Goal: Task Accomplishment & Management: Manage account settings

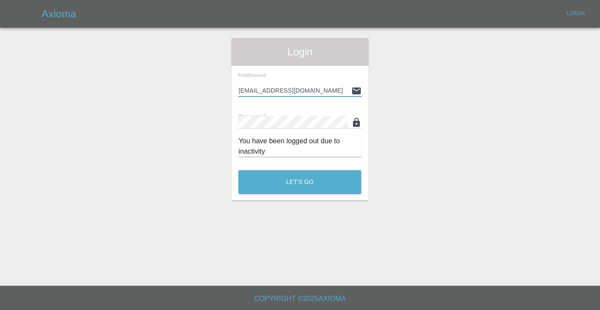
type input "[EMAIL_ADDRESS][DOMAIN_NAME]"
click at [300, 182] on button "Let's Go" at bounding box center [299, 182] width 123 height 24
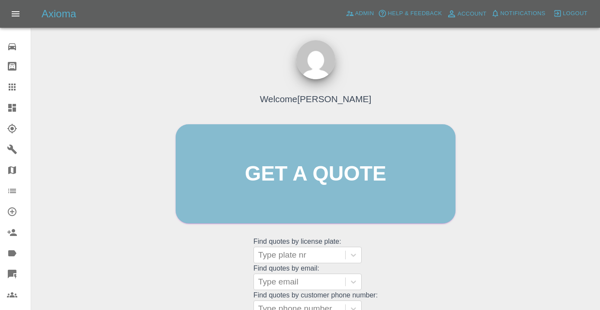
click at [297, 179] on link "Get a quote" at bounding box center [316, 173] width 280 height 99
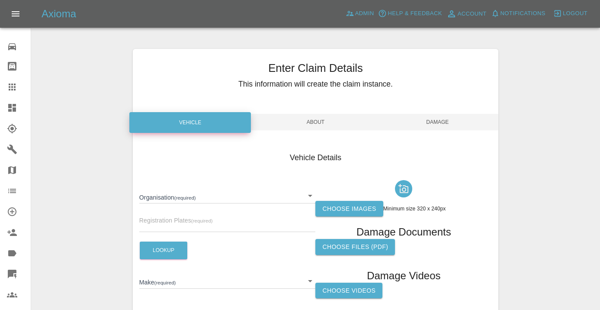
click at [13, 85] on icon at bounding box center [12, 86] width 7 height 7
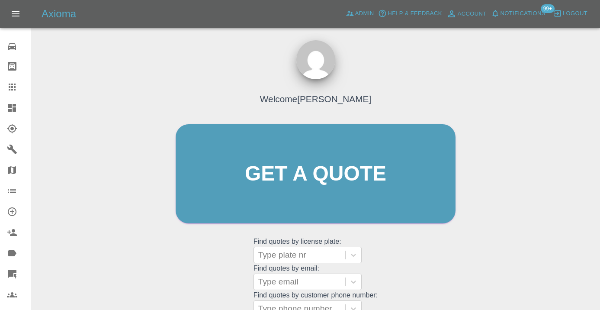
click at [418, 263] on div "Welcome [PERSON_NAME] Get a quote Get a quote Find quotes by license plate: Typ…" at bounding box center [316, 190] width 298 height 261
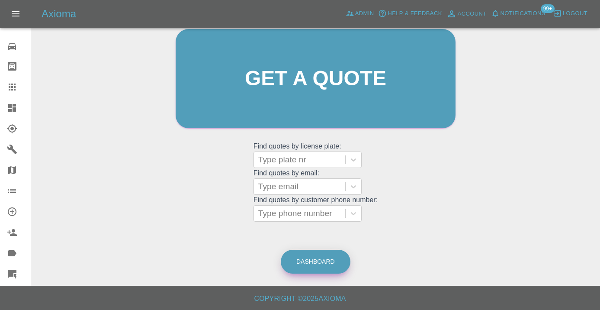
scroll to position [95, 0]
click at [305, 258] on link "Dashboard" at bounding box center [316, 262] width 70 height 24
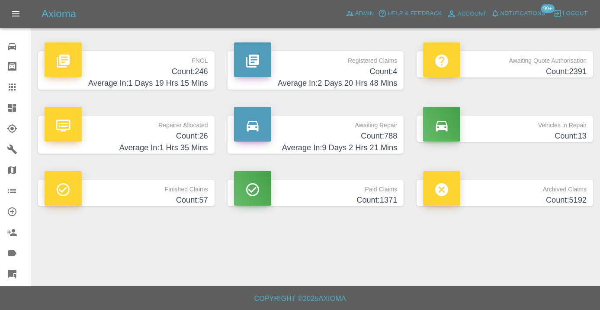
click at [389, 132] on h4 "Count: 788" at bounding box center [316, 136] width 164 height 12
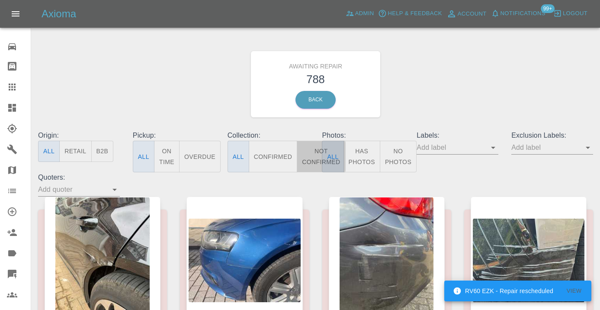
click at [315, 159] on button "Not Confirmed" at bounding box center [321, 157] width 48 height 32
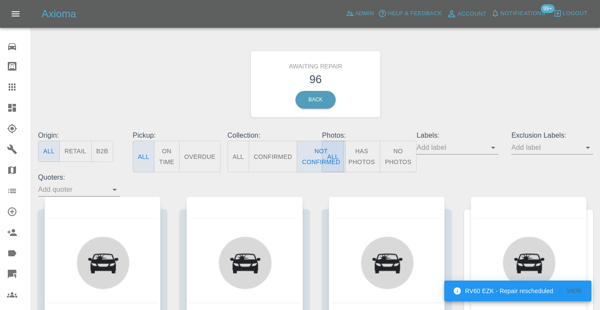
click at [449, 69] on div "Awaiting Repair 96 Back" at bounding box center [316, 84] width 568 height 92
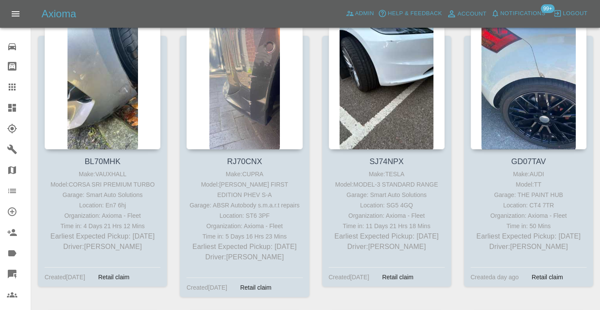
scroll to position [1671, 0]
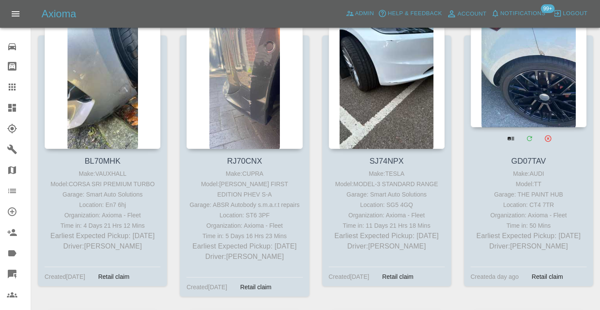
click at [522, 75] on div at bounding box center [529, 64] width 116 height 126
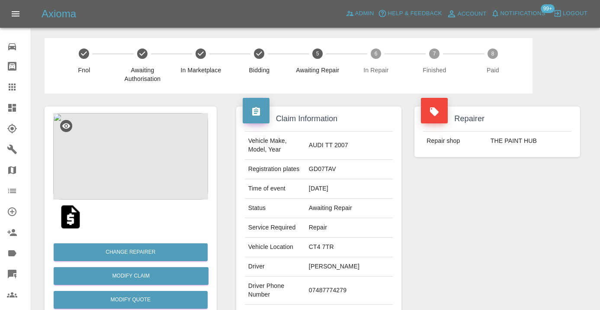
click at [337, 286] on td "07487774279" at bounding box center [348, 290] width 87 height 28
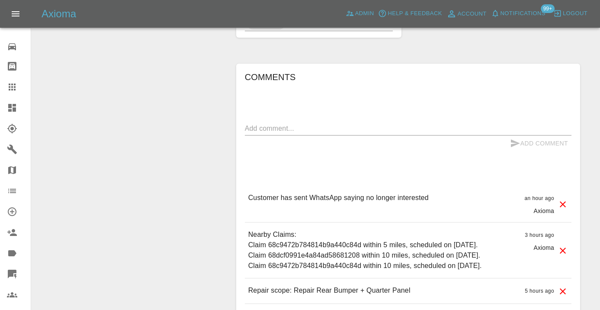
scroll to position [597, 0]
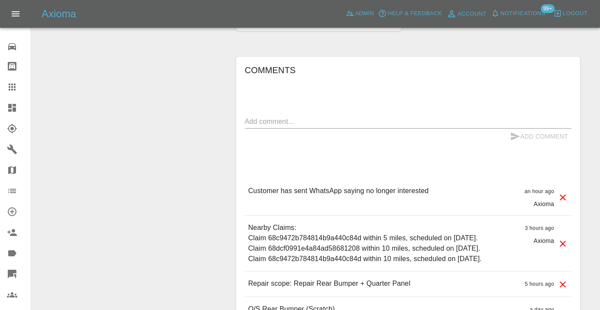
click at [271, 116] on textarea at bounding box center [408, 121] width 327 height 10
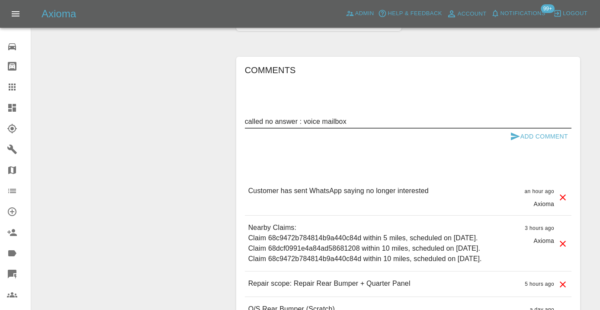
type textarea "called no answer : voice mailbox"
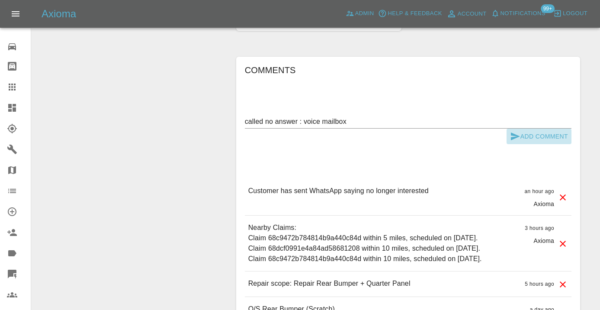
click at [551, 128] on button "Add Comment" at bounding box center [539, 136] width 65 height 16
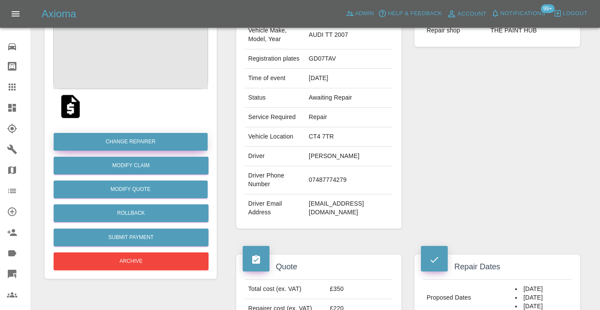
scroll to position [132, 0]
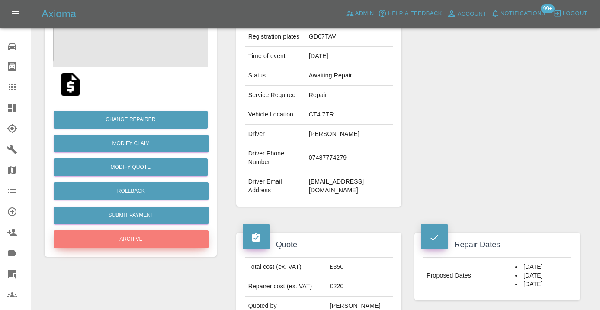
click at [133, 243] on button "Archive" at bounding box center [131, 239] width 155 height 18
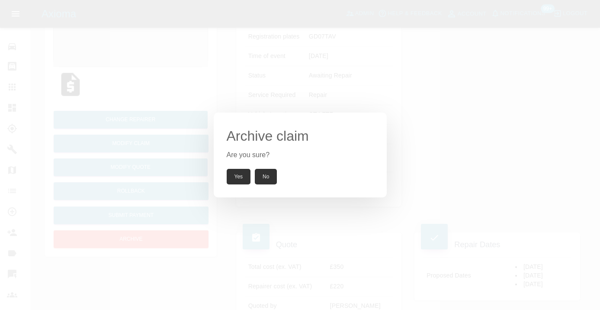
click at [247, 176] on button "Yes" at bounding box center [239, 177] width 24 height 16
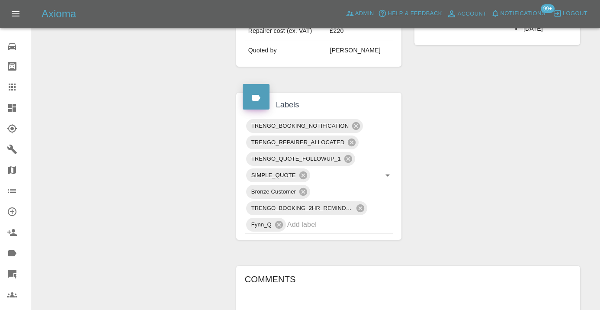
scroll to position [382, 0]
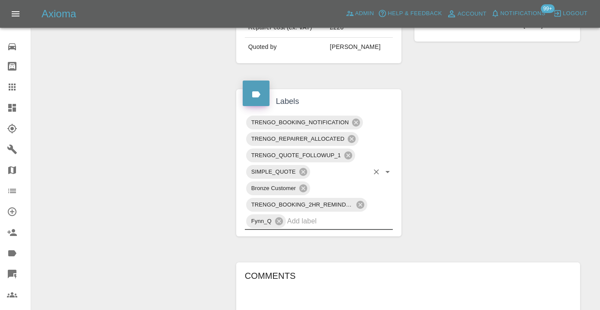
click at [298, 214] on input "text" at bounding box center [328, 220] width 82 height 13
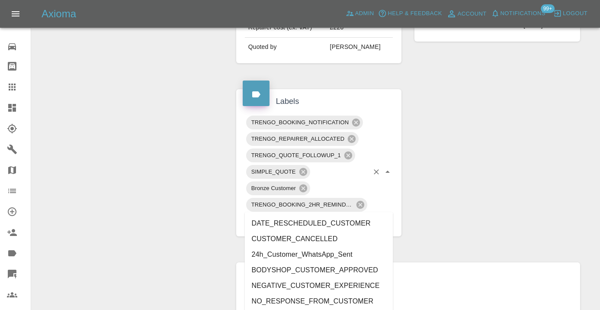
type input "cust"
click at [302, 242] on li "CUSTOMER_CANCELLED" at bounding box center [319, 239] width 148 height 16
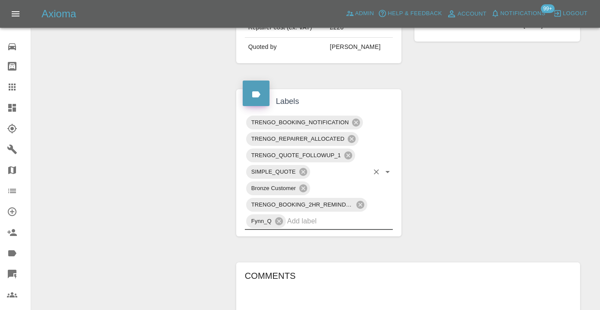
click at [60, 146] on div "Change Repairer Modify Claim Modify Quote Unarchive" at bounding box center [130, 147] width 185 height 890
click at [16, 90] on icon at bounding box center [12, 86] width 7 height 7
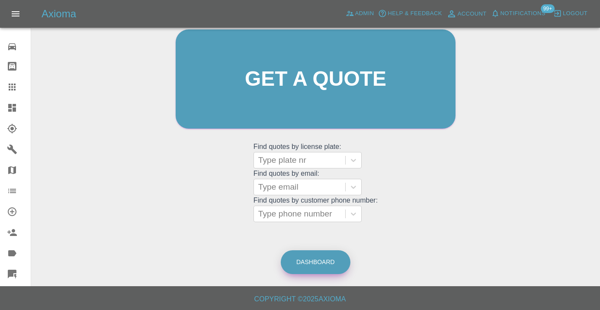
click at [325, 257] on link "Dashboard" at bounding box center [316, 262] width 70 height 24
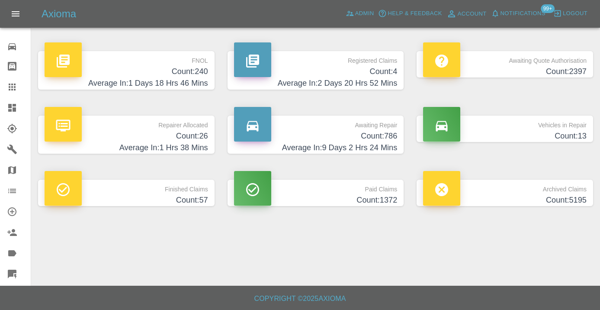
click at [376, 133] on h4 "Count: 786" at bounding box center [316, 136] width 164 height 12
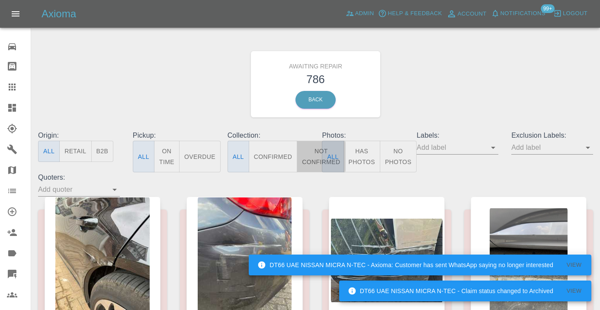
click at [314, 150] on button "Not Confirmed" at bounding box center [321, 157] width 48 height 32
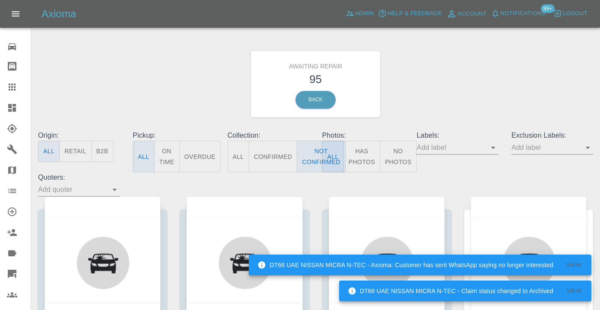
click at [459, 70] on div "Awaiting Repair 95 Back" at bounding box center [316, 84] width 568 height 92
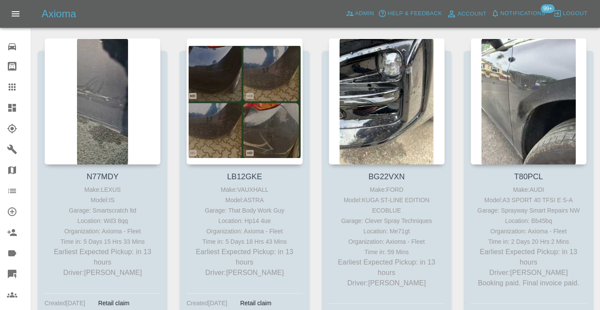
scroll to position [1078, 0]
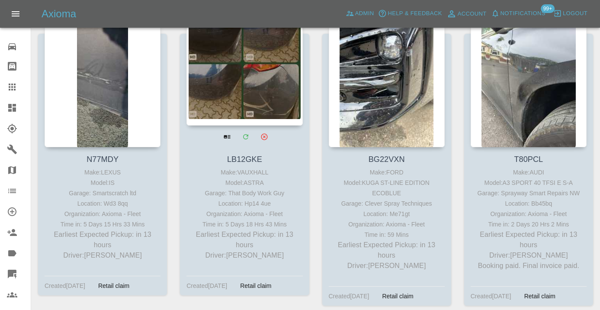
click at [229, 63] on div at bounding box center [244, 62] width 116 height 126
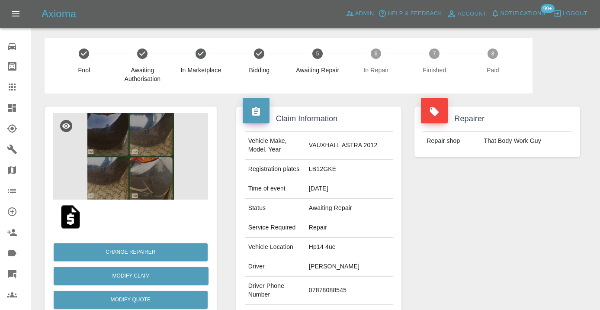
click at [327, 299] on td "07878088545" at bounding box center [348, 290] width 87 height 28
copy td "07878088545"
click at [449, 244] on div "Repairer Repair shop That Body Work Guy" at bounding box center [497, 222] width 179 height 258
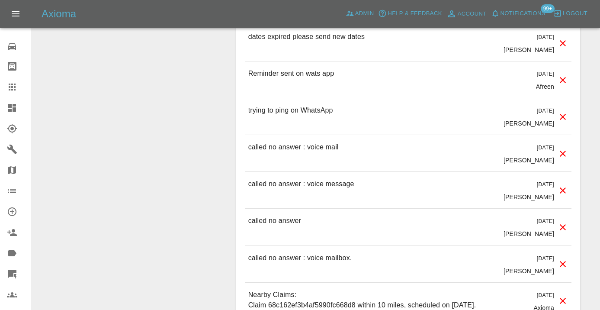
scroll to position [988, 0]
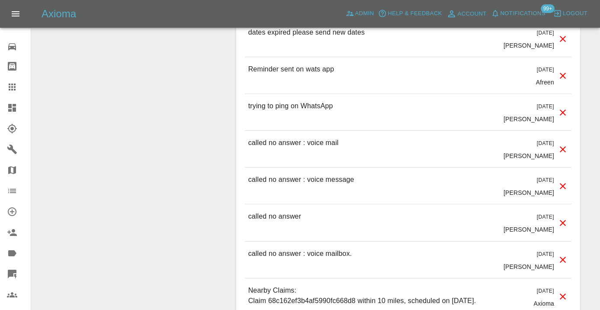
click at [297, 148] on p "called no answer : voice mail" at bounding box center [293, 143] width 90 height 10
click at [296, 148] on p "called no answer : voice mail" at bounding box center [293, 143] width 90 height 10
copy p "called no answer : voice mail"
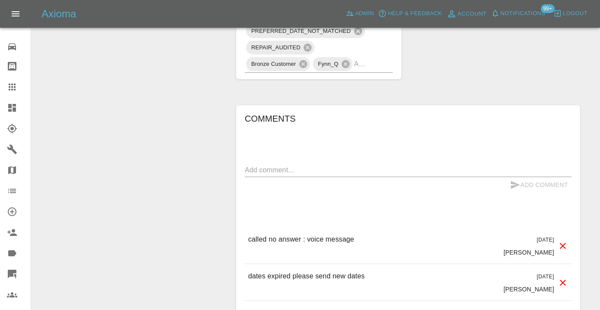
scroll to position [738, 0]
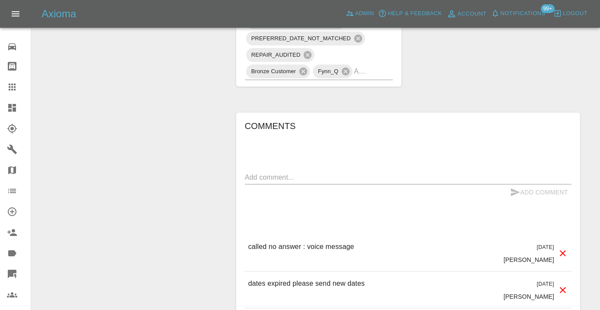
click at [263, 182] on textarea at bounding box center [408, 177] width 327 height 10
paste textarea "called no answer : voice mail"
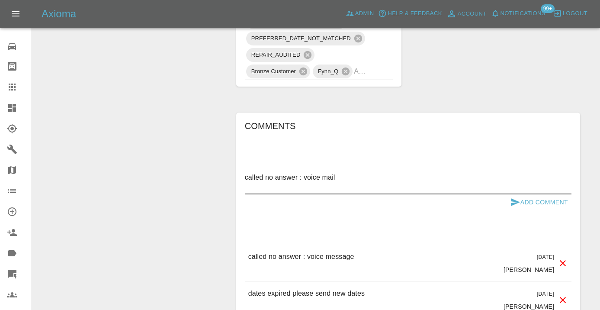
type textarea "called no answer : voice mail"
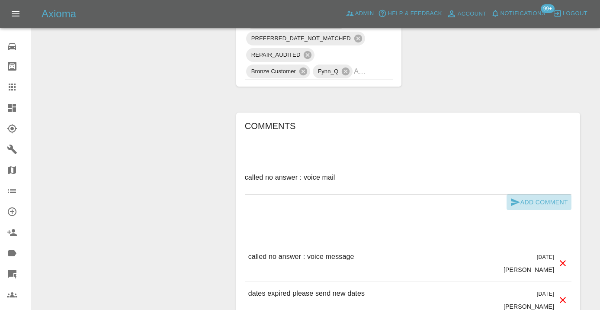
click at [539, 209] on button "Add Comment" at bounding box center [539, 202] width 65 height 16
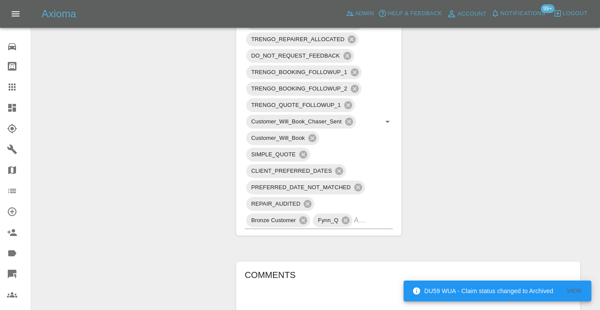
scroll to position [590, 0]
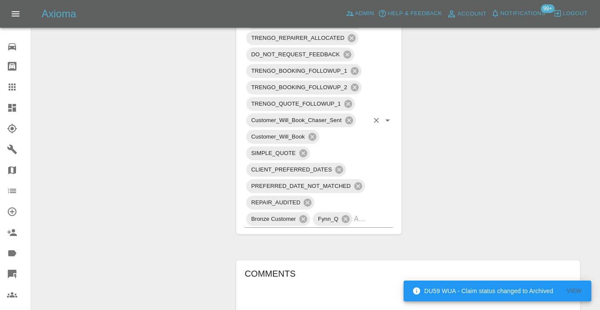
click at [367, 225] on input "text" at bounding box center [361, 218] width 15 height 13
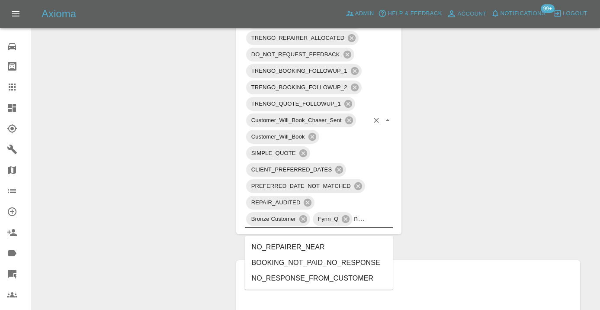
type input "no_res"
click at [327, 262] on li "NO_RESPONSE_FROM_CUSTOMER" at bounding box center [319, 263] width 148 height 16
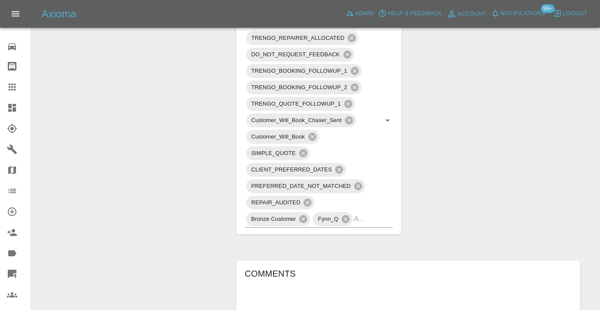
click at [196, 169] on div "Change Repairer Modify Claim Modify Quote Rollback Submit Payment Archive" at bounding box center [130, 161] width 185 height 1316
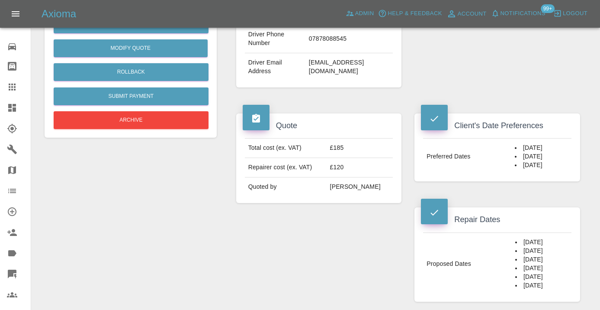
scroll to position [228, 0]
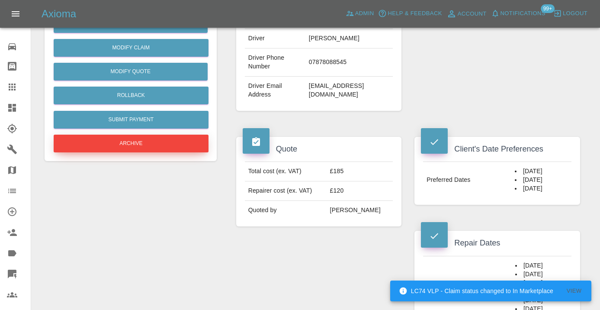
click at [136, 146] on button "Archive" at bounding box center [131, 144] width 155 height 18
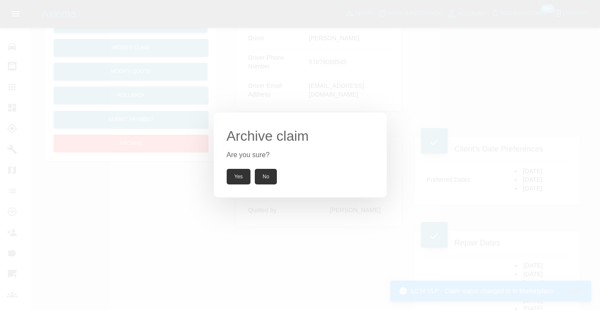
click at [235, 178] on button "Yes" at bounding box center [239, 177] width 24 height 16
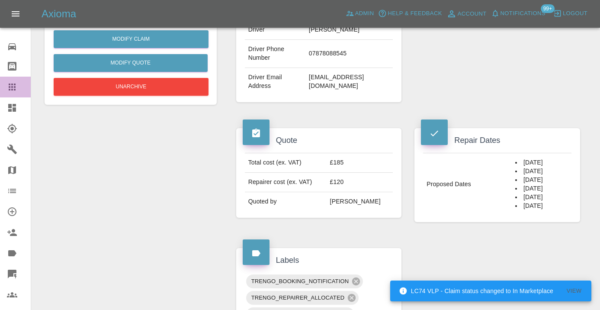
click at [17, 82] on div at bounding box center [19, 87] width 24 height 10
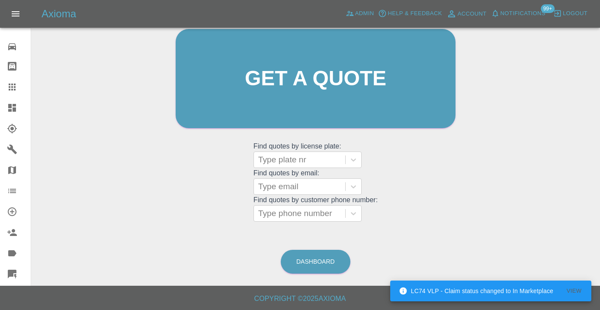
scroll to position [66, 0]
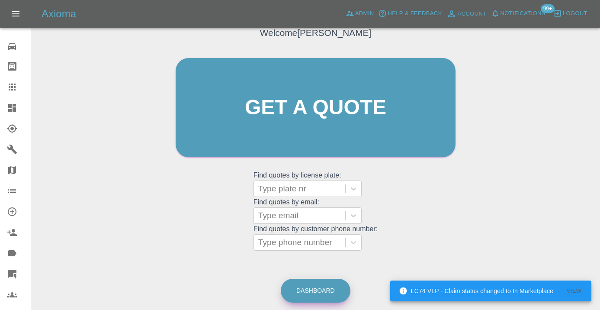
click at [324, 287] on link "Dashboard" at bounding box center [316, 291] width 70 height 24
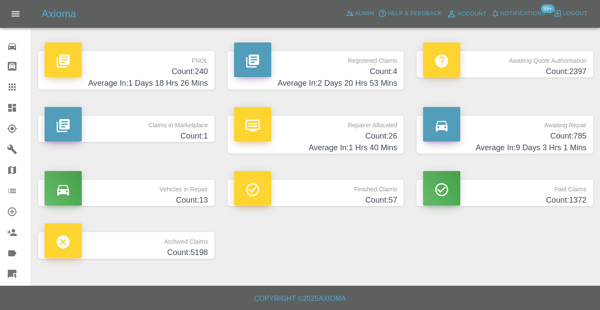
click at [575, 135] on h4 "Count: 785" at bounding box center [505, 136] width 164 height 12
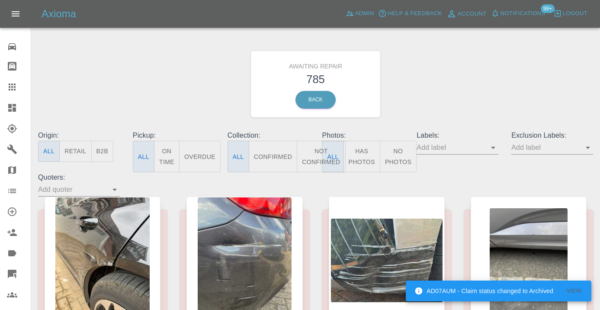
click at [312, 163] on button "Not Confirmed" at bounding box center [321, 157] width 48 height 32
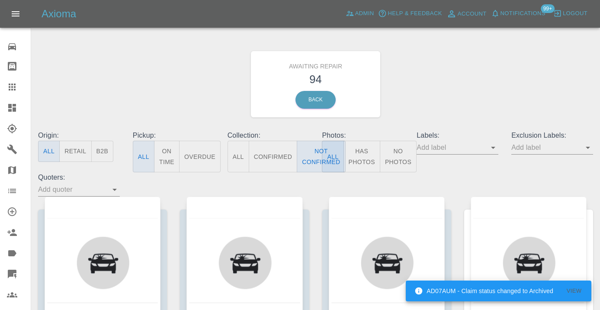
click at [425, 96] on div "Awaiting Repair 94 Back" at bounding box center [316, 84] width 568 height 92
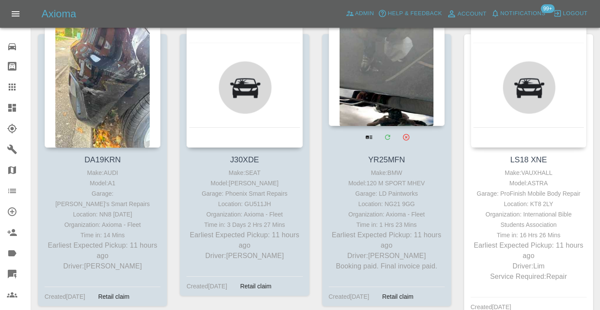
scroll to position [186, 0]
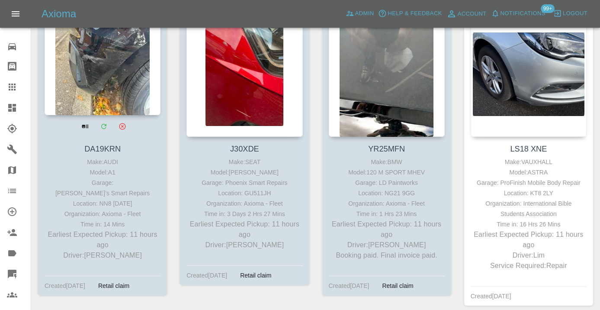
click at [113, 73] on div at bounding box center [103, 52] width 116 height 126
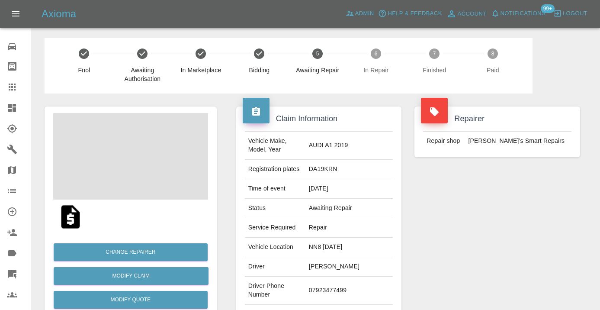
click at [339, 282] on td "07923477499" at bounding box center [348, 290] width 87 height 28
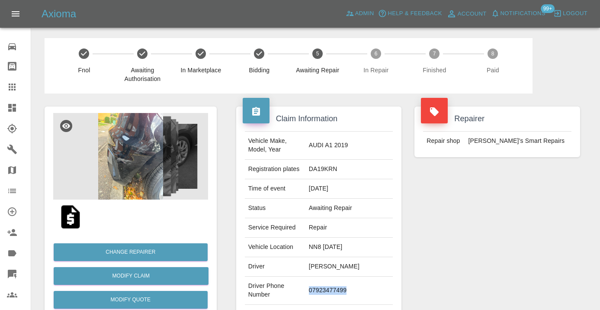
copy td "07923477499"
click at [514, 201] on div "Repairer Repair shop Freddie’s Smart Repairs" at bounding box center [497, 222] width 179 height 258
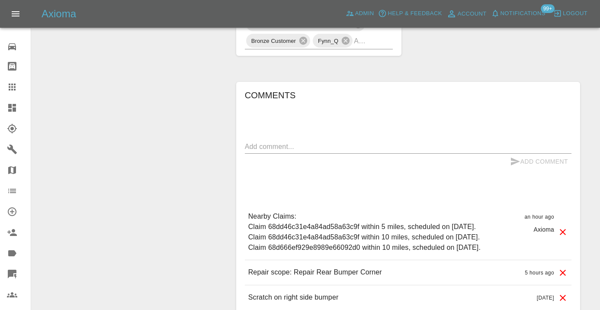
scroll to position [655, 0]
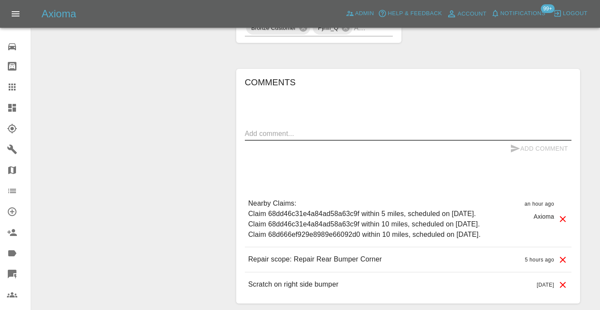
click at [323, 128] on textarea at bounding box center [408, 133] width 327 height 10
type textarea "called no answer : voice mailbox"
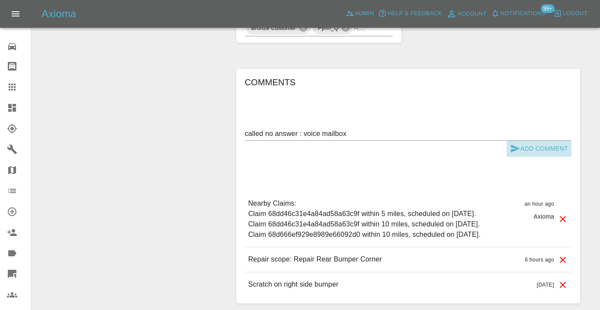
click at [511, 143] on icon "submit" at bounding box center [515, 148] width 10 height 10
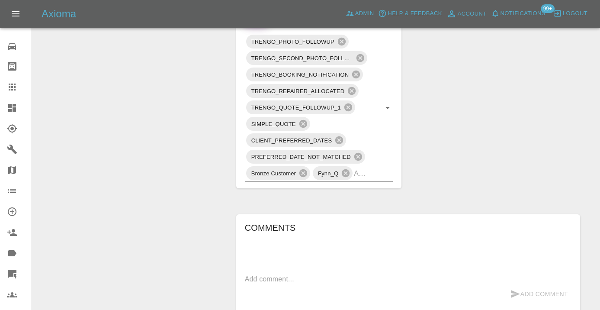
scroll to position [496, 0]
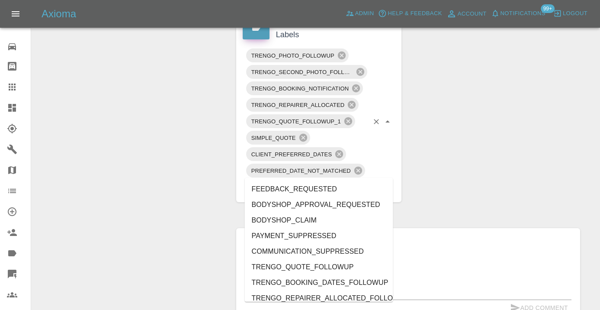
click at [381, 172] on div "TRENGO_PHOTO_FOLLOWUP TRENGO_SECOND_PHOTO_FOLLOWUP TRENGO_BOOKING_NOTIFICATION …" at bounding box center [319, 121] width 148 height 148
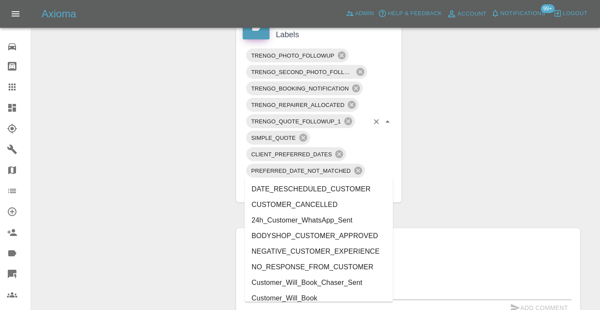
type input "cust"
click at [343, 297] on li "Customer_Will_Book" at bounding box center [319, 298] width 148 height 16
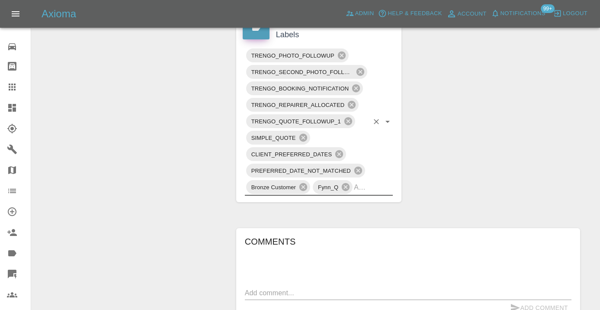
click at [152, 164] on div "Change Repairer Modify Claim Modify Quote Rollback Submit Payment Archive" at bounding box center [130, 55] width 185 height 914
click at [20, 84] on div at bounding box center [19, 87] width 24 height 10
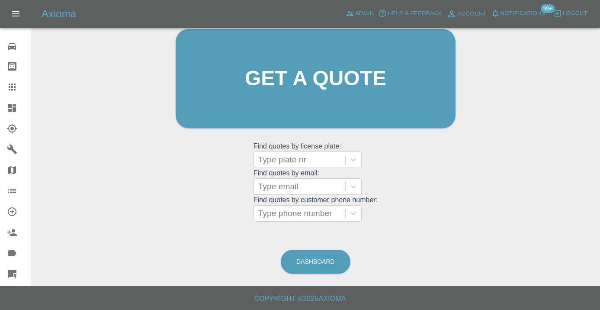
scroll to position [73, 0]
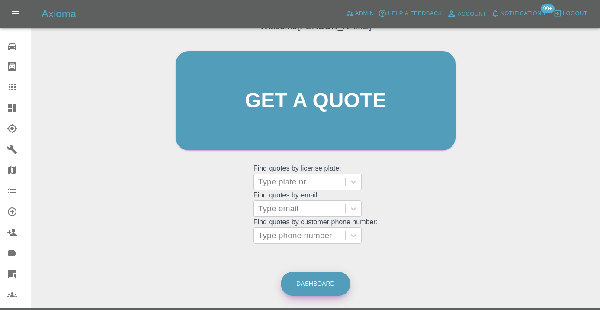
click at [321, 292] on link "Dashboard" at bounding box center [316, 284] width 70 height 24
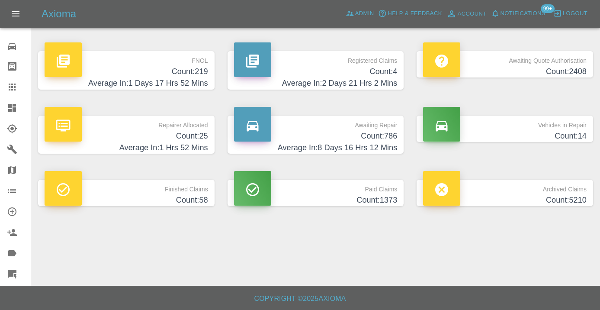
click at [379, 142] on h4 "Average In: 8 Days 16 Hrs 12 Mins" at bounding box center [316, 148] width 164 height 12
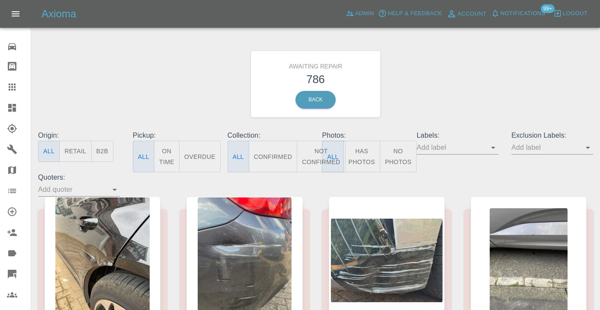
click at [314, 154] on button "Not Confirmed" at bounding box center [321, 157] width 48 height 32
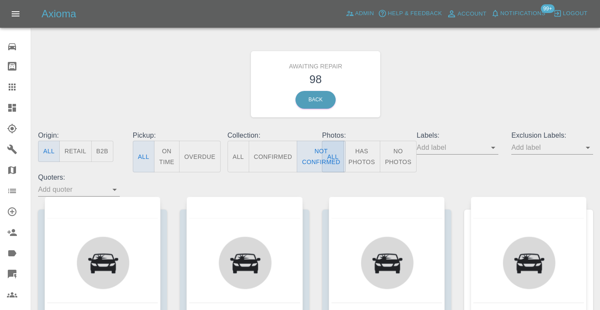
click at [469, 85] on div "Awaiting Repair 98 Back" at bounding box center [316, 84] width 568 height 92
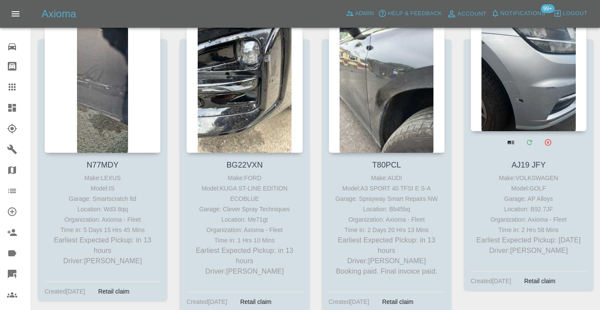
scroll to position [1058, 0]
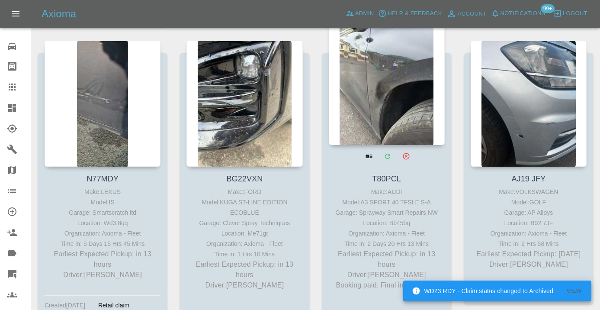
click at [411, 79] on div at bounding box center [387, 82] width 116 height 126
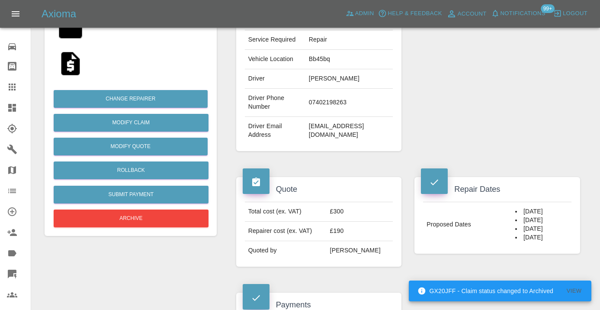
scroll to position [165, 0]
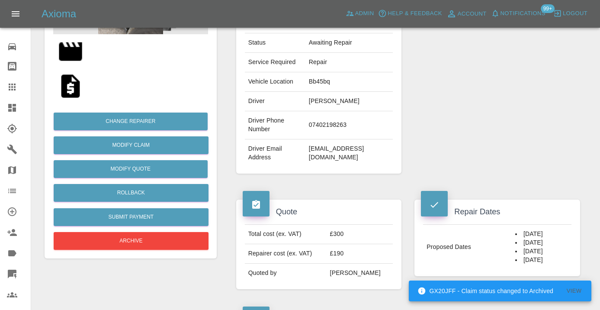
click at [319, 124] on td "07402198263" at bounding box center [348, 125] width 87 height 28
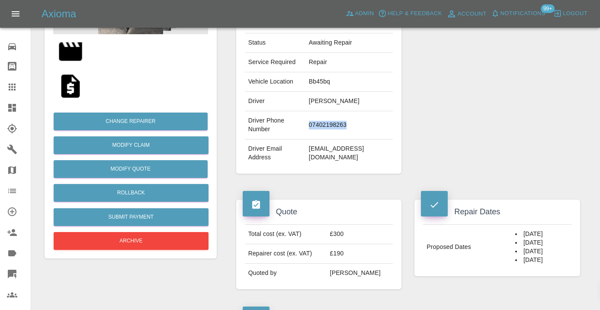
copy td "07402198263"
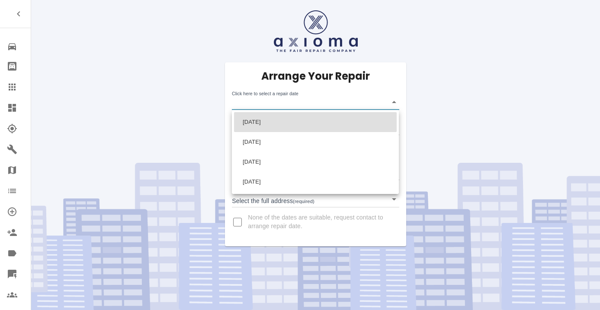
click at [262, 107] on body "Repair home Bodyshop home Claims Dashboard Explorer Garages Map Organization Cr…" at bounding box center [300, 155] width 600 height 310
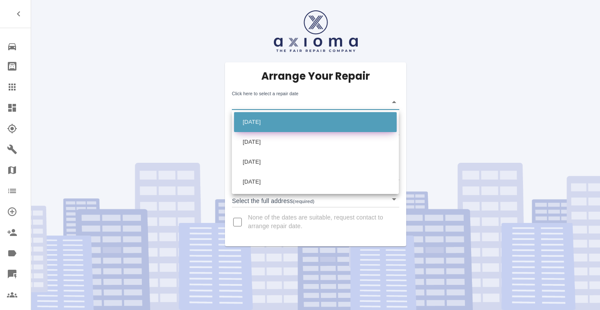
click at [267, 122] on li "Tue Oct 07 2025" at bounding box center [315, 122] width 163 height 20
type input "2025-10-07T00:00:00.000Z"
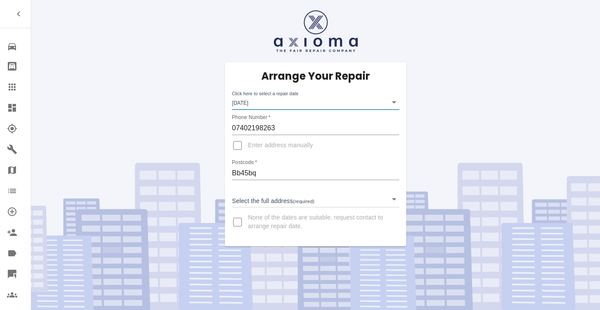
click at [262, 196] on body "Repair home Bodyshop home Claims Dashboard Explorer Garages Map Organization Cr…" at bounding box center [300, 155] width 600 height 310
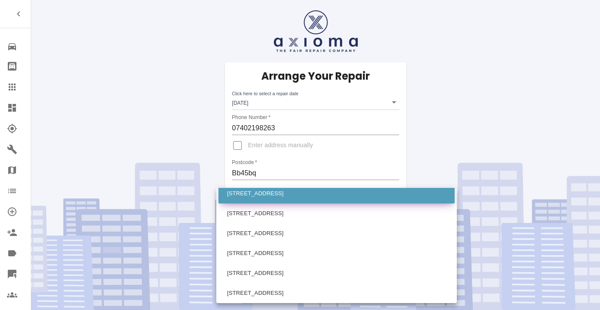
scroll to position [651, 0]
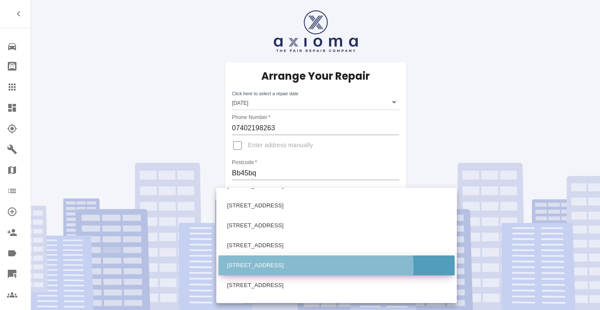
click at [238, 269] on li "55 Hall Park Acre, Rossendale Lancashire" at bounding box center [336, 265] width 236 height 20
type input "55 Hall Park Acre, Rossendale Lancashire"
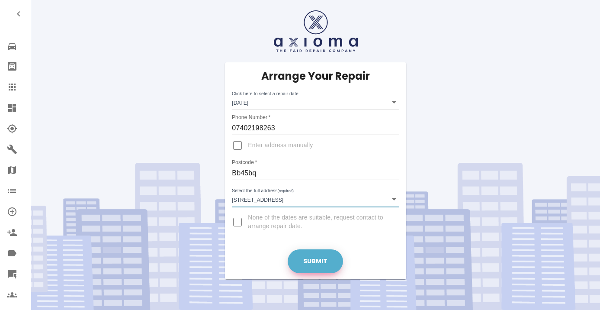
click at [321, 262] on button "Submit" at bounding box center [315, 261] width 55 height 24
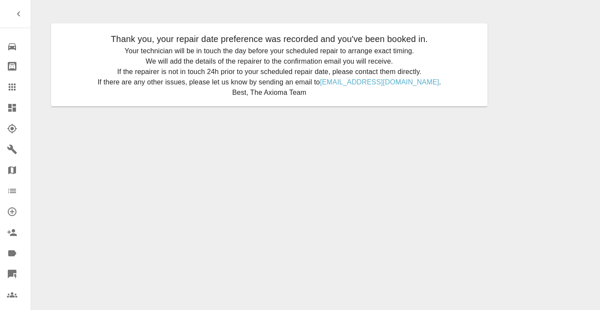
click at [11, 86] on icon at bounding box center [12, 87] width 10 height 10
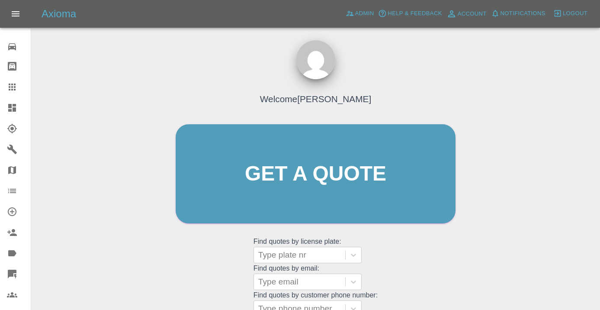
click at [388, 266] on div "Welcome [PERSON_NAME] Get a quote Get a quote Find quotes by license plate: Typ…" at bounding box center [316, 190] width 298 height 261
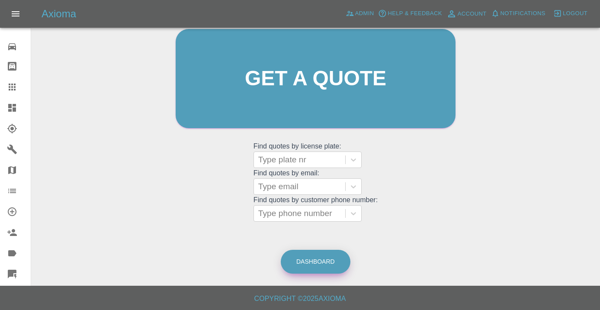
scroll to position [95, 0]
click at [300, 261] on link "Dashboard" at bounding box center [316, 262] width 70 height 24
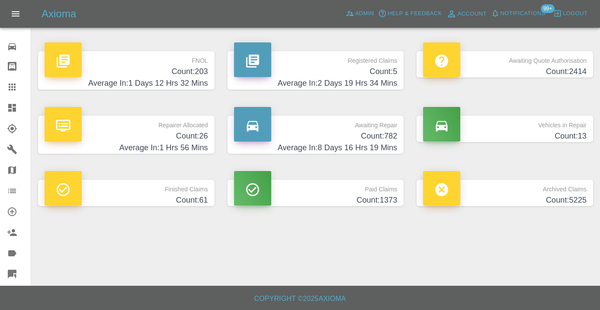
click at [382, 136] on h4 "Count: 782" at bounding box center [316, 136] width 164 height 12
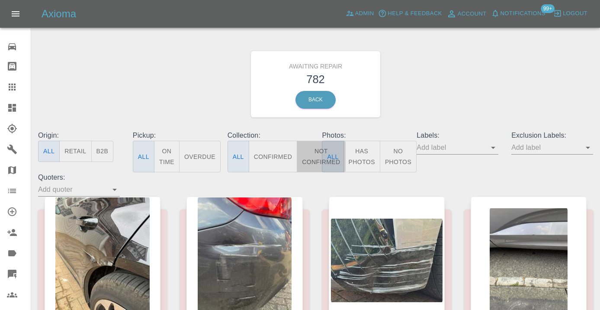
click at [313, 148] on button "Not Confirmed" at bounding box center [321, 157] width 48 height 32
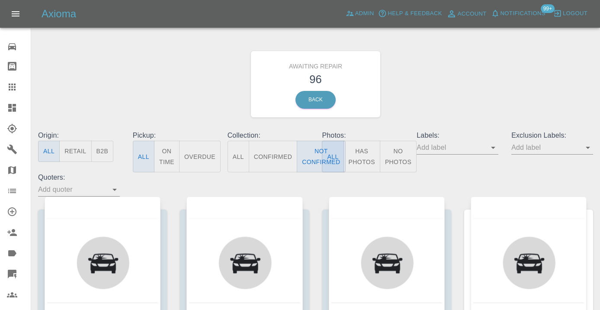
click at [484, 56] on div "Awaiting Repair 96 Back" at bounding box center [316, 84] width 568 height 92
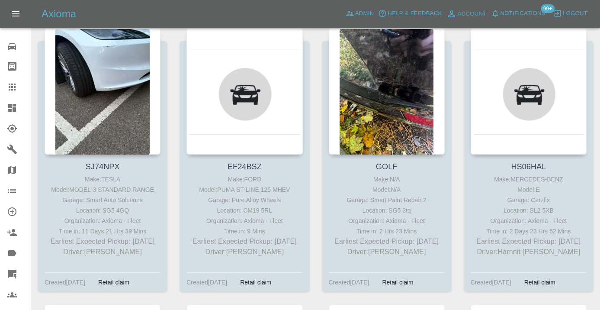
scroll to position [1667, 0]
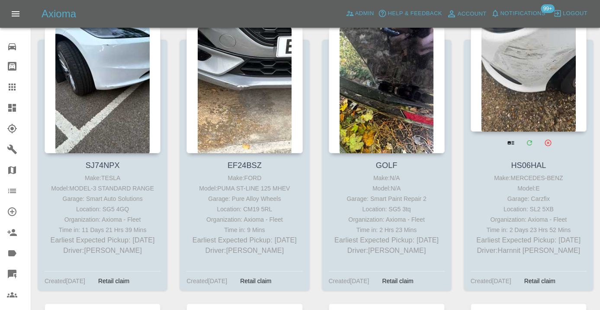
click at [533, 59] on div at bounding box center [529, 68] width 116 height 126
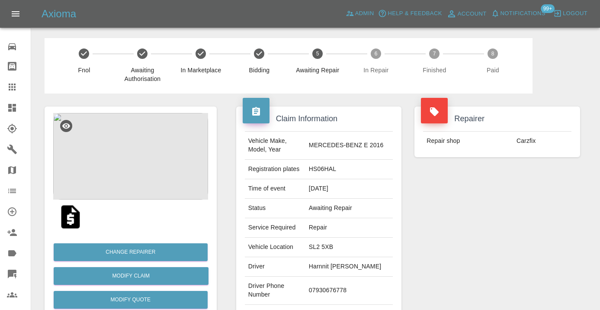
click at [345, 283] on td "07930676778" at bounding box center [348, 290] width 87 height 28
copy td "07930676778"
click at [523, 244] on div "Repairer Repair shop Carzfix" at bounding box center [497, 222] width 179 height 258
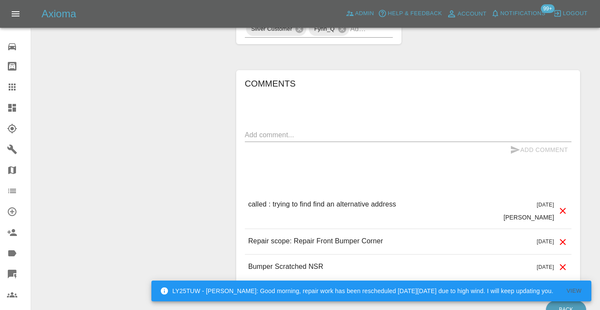
scroll to position [645, 0]
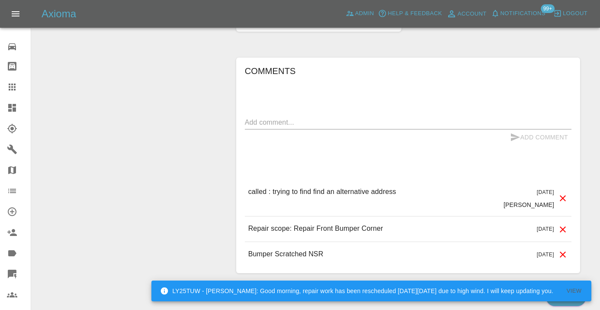
click at [254, 117] on textarea at bounding box center [408, 122] width 327 height 10
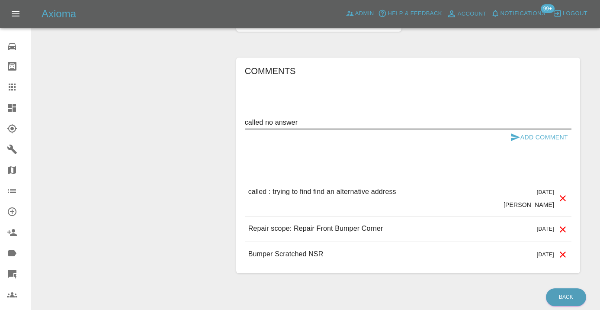
type textarea "called no answer"
click at [520, 128] on div "Comments called no answer x Add Comment called : trying to find find an alterna…" at bounding box center [408, 165] width 327 height 202
click at [519, 132] on icon "submit" at bounding box center [515, 137] width 10 height 10
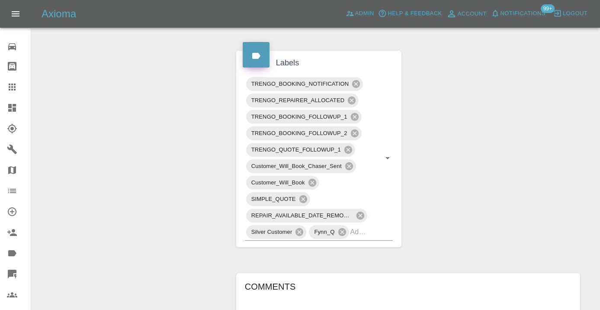
scroll to position [422, 0]
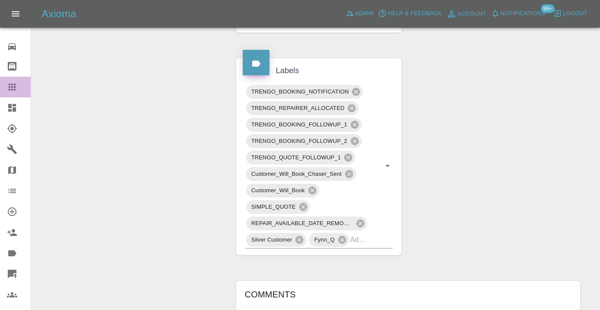
click at [10, 90] on icon at bounding box center [12, 86] width 7 height 7
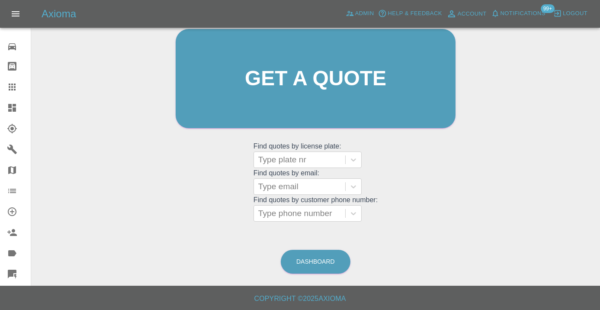
scroll to position [95, 0]
click at [331, 264] on link "Dashboard" at bounding box center [316, 262] width 70 height 24
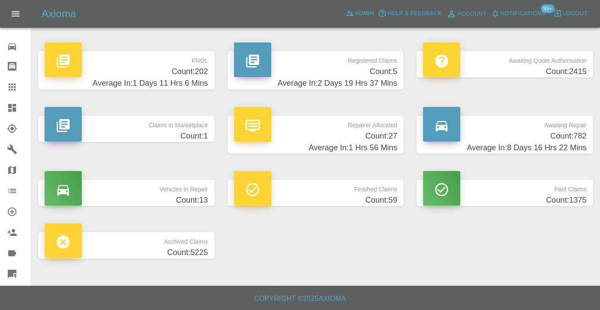
click at [577, 137] on h4 "Count: 782" at bounding box center [505, 136] width 164 height 12
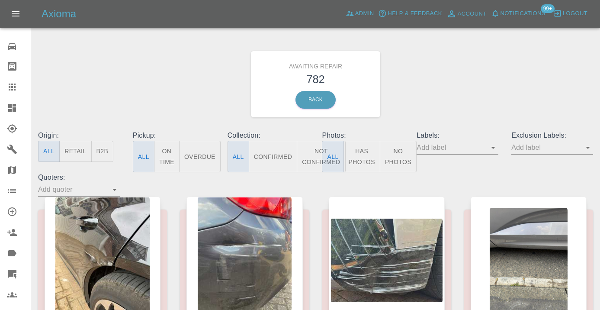
click at [311, 154] on button "Not Confirmed" at bounding box center [321, 157] width 48 height 32
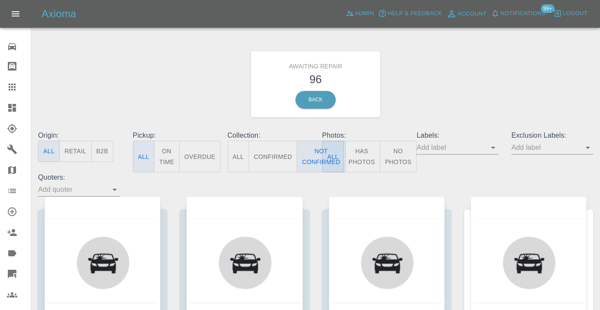
click at [465, 75] on div "Awaiting Repair 96 Back" at bounding box center [316, 84] width 568 height 92
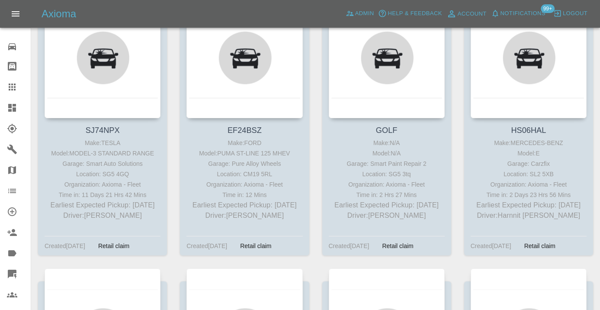
scroll to position [1702, 0]
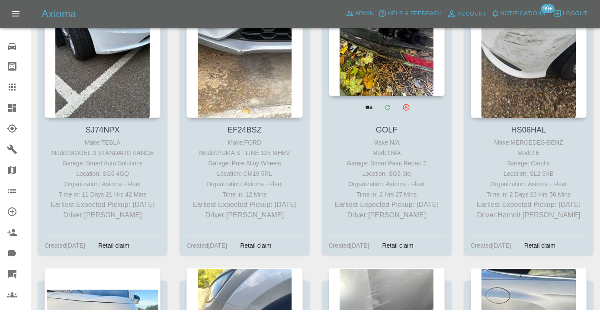
click at [386, 61] on div at bounding box center [387, 33] width 116 height 126
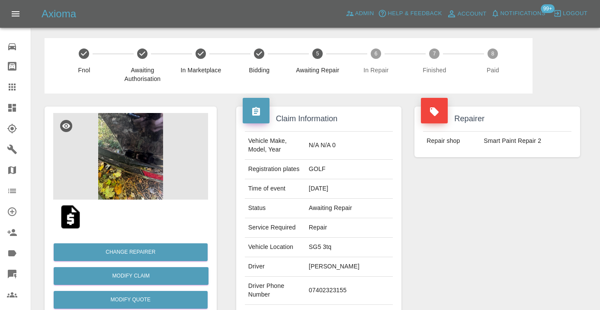
click at [337, 286] on td "07402323155" at bounding box center [348, 290] width 87 height 28
copy td "07402323155"
click at [487, 239] on div "Repairer Repair shop Smart Paint Repair 2" at bounding box center [497, 222] width 179 height 258
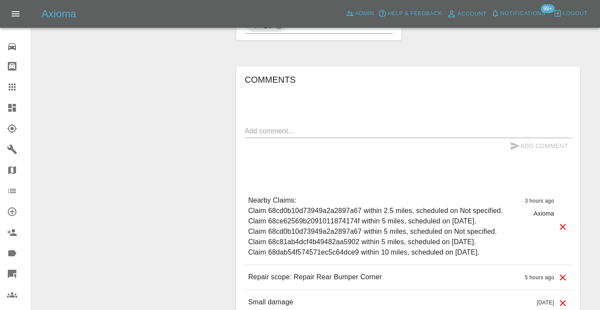
scroll to position [611, 0]
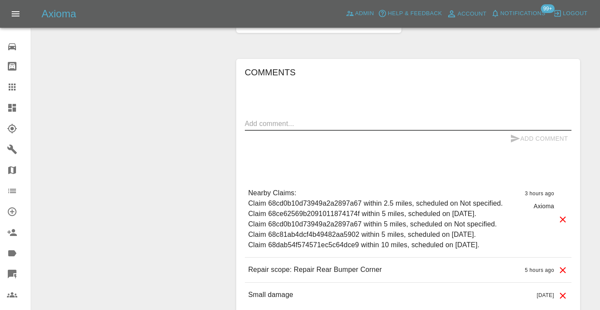
click at [343, 119] on textarea at bounding box center [408, 124] width 327 height 10
type textarea "called no answer : voice mailbox"
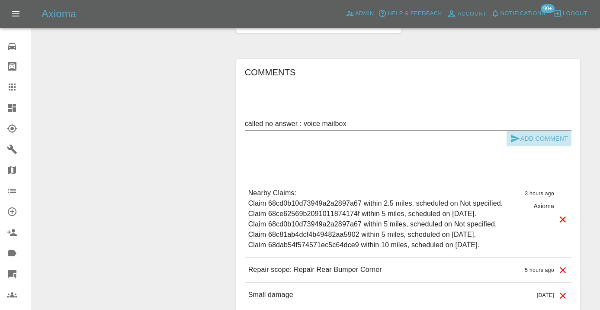
click at [545, 131] on button "Add Comment" at bounding box center [539, 139] width 65 height 16
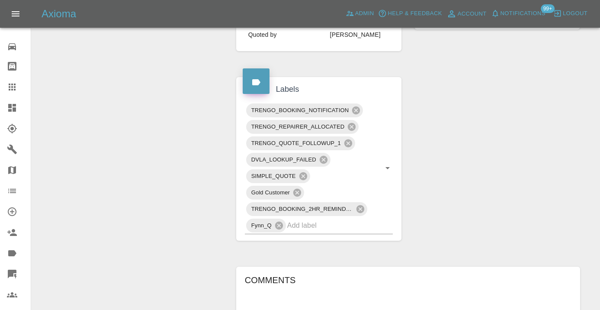
scroll to position [381, 0]
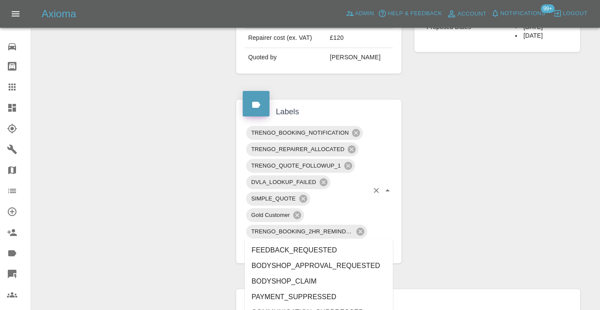
click at [312, 237] on div "TRENGO_BOOKING_NOTIFICATION TRENGO_REPAIRER_ALLOCATED TRENGO_QUOTE_FOLLOWUP_1 D…" at bounding box center [319, 191] width 148 height 132
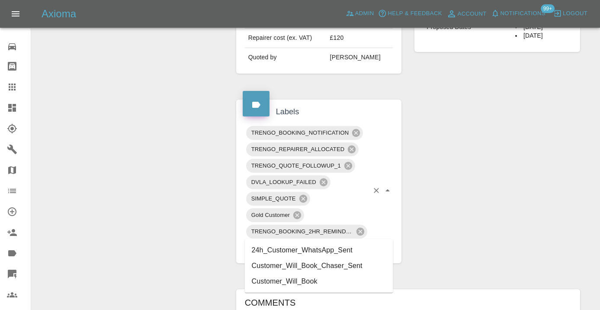
type input "customer_wi"
click at [317, 266] on li "Customer_Will_Book" at bounding box center [319, 266] width 148 height 16
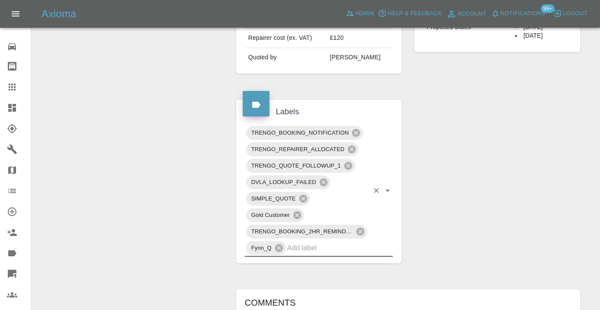
click at [452, 196] on div "Claim Information Vehicle Make, Model, Year N/A N/A 0 Registration plates GOLF …" at bounding box center [408, 153] width 357 height 881
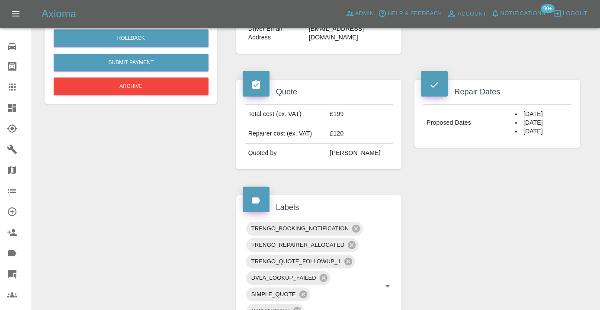
scroll to position [269, 0]
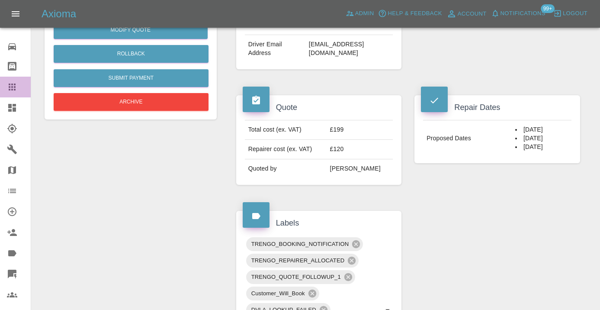
click at [14, 86] on icon at bounding box center [12, 86] width 7 height 7
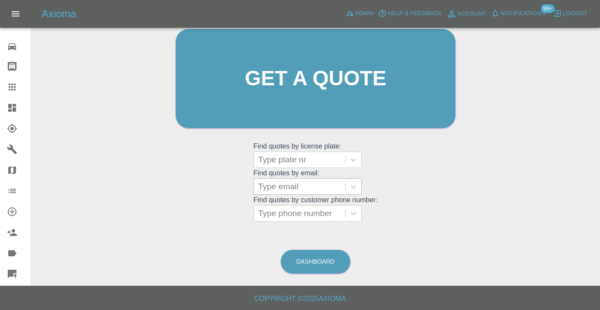
scroll to position [73, 0]
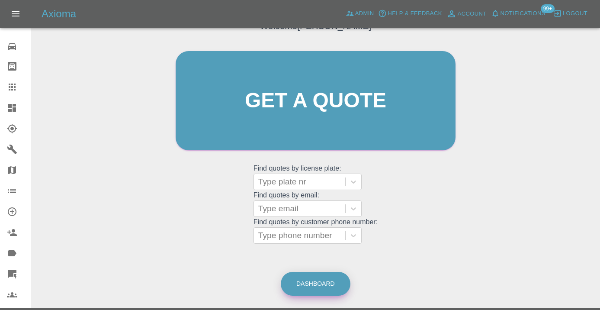
click at [312, 282] on link "Dashboard" at bounding box center [316, 284] width 70 height 24
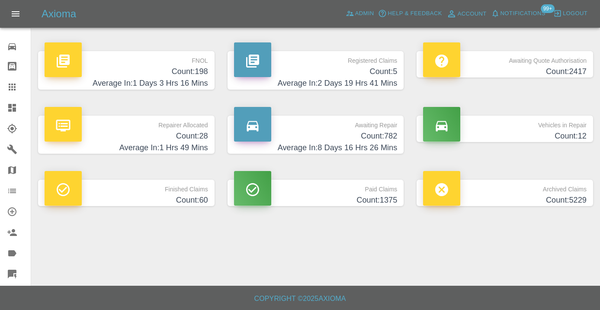
click at [382, 137] on h4 "Count: 782" at bounding box center [316, 136] width 164 height 12
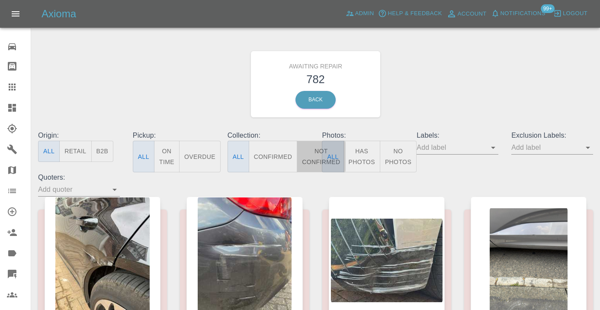
click at [314, 160] on button "Not Confirmed" at bounding box center [321, 157] width 48 height 32
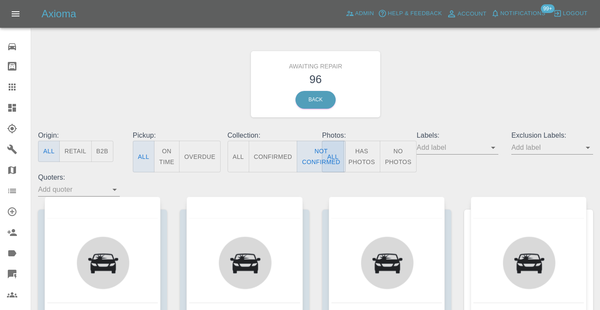
click at [460, 86] on div "Awaiting Repair 96 Back" at bounding box center [316, 84] width 568 height 92
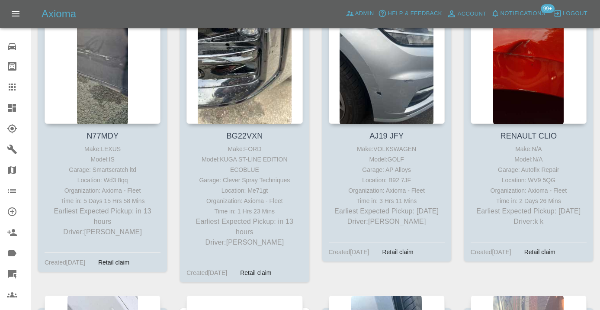
scroll to position [1089, 0]
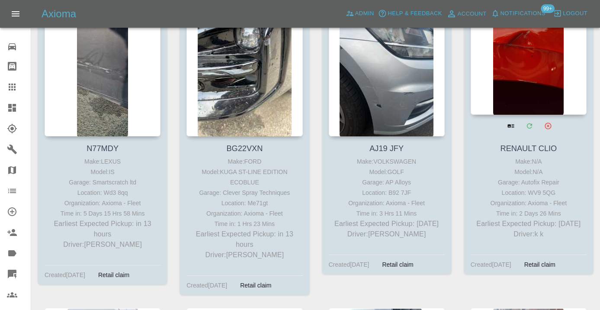
click at [527, 77] on div at bounding box center [529, 51] width 116 height 126
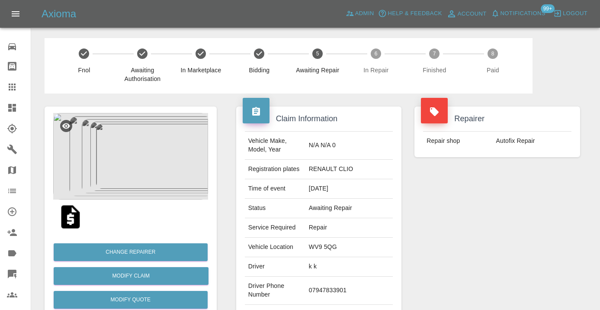
click at [353, 276] on td "07947833901" at bounding box center [348, 290] width 87 height 28
copy td "07947833901"
click at [529, 237] on div "Repairer Repair shop Autofix Repair" at bounding box center [497, 222] width 179 height 258
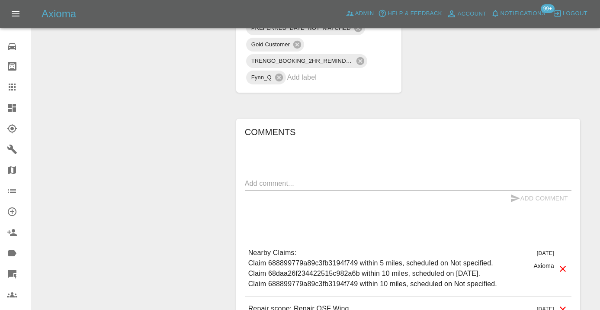
scroll to position [679, 0]
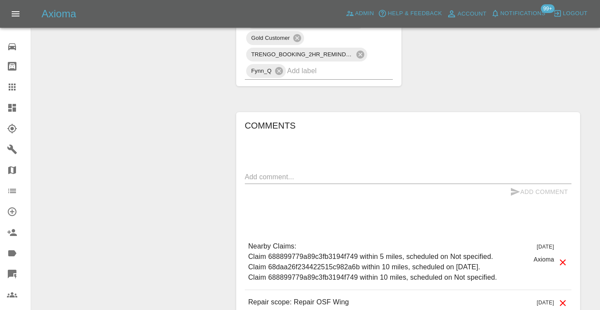
click at [278, 172] on textarea at bounding box center [408, 177] width 327 height 10
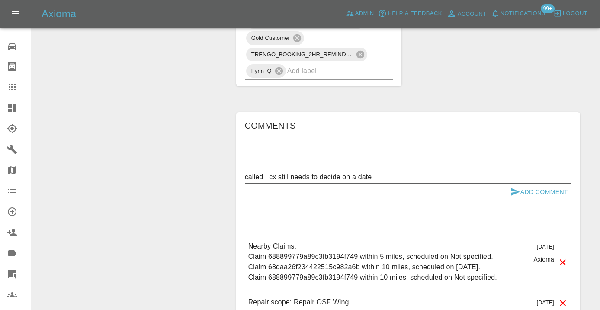
type textarea "called : cx still needs to decide on a date"
click at [544, 184] on button "Add Comment" at bounding box center [539, 192] width 65 height 16
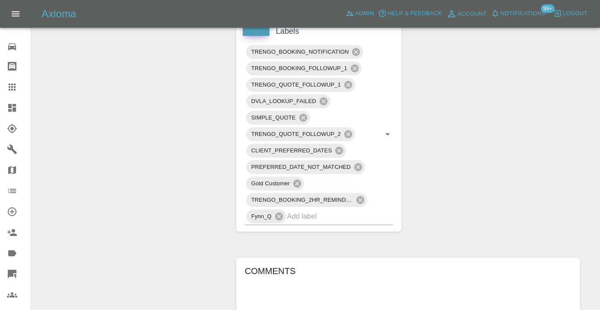
scroll to position [526, 0]
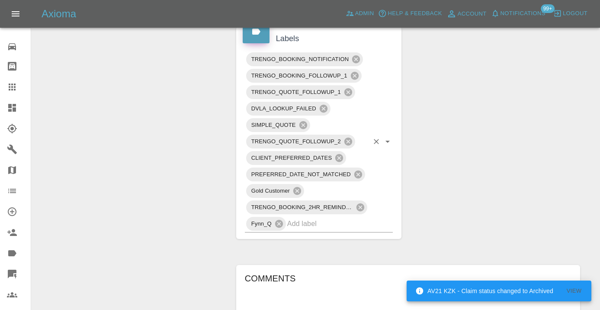
click at [303, 217] on input "text" at bounding box center [328, 223] width 82 height 13
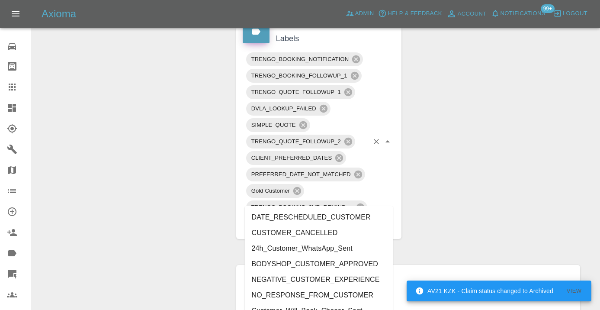
type input "customer_"
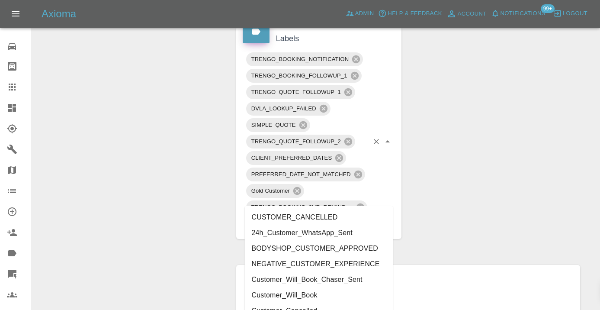
click at [293, 292] on li "Customer_Will_Book" at bounding box center [319, 295] width 148 height 16
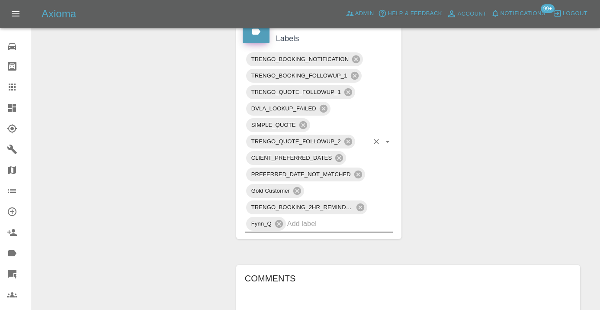
click at [453, 142] on div "Claim Information Vehicle Make, Model, Year N/A N/A 0 Registration plates RENAU…" at bounding box center [408, 58] width 357 height 982
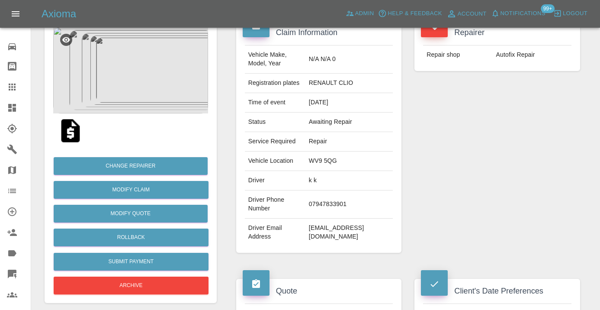
scroll to position [79, 0]
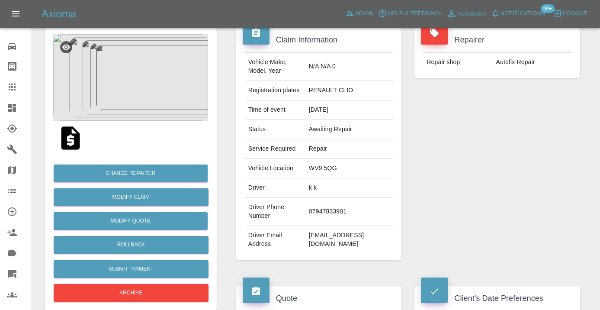
click at [14, 78] on link "Claims" at bounding box center [15, 87] width 31 height 21
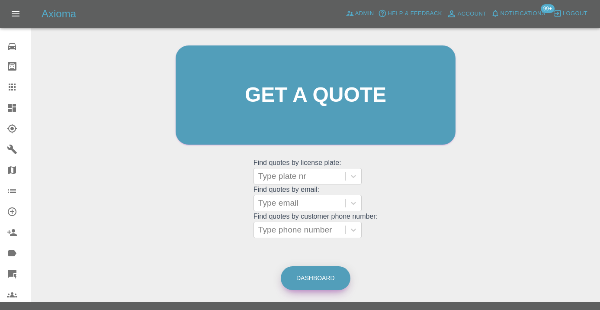
click at [306, 274] on link "Dashboard" at bounding box center [316, 278] width 70 height 24
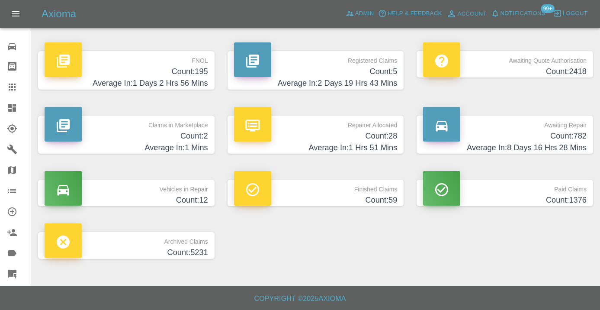
click at [564, 134] on h4 "Count: 782" at bounding box center [505, 136] width 164 height 12
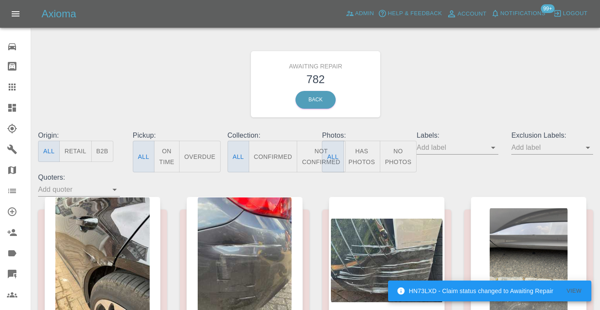
click at [315, 152] on button "Not Confirmed" at bounding box center [321, 157] width 48 height 32
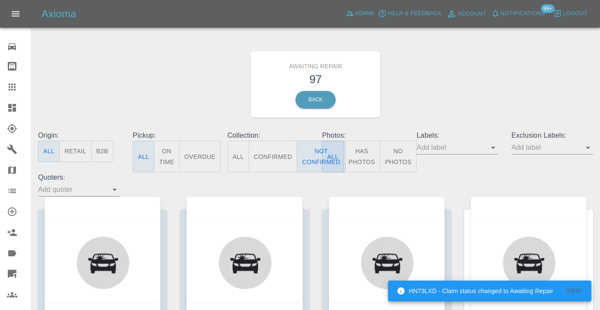
click at [488, 85] on div "Awaiting Repair 97 Back" at bounding box center [316, 84] width 568 height 92
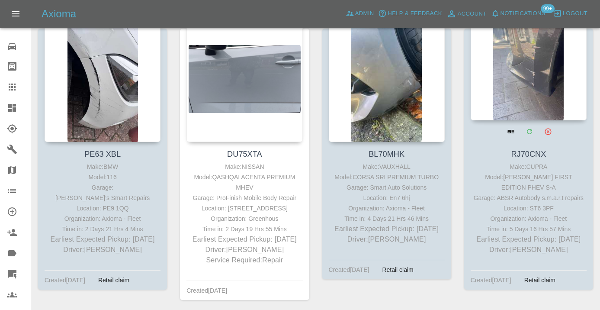
scroll to position [1378, 0]
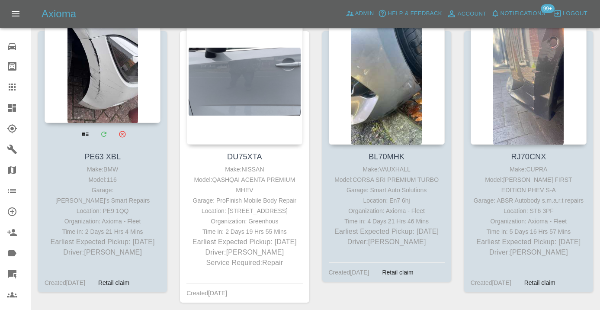
click at [117, 71] on div at bounding box center [103, 60] width 116 height 126
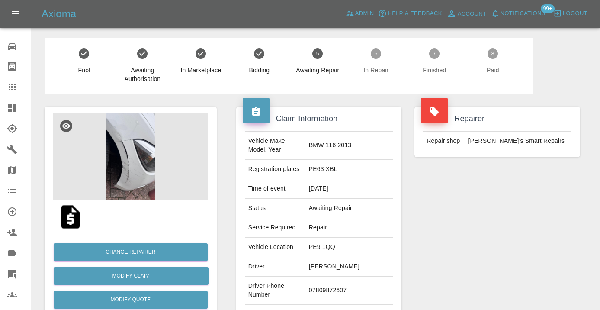
click at [329, 298] on td "07809872607" at bounding box center [348, 290] width 87 height 28
click at [329, 297] on td "07809872607" at bounding box center [348, 290] width 87 height 28
copy td "07809872607"
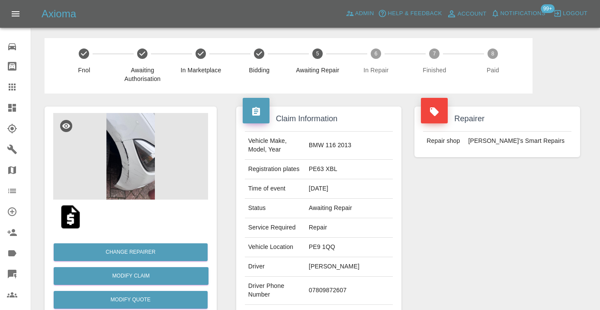
click at [556, 266] on div "Repairer Repair shop Freddie’s Smart Repairs" at bounding box center [497, 222] width 179 height 258
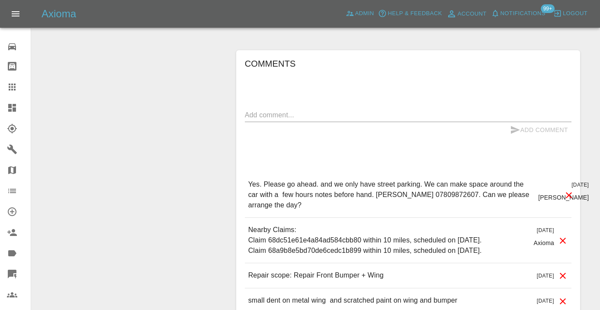
scroll to position [636, 0]
drag, startPoint x: 434, startPoint y: 184, endPoint x: 392, endPoint y: 185, distance: 42.0
click at [392, 185] on p "Yes. Please go ahead. and we only have street parking. We can make space around…" at bounding box center [389, 194] width 283 height 31
copy p "07809872607"
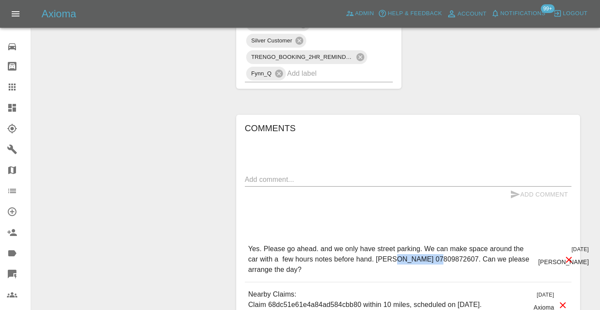
scroll to position [584, 0]
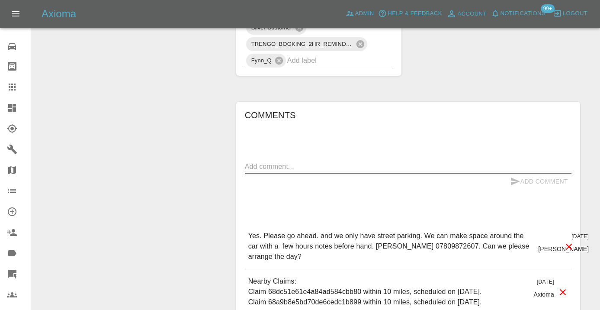
click at [273, 161] on textarea at bounding box center [408, 166] width 327 height 10
type textarea "called : says he will get back to us by end of business"
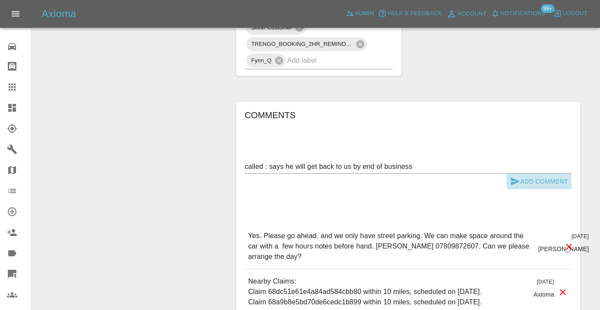
click at [513, 176] on icon "submit" at bounding box center [515, 181] width 10 height 10
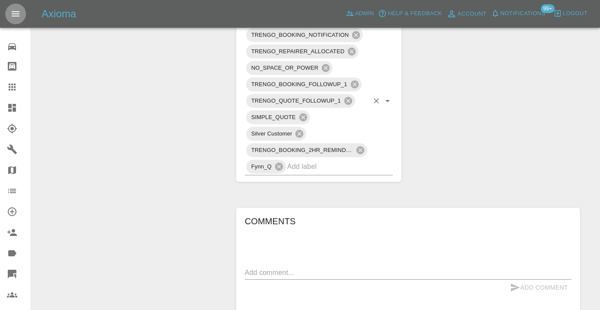
scroll to position [477, 0]
click at [309, 161] on input "text" at bounding box center [328, 167] width 82 height 13
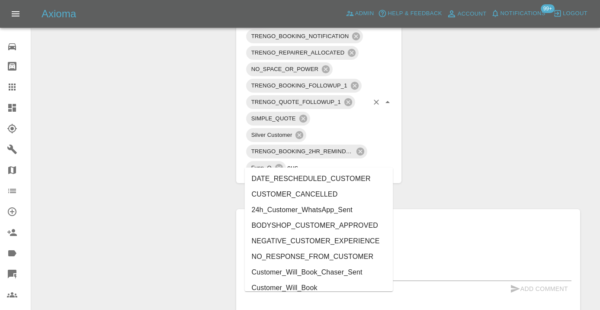
type input "cust"
click at [305, 282] on li "Customer_Will_Book" at bounding box center [319, 288] width 148 height 16
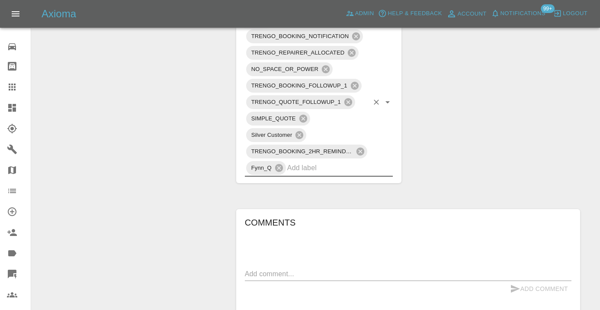
click at [127, 128] on div "Change Repairer Modify Claim Modify Quote Rollback Submit Payment Archive" at bounding box center [130, 72] width 185 height 912
click at [13, 87] on icon at bounding box center [12, 87] width 10 height 10
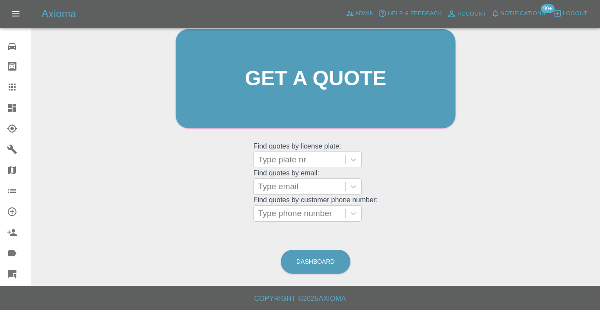
scroll to position [66, 0]
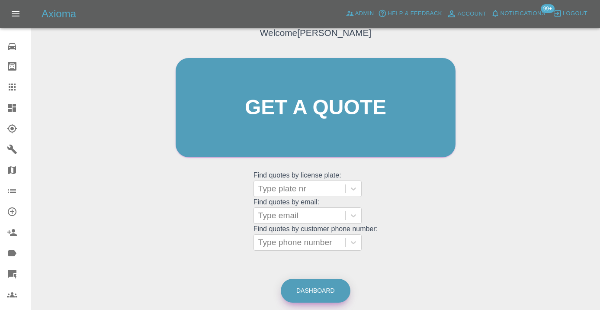
click at [321, 291] on link "Dashboard" at bounding box center [316, 291] width 70 height 24
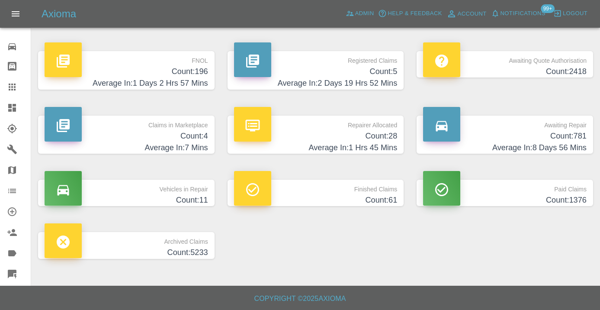
click at [565, 142] on h4 "Average In: 8 Days 56 Mins" at bounding box center [505, 148] width 164 height 12
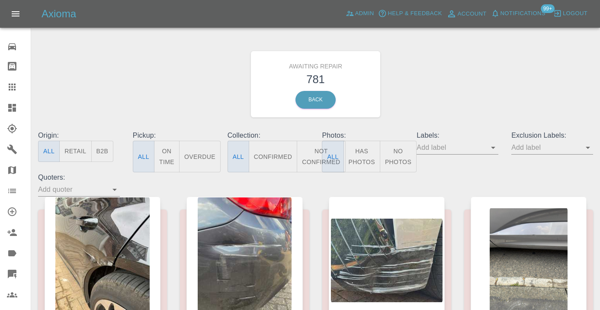
click at [314, 156] on button "Not Confirmed" at bounding box center [321, 157] width 48 height 32
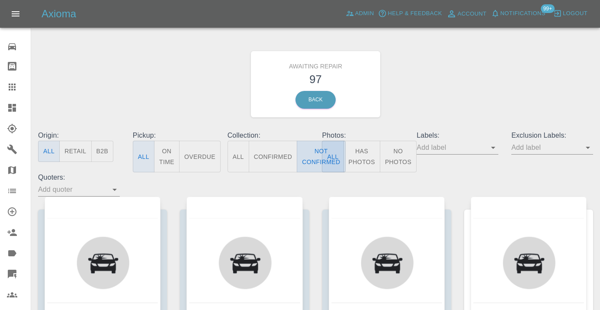
type button "false"
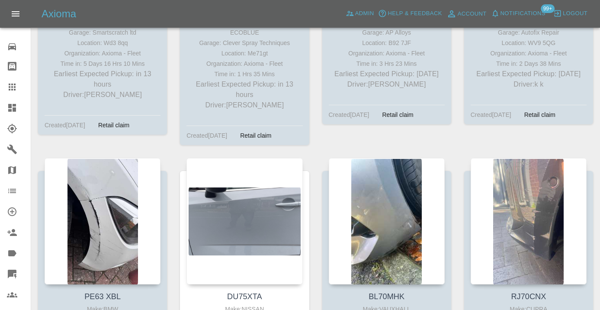
scroll to position [1242, 0]
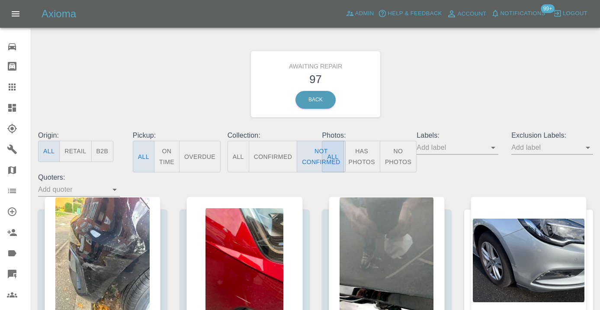
scroll to position [1459, 0]
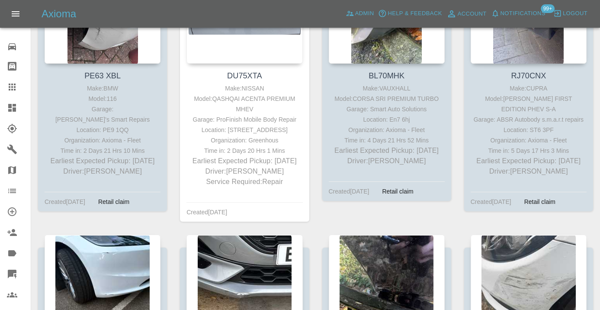
type button "false"
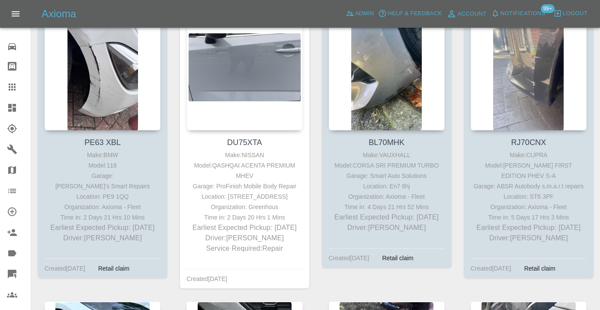
scroll to position [1395, 0]
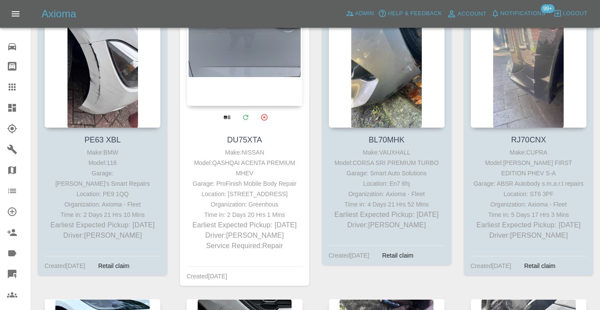
click at [258, 55] on div at bounding box center [244, 43] width 116 height 126
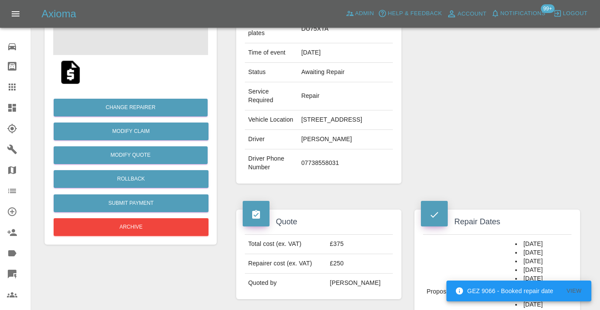
scroll to position [167, 0]
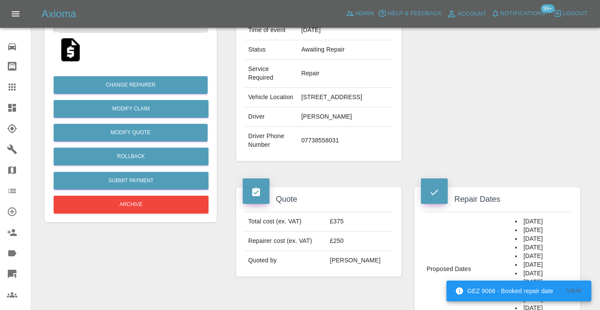
click at [322, 144] on td "07738558031" at bounding box center [345, 141] width 95 height 28
copy td "07738558031"
click at [510, 101] on div "Repairer Repair shop ProFinish Mobile Body Repair" at bounding box center [497, 49] width 179 height 247
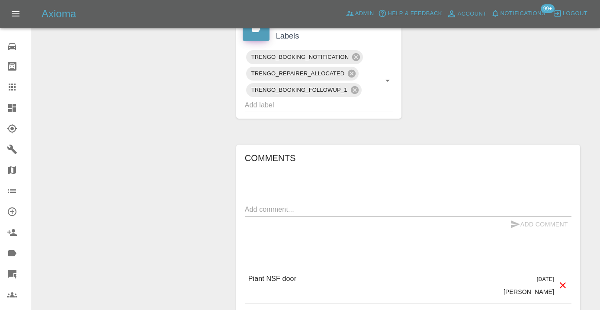
scroll to position [515, 0]
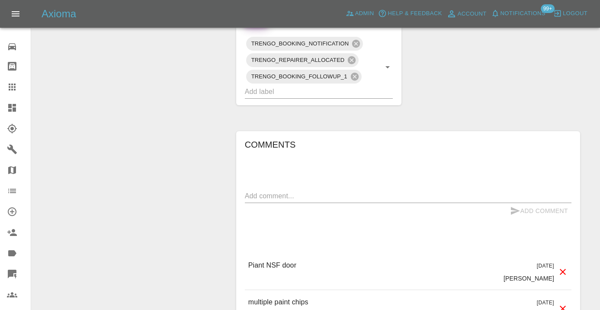
click at [292, 201] on textarea at bounding box center [408, 196] width 327 height 10
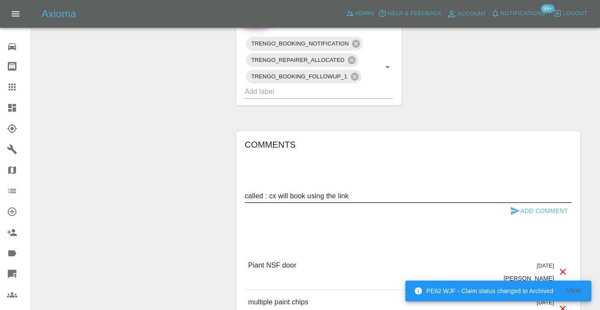
type textarea "called : cx will book using the link"
click at [507, 217] on button "Add Comment" at bounding box center [539, 211] width 65 height 16
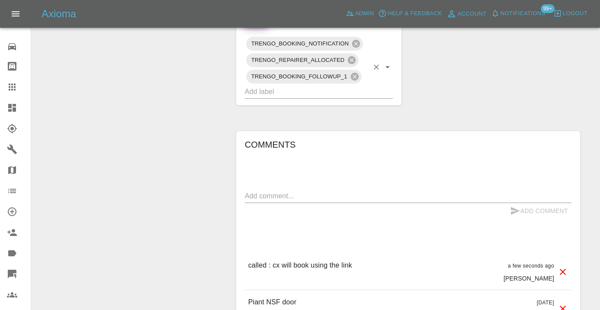
click at [345, 98] on input "text" at bounding box center [307, 91] width 124 height 13
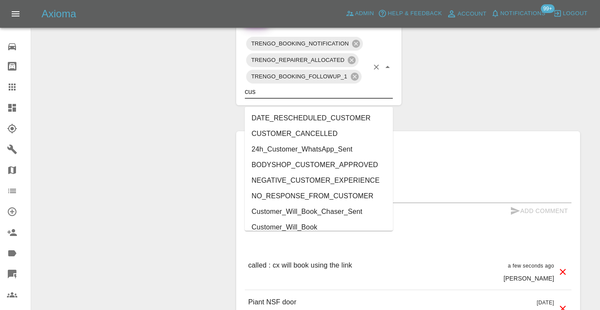
type input "cust"
click at [326, 226] on li "Customer_Will_Book" at bounding box center [319, 227] width 148 height 16
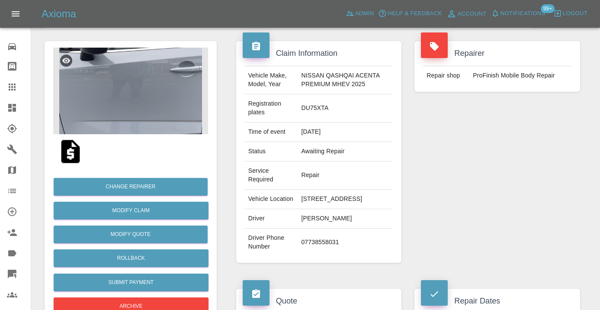
scroll to position [58, 0]
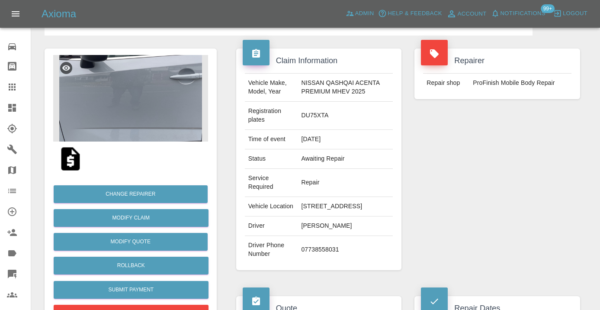
click at [12, 85] on icon at bounding box center [12, 86] width 7 height 7
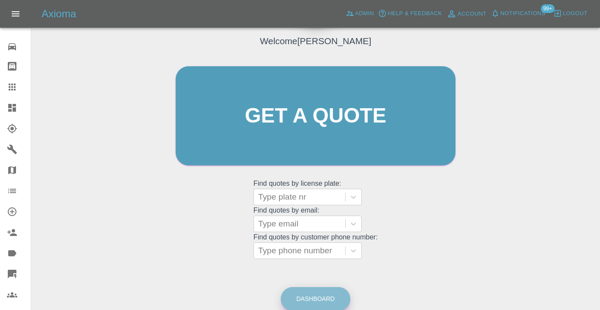
click at [328, 296] on link "Dashboard" at bounding box center [316, 299] width 70 height 24
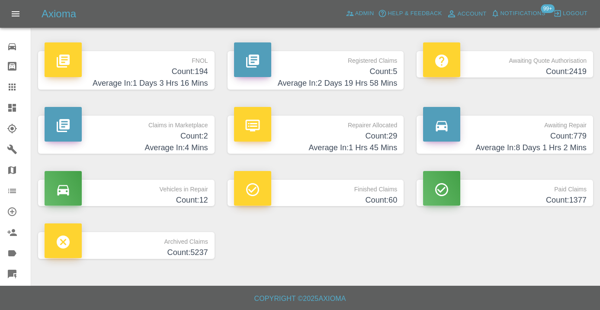
click at [543, 142] on h4 "Average In: 8 Days 1 Hrs 2 Mins" at bounding box center [505, 148] width 164 height 12
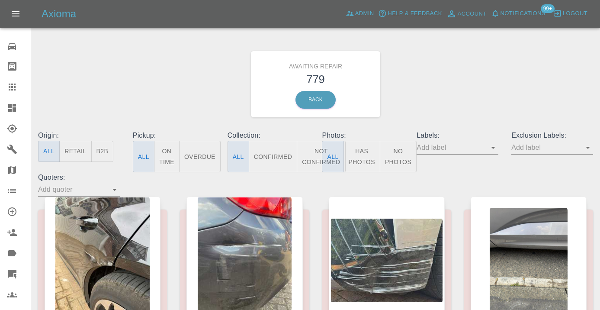
click at [407, 48] on div "Awaiting Repair 779 Back" at bounding box center [316, 84] width 568 height 92
click at [310, 157] on button "Not Confirmed" at bounding box center [321, 157] width 48 height 32
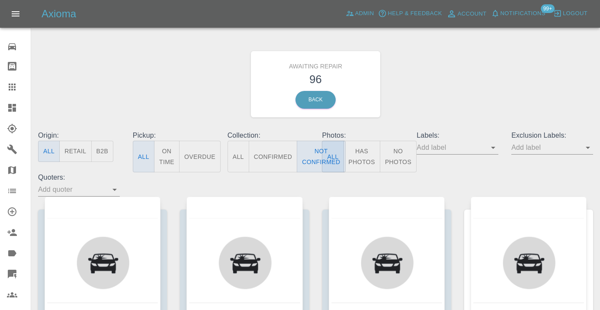
click at [443, 107] on div "Awaiting Repair 96 Back" at bounding box center [316, 84] width 568 height 92
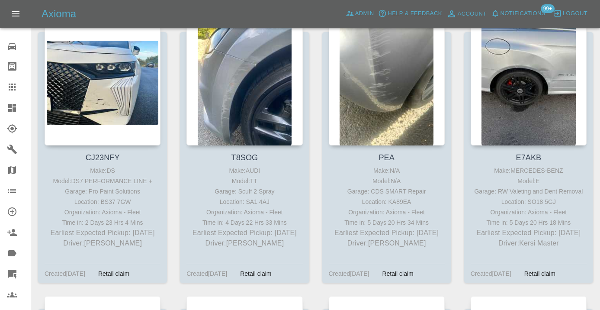
scroll to position [1964, 0]
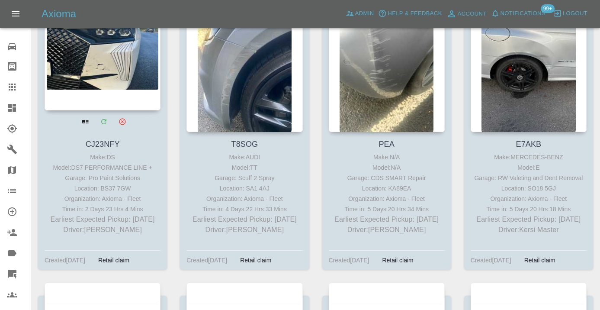
click at [119, 66] on div at bounding box center [103, 47] width 116 height 126
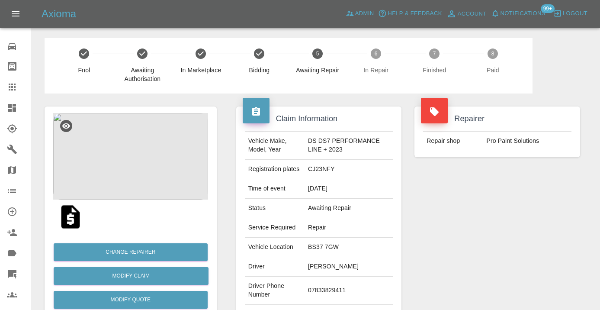
click at [338, 292] on td "07833829411" at bounding box center [349, 290] width 88 height 28
copy td "07833829411"
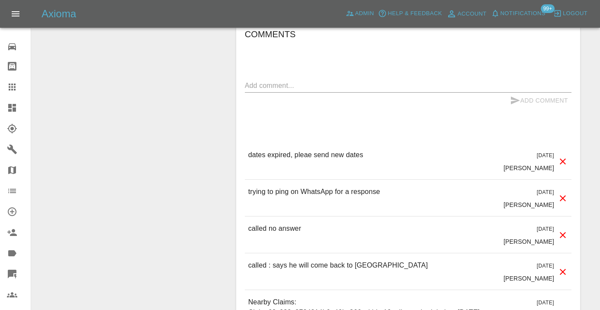
scroll to position [722, 0]
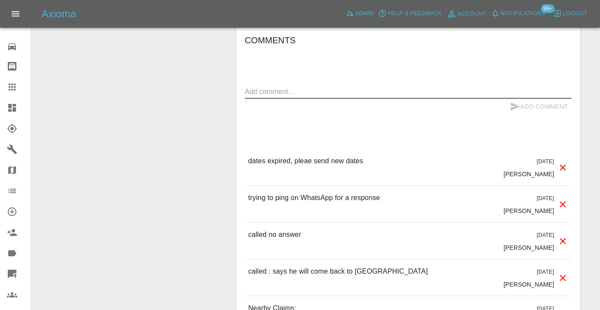
click at [305, 92] on textarea at bounding box center [408, 92] width 327 height 10
type textarea "called : no longer interested"
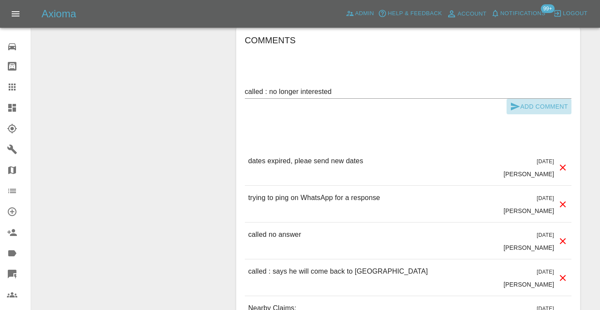
click at [523, 107] on button "Add Comment" at bounding box center [539, 107] width 65 height 16
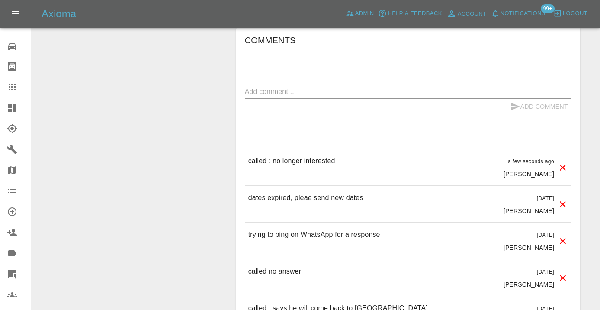
click at [532, 38] on h6 "Comments" at bounding box center [408, 40] width 327 height 14
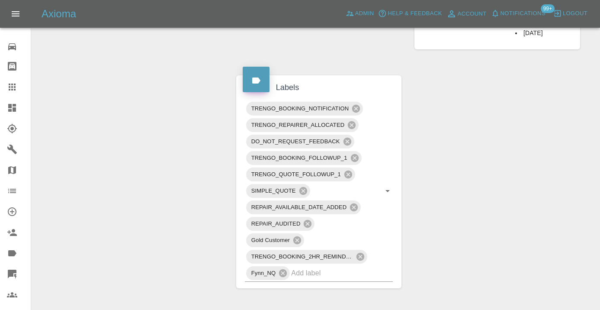
scroll to position [427, 0]
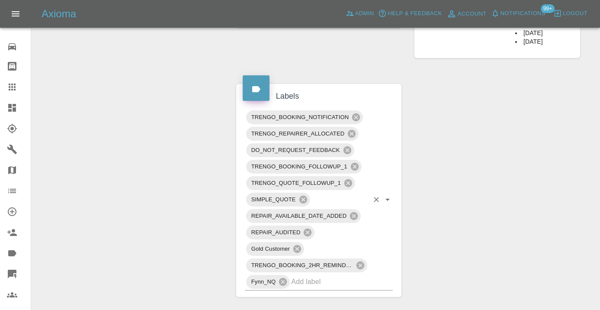
click at [309, 287] on input "text" at bounding box center [329, 281] width 77 height 13
type input "cust"
click at [443, 268] on div "Claim Information Vehicle Make, Model, Year DS DS7 PERFORMANCE LINE + 2023 Regi…" at bounding box center [408, 210] width 357 height 1087
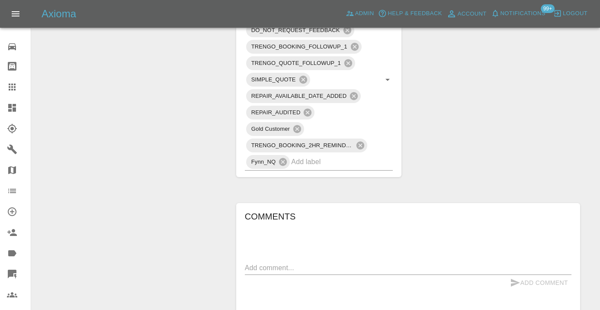
scroll to position [569, 0]
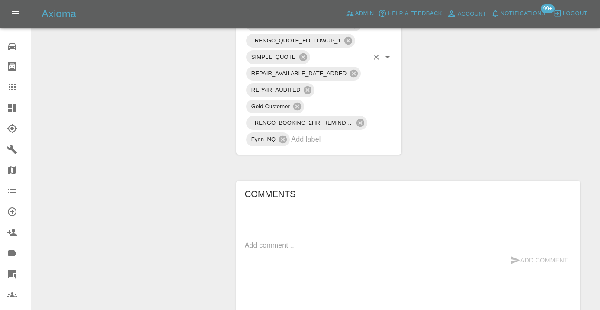
click at [301, 138] on input "text" at bounding box center [329, 138] width 77 height 13
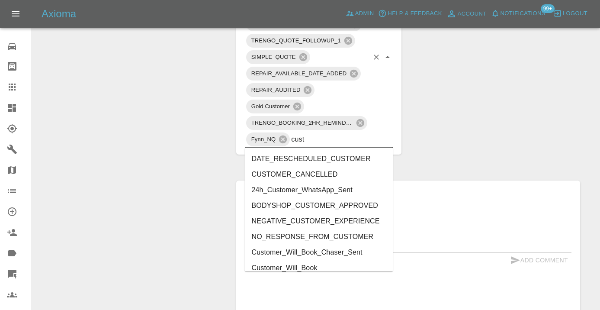
type input "cust"
click at [205, 129] on div "Change Repairer Modify Claim Modify Quote Rollback Submit Payment Archive" at bounding box center [130, 68] width 185 height 1087
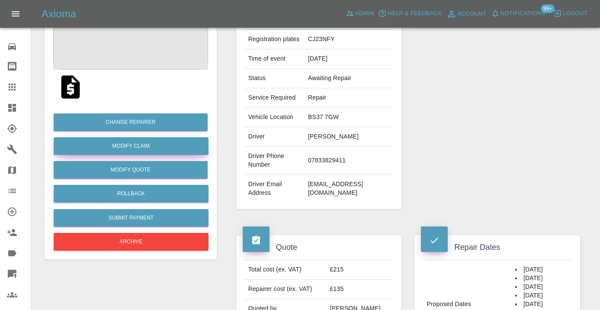
scroll to position [122, 0]
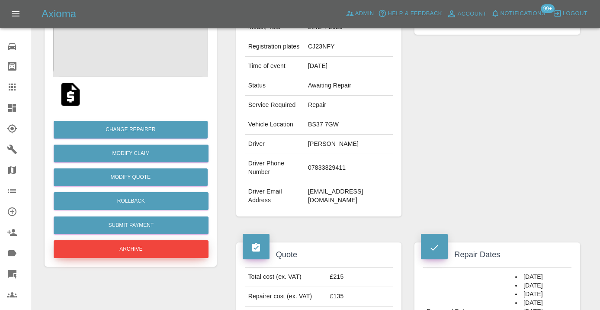
click at [116, 253] on button "Archive" at bounding box center [131, 249] width 155 height 18
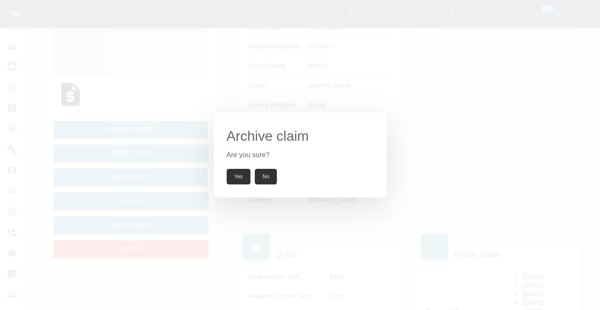
click at [238, 176] on button "Yes" at bounding box center [239, 177] width 24 height 16
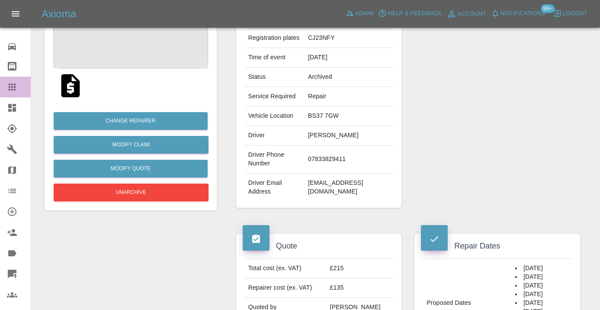
click at [12, 81] on link "Claims" at bounding box center [15, 87] width 31 height 21
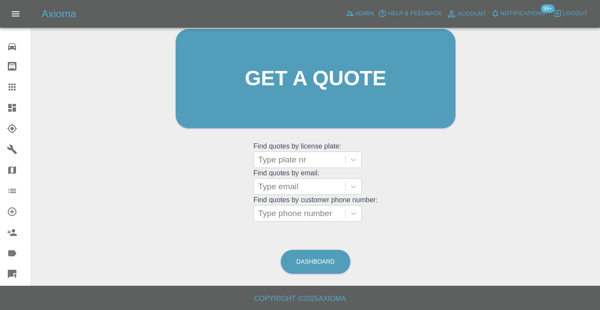
scroll to position [73, 0]
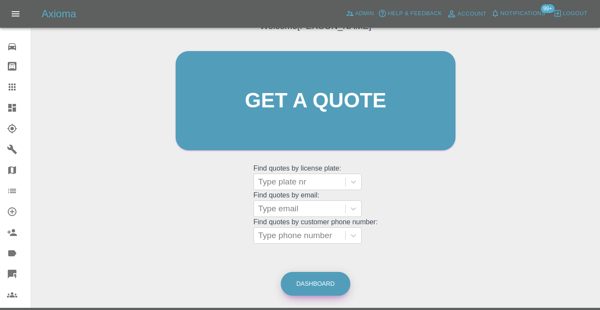
click at [329, 288] on link "Dashboard" at bounding box center [316, 284] width 70 height 24
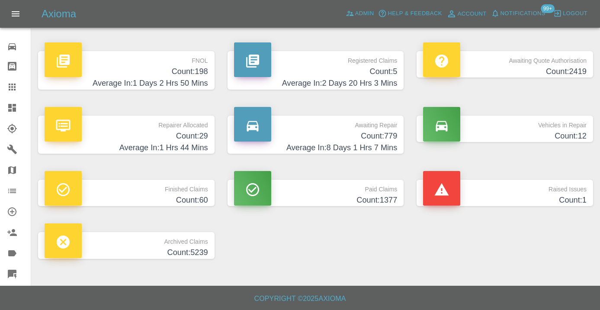
click at [403, 134] on link "Awaiting Repair Count: 779 Average In: 8 Days 1 Hrs 7 Mins" at bounding box center [316, 134] width 176 height 38
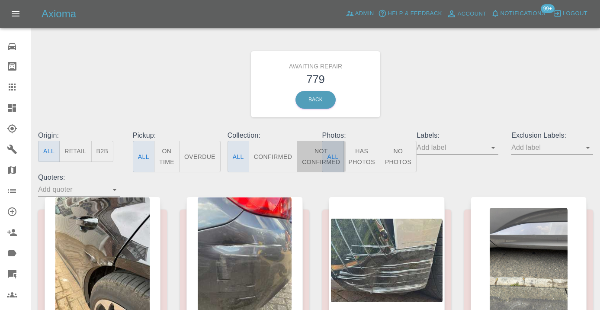
click at [315, 151] on button "Not Confirmed" at bounding box center [321, 157] width 48 height 32
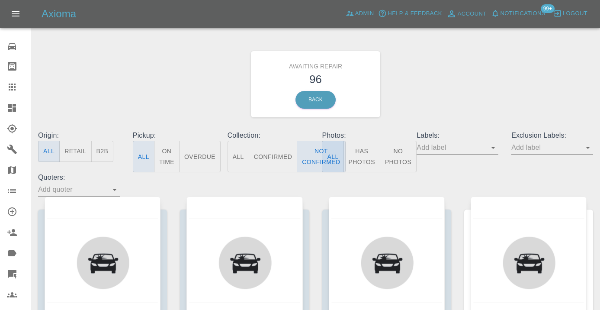
click at [429, 99] on div "Awaiting Repair 96 Back" at bounding box center [316, 84] width 568 height 92
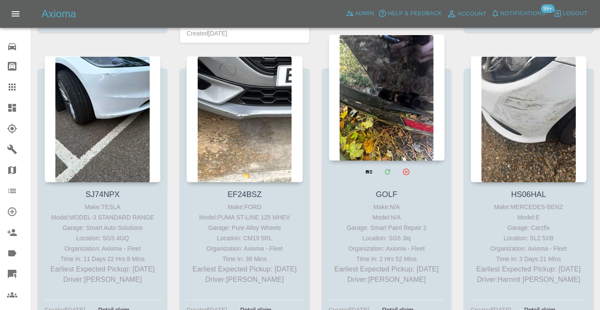
scroll to position [1630, 0]
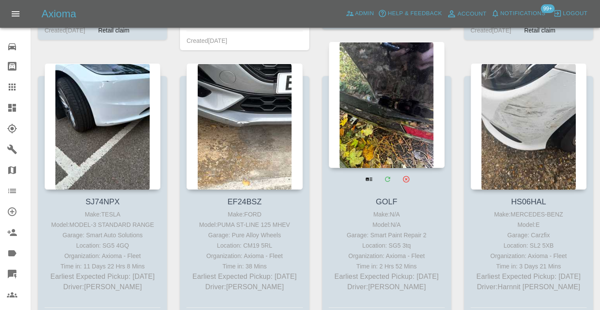
click at [390, 126] on div at bounding box center [387, 105] width 116 height 126
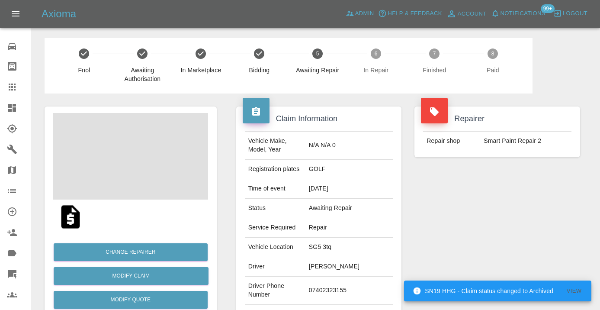
click at [335, 291] on td "07402323155" at bounding box center [348, 290] width 87 height 28
click at [335, 288] on td "07402323155" at bounding box center [348, 290] width 87 height 28
copy td "07402323155"
click at [444, 221] on div "Repairer Repair shop Smart Paint Repair 2" at bounding box center [497, 222] width 179 height 258
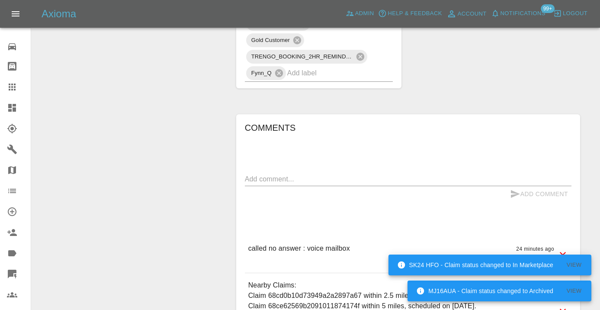
scroll to position [571, 0]
click at [3, 75] on link "Bodyshop home" at bounding box center [15, 66] width 31 height 21
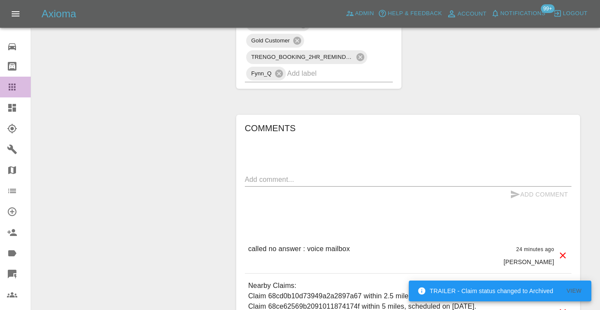
click at [11, 84] on icon at bounding box center [12, 86] width 7 height 7
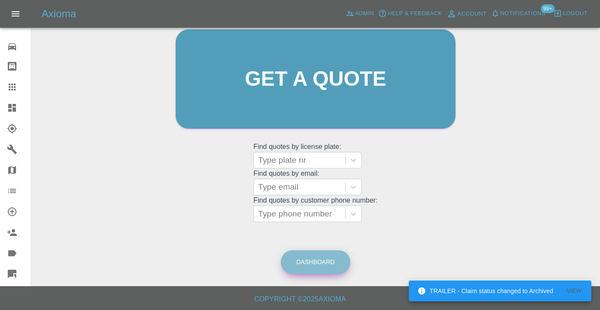
click at [326, 259] on link "Dashboard" at bounding box center [316, 262] width 70 height 24
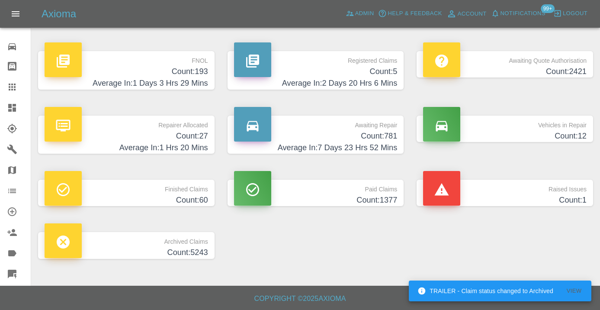
click at [385, 135] on h4 "Count: 781" at bounding box center [316, 136] width 164 height 12
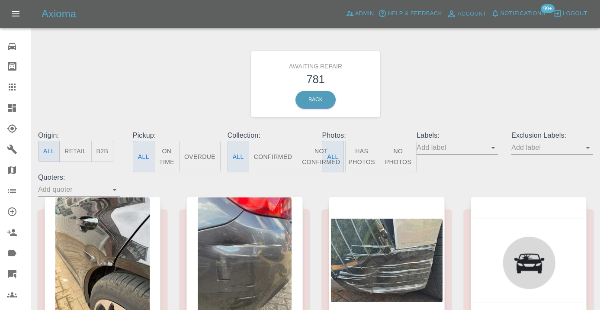
click at [316, 153] on button "Not Confirmed" at bounding box center [321, 157] width 48 height 32
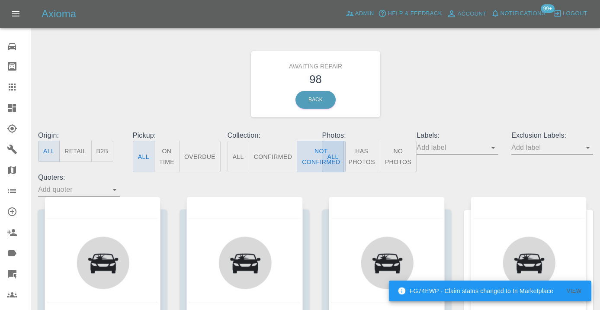
click at [313, 151] on button "Not Confirmed" at bounding box center [321, 157] width 48 height 32
click at [571, 66] on div "Awaiting Repair 98 Back" at bounding box center [316, 84] width 568 height 92
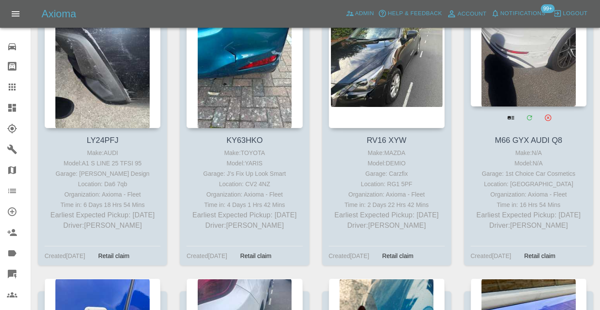
scroll to position [2239, 0]
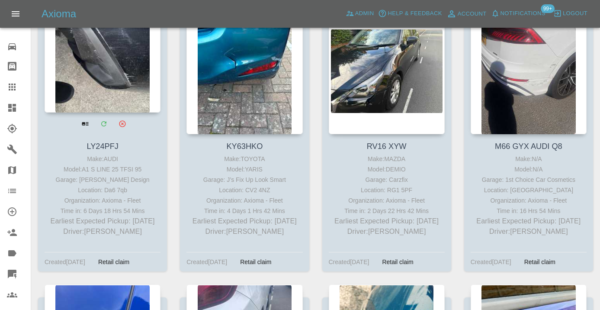
click at [99, 97] on div at bounding box center [103, 49] width 116 height 126
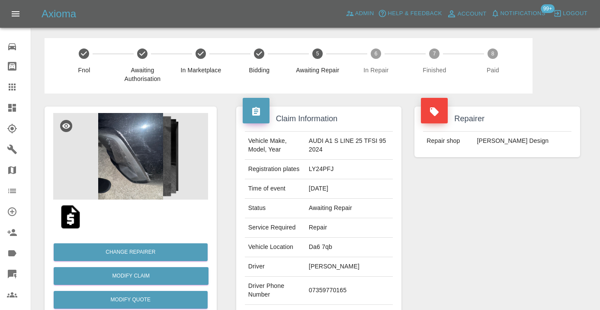
click at [334, 289] on td "07359770165" at bounding box center [348, 290] width 87 height 28
copy td "07359770165"
click at [453, 241] on div "Repairer Repair shop [PERSON_NAME] Design" at bounding box center [497, 222] width 179 height 258
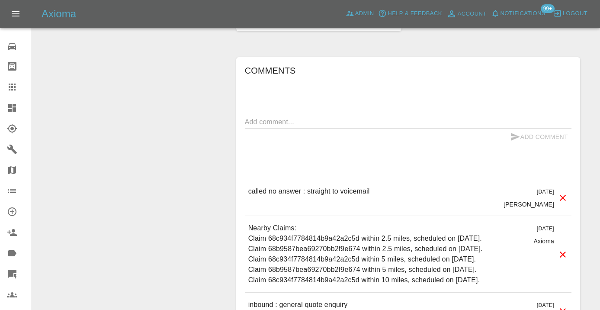
scroll to position [647, 0]
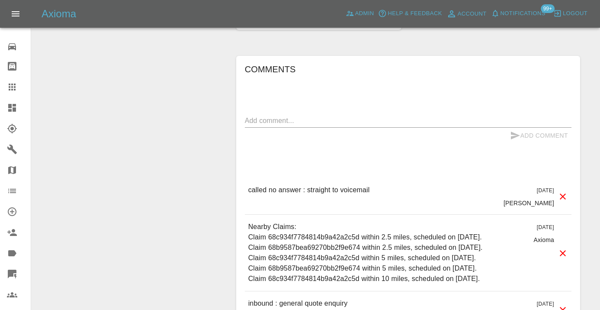
click at [315, 119] on textarea at bounding box center [408, 120] width 327 height 10
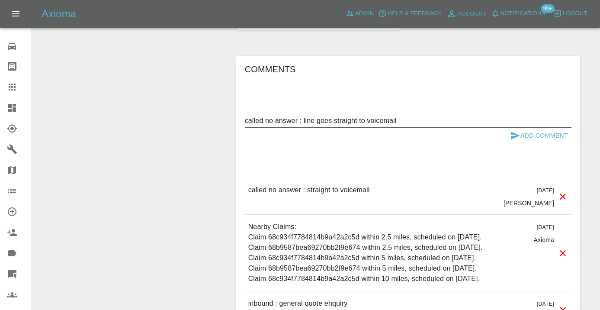
type textarea "called no answer : line goes straight to voicemail"
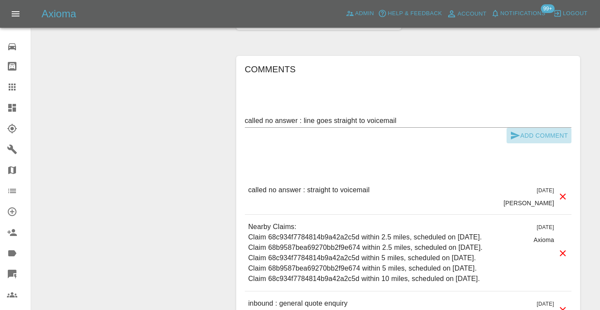
click at [520, 129] on button "Add Comment" at bounding box center [539, 136] width 65 height 16
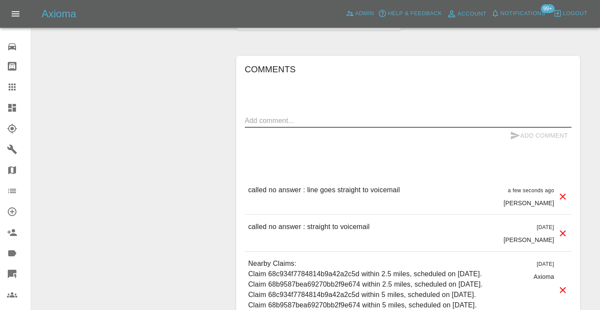
click at [257, 117] on textarea at bounding box center [408, 120] width 327 height 10
type textarea "trying to ping on WhatsApp"
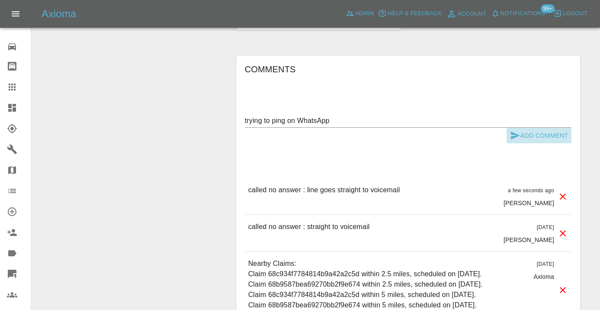
click at [516, 136] on icon "submit" at bounding box center [515, 135] width 9 height 8
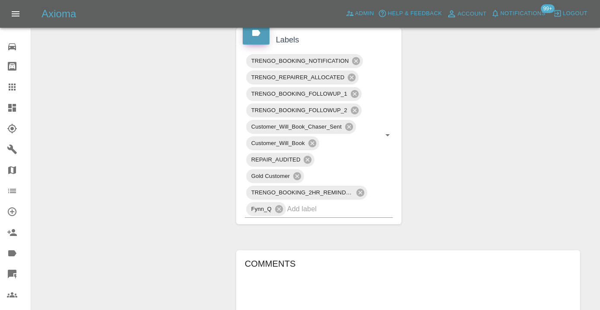
scroll to position [449, 0]
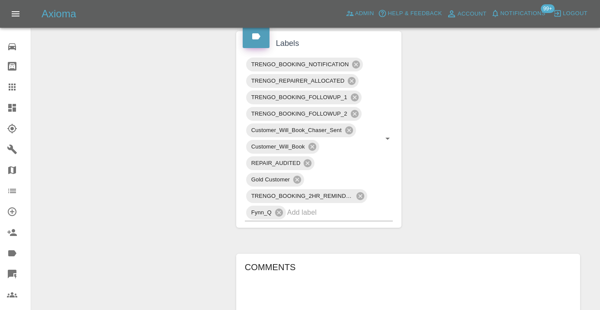
click at [430, 107] on div "Claim Information Vehicle Make, Model, Year AUDI A1 S LINE 25 TFSI 95 2024 Regi…" at bounding box center [408, 166] width 357 height 1045
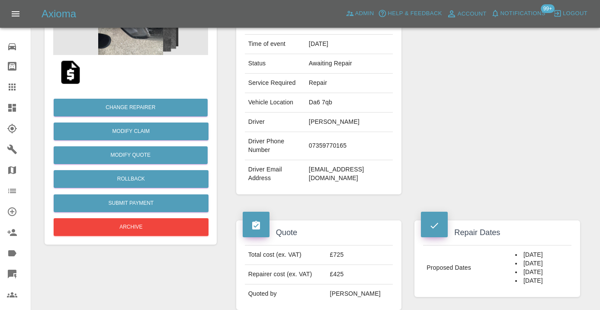
scroll to position [138, 0]
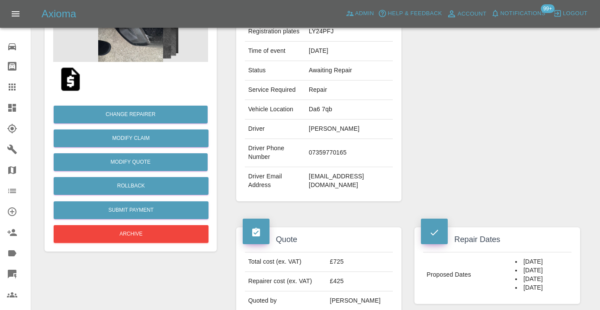
click at [10, 88] on icon at bounding box center [12, 87] width 10 height 10
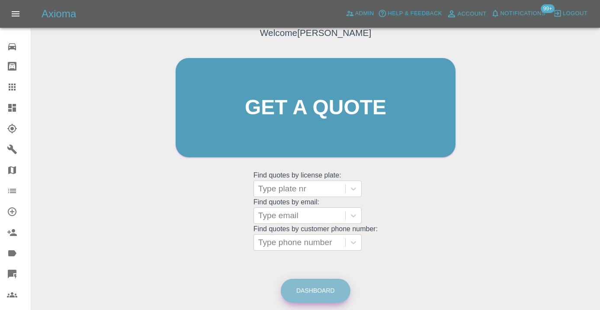
click at [331, 287] on link "Dashboard" at bounding box center [316, 291] width 70 height 24
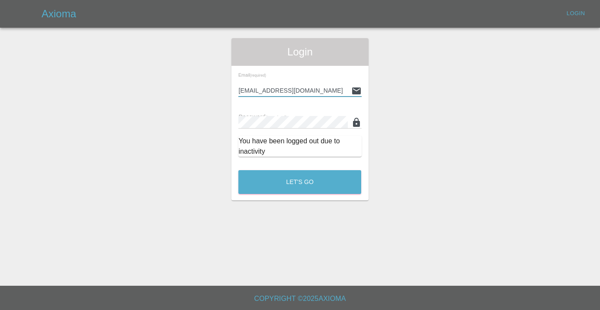
type input "[EMAIL_ADDRESS][DOMAIN_NAME]"
click at [300, 182] on button "Let's Go" at bounding box center [299, 182] width 123 height 24
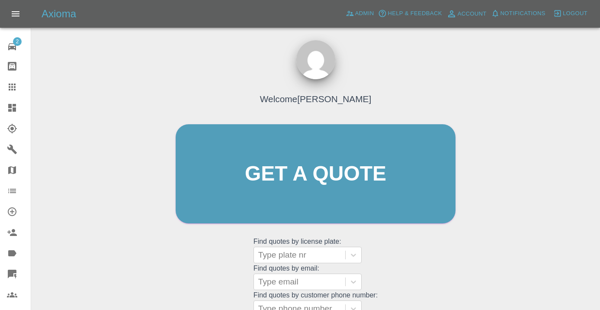
click at [416, 242] on div "Welcome [PERSON_NAME] Get a quote Get a quote Find quotes by license plate: Typ…" at bounding box center [316, 190] width 298 height 261
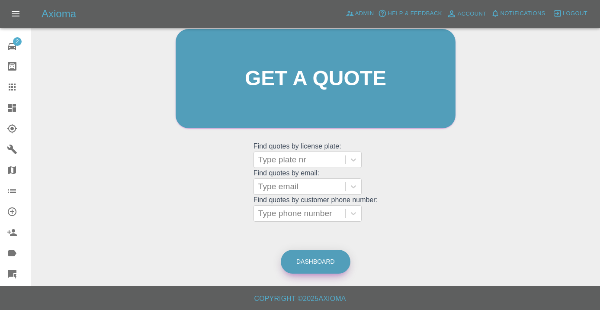
scroll to position [95, 0]
click at [300, 266] on link "Dashboard" at bounding box center [316, 262] width 70 height 24
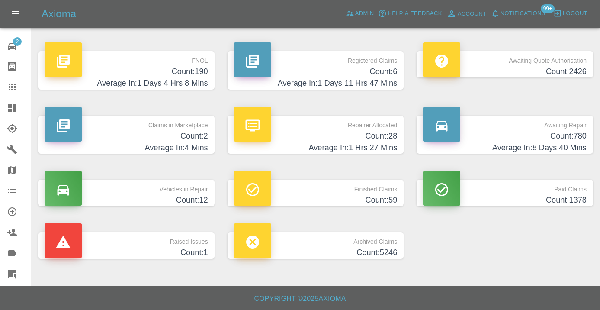
click at [583, 142] on h4 "Average In: 8 Days 40 Mins" at bounding box center [505, 148] width 164 height 12
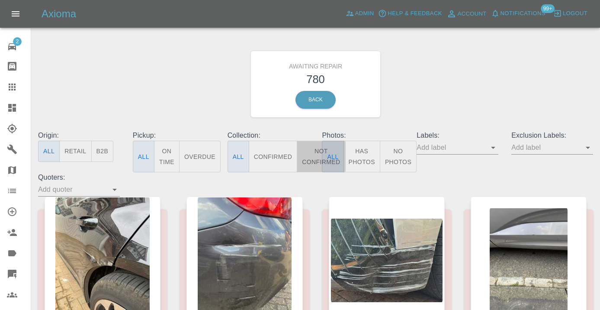
click at [314, 154] on button "Not Confirmed" at bounding box center [321, 157] width 48 height 32
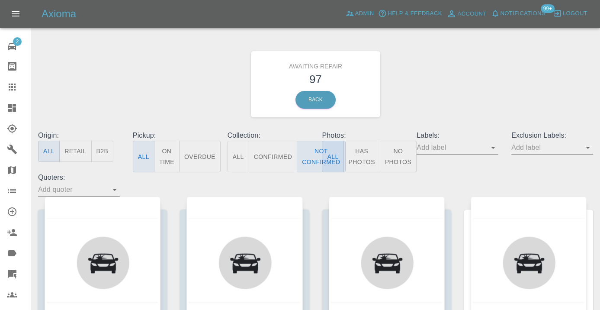
click at [448, 71] on div "Awaiting Repair 97 Back" at bounding box center [316, 84] width 568 height 92
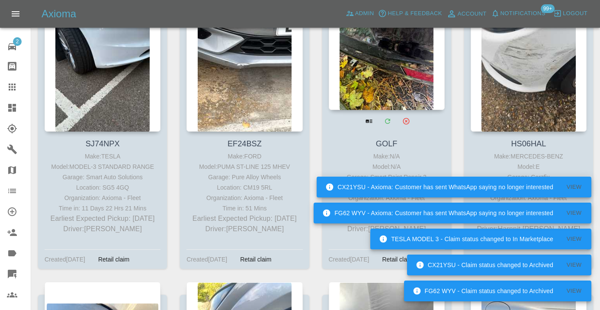
scroll to position [1686, 0]
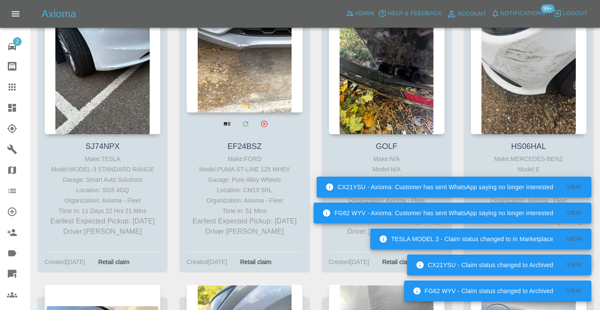
click at [272, 75] on div at bounding box center [244, 49] width 116 height 126
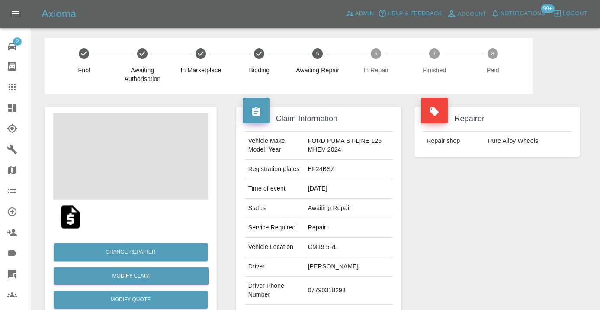
click at [317, 292] on td "07790318293" at bounding box center [349, 290] width 89 height 28
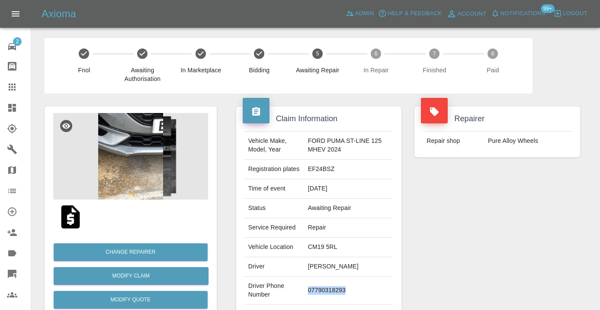
copy td "07790318293"
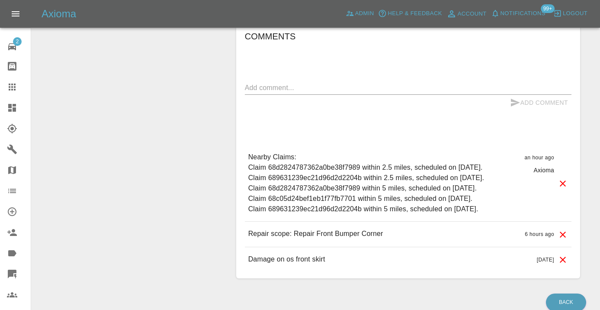
scroll to position [734, 0]
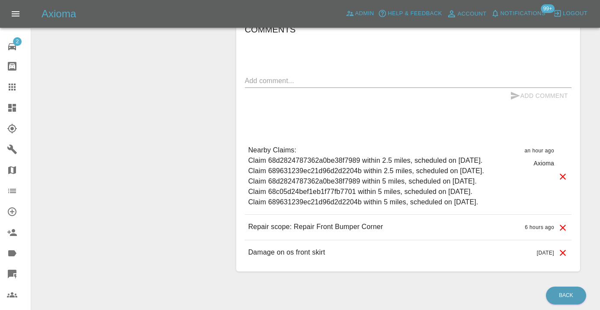
click at [278, 80] on textarea at bounding box center [408, 81] width 327 height 10
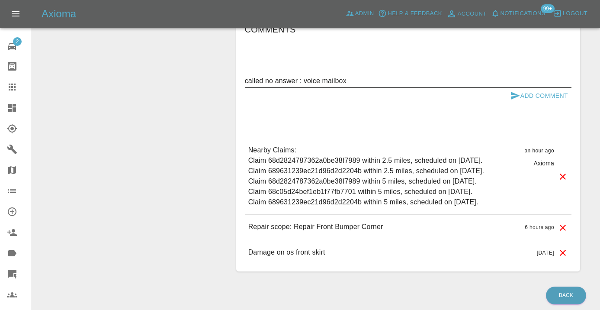
type textarea "called no answer : voice mailbox"
click at [524, 96] on button "Add Comment" at bounding box center [539, 96] width 65 height 16
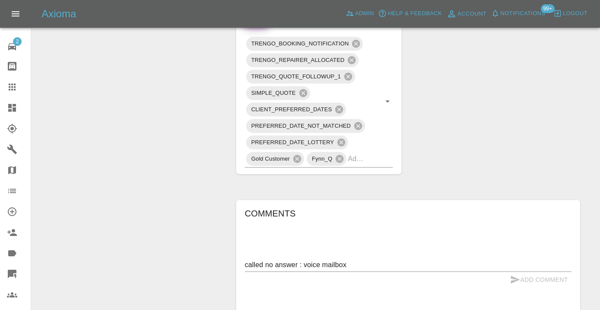
scroll to position [543, 0]
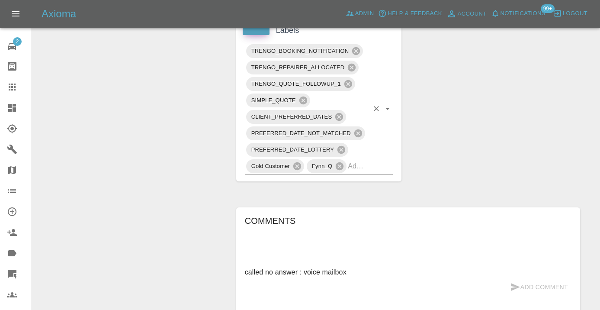
click at [363, 167] on input "text" at bounding box center [358, 165] width 21 height 13
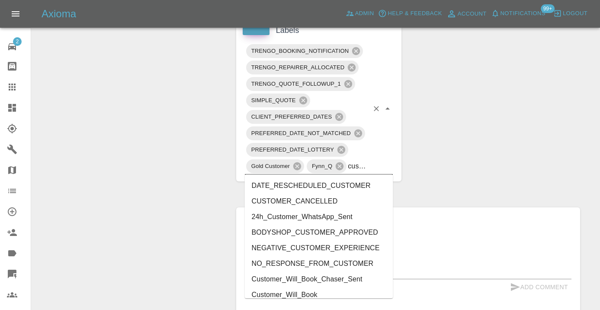
type input "customer_"
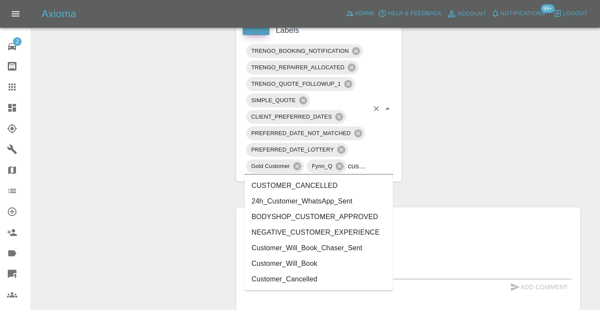
click at [326, 263] on li "Customer_Will_Book" at bounding box center [319, 264] width 148 height 16
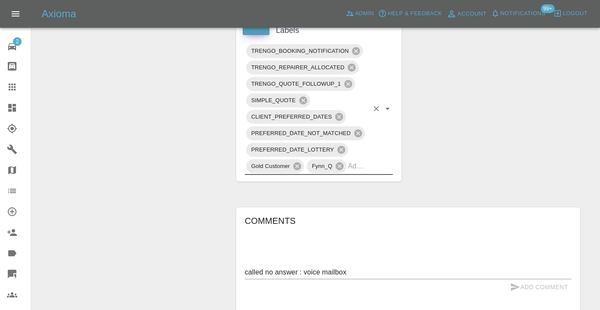
click at [163, 126] on div "Change Repairer Modify Claim Modify Quote Rollback Submit Payment Archive" at bounding box center [130, 31] width 185 height 962
click at [15, 87] on icon at bounding box center [12, 86] width 7 height 7
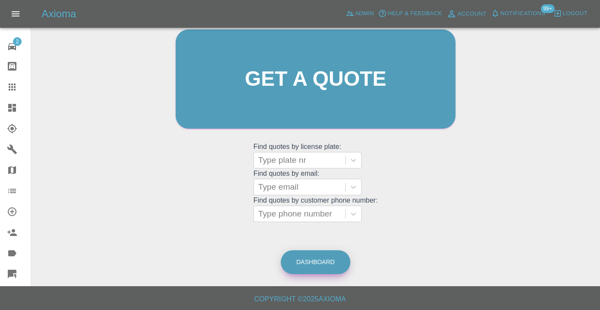
click at [311, 254] on link "Dashboard" at bounding box center [316, 262] width 70 height 24
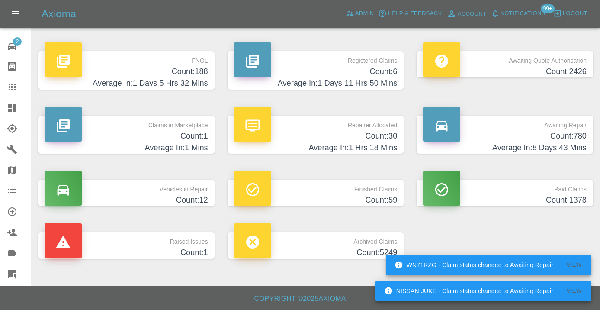
click at [577, 131] on h4 "Count: 780" at bounding box center [505, 136] width 164 height 12
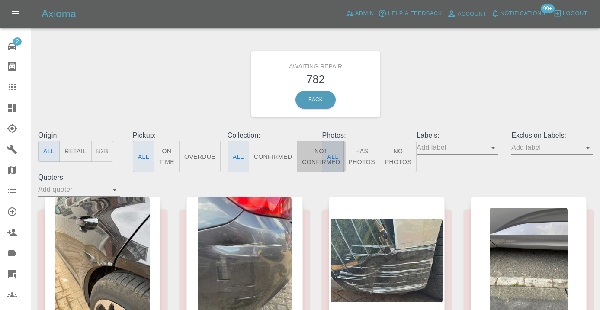
click at [302, 162] on button "Not Confirmed" at bounding box center [321, 157] width 48 height 32
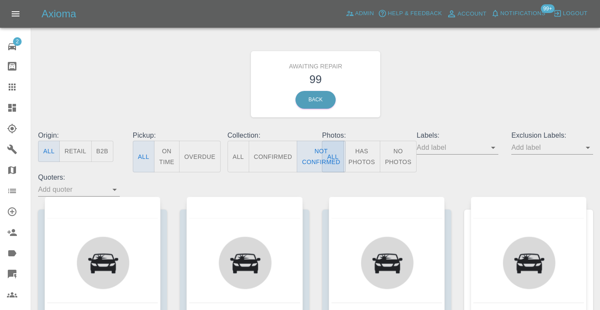
click at [413, 93] on div "Awaiting Repair 99 Back" at bounding box center [316, 84] width 568 height 92
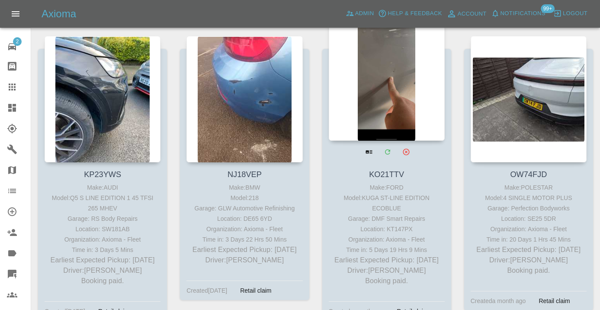
scroll to position [4772, 0]
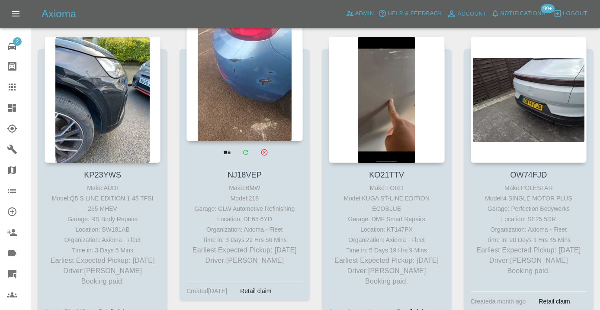
click at [245, 97] on div at bounding box center [244, 78] width 116 height 126
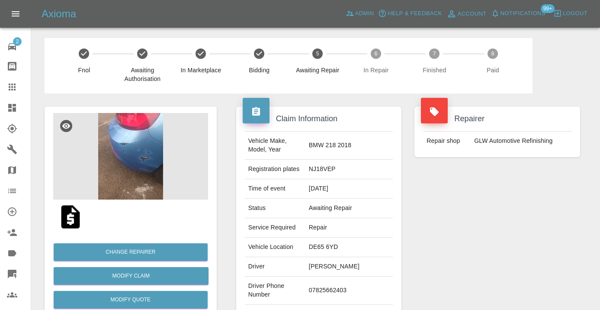
click at [330, 295] on td "07825662403" at bounding box center [348, 290] width 87 height 28
copy td "07825662403"
click at [467, 231] on div "Repairer Repair shop GLW Automotive Refinishing" at bounding box center [497, 222] width 179 height 258
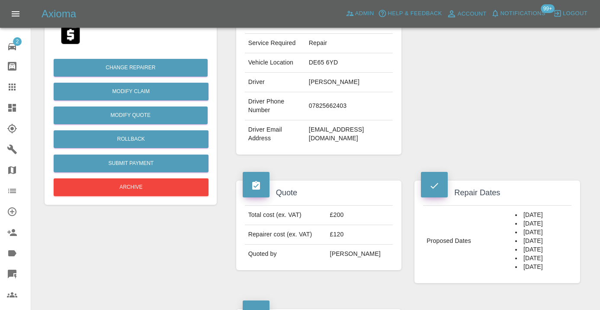
scroll to position [179, 0]
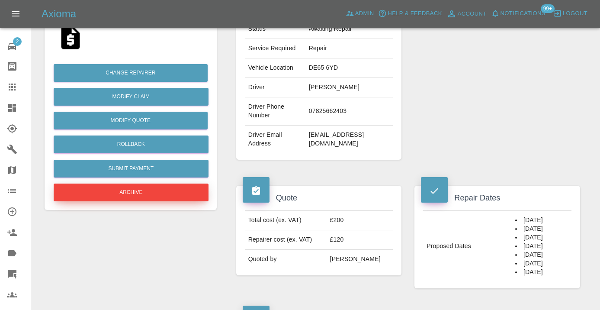
click at [149, 186] on button "Archive" at bounding box center [131, 192] width 155 height 18
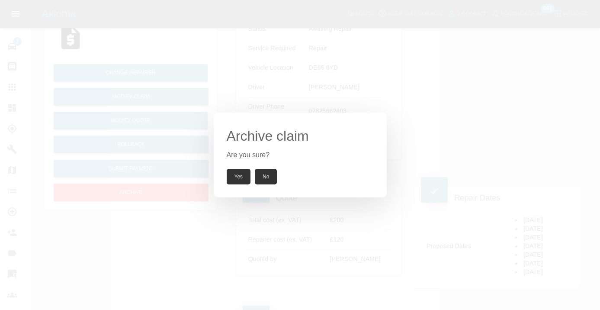
click at [234, 173] on button "Yes" at bounding box center [239, 177] width 24 height 16
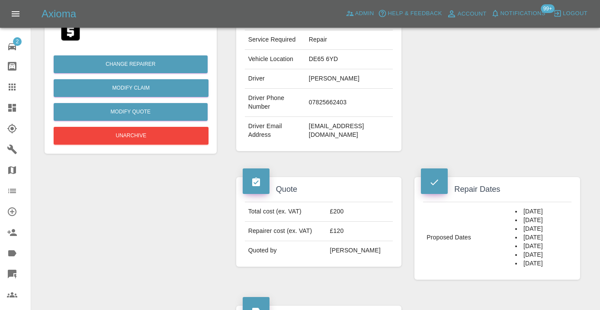
click at [16, 89] on icon at bounding box center [12, 87] width 10 height 10
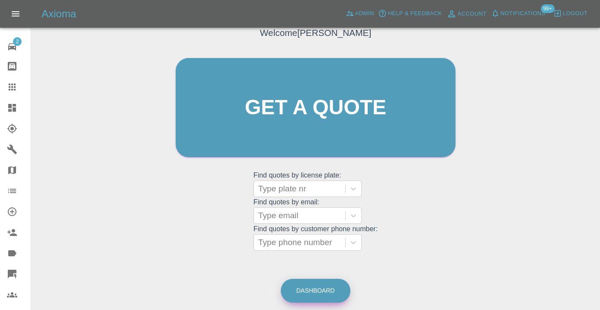
click at [316, 290] on link "Dashboard" at bounding box center [316, 291] width 70 height 24
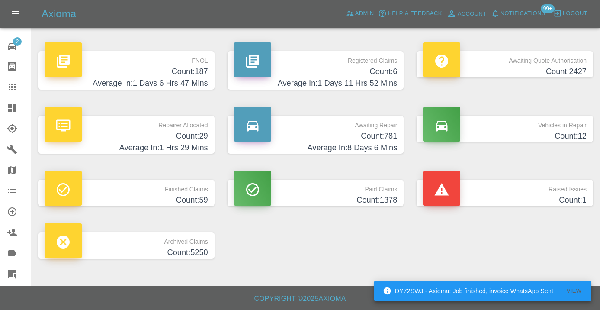
click at [377, 150] on h4 "Average In: 8 Days 6 Mins" at bounding box center [316, 148] width 164 height 12
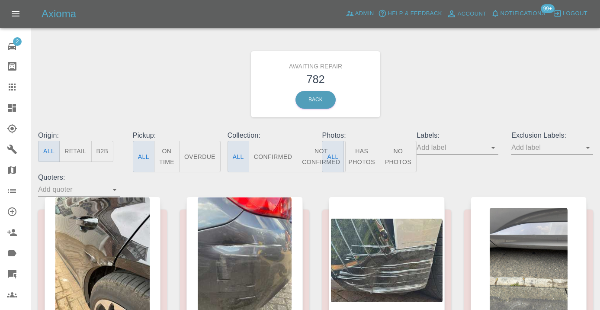
click at [300, 151] on button "Not Confirmed" at bounding box center [321, 157] width 48 height 32
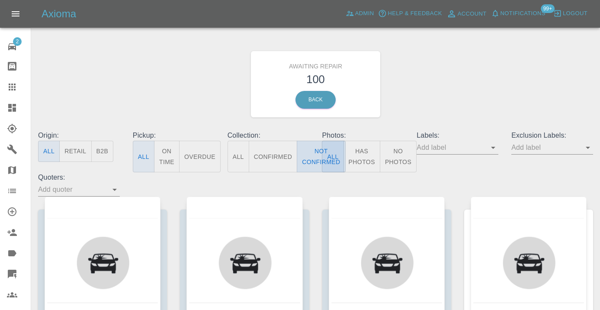
type button "false"
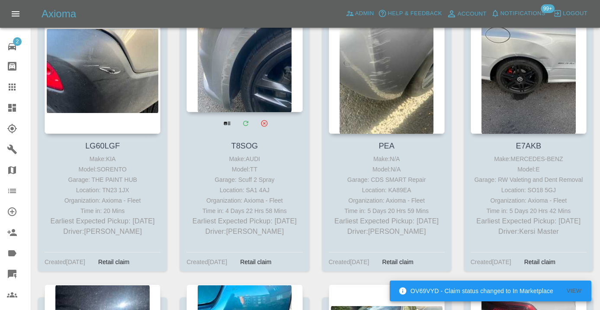
scroll to position [1956, 0]
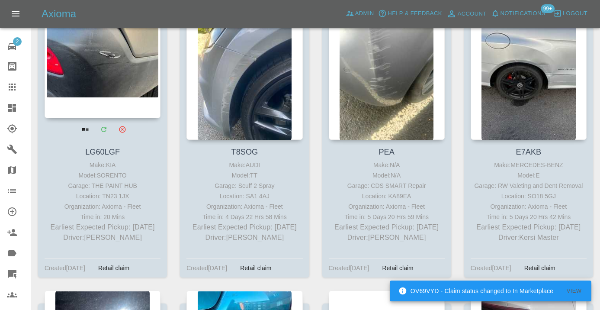
click at [109, 83] on div at bounding box center [103, 55] width 116 height 126
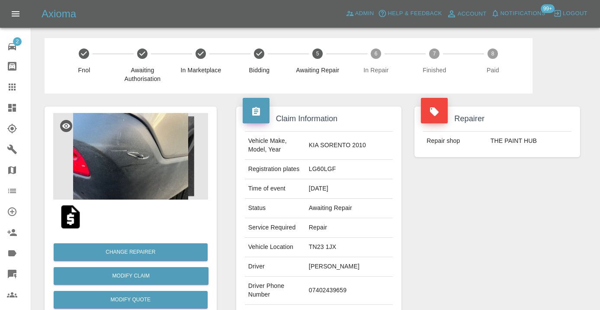
click at [324, 290] on td "07402439659" at bounding box center [348, 290] width 87 height 28
copy td "07402439659"
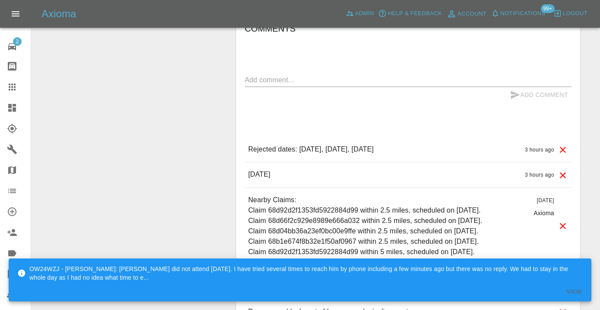
scroll to position [623, 0]
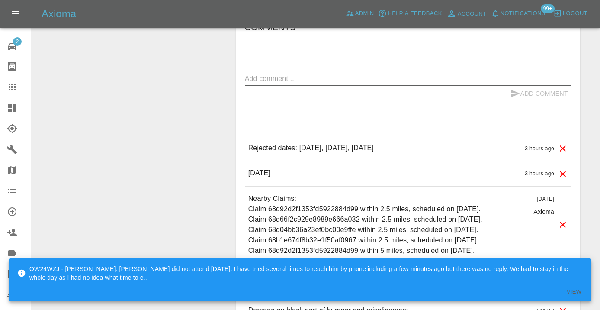
click at [261, 83] on textarea at bounding box center [408, 79] width 327 height 10
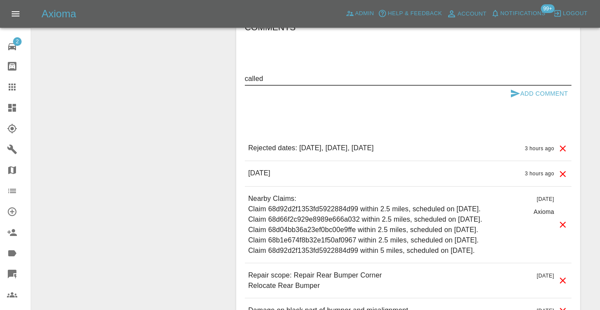
click at [429, 61] on div "Comments called x Add Comment Rejected dates: October 6th 2025, October 9th 202…" at bounding box center [408, 171] width 327 height 302
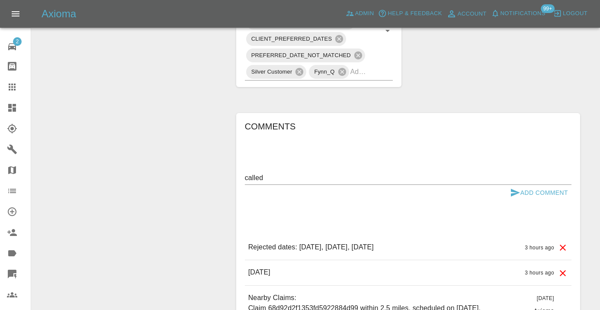
scroll to position [545, 0]
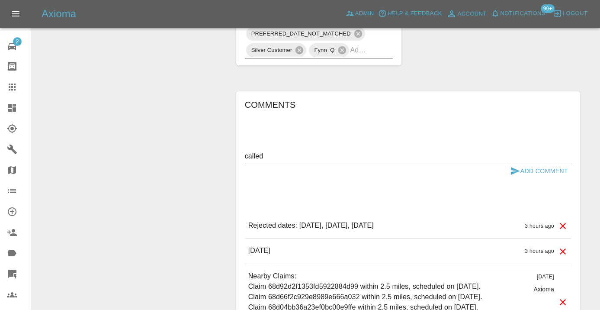
click at [295, 154] on textarea "called" at bounding box center [408, 156] width 327 height 10
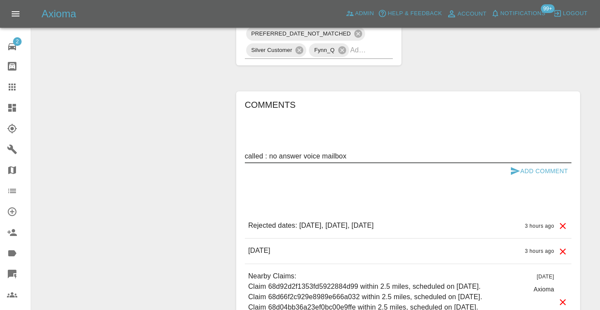
type textarea "called : no answer voice mailbox"
click at [518, 167] on icon "submit" at bounding box center [515, 171] width 10 height 10
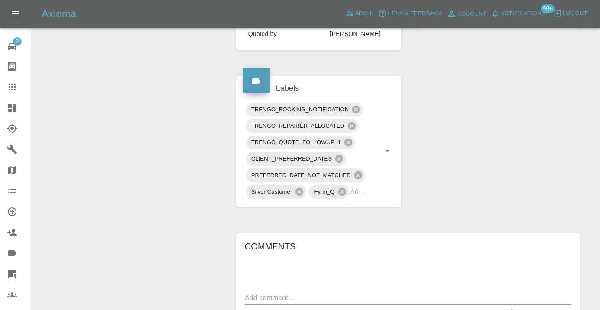
scroll to position [401, 0]
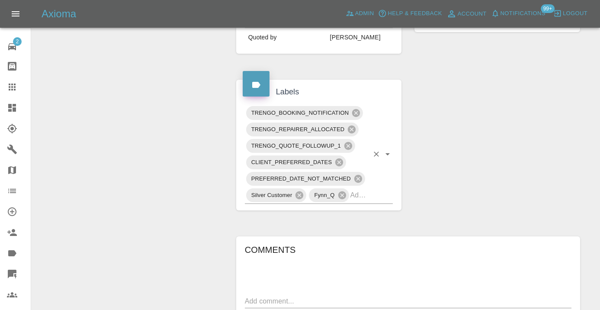
click at [369, 201] on input "text" at bounding box center [359, 194] width 19 height 13
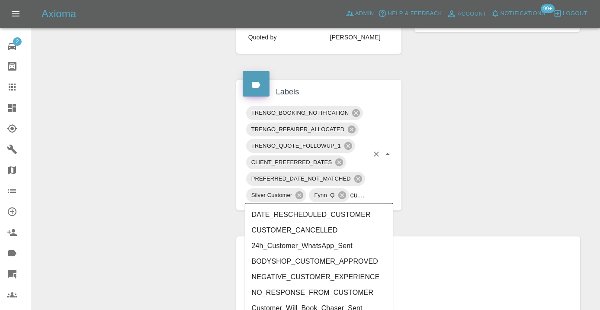
type input "customer_"
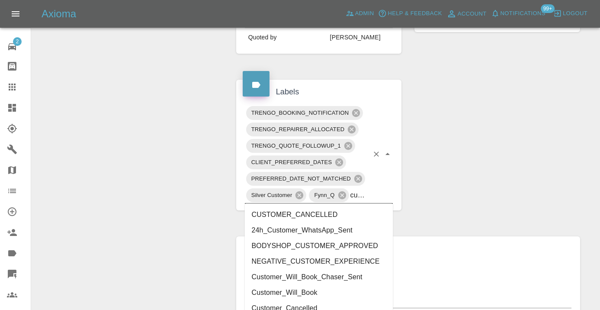
click at [341, 295] on li "Customer_Will_Book" at bounding box center [319, 293] width 148 height 16
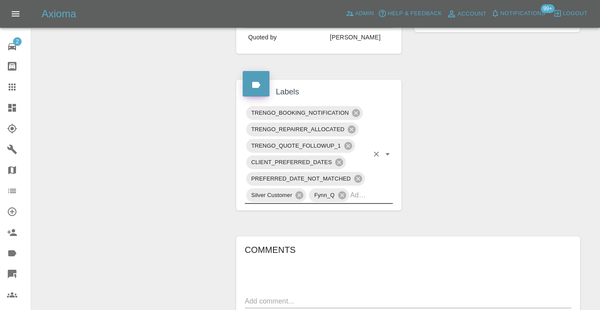
click at [126, 136] on div "Change Repairer Modify Claim Modify Quote Rollback Submit Payment Archive" at bounding box center [130, 147] width 185 height 908
click at [13, 86] on icon at bounding box center [12, 87] width 10 height 10
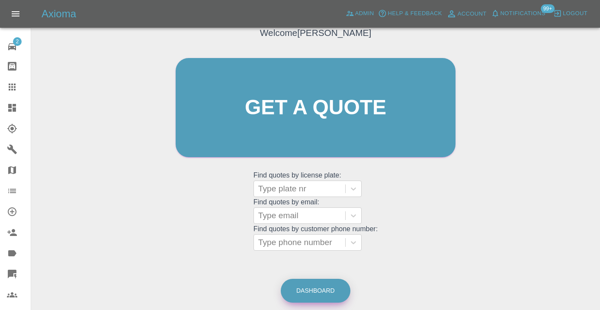
click at [314, 286] on link "Dashboard" at bounding box center [316, 291] width 70 height 24
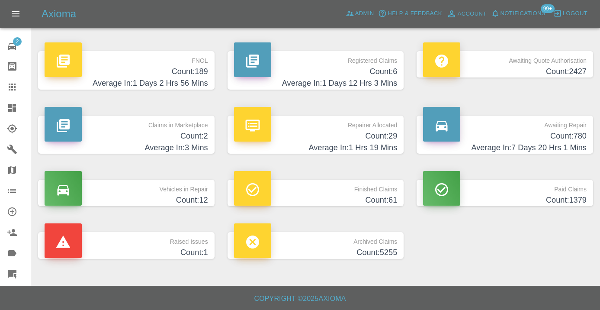
click at [575, 139] on h4 "Count: 780" at bounding box center [505, 136] width 164 height 12
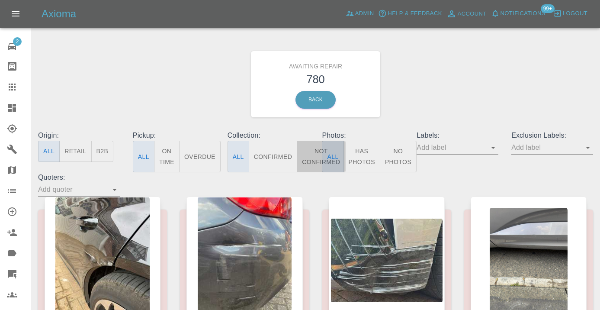
click at [317, 157] on button "Not Confirmed" at bounding box center [321, 157] width 48 height 32
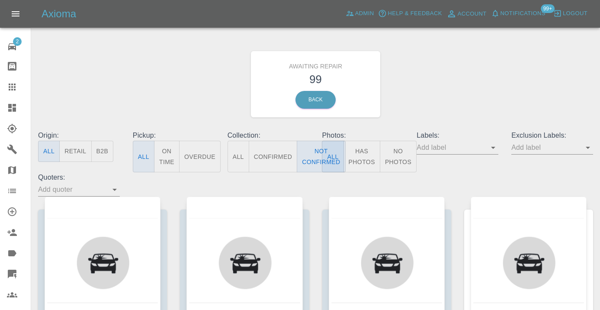
click at [448, 93] on div "Awaiting Repair 99 Back" at bounding box center [316, 84] width 568 height 92
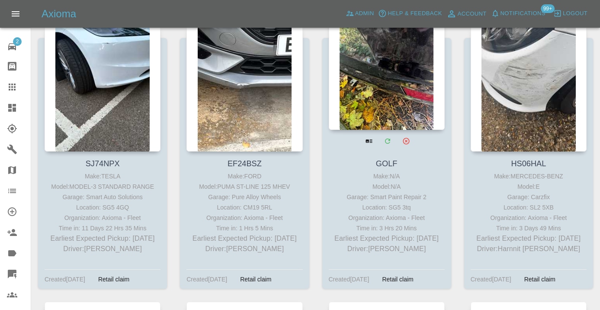
scroll to position [1645, 0]
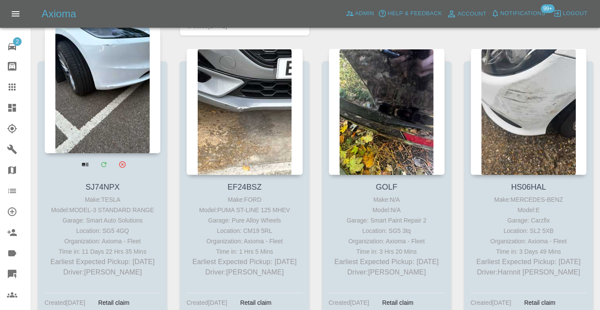
click at [92, 118] on div at bounding box center [103, 90] width 116 height 126
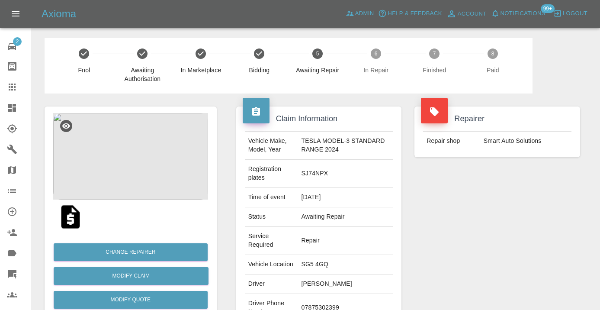
click at [324, 300] on td "07875302399" at bounding box center [345, 308] width 95 height 28
copy td "07875302399"
click at [462, 254] on div "Repairer Repair shop Smart Auto Solutions" at bounding box center [497, 235] width 179 height 284
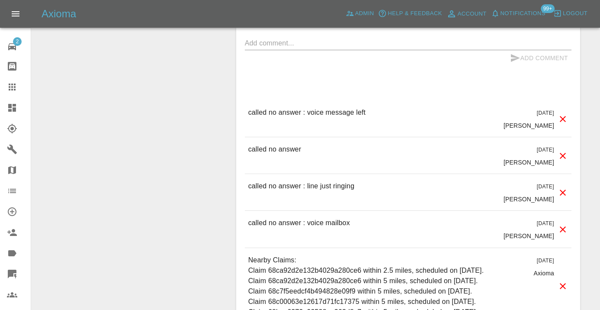
scroll to position [879, 0]
click at [307, 217] on p "called no answer : voice mailbox" at bounding box center [299, 222] width 102 height 10
copy p "called no answer : voice mailbox"
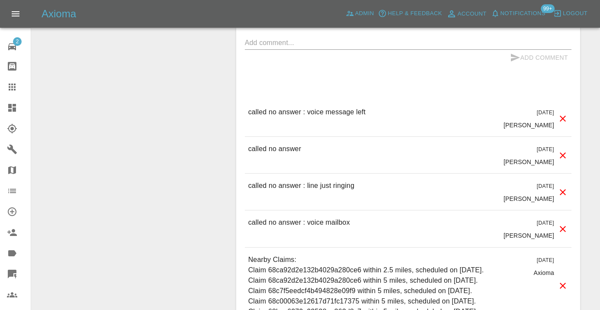
click at [330, 71] on div "Comments x Add Comment called no answer : voice message left 3 days ago Castro …" at bounding box center [408, 178] width 327 height 389
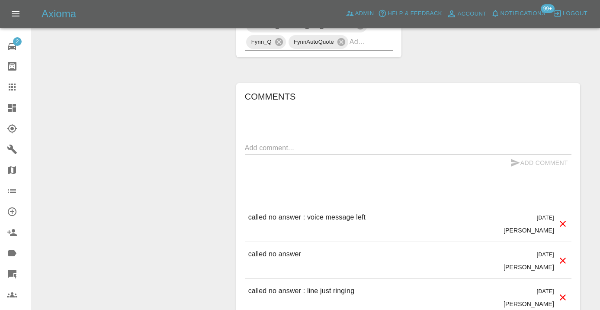
scroll to position [751, 0]
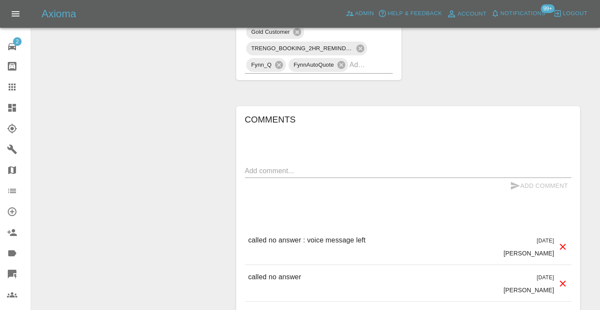
click at [276, 166] on textarea at bounding box center [408, 171] width 327 height 10
paste textarea "called no answer : voice mailbox"
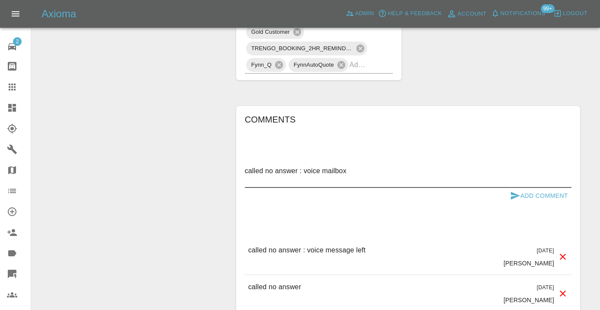
type textarea "called no answer : voice mailbox"
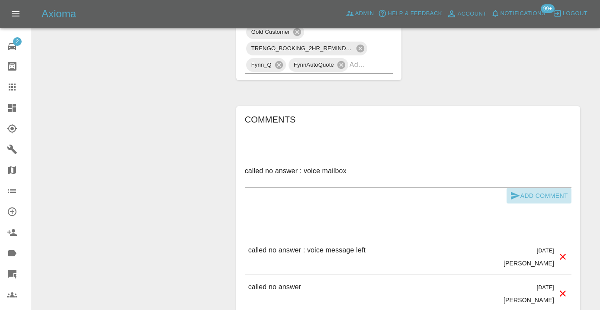
click at [513, 190] on icon "submit" at bounding box center [515, 195] width 10 height 10
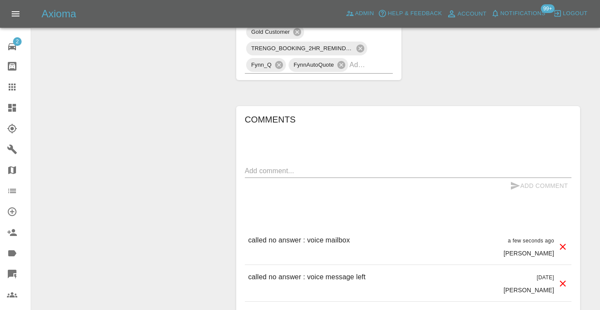
click at [359, 58] on input "text" at bounding box center [359, 64] width 19 height 13
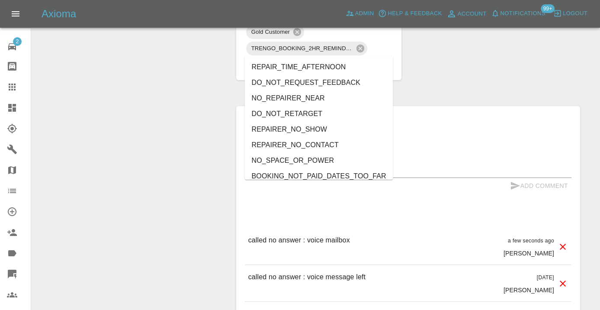
type input "no_"
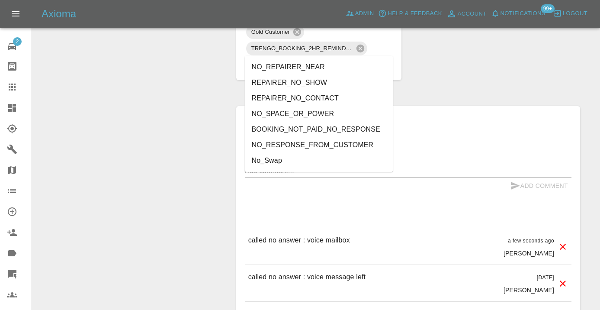
click at [327, 148] on li "NO_RESPONSE_FROM_CUSTOMER" at bounding box center [319, 145] width 148 height 16
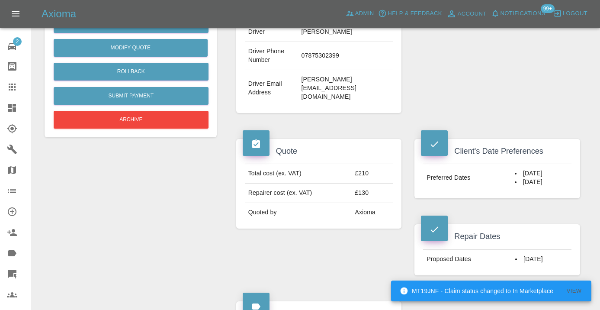
scroll to position [229, 0]
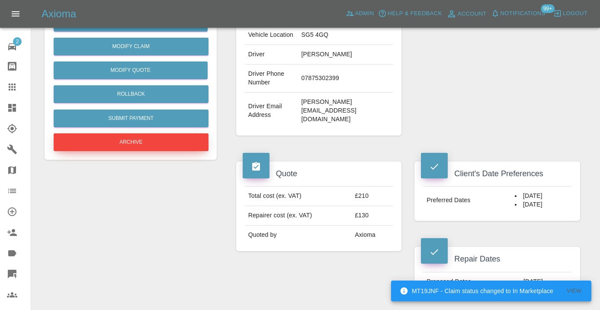
click at [131, 140] on button "Archive" at bounding box center [131, 142] width 155 height 18
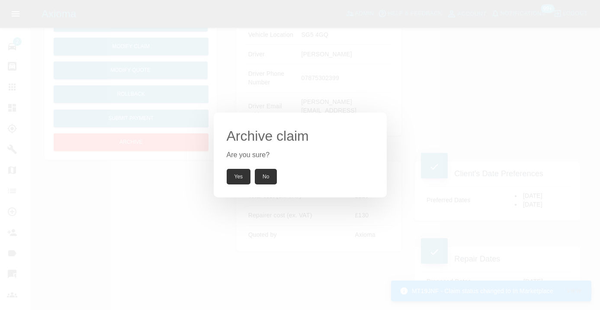
click at [234, 180] on button "Yes" at bounding box center [239, 177] width 24 height 16
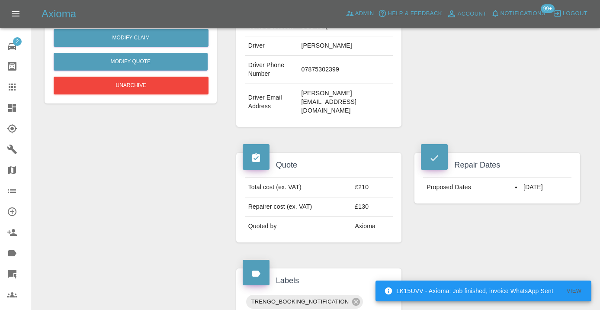
click at [11, 98] on link "Dashboard" at bounding box center [15, 107] width 31 height 21
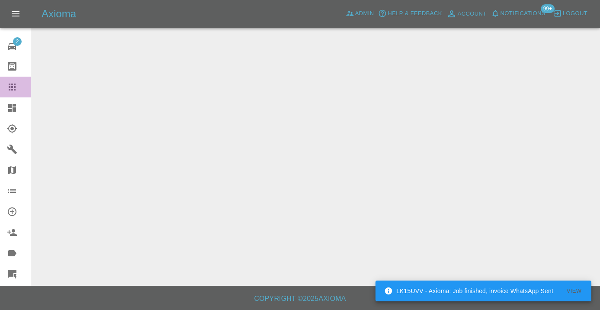
click at [12, 84] on icon at bounding box center [12, 86] width 7 height 7
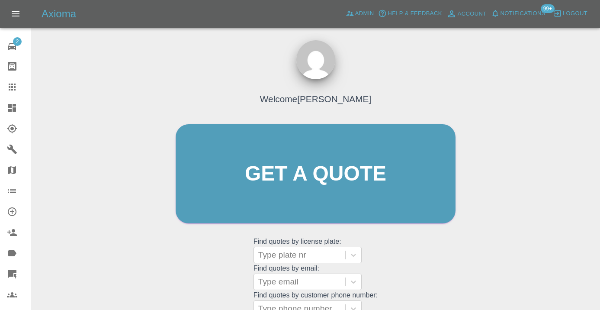
click at [401, 253] on div "Welcome Castro Get a quote Get a quote Find quotes by license plate: Type plate…" at bounding box center [316, 190] width 298 height 261
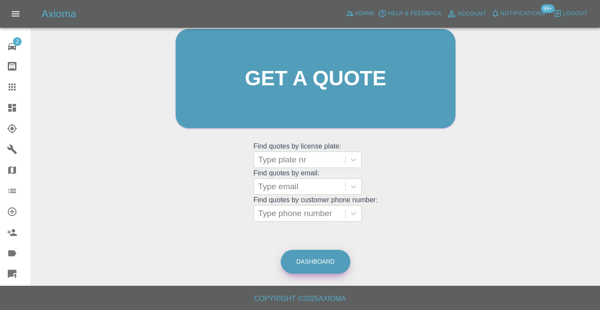
scroll to position [95, 0]
click at [306, 265] on link "Dashboard" at bounding box center [316, 262] width 70 height 24
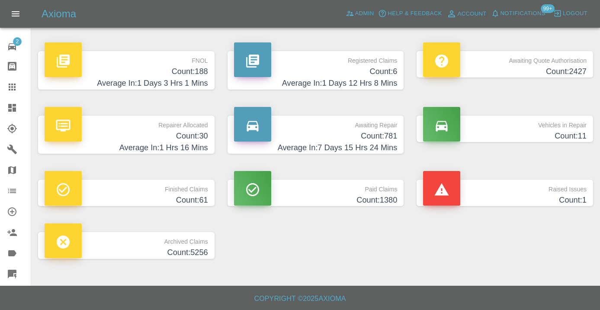
click at [390, 137] on h4 "Count: 781" at bounding box center [316, 136] width 164 height 12
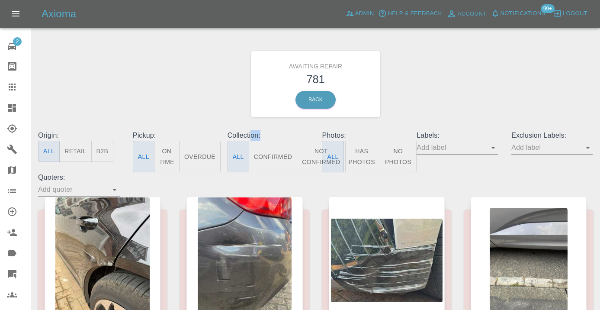
drag, startPoint x: 250, startPoint y: 137, endPoint x: 288, endPoint y: 138, distance: 37.7
click at [288, 138] on p "Collection:" at bounding box center [269, 135] width 82 height 10
click at [211, 86] on div "Awaiting Repair 781 Back" at bounding box center [316, 84] width 568 height 92
click at [312, 151] on button "Not Confirmed" at bounding box center [321, 157] width 48 height 32
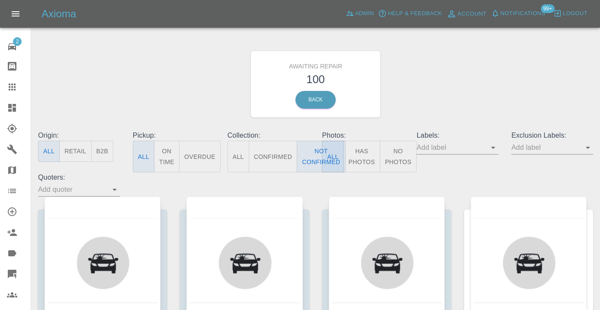
click at [446, 80] on div "Awaiting Repair 100 Back" at bounding box center [316, 84] width 568 height 92
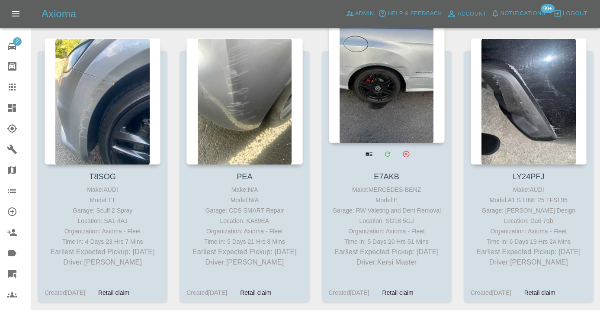
scroll to position [1930, 0]
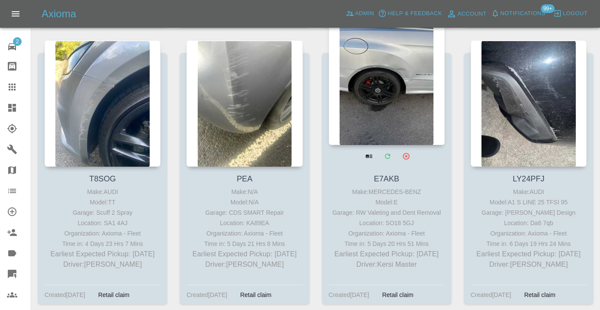
click at [385, 68] on div at bounding box center [387, 82] width 116 height 126
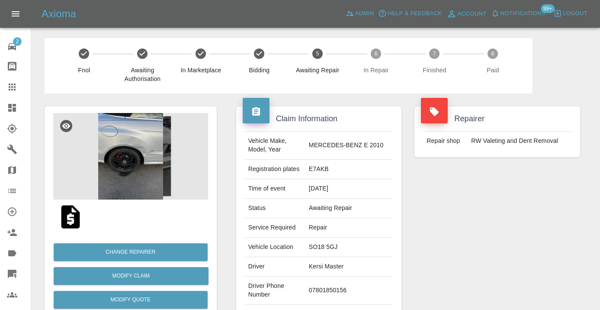
click at [341, 287] on td "07801850156" at bounding box center [348, 290] width 87 height 28
copy td "07801850156"
click at [507, 246] on div "Repairer Repair shop RW Valeting and Dent Removal" at bounding box center [497, 222] width 179 height 258
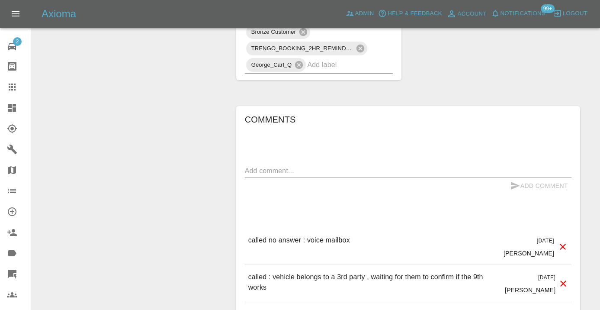
scroll to position [707, 0]
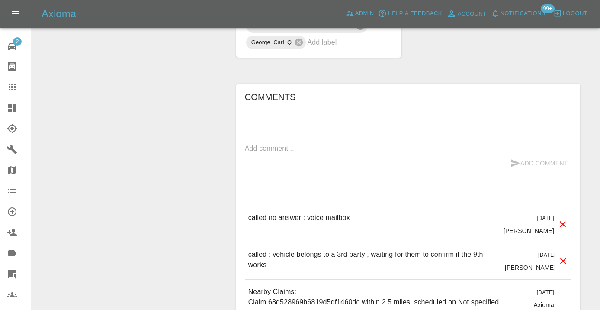
click at [265, 143] on textarea at bounding box center [408, 148] width 327 height 10
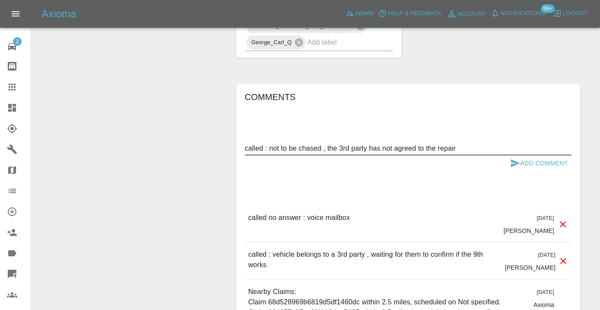
type textarea "called : not to be chased , the 3rd party has not agreed to the repair"
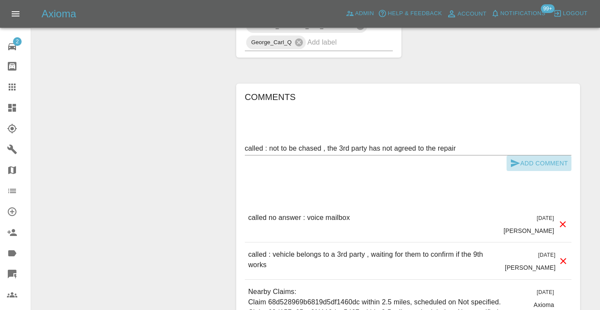
click at [516, 158] on icon "submit" at bounding box center [515, 163] width 10 height 10
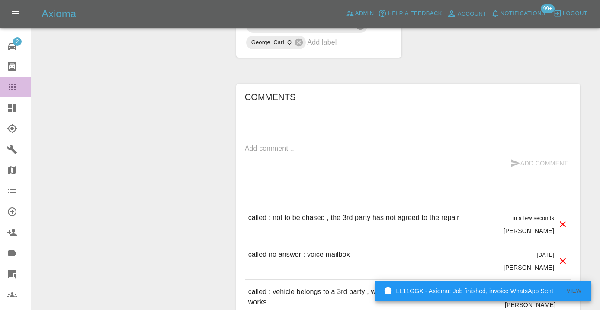
click at [8, 90] on icon at bounding box center [12, 87] width 10 height 10
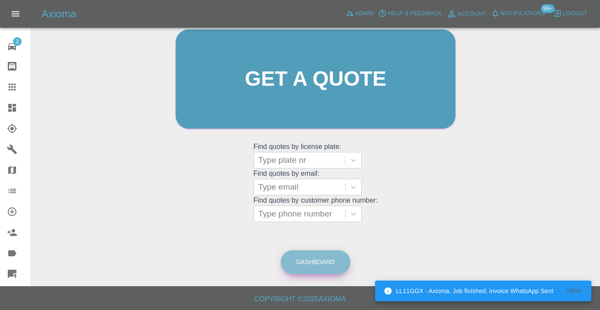
click at [329, 263] on link "Dashboard" at bounding box center [316, 262] width 70 height 24
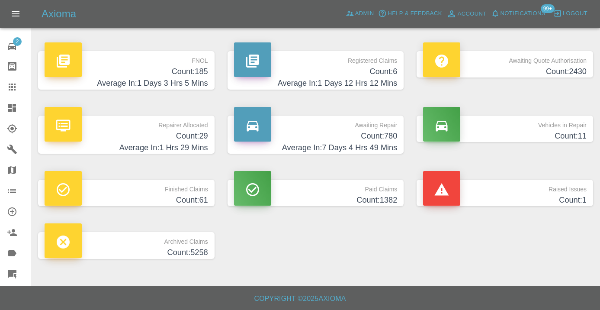
click at [385, 135] on h4 "Count: 780" at bounding box center [316, 136] width 164 height 12
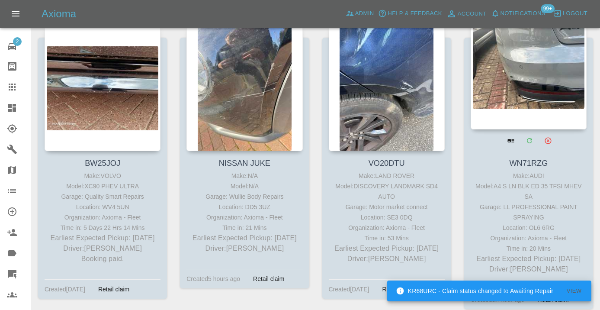
scroll to position [2795, 0]
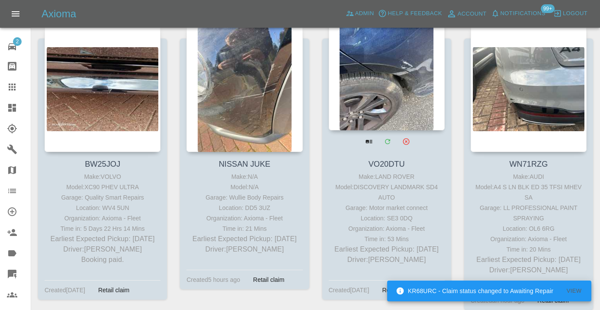
click at [408, 99] on div at bounding box center [387, 67] width 116 height 126
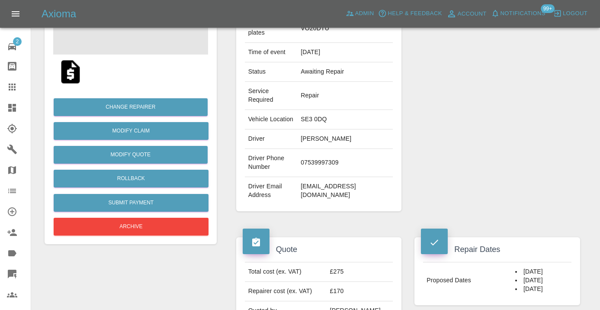
scroll to position [148, 0]
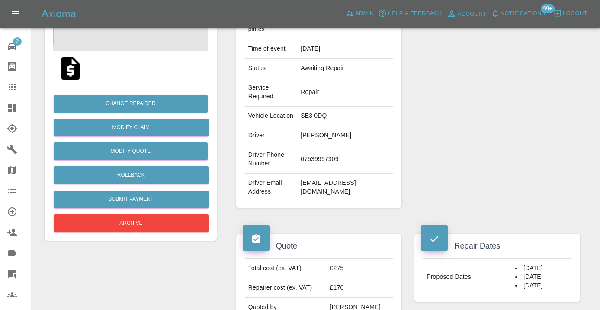
click at [316, 163] on td "07539997309" at bounding box center [345, 159] width 96 height 28
copy td "07539997309"
click at [516, 128] on div "Repairer Repair shop Motor market connect" at bounding box center [497, 83] width 179 height 276
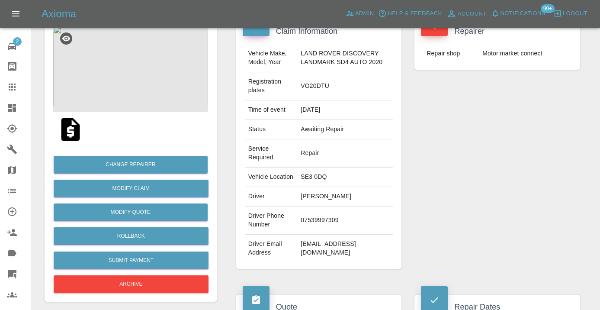
scroll to position [84, 0]
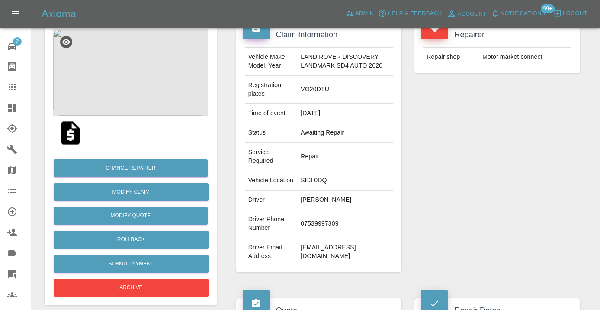
click at [324, 234] on td "07539997309" at bounding box center [345, 224] width 96 height 28
copy td "07539997309"
click at [506, 174] on div "Repairer Repair shop Motor market connect" at bounding box center [497, 148] width 179 height 276
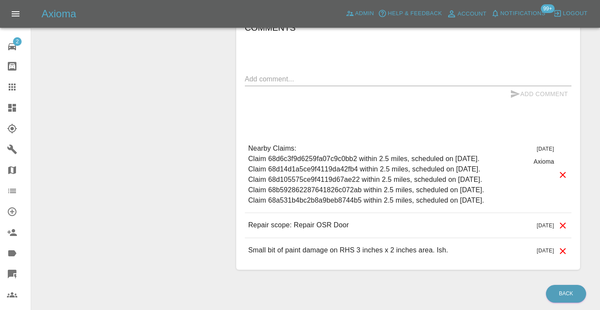
scroll to position [645, 0]
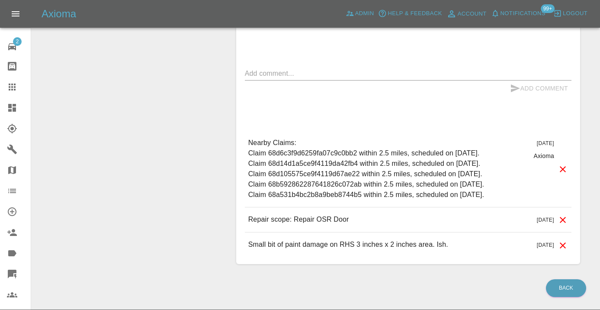
click at [266, 78] on textarea at bounding box center [408, 73] width 327 height 10
type textarea "c"
type textarea "busy cant talk right now"
click at [528, 94] on button "Add Comment" at bounding box center [539, 88] width 65 height 16
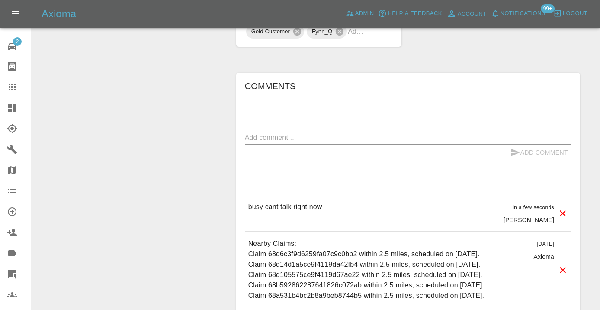
scroll to position [585, 0]
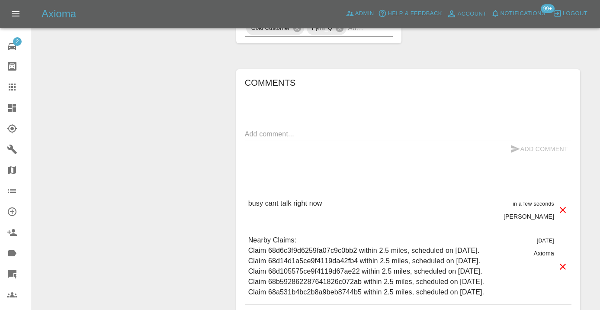
click at [366, 35] on input "text" at bounding box center [358, 27] width 21 height 13
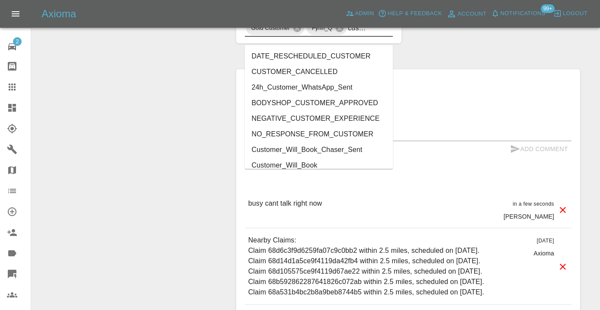
type input "customer"
click at [325, 172] on div "Comments x Add Comment busy cant talk right now in a few seconds Castro busy ca…" at bounding box center [408, 215] width 327 height 279
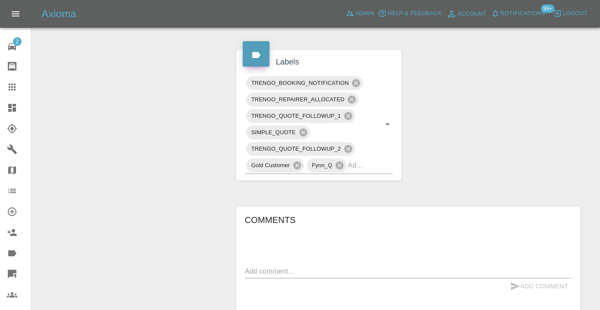
scroll to position [440, 0]
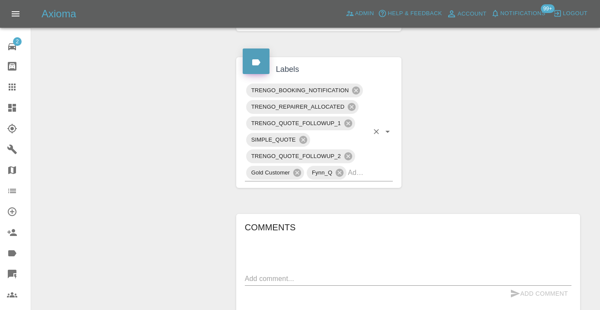
click at [362, 181] on div "TRENGO_BOOKING_NOTIFICATION TRENGO_REPAIRER_ALLOCATED TRENGO_QUOTE_FOLLOWUP_1 S…" at bounding box center [319, 131] width 148 height 99
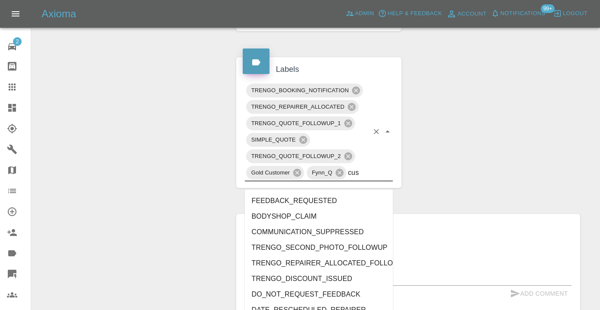
type input "cust"
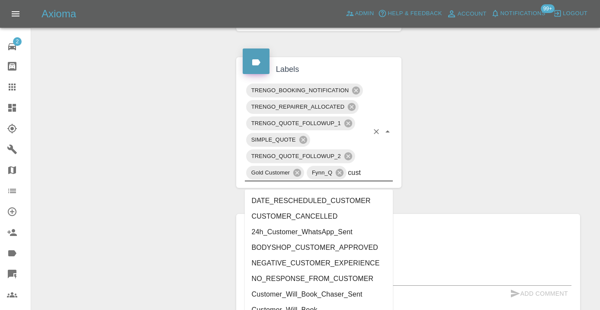
click at [330, 307] on li "Customer_Will_Book" at bounding box center [319, 310] width 148 height 16
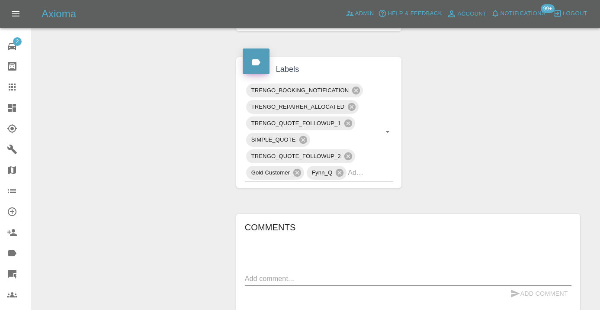
click at [153, 151] on div "Change Repairer Modify Claim Modify Quote Rollback Submit Payment Archive" at bounding box center [130, 86] width 185 height 866
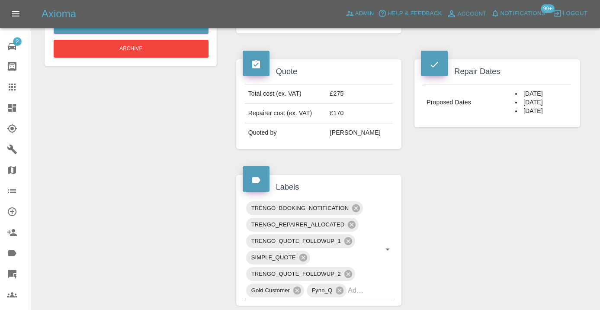
click at [18, 90] on div at bounding box center [19, 87] width 24 height 10
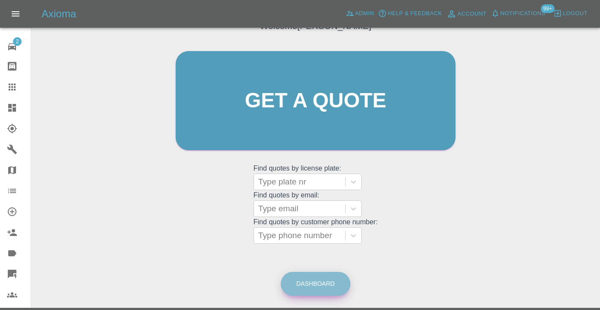
click at [314, 280] on link "Dashboard" at bounding box center [316, 284] width 70 height 24
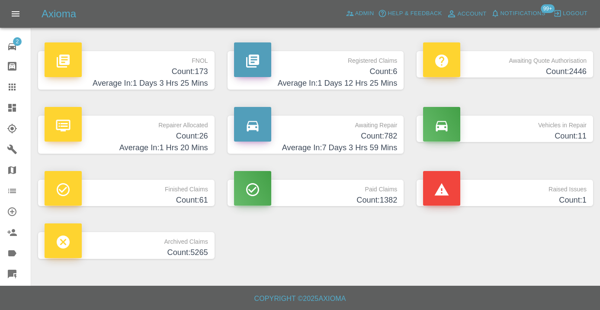
click at [374, 138] on h4 "Count: 782" at bounding box center [316, 136] width 164 height 12
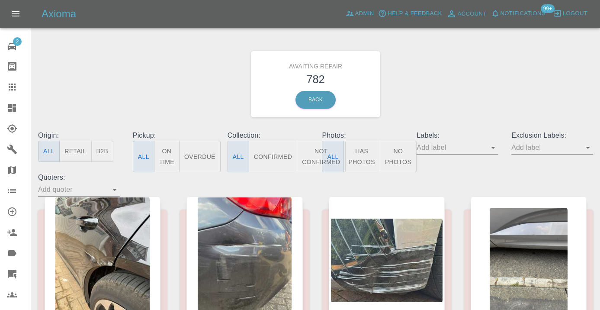
click at [316, 158] on button "Not Confirmed" at bounding box center [321, 157] width 48 height 32
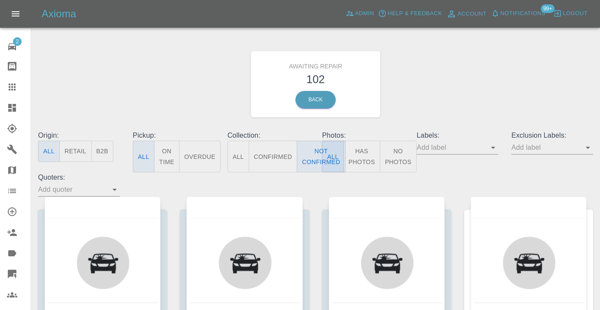
click at [403, 101] on div "Awaiting Repair 102 Back" at bounding box center [316, 84] width 568 height 92
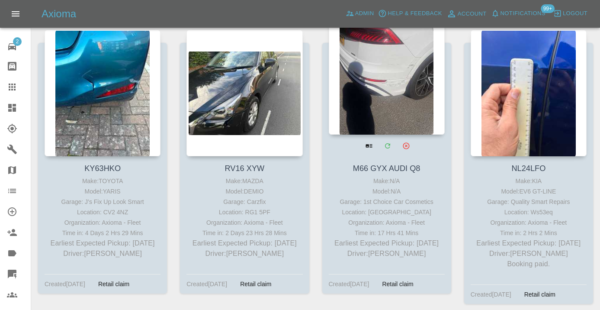
scroll to position [2205, 0]
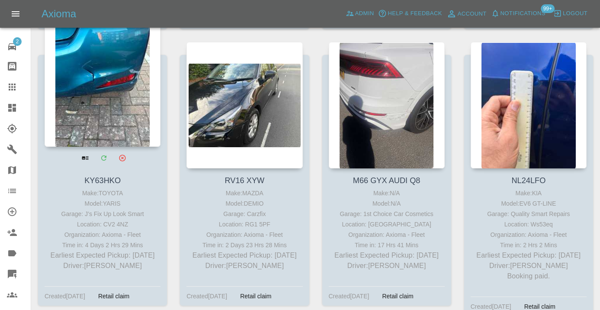
click at [122, 99] on div at bounding box center [103, 83] width 116 height 126
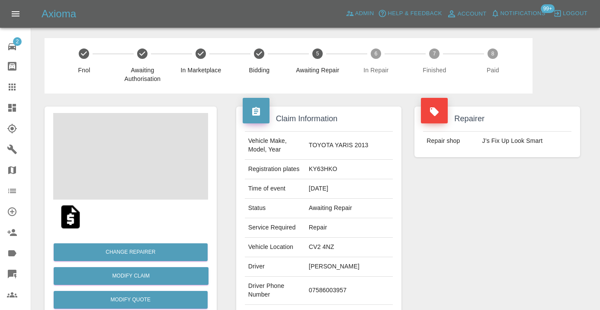
click at [327, 285] on td "07586003957" at bounding box center [348, 290] width 87 height 28
copy td "07586003957"
click at [490, 262] on div "Repairer Repair shop J’s Fix Up Look Smart" at bounding box center [497, 222] width 179 height 258
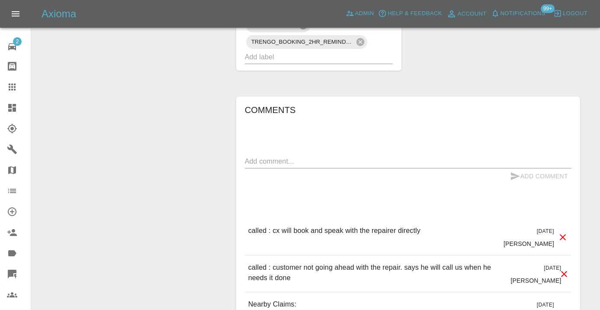
scroll to position [676, 0]
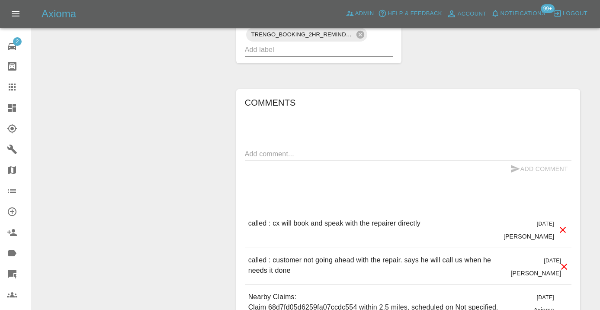
click at [310, 149] on textarea at bounding box center [408, 154] width 327 height 10
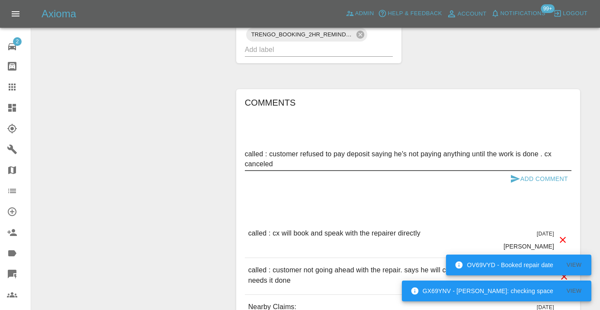
type textarea "called : customer refused to pay deposit saying he's not paying anything until …"
click at [520, 171] on button "Add Comment" at bounding box center [539, 179] width 65 height 16
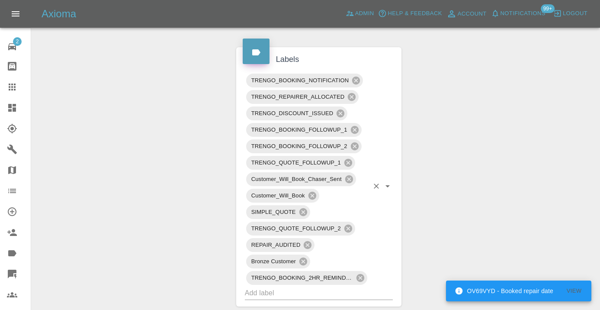
scroll to position [426, 0]
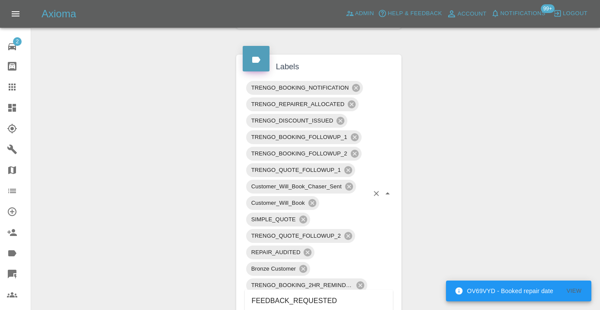
click at [343, 293] on input "text" at bounding box center [307, 299] width 124 height 13
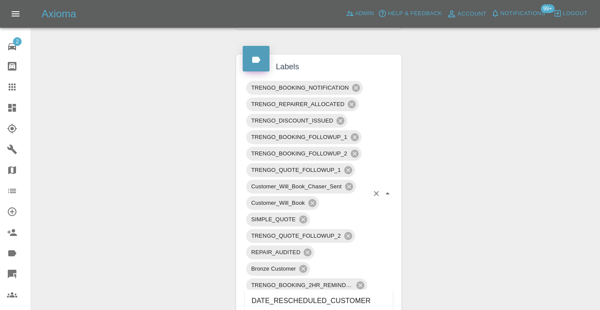
type input "cust"
click at [449, 253] on div "Claim Information Vehicle Make, Model, Year TOYOTA YARIS 2013 Registration plat…" at bounding box center [408, 203] width 357 height 1071
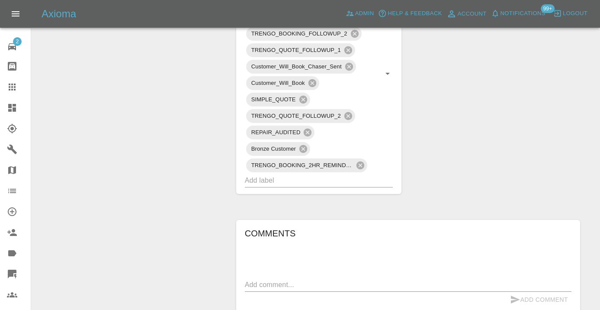
scroll to position [553, 0]
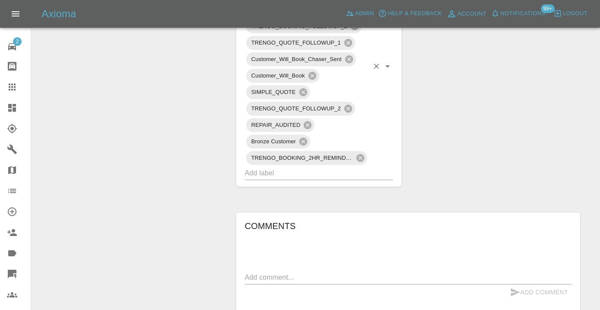
click at [330, 166] on input "text" at bounding box center [307, 172] width 124 height 13
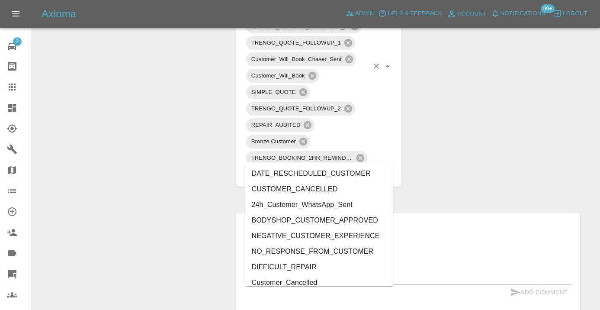
type input "cust"
click at [319, 267] on li "Customer_Cancelled" at bounding box center [319, 267] width 148 height 16
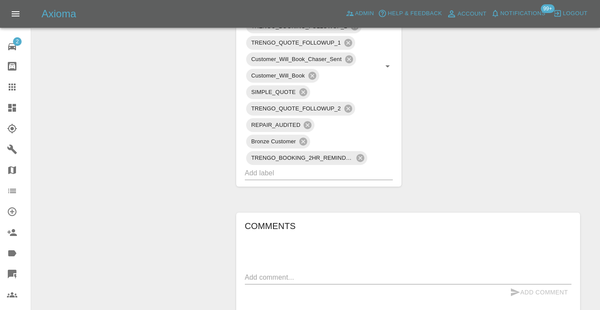
click at [153, 116] on div "Change Repairer Modify Claim Modify Quote Rollback Submit Payment Archive" at bounding box center [130, 76] width 185 height 1071
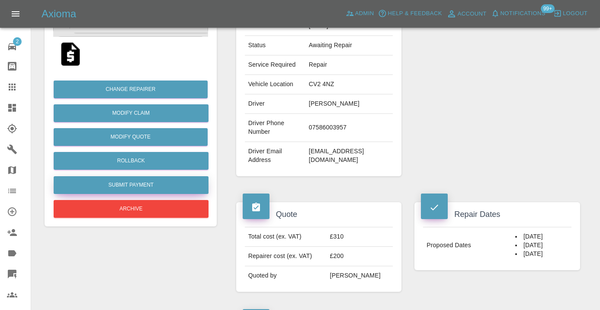
scroll to position [156, 0]
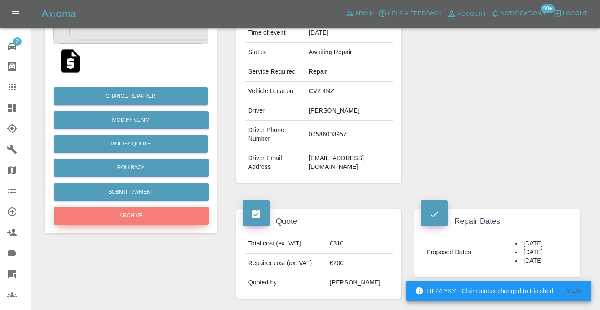
click at [130, 219] on button "Archive" at bounding box center [131, 216] width 155 height 18
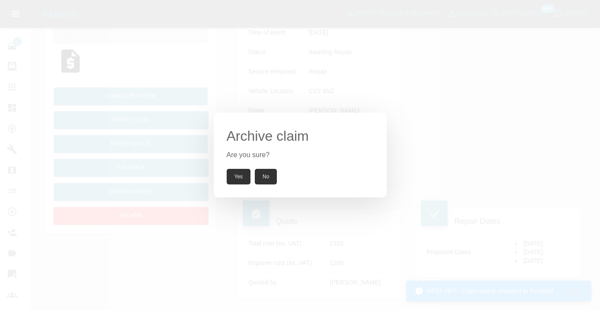
click at [241, 174] on button "Yes" at bounding box center [239, 177] width 24 height 16
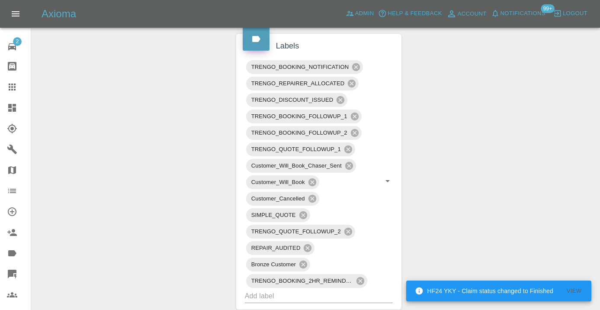
scroll to position [439, 0]
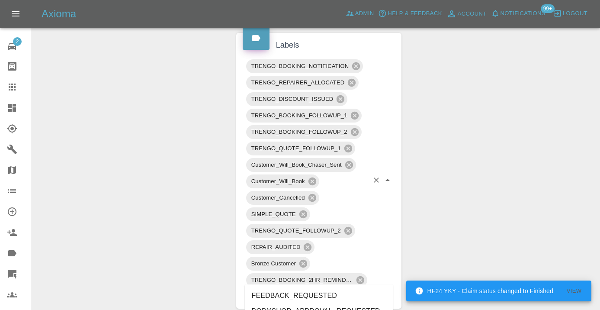
click at [358, 288] on input "text" at bounding box center [307, 294] width 124 height 13
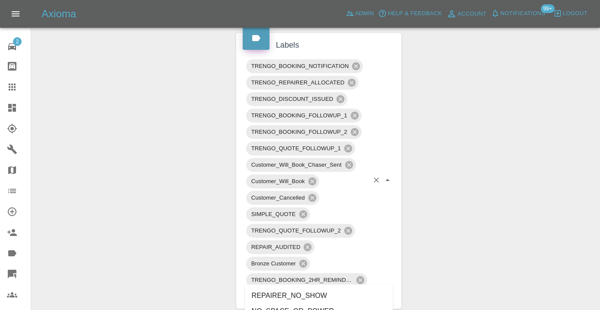
type input "no_sp"
click at [324, 295] on li "NO_SPACE_OR_POWER" at bounding box center [319, 296] width 148 height 16
click at [87, 131] on div "Change Repairer Modify Claim Modify Quote Unarchive" at bounding box center [130, 189] width 185 height 1087
click at [9, 88] on icon at bounding box center [12, 86] width 7 height 7
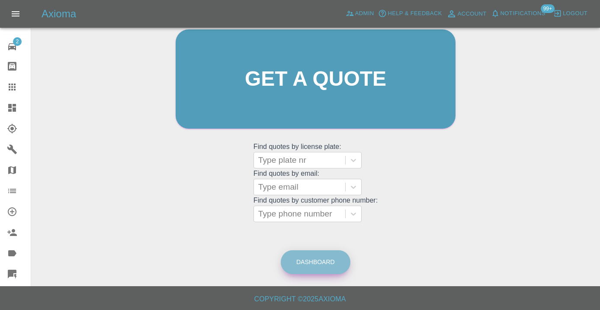
click at [311, 266] on link "Dashboard" at bounding box center [316, 262] width 70 height 24
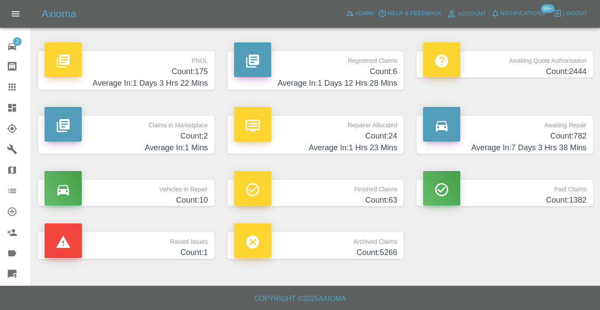
click at [561, 141] on h4 "Count: 782" at bounding box center [505, 136] width 164 height 12
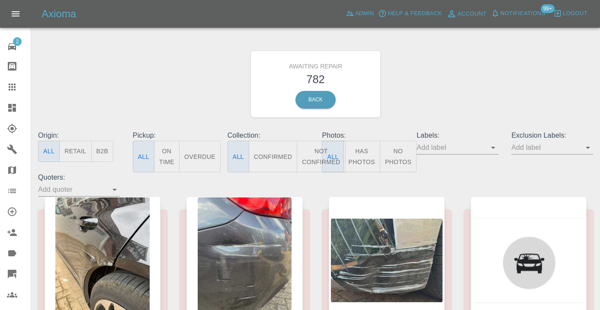
click at [310, 151] on button "Not Confirmed" at bounding box center [321, 157] width 48 height 32
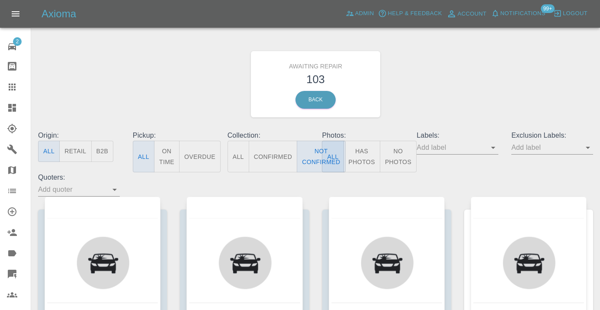
click at [504, 61] on div "Awaiting Repair 103 Back" at bounding box center [316, 84] width 568 height 92
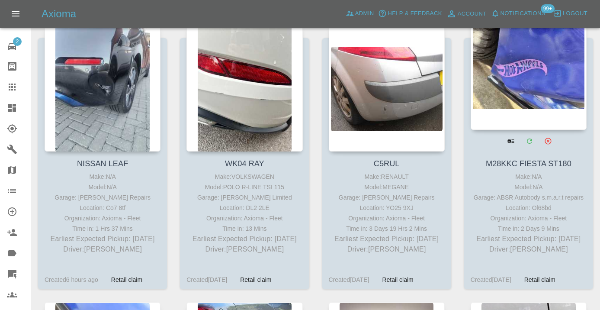
scroll to position [3079, 0]
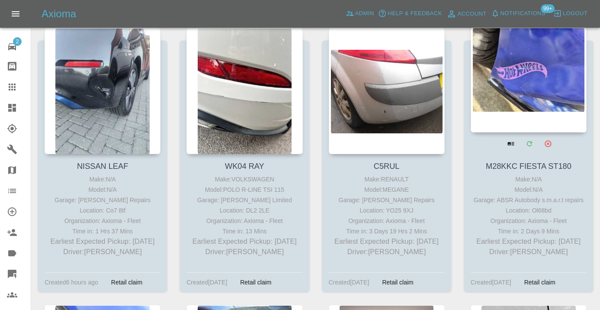
click at [545, 67] on div at bounding box center [529, 69] width 116 height 126
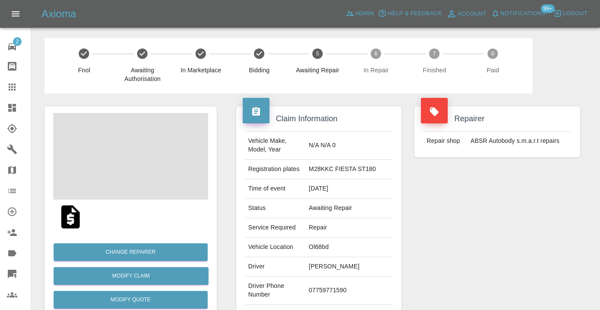
click at [343, 285] on td "07759771590" at bounding box center [348, 290] width 87 height 28
copy td "07759771590"
click at [508, 231] on div "Repairer Repair shop ABSR Autobody s.m.a.r.t repairs" at bounding box center [497, 222] width 179 height 258
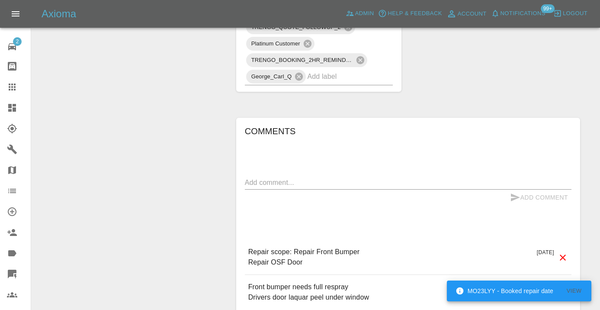
scroll to position [598, 0]
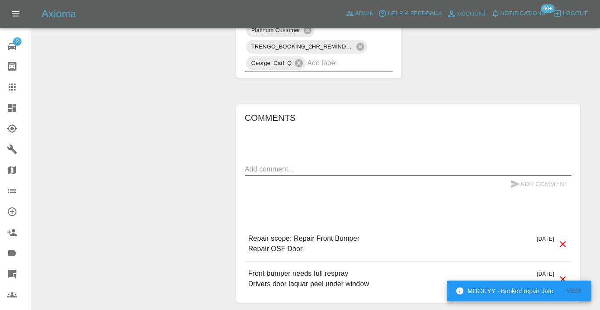
click at [280, 164] on textarea at bounding box center [408, 169] width 327 height 10
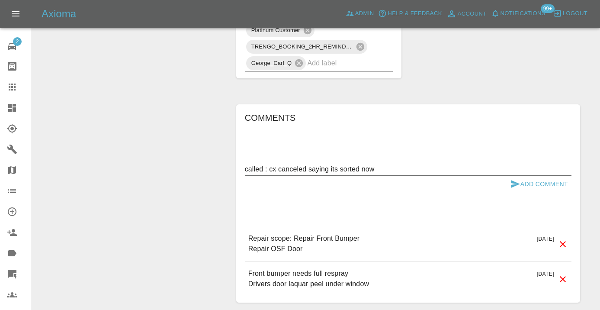
type textarea "called : cx canceled saying its sorted now"
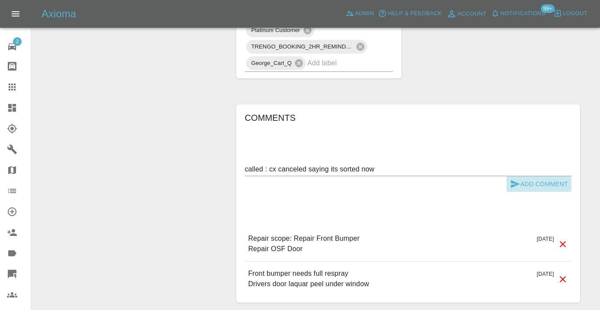
click at [520, 176] on button "Add Comment" at bounding box center [539, 184] width 65 height 16
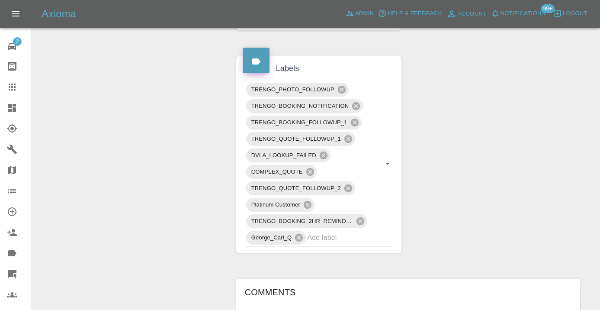
scroll to position [423, 0]
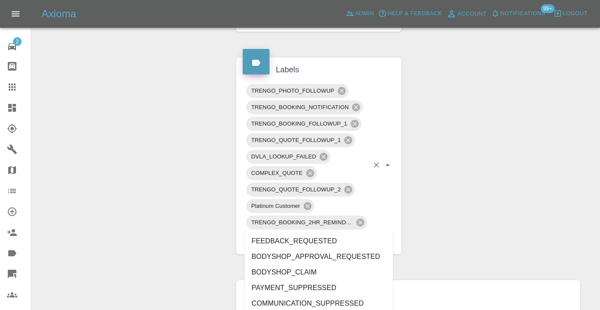
click at [333, 228] on div "TRENGO_PHOTO_FOLLOWUP TRENGO_BOOKING_NOTIFICATION TRENGO_BOOKING_FOLLOWUP_1 TRE…" at bounding box center [319, 165] width 148 height 165
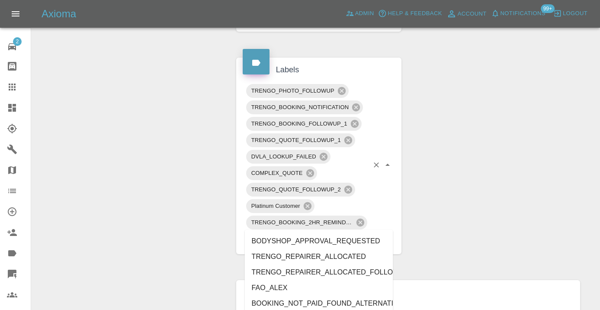
type input "alt"
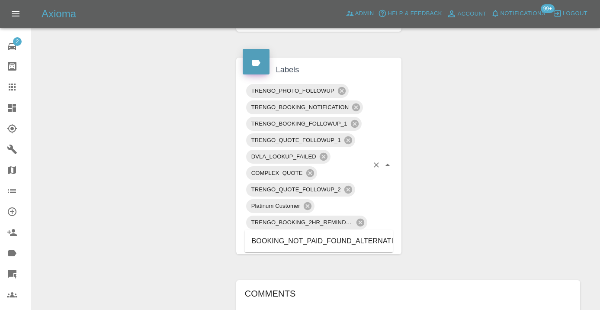
click at [339, 239] on li "BOOKING_NOT_PAID_FOUND_ALTERNATIVE" at bounding box center [319, 241] width 148 height 16
click at [165, 74] on div "Change Repairer Modify Claim Modify Quote Rollback Submit Payment Archive" at bounding box center [130, 99] width 185 height 857
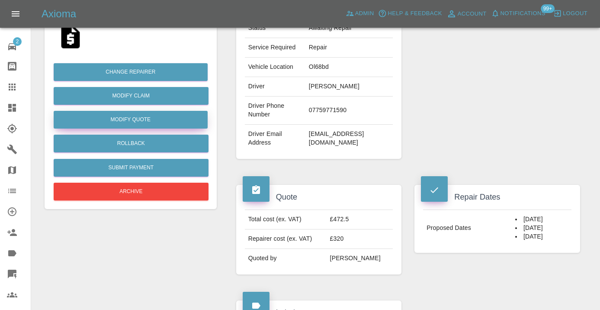
scroll to position [176, 0]
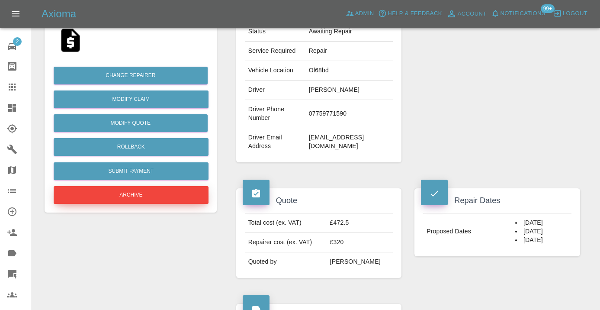
click at [117, 193] on button "Archive" at bounding box center [131, 195] width 155 height 18
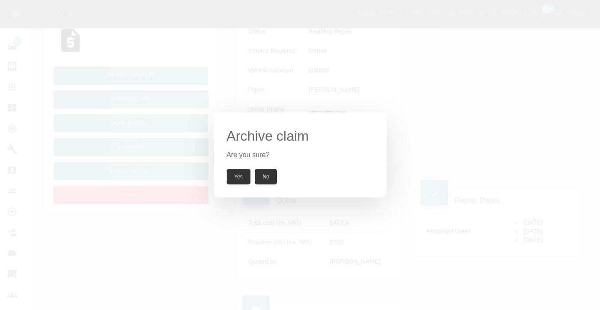
click at [235, 189] on div "Archive claim Are you sure? Yes No" at bounding box center [300, 154] width 173 height 85
click at [237, 174] on button "Yes" at bounding box center [239, 177] width 24 height 16
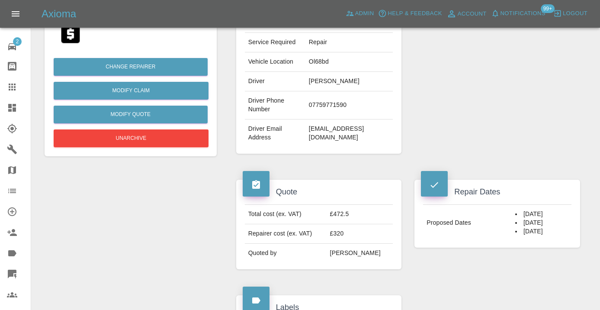
click at [10, 87] on icon at bounding box center [12, 86] width 7 height 7
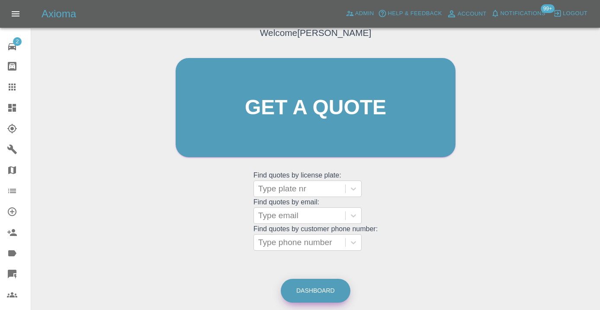
click at [327, 295] on link "Dashboard" at bounding box center [316, 291] width 70 height 24
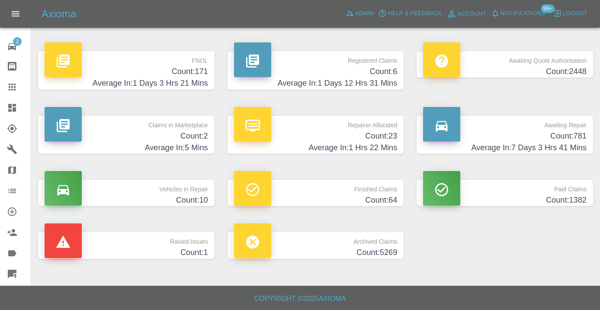
click at [573, 136] on h4 "Count: 781" at bounding box center [505, 136] width 164 height 12
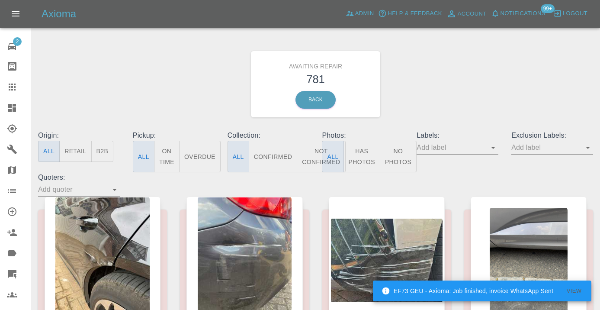
click at [317, 156] on button "Not Confirmed" at bounding box center [321, 157] width 48 height 32
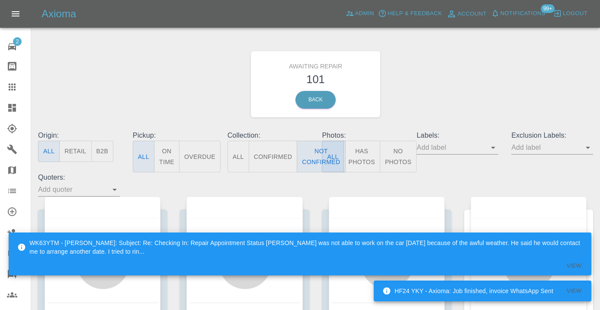
click at [459, 129] on div "Awaiting Repair 101 Back" at bounding box center [316, 84] width 568 height 92
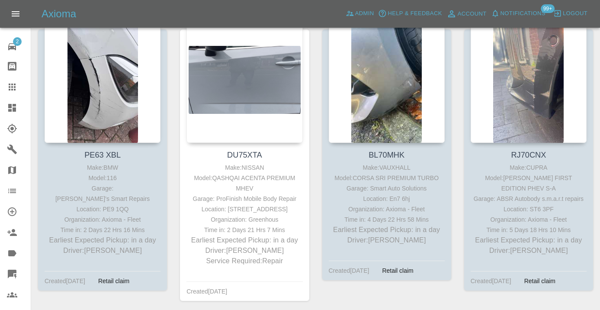
scroll to position [1370, 0]
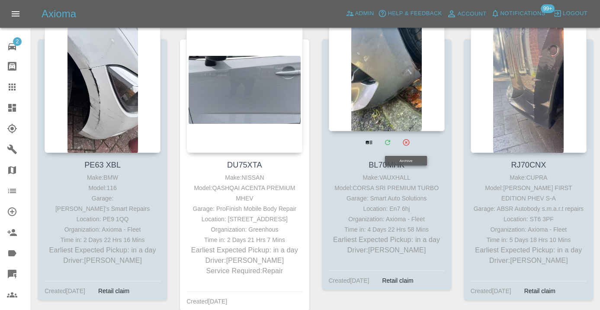
click at [395, 111] on div at bounding box center [387, 68] width 116 height 126
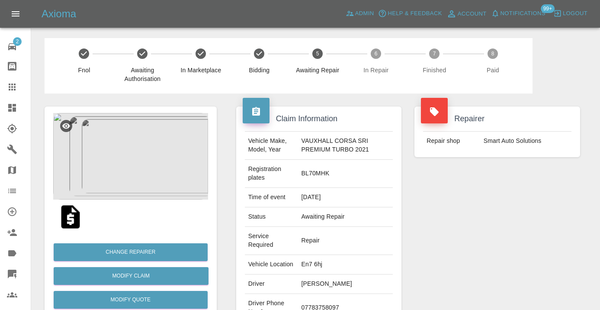
click at [343, 292] on td "Brandon Fitt" at bounding box center [345, 283] width 95 height 19
click at [322, 303] on td "07783758097" at bounding box center [345, 308] width 95 height 28
copy td "07783758097"
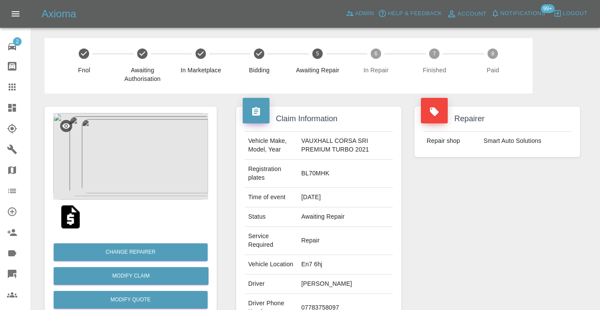
click at [500, 244] on div "Repairer Repair shop Smart Auto Solutions" at bounding box center [497, 235] width 179 height 284
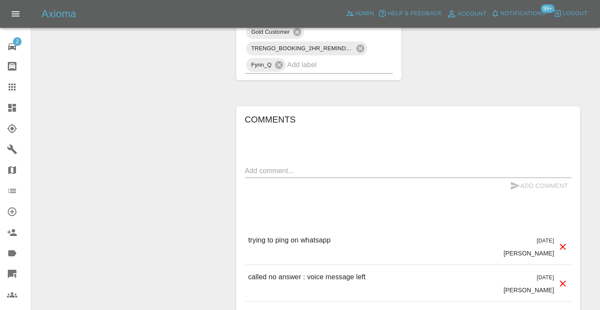
scroll to position [754, 0]
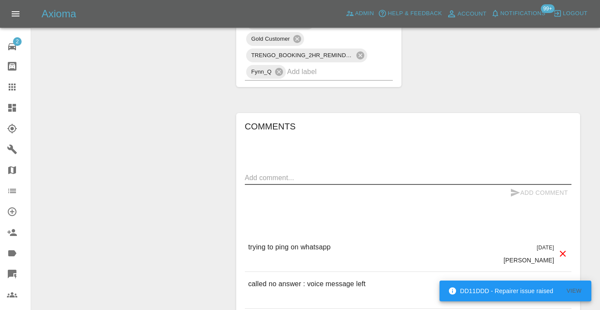
click at [324, 173] on textarea at bounding box center [408, 178] width 327 height 10
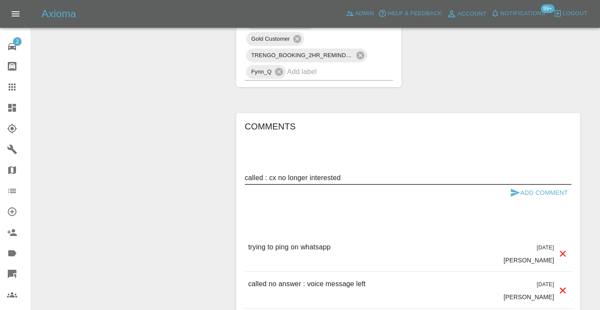
type textarea "called : cx no longer interested"
click at [549, 185] on button "Add Comment" at bounding box center [539, 193] width 65 height 16
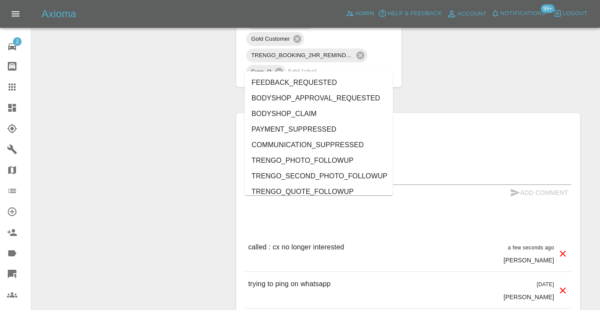
click at [328, 67] on input "text" at bounding box center [328, 71] width 82 height 13
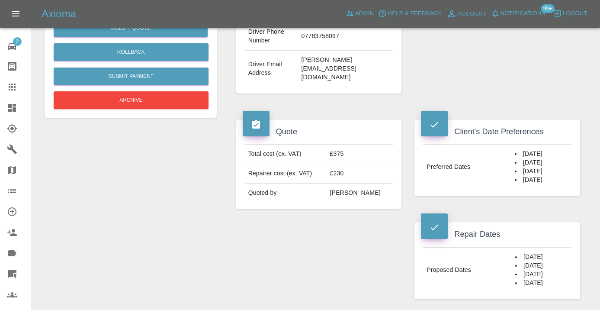
scroll to position [257, 0]
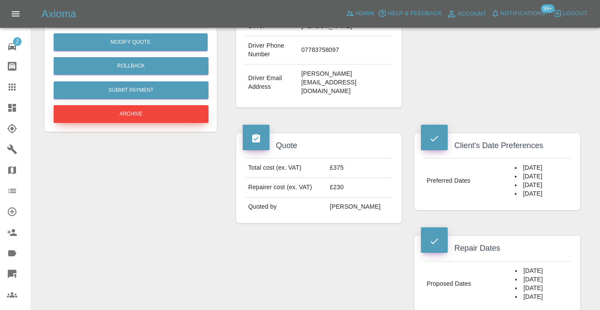
click at [119, 110] on button "Archive" at bounding box center [131, 114] width 155 height 18
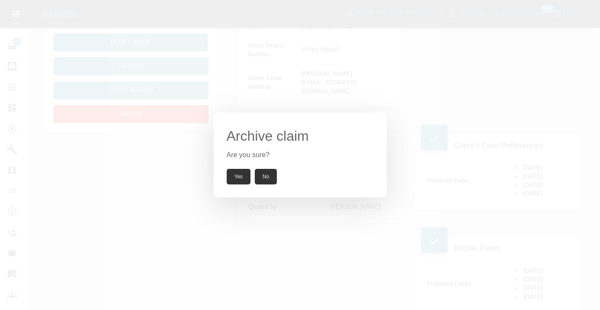
click at [240, 176] on button "Yes" at bounding box center [239, 177] width 24 height 16
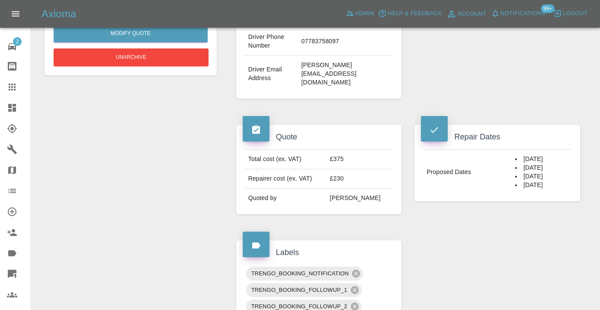
click at [16, 88] on icon at bounding box center [12, 87] width 10 height 10
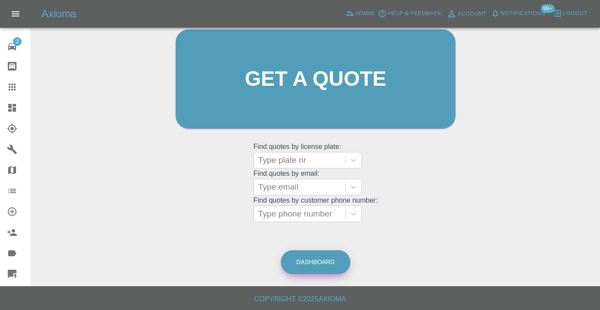
click at [305, 258] on link "Dashboard" at bounding box center [316, 262] width 70 height 24
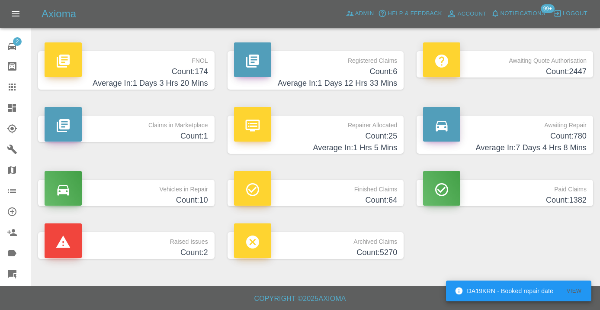
click at [580, 136] on h4 "Count: 780" at bounding box center [505, 136] width 164 height 12
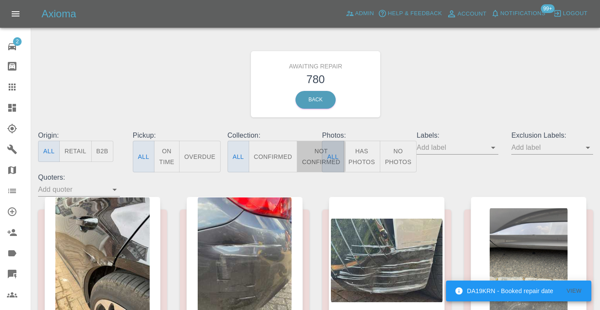
click at [302, 157] on button "Not Confirmed" at bounding box center [321, 157] width 48 height 32
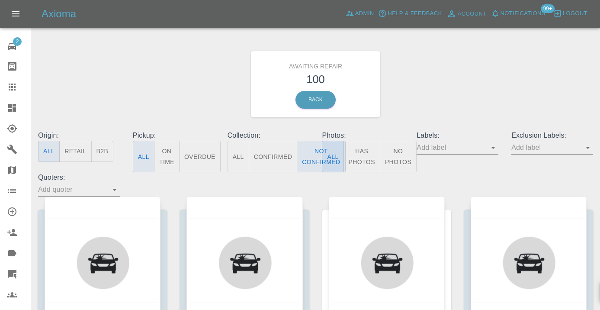
click at [477, 82] on div "Awaiting Repair 100 Back" at bounding box center [316, 84] width 568 height 92
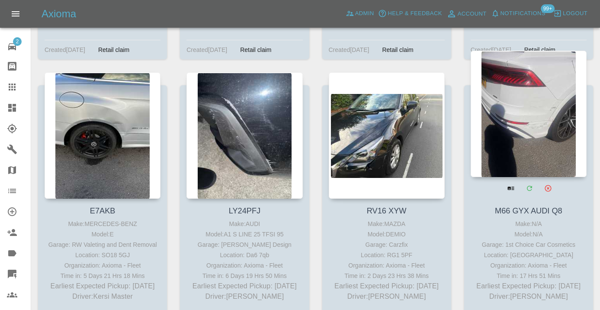
scroll to position [1884, 0]
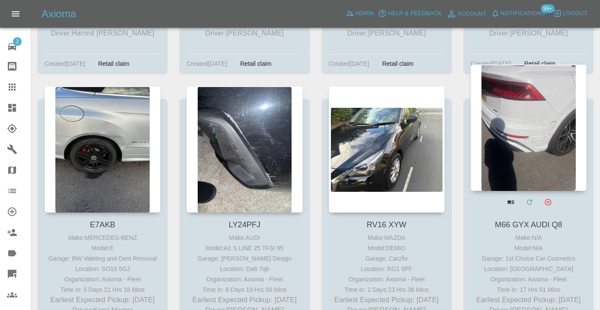
click at [549, 143] on div at bounding box center [529, 127] width 116 height 126
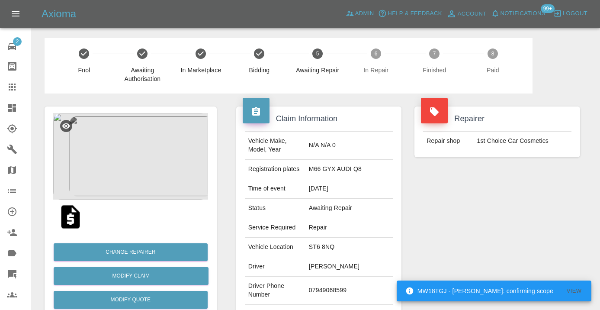
click at [335, 285] on td "07949068599" at bounding box center [348, 290] width 87 height 28
copy td "07949068599"
click at [539, 247] on div "Repairer Repair shop 1st Choice Car Cosmetics" at bounding box center [497, 222] width 179 height 258
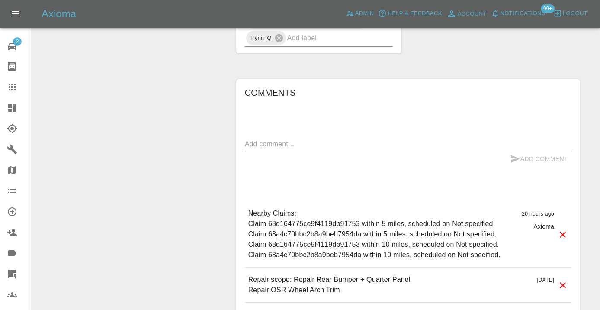
scroll to position [608, 0]
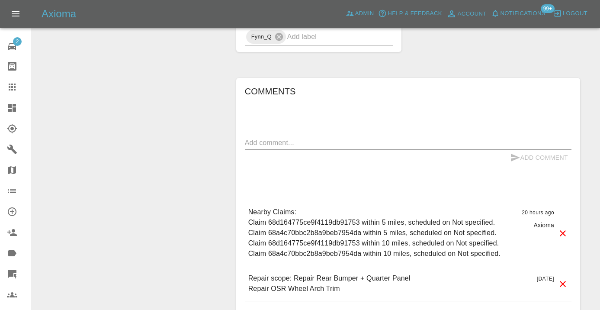
click at [295, 138] on textarea at bounding box center [408, 143] width 327 height 10
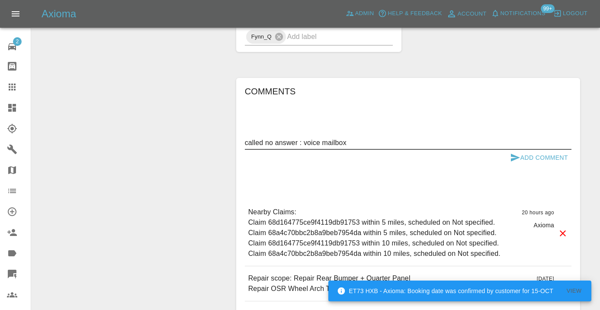
type textarea "called no answer : voice mailbox"
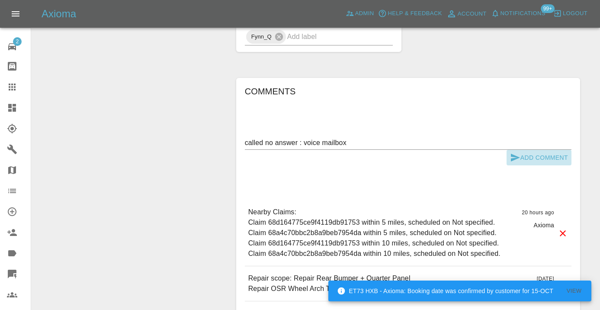
click at [515, 150] on button "Add Comment" at bounding box center [539, 158] width 65 height 16
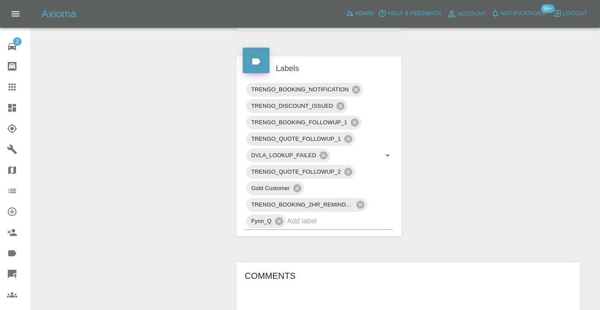
scroll to position [427, 0]
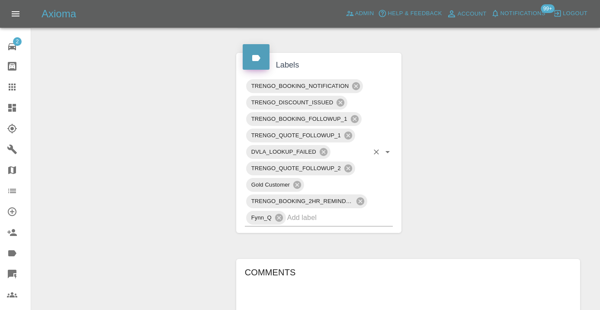
click at [303, 211] on input "text" at bounding box center [328, 217] width 82 height 13
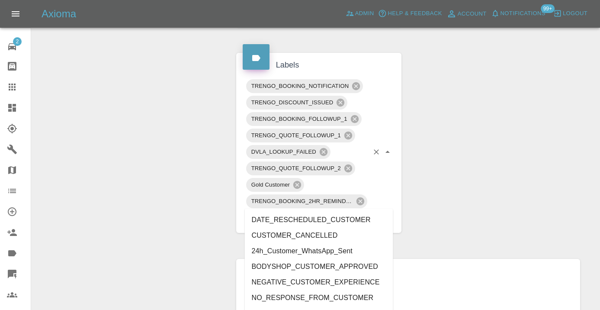
type input "customer_"
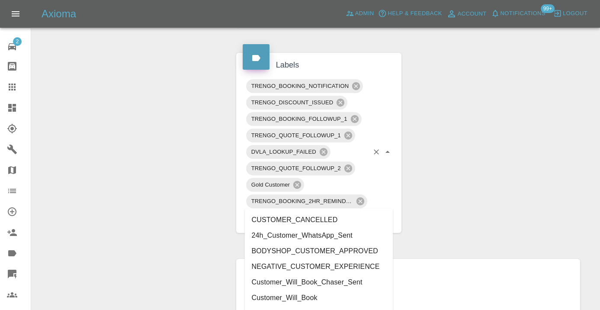
click at [296, 296] on li "Customer_Will_Book" at bounding box center [319, 298] width 148 height 16
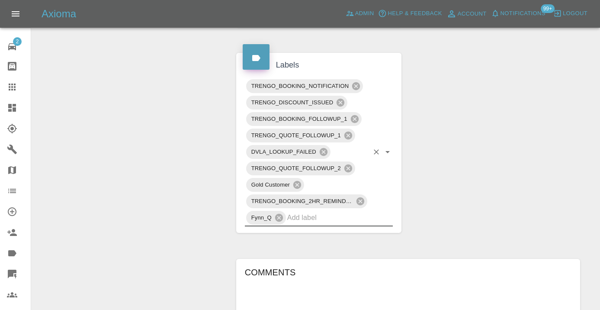
click at [13, 87] on icon at bounding box center [12, 87] width 10 height 10
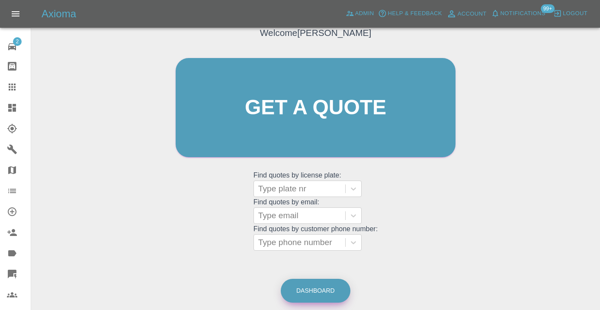
click at [313, 284] on link "Dashboard" at bounding box center [316, 291] width 70 height 24
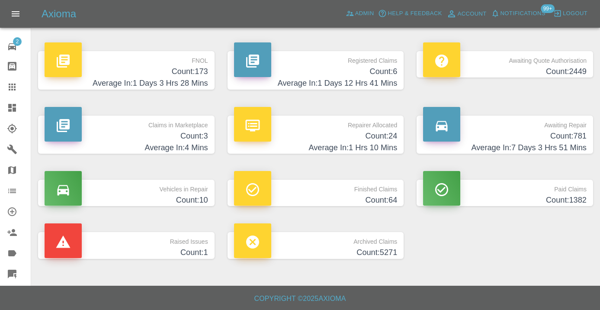
click at [557, 136] on h4 "Count: 781" at bounding box center [505, 136] width 164 height 12
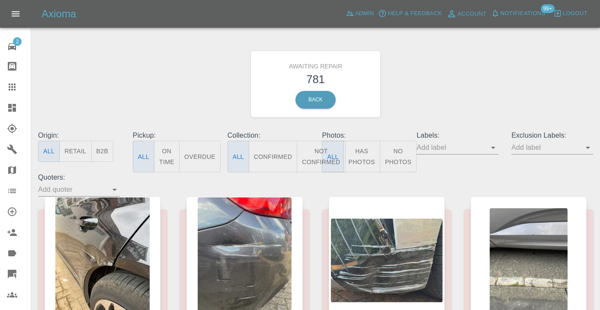
click at [313, 155] on button "Not Confirmed" at bounding box center [321, 157] width 48 height 32
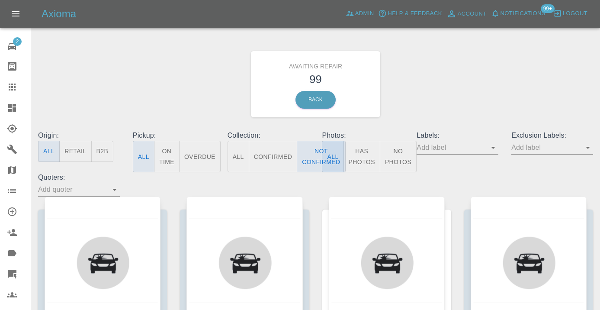
click at [458, 79] on div "Awaiting Repair 99 Back" at bounding box center [316, 84] width 568 height 92
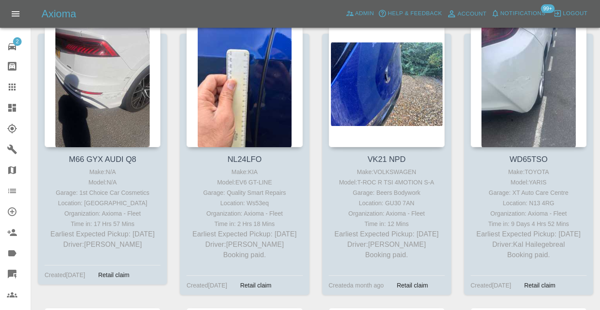
scroll to position [2221, 0]
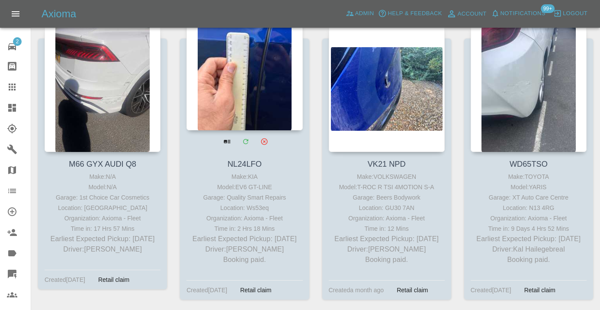
click at [238, 88] on div at bounding box center [244, 67] width 116 height 126
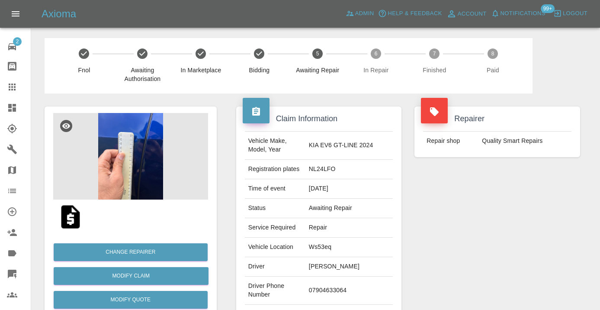
click at [333, 286] on td "07904633064" at bounding box center [348, 290] width 87 height 28
copy td "07904633064"
click at [456, 244] on div "Repairer Repair shop Quality Smart Repairs" at bounding box center [497, 222] width 179 height 258
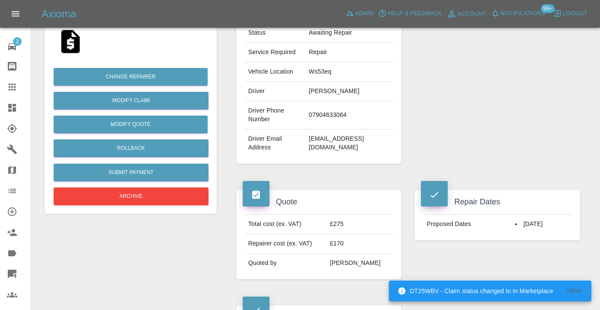
scroll to position [162, 0]
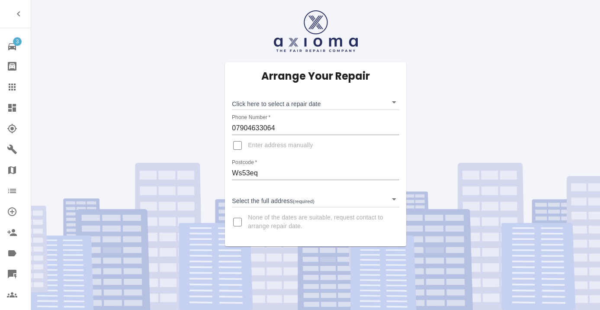
click at [266, 101] on body "3 Repair home Bodyshop home Claims Dashboard Explorer Garages Map Organization …" at bounding box center [300, 155] width 600 height 310
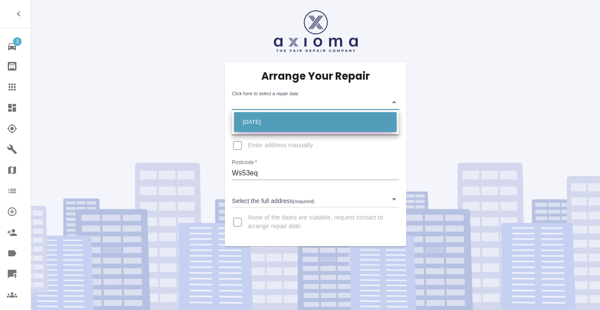
click at [263, 123] on li "[DATE]" at bounding box center [315, 122] width 163 height 20
type input "[DATE]T00:00:00.000Z"
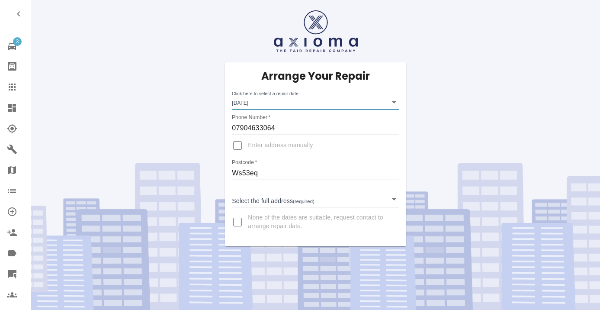
click at [262, 197] on body "3 Repair home Bodyshop home Claims Dashboard Explorer Garages Map Organization …" at bounding box center [300, 155] width 600 height 310
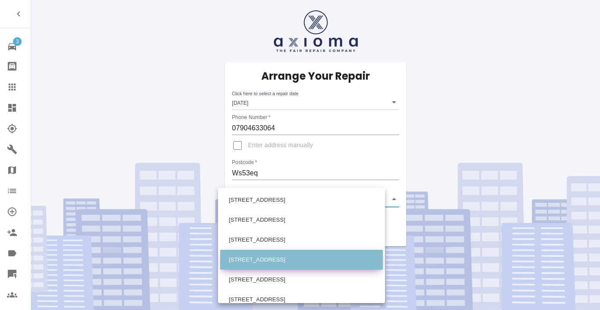
click at [273, 257] on li "[STREET_ADDRESS]" at bounding box center [301, 260] width 163 height 20
type input "[STREET_ADDRESS]"
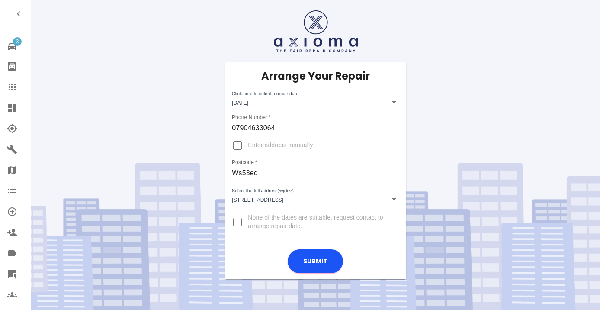
click at [236, 143] on input "Enter address manually" at bounding box center [237, 145] width 21 height 21
checkbox input "true"
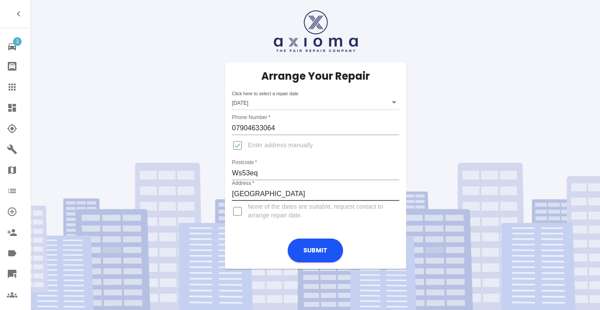
type input "[GEOGRAPHIC_DATA]"
click at [243, 144] on input "Enter address manually" at bounding box center [237, 145] width 21 height 21
checkbox input "false"
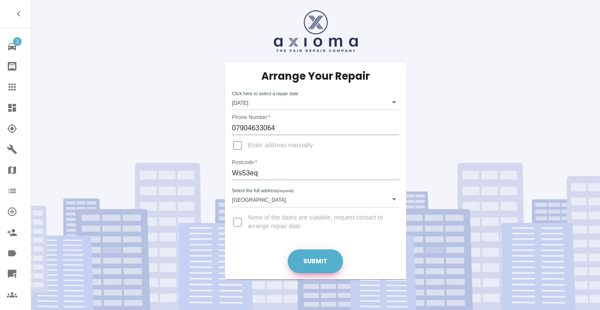
click at [310, 264] on button "Submit" at bounding box center [315, 261] width 55 height 24
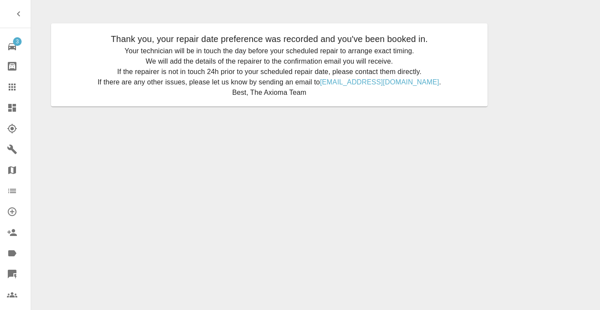
click at [14, 88] on icon at bounding box center [12, 86] width 7 height 7
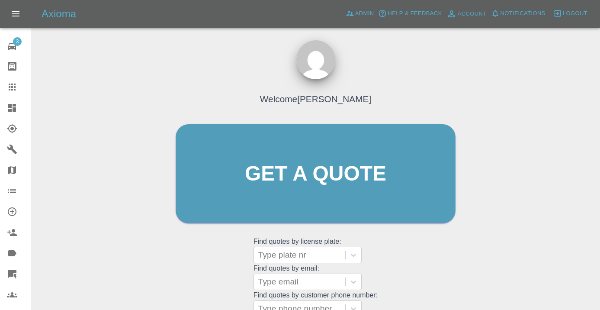
click at [401, 247] on div "Welcome Castro Get a quote Get a quote Find quotes by license plate: Type plate…" at bounding box center [316, 190] width 298 height 261
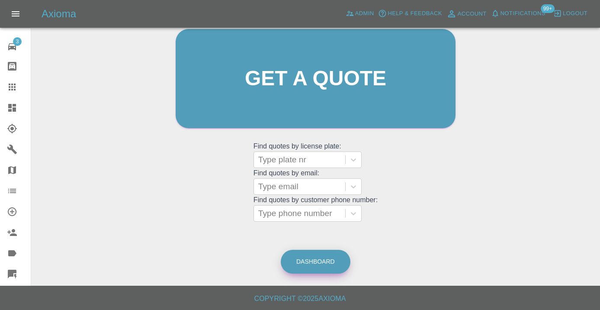
scroll to position [95, 0]
click at [323, 258] on link "Dashboard" at bounding box center [316, 262] width 70 height 24
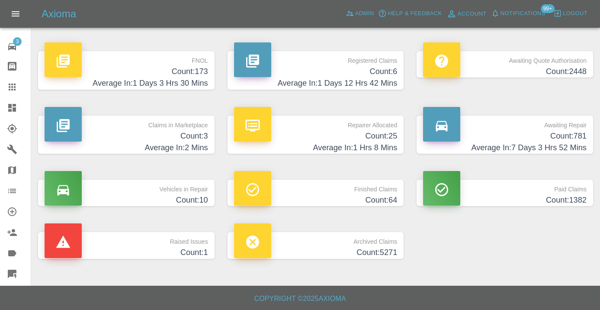
click at [575, 135] on h4 "Count: 781" at bounding box center [505, 136] width 164 height 12
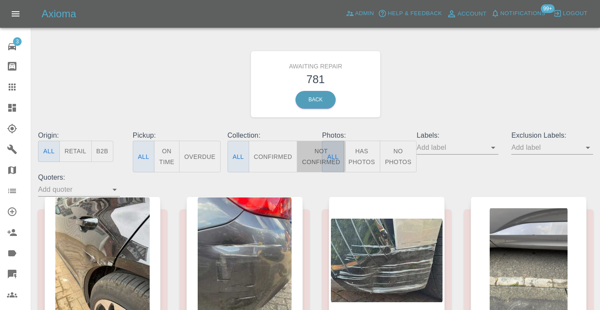
click at [311, 155] on button "Not Confirmed" at bounding box center [321, 157] width 48 height 32
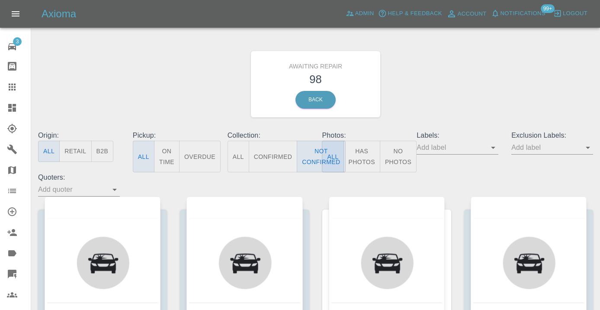
click at [482, 67] on div "Awaiting Repair 98 Back" at bounding box center [316, 84] width 568 height 92
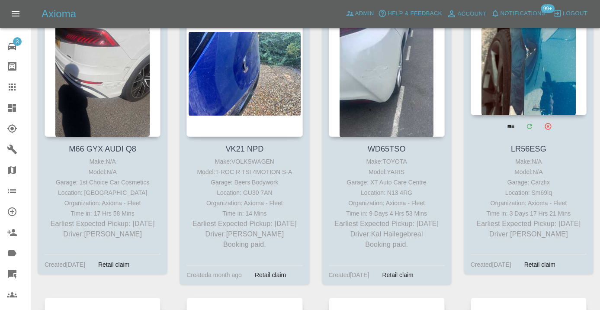
scroll to position [2231, 0]
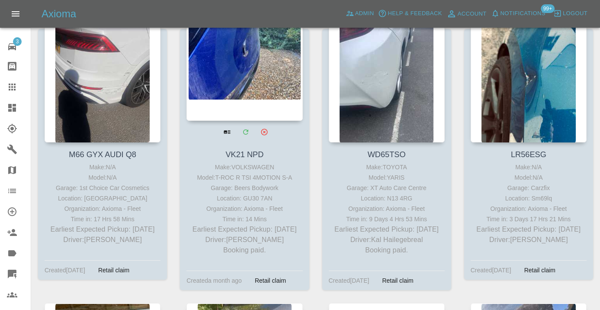
click at [232, 71] on div at bounding box center [244, 57] width 116 height 126
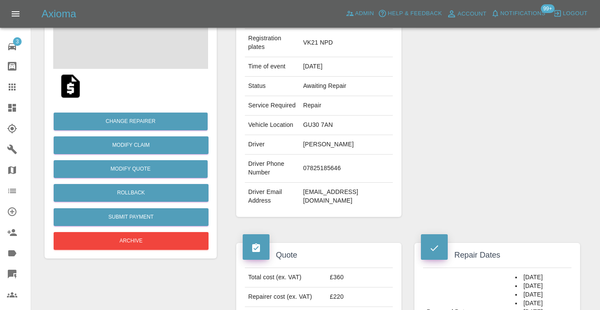
scroll to position [134, 0]
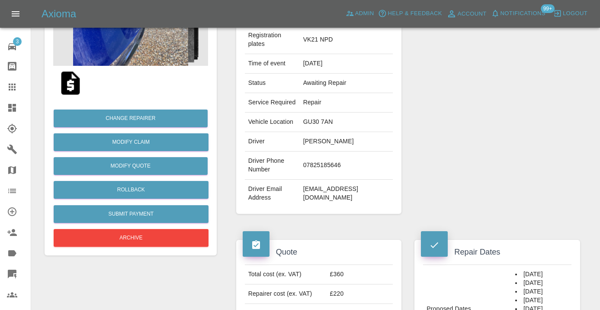
click at [323, 175] on td "07825185646" at bounding box center [346, 165] width 93 height 28
copy td "07825185646"
click at [435, 132] on div "Repairer Repair shop Beers Bodywork" at bounding box center [497, 93] width 179 height 267
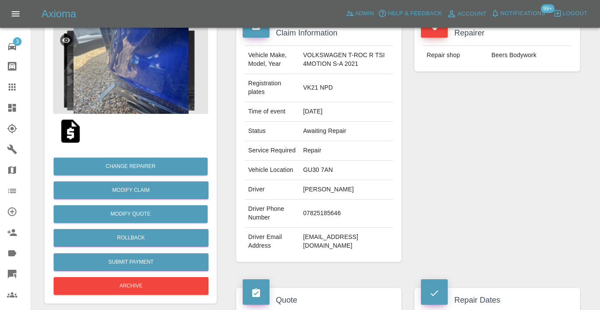
scroll to position [78, 0]
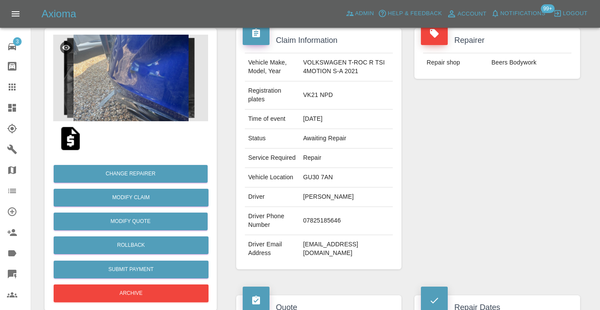
click at [322, 228] on td "07825185646" at bounding box center [346, 221] width 93 height 28
copy td "07825185646"
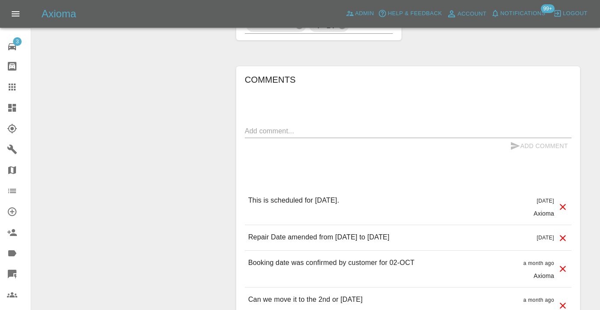
scroll to position [741, 0]
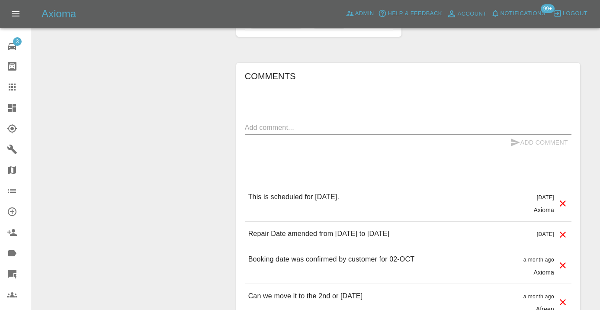
drag, startPoint x: 289, startPoint y: 135, endPoint x: 292, endPoint y: 131, distance: 4.9
click at [289, 132] on textarea at bounding box center [408, 127] width 327 height 10
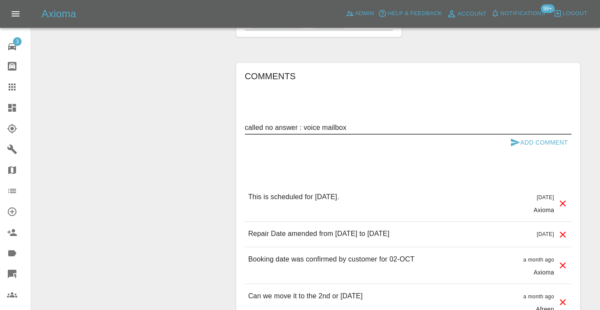
type textarea "called no answer : voice mailbox"
click at [520, 150] on button "Add Comment" at bounding box center [539, 143] width 65 height 16
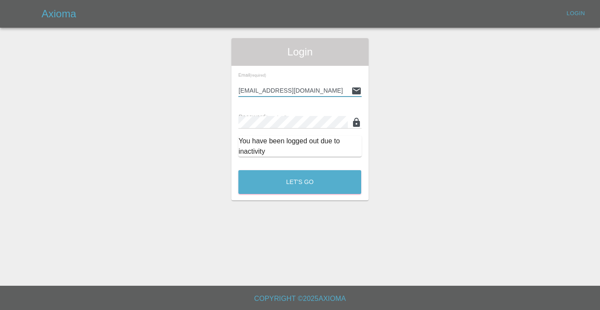
type input "Castrokhonqwana@gmail.com"
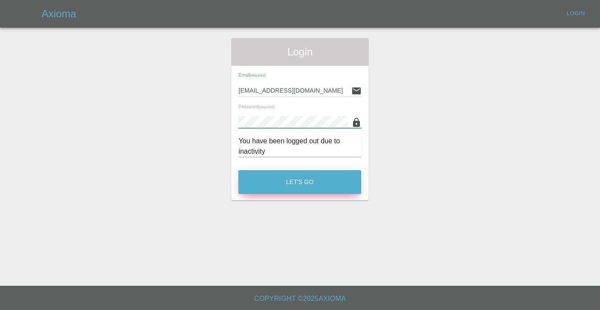
click at [315, 183] on button "Let's Go" at bounding box center [299, 182] width 123 height 24
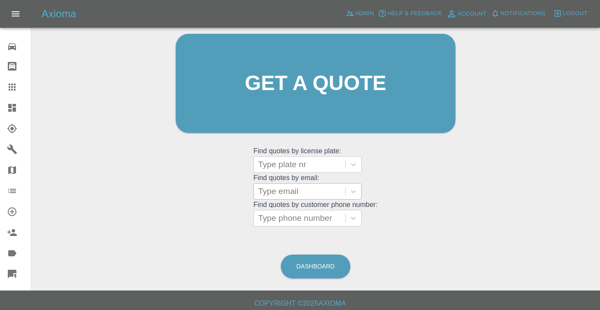
scroll to position [95, 0]
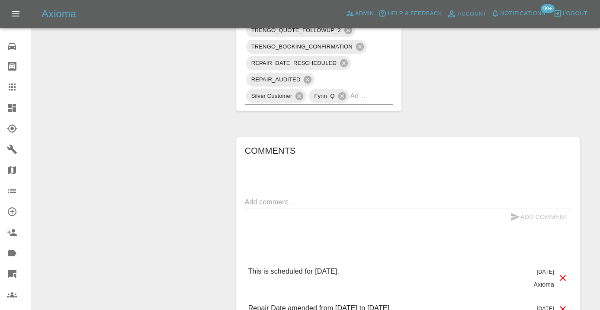
scroll to position [690, 0]
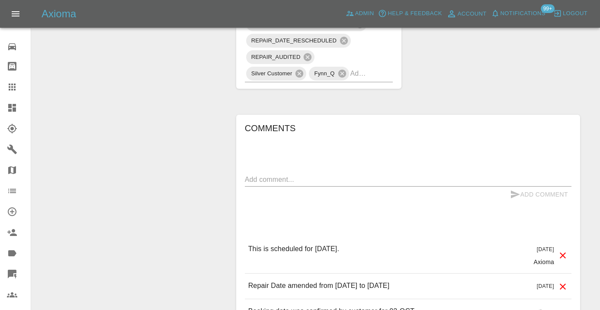
click at [264, 184] on textarea at bounding box center [408, 179] width 327 height 10
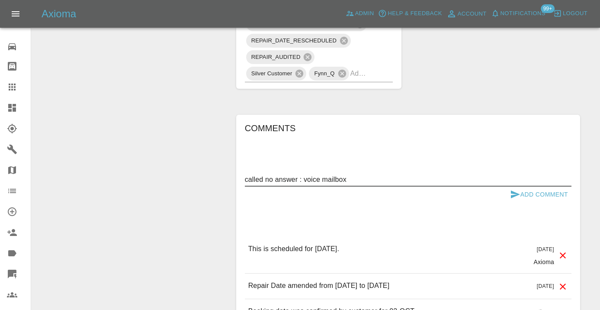
type textarea "called no answer : voice mailbox"
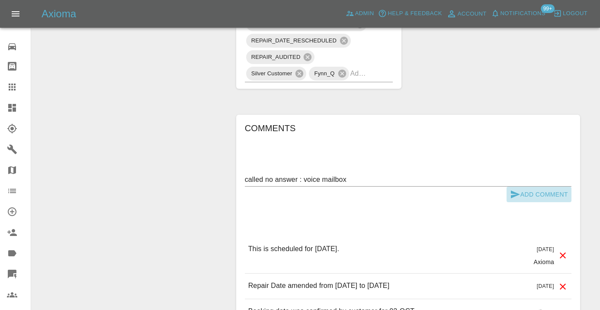
click at [527, 202] on button "Add Comment" at bounding box center [539, 194] width 65 height 16
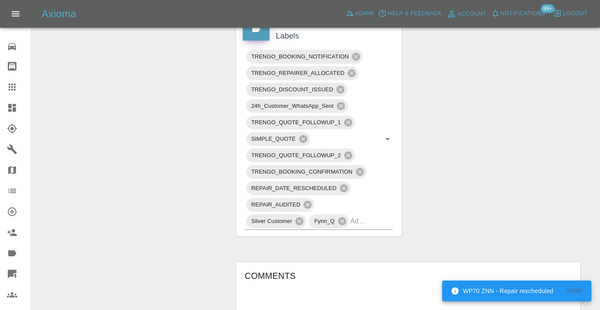
scroll to position [541, 0]
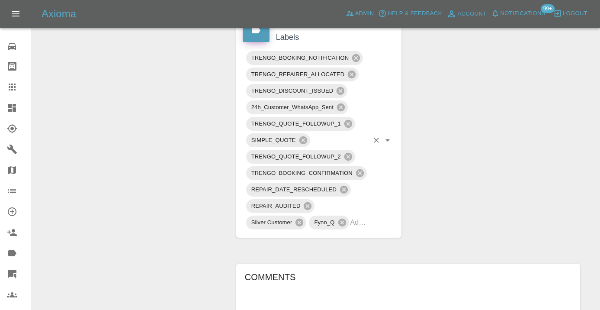
click at [366, 229] on input "text" at bounding box center [359, 221] width 19 height 13
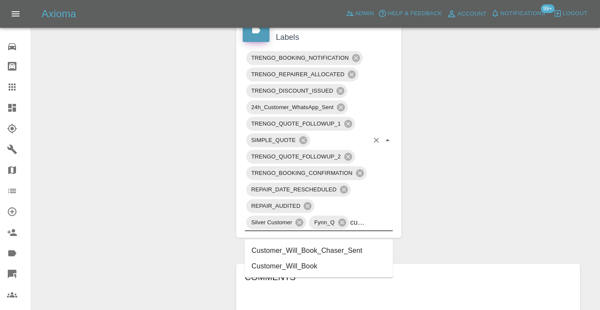
type input "customer_wi"
click at [287, 269] on li "Customer_Will_Book" at bounding box center [319, 266] width 148 height 16
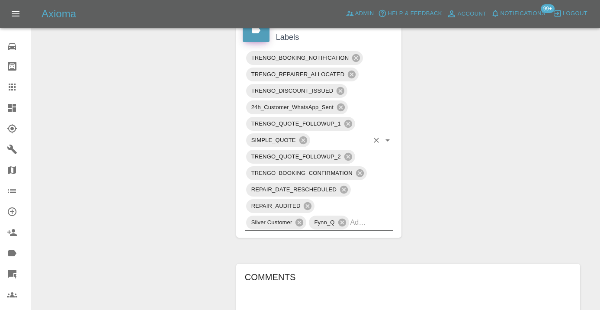
click at [162, 154] on div "Change Repairer Modify Claim Modify Quote Rollback Submit Payment Archive" at bounding box center [130, 127] width 185 height 1148
click at [17, 87] on icon at bounding box center [12, 87] width 10 height 10
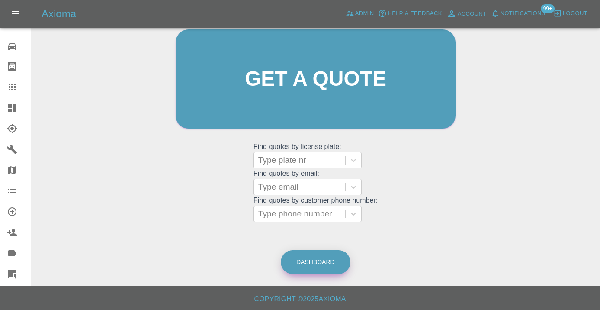
click at [324, 262] on link "Dashboard" at bounding box center [316, 262] width 70 height 24
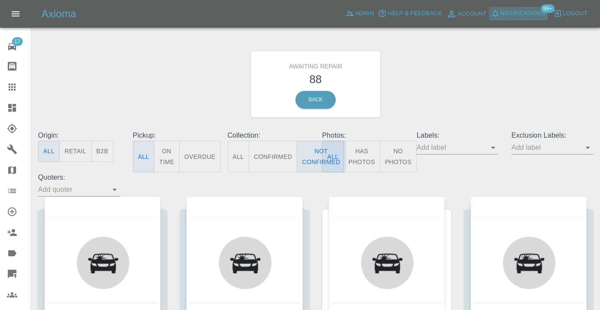
click at [512, 14] on span "Notifications" at bounding box center [522, 14] width 45 height 10
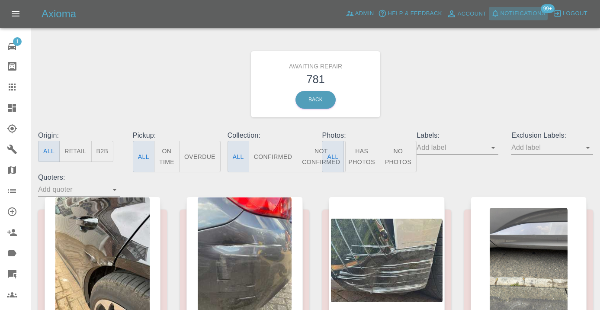
click at [508, 13] on span "Notifications" at bounding box center [522, 14] width 45 height 10
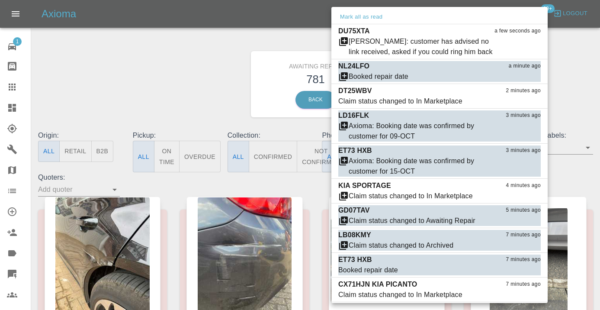
click at [568, 71] on div at bounding box center [300, 155] width 600 height 310
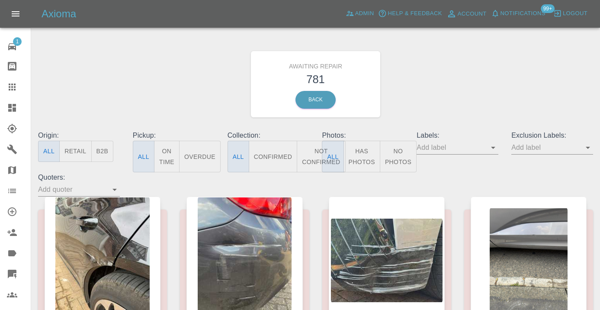
click at [63, 108] on div "Awaiting Repair 781 Back" at bounding box center [316, 84] width 568 height 92
click at [9, 90] on icon at bounding box center [12, 86] width 7 height 7
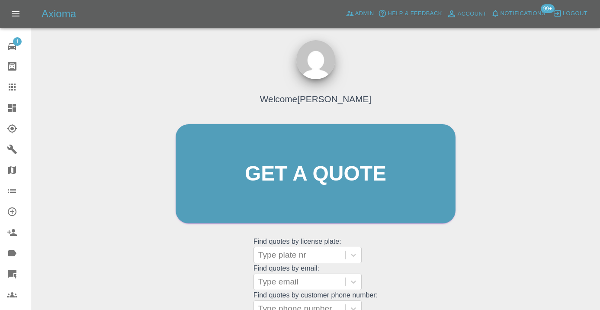
click at [11, 88] on icon at bounding box center [12, 87] width 10 height 10
click at [402, 244] on div "Welcome [PERSON_NAME] Get a quote Get a quote Find quotes by license plate: Typ…" at bounding box center [316, 190] width 298 height 261
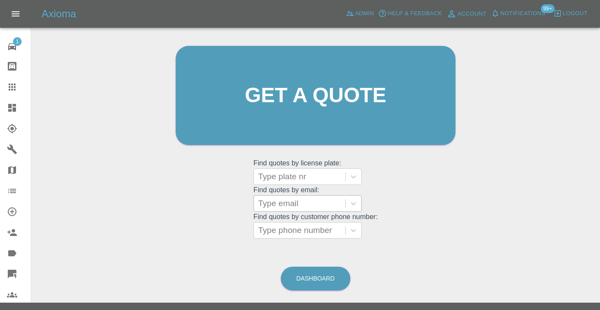
scroll to position [80, 0]
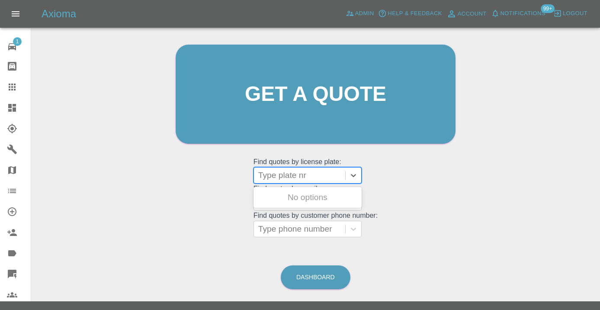
click at [275, 179] on div at bounding box center [299, 175] width 83 height 12
type input "du75"
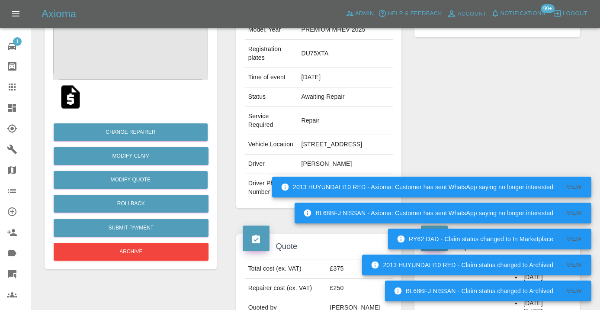
click at [519, 141] on div "Repairer Repair shop ProFinish Mobile Body Repair" at bounding box center [497, 97] width 179 height 247
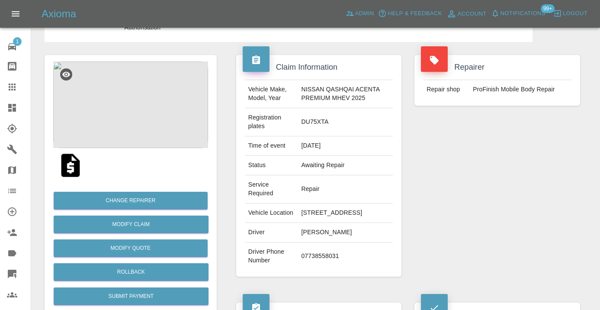
scroll to position [51, 0]
click at [329, 267] on td "07738558031" at bounding box center [345, 257] width 95 height 28
copy td "07738558031"
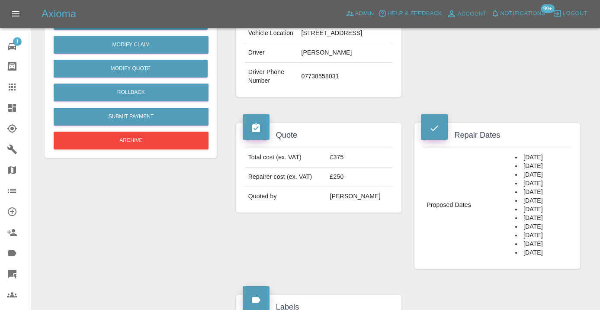
scroll to position [232, 0]
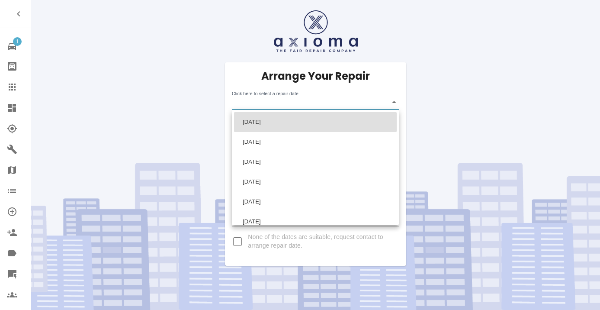
click at [268, 103] on body "1 Repair home Bodyshop home Claims Dashboard Explorer Garages Map Organization …" at bounding box center [300, 155] width 600 height 310
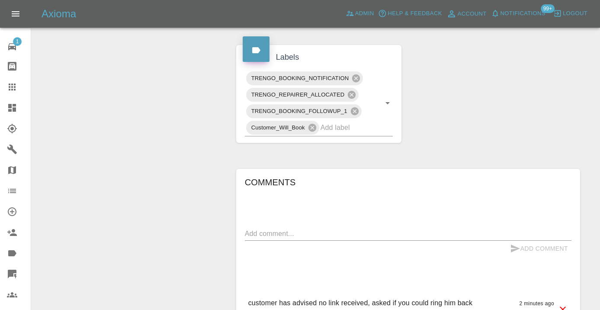
scroll to position [503, 0]
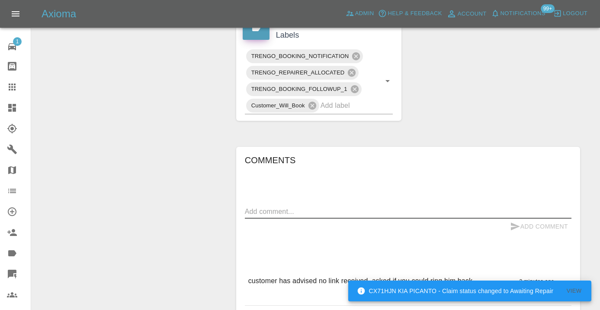
click at [278, 216] on textarea at bounding box center [408, 211] width 327 height 10
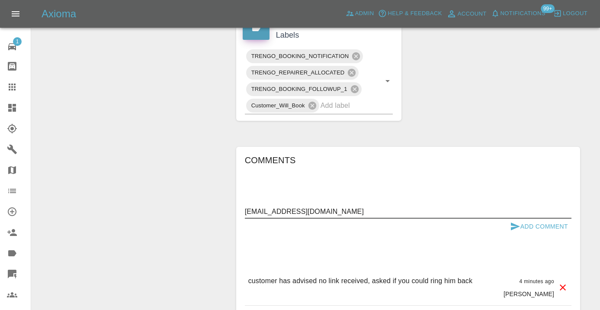
type textarea "[EMAIL_ADDRESS][DOMAIN_NAME]"
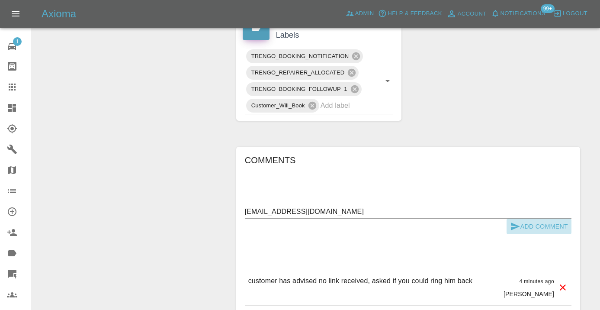
click at [513, 230] on icon "submit" at bounding box center [515, 226] width 9 height 8
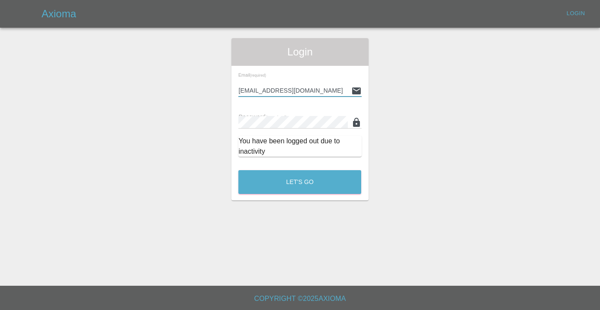
type input "[EMAIL_ADDRESS][DOMAIN_NAME]"
click at [300, 182] on button "Let's Go" at bounding box center [299, 182] width 123 height 24
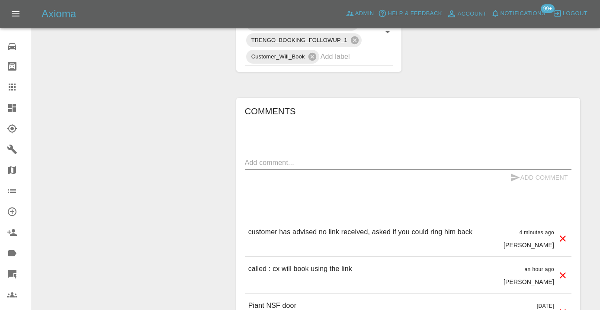
scroll to position [553, 0]
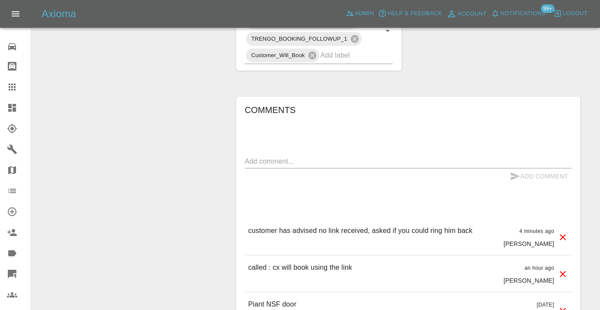
click at [274, 164] on div "x" at bounding box center [408, 161] width 327 height 14
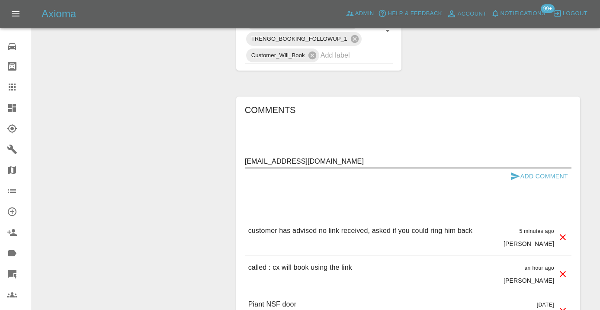
click at [269, 166] on textarea "[EMAIL_ADDRESS][DOMAIN_NAME]" at bounding box center [408, 161] width 327 height 10
type textarea "[EMAIL_ADDRESS][DOMAIN_NAME]"
click at [555, 184] on button "Add Comment" at bounding box center [539, 176] width 65 height 16
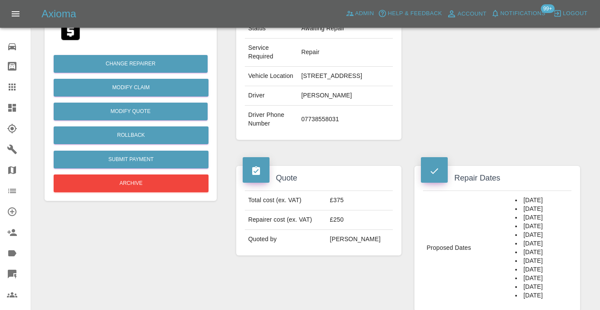
scroll to position [174, 0]
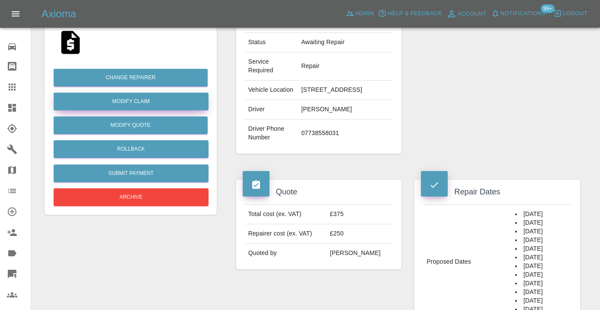
click at [151, 100] on link "Modify Claim" at bounding box center [131, 102] width 155 height 18
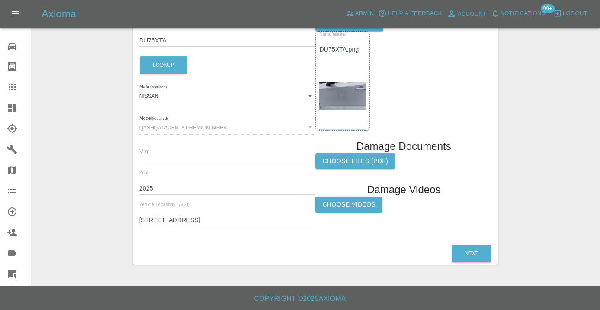
scroll to position [185, 0]
click at [477, 249] on button "Next" at bounding box center [472, 254] width 40 height 18
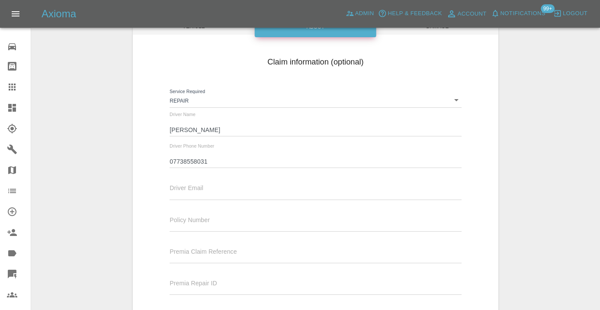
scroll to position [95, 0]
paste input "htmisc63@gmail.com"
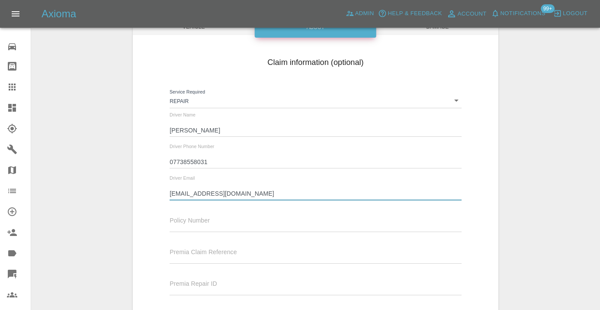
type input "htmisc63@gmail.com"
click at [487, 215] on div "Claim information (optional) Service Required Repair repair Driver Name Christo…" at bounding box center [316, 193] width 366 height 282
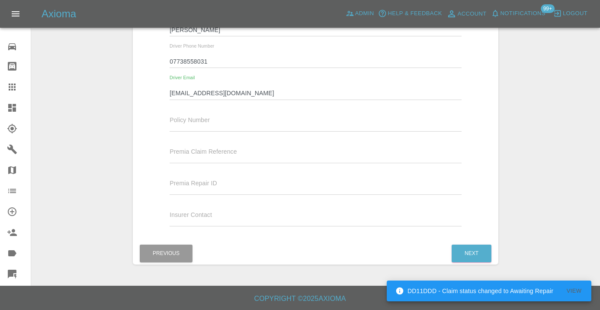
scroll to position [195, 0]
click at [473, 256] on button "Next" at bounding box center [472, 254] width 40 height 18
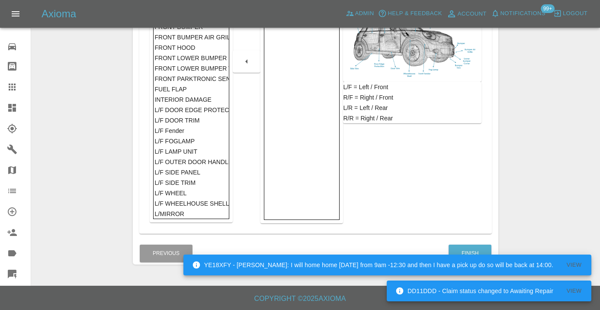
scroll to position [225, 0]
click at [471, 248] on button "Finish" at bounding box center [470, 254] width 43 height 18
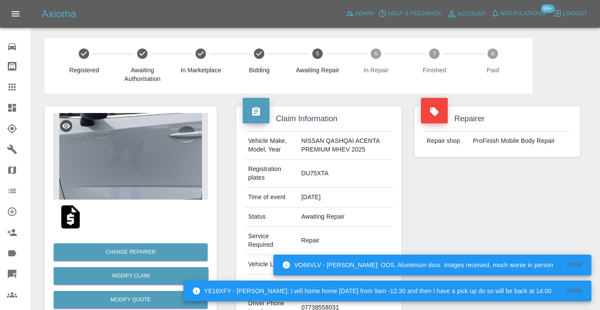
click at [523, 172] on div "Repairer Repair shop ProFinish Mobile Body Repair" at bounding box center [497, 231] width 179 height 276
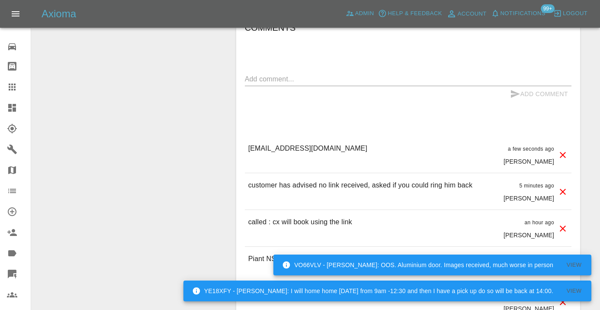
scroll to position [686, 0]
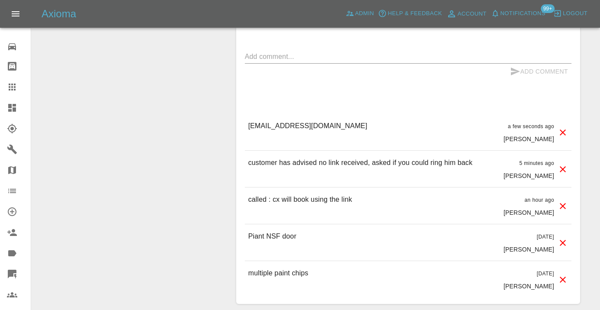
click at [263, 61] on textarea at bounding box center [408, 56] width 327 height 10
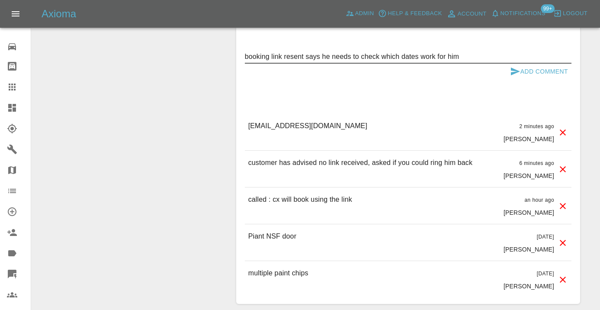
type textarea "booking link resent says he needs to check which dates work for him"
click at [513, 75] on icon "submit" at bounding box center [515, 71] width 9 height 8
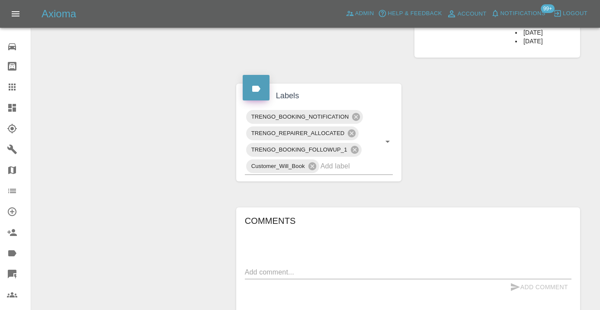
scroll to position [463, 0]
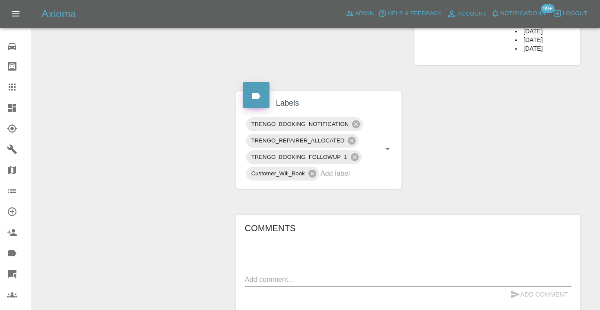
click at [16, 88] on icon at bounding box center [12, 87] width 10 height 10
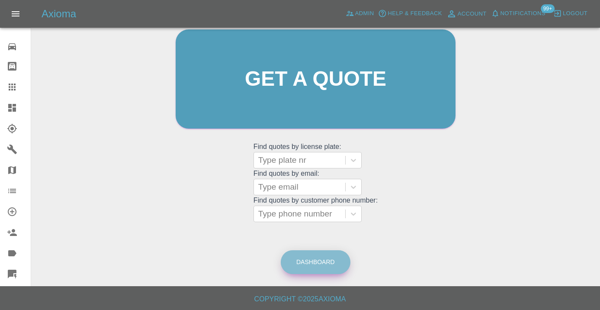
click at [315, 257] on link "Dashboard" at bounding box center [316, 262] width 70 height 24
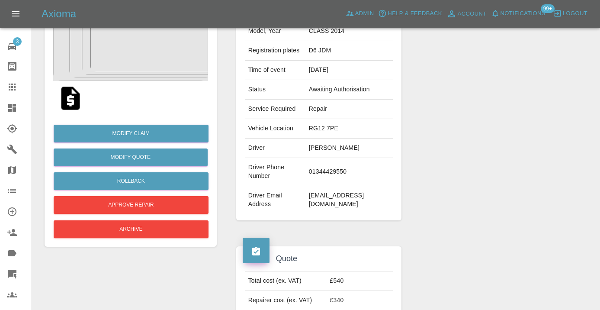
scroll to position [115, 0]
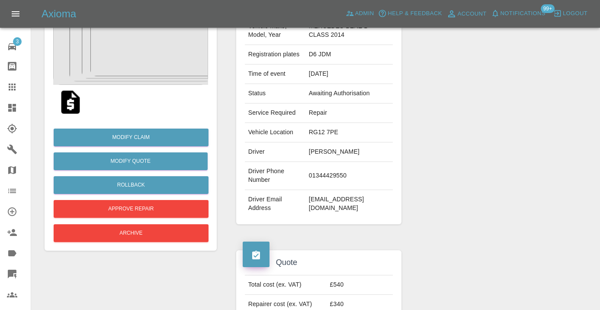
click at [342, 175] on td "01344429550" at bounding box center [348, 176] width 87 height 28
copy td "01344429550"
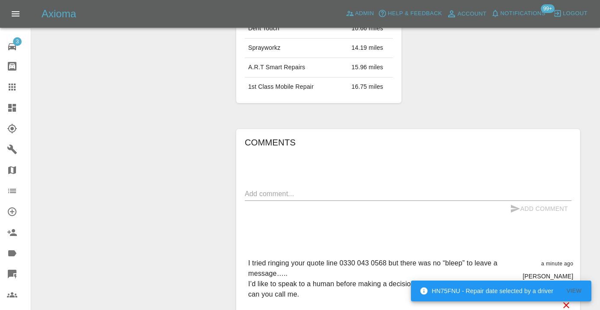
scroll to position [605, 0]
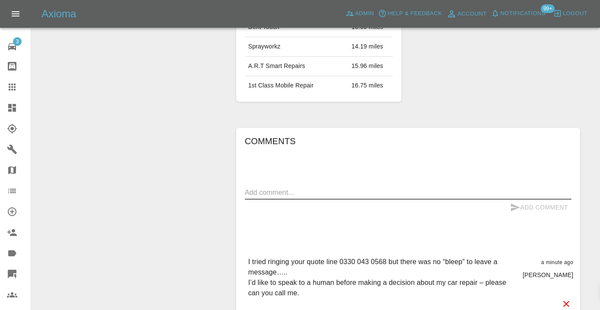
click at [278, 187] on textarea at bounding box center [408, 192] width 327 height 10
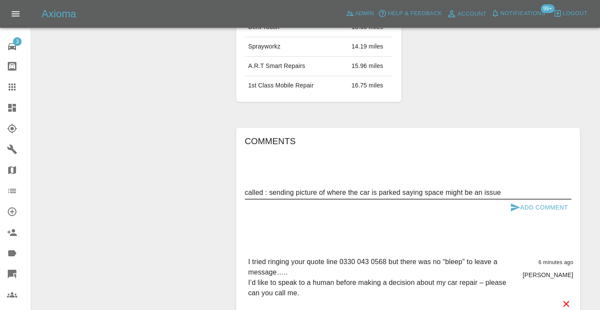
type textarea "called : sending picture of where the car is parked saying space might be an is…"
click at [526, 203] on button "Add Comment" at bounding box center [539, 207] width 65 height 16
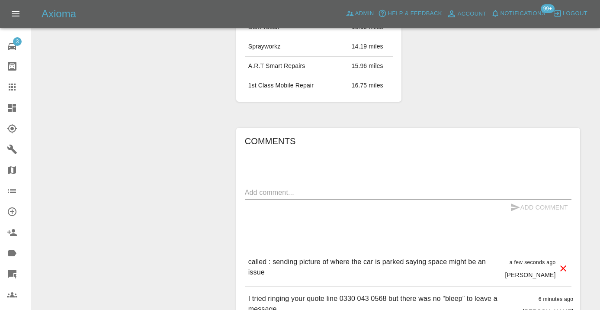
click at [11, 87] on icon at bounding box center [12, 87] width 10 height 10
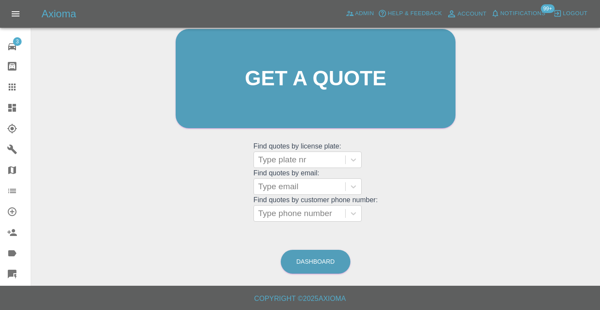
scroll to position [66, 0]
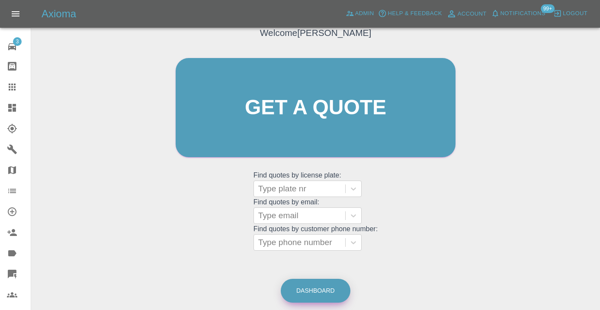
click at [325, 288] on link "Dashboard" at bounding box center [316, 291] width 70 height 24
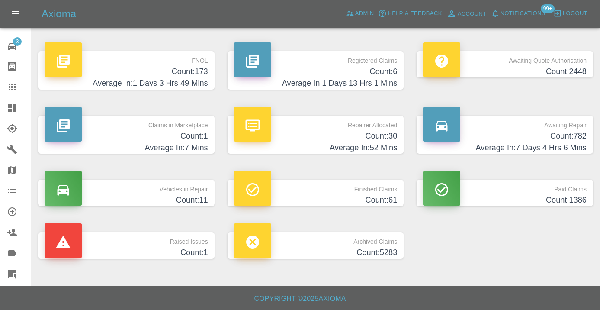
click at [574, 132] on h4 "Count: 782" at bounding box center [505, 136] width 164 height 12
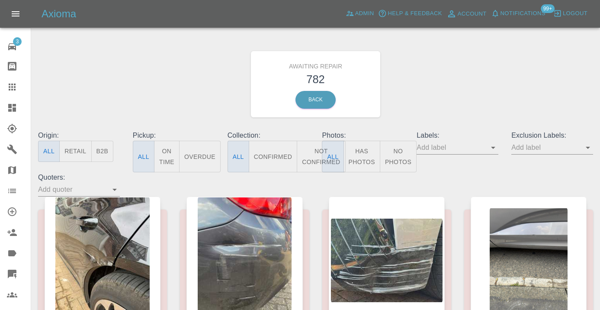
click at [312, 159] on button "Not Confirmed" at bounding box center [321, 157] width 48 height 32
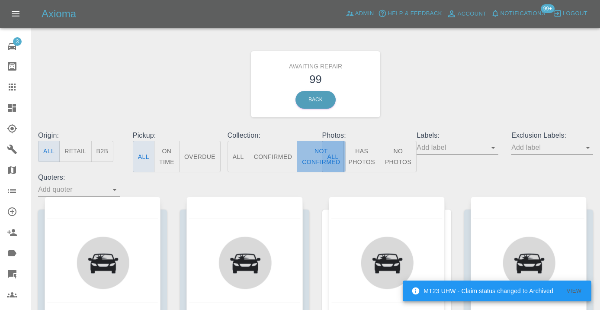
click at [304, 153] on button "Not Confirmed" at bounding box center [321, 157] width 48 height 32
click at [439, 76] on div "Awaiting Repair 99 Back" at bounding box center [316, 84] width 568 height 92
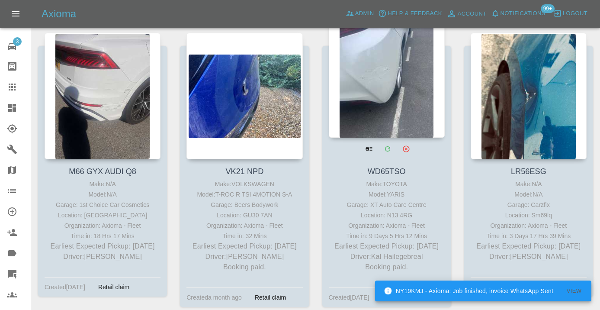
scroll to position [2200, 0]
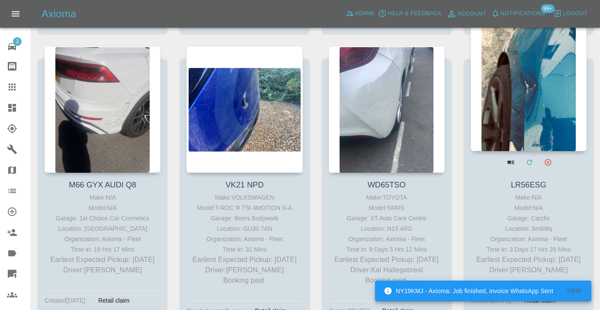
click at [533, 109] on div at bounding box center [529, 88] width 116 height 126
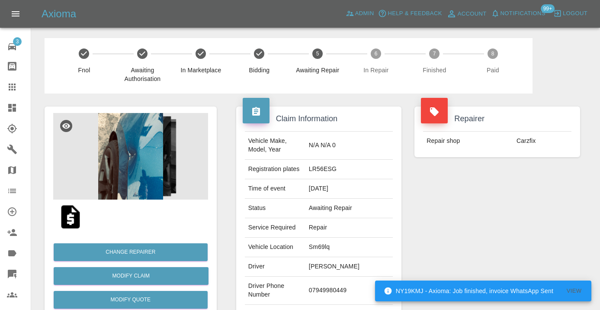
click at [348, 276] on td "07949980449" at bounding box center [348, 290] width 87 height 28
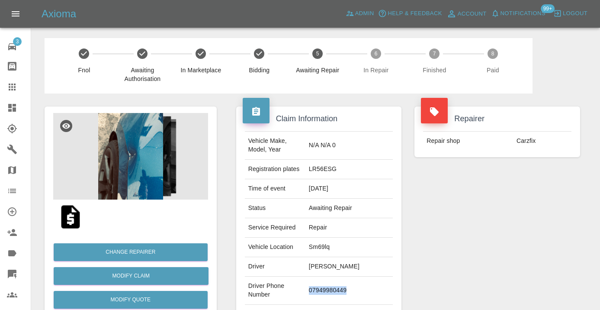
copy td "07949980449"
click at [489, 208] on div "Repairer Repair shop Carzfix" at bounding box center [497, 222] width 179 height 258
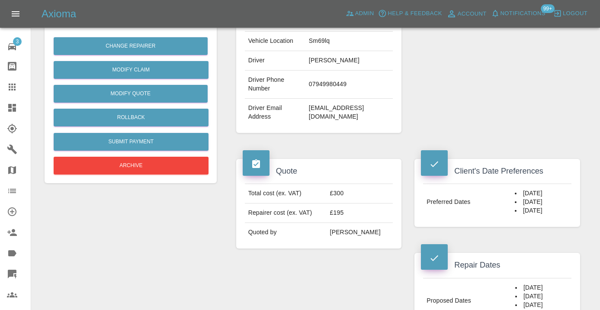
scroll to position [205, 0]
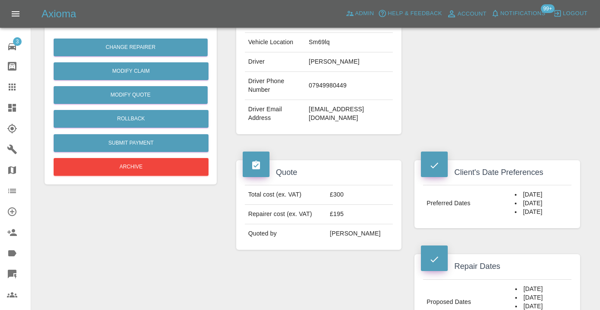
click at [357, 72] on td "07949980449" at bounding box center [348, 86] width 87 height 28
copy td "07949980449"
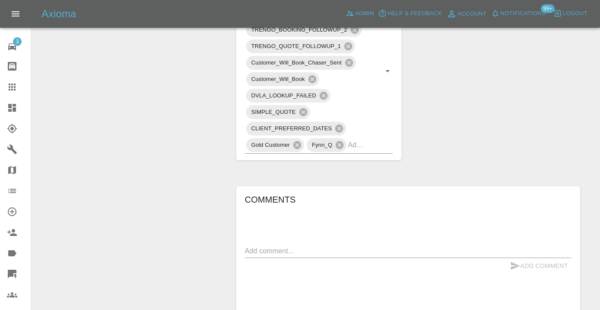
scroll to position [611, 0]
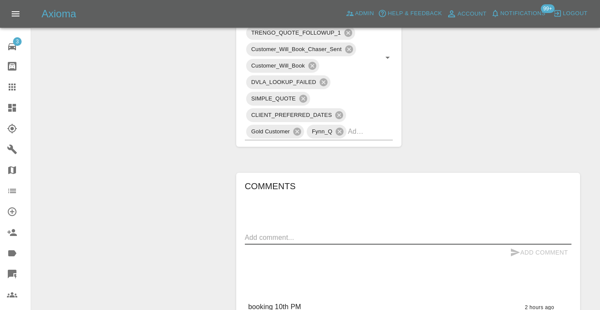
click at [258, 232] on textarea at bounding box center [408, 237] width 327 height 10
type textarea "called no answer"
click at [520, 244] on button "Add Comment" at bounding box center [539, 252] width 65 height 16
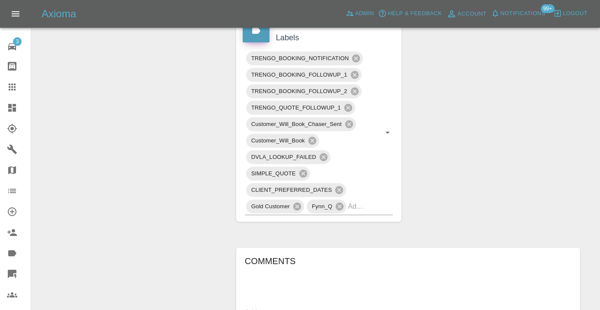
scroll to position [513, 0]
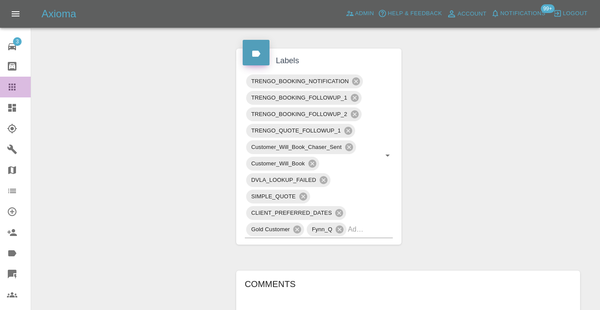
click at [15, 88] on icon at bounding box center [12, 86] width 7 height 7
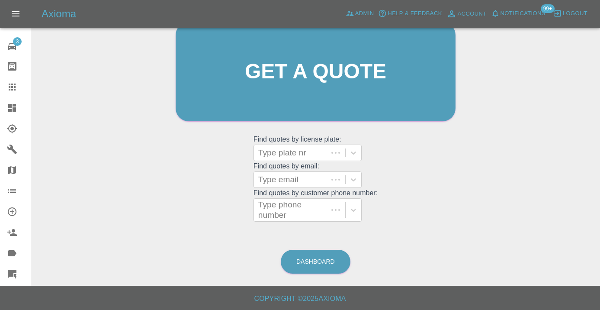
scroll to position [95, 0]
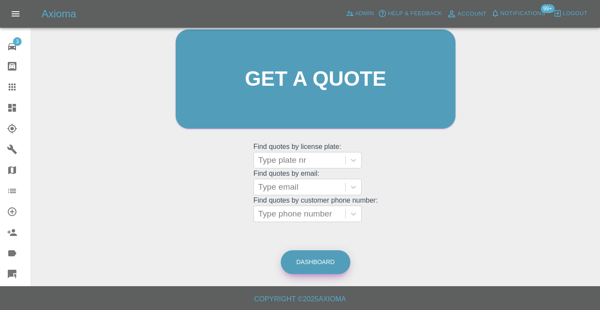
click at [315, 257] on link "Dashboard" at bounding box center [316, 262] width 70 height 24
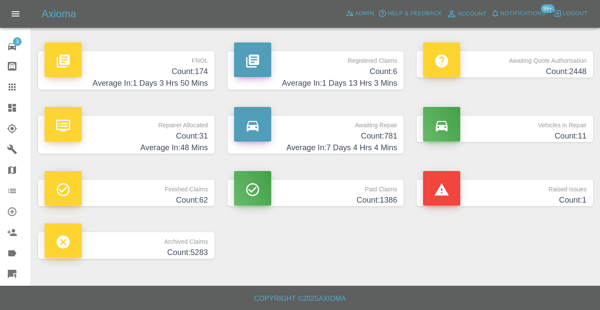
click at [392, 136] on h4 "Count: 781" at bounding box center [316, 136] width 164 height 12
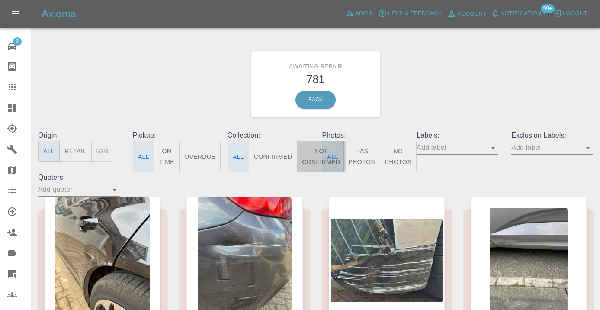
click at [312, 159] on button "Not Confirmed" at bounding box center [321, 157] width 48 height 32
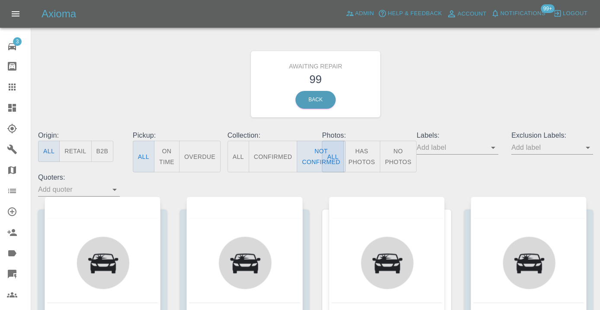
click at [467, 75] on div "Awaiting Repair 99 Back" at bounding box center [316, 84] width 568 height 92
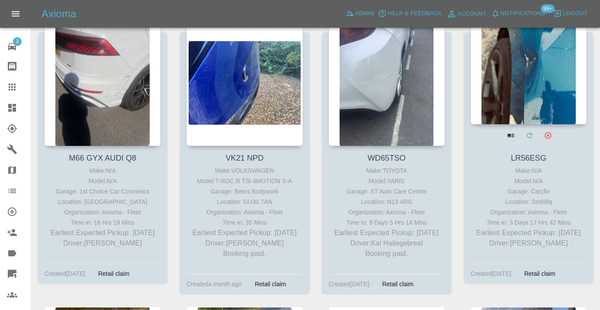
scroll to position [2227, 0]
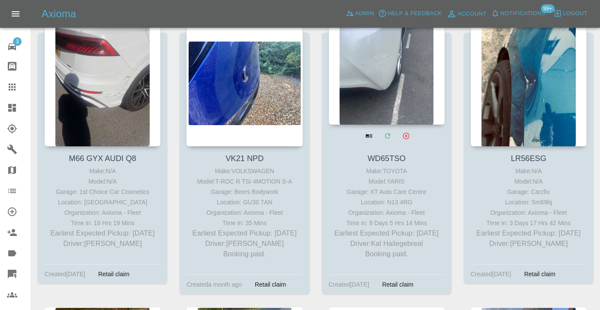
click at [382, 67] on div at bounding box center [387, 61] width 116 height 126
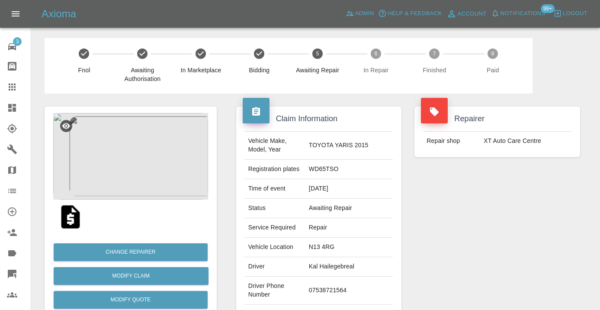
click at [350, 276] on td "07538721564" at bounding box center [348, 290] width 87 height 28
copy td "07538721564"
click at [497, 193] on div "Repairer Repair shop XT Auto Care Centre" at bounding box center [497, 222] width 179 height 258
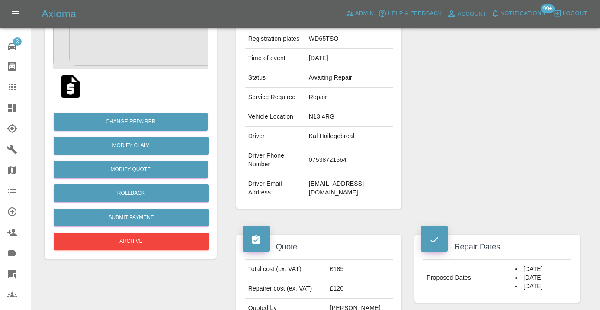
scroll to position [123, 0]
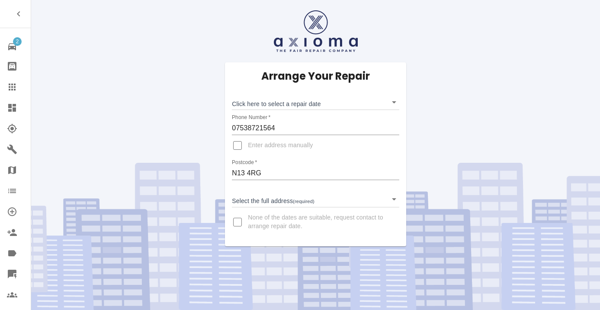
click at [261, 109] on body "2 Repair home Bodyshop home Claims Dashboard Explorer Garages Map Organization …" at bounding box center [300, 155] width 600 height 310
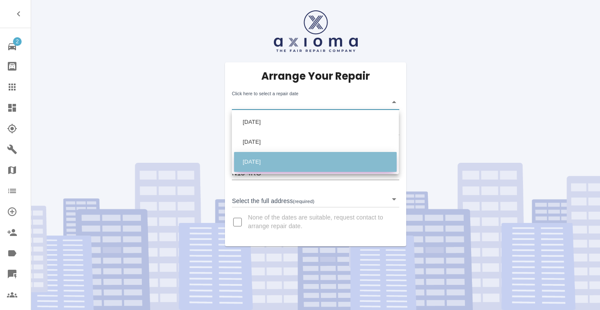
click at [261, 157] on li "[DATE]" at bounding box center [315, 162] width 163 height 20
type input "[DATE]T00:00:00.000Z"
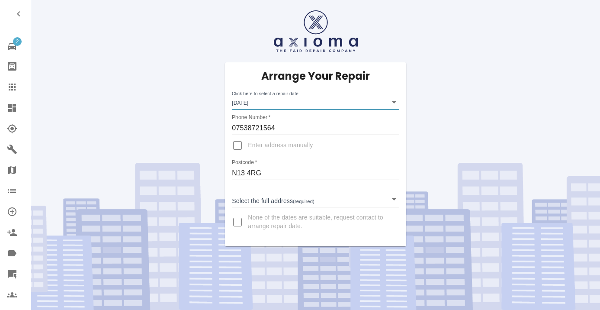
click at [261, 202] on body "2 Repair home Bodyshop home Claims Dashboard Explorer Garages Map Organization …" at bounding box center [300, 155] width 600 height 310
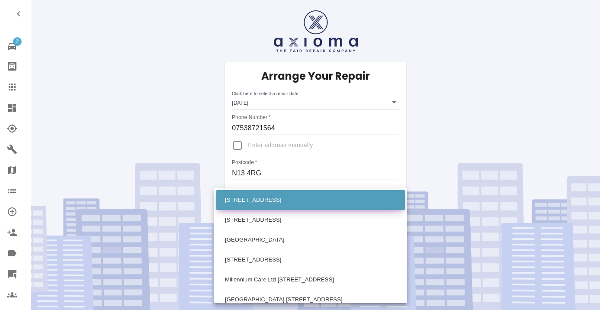
click at [257, 199] on li "[STREET_ADDRESS]" at bounding box center [310, 200] width 189 height 20
type input "[STREET_ADDRESS]"
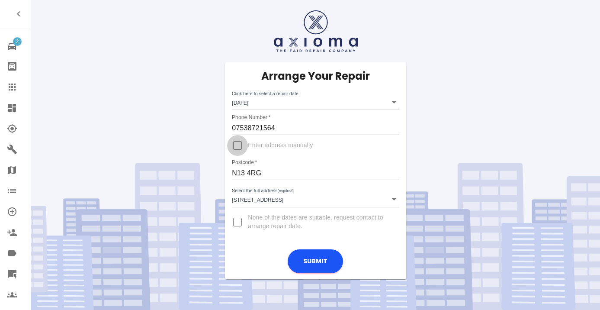
click at [241, 144] on input "Enter address manually" at bounding box center [237, 145] width 21 height 21
checkbox input "true"
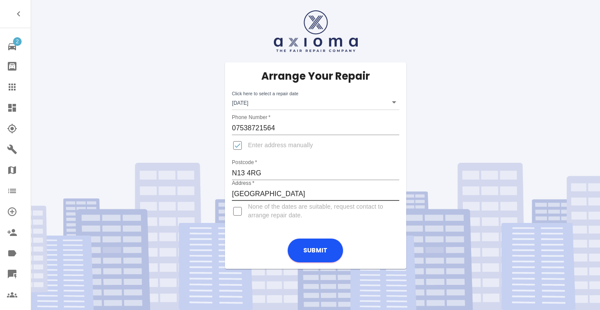
type input "[GEOGRAPHIC_DATA]"
click at [237, 145] on input "Enter address manually" at bounding box center [237, 145] width 21 height 21
checkbox input "false"
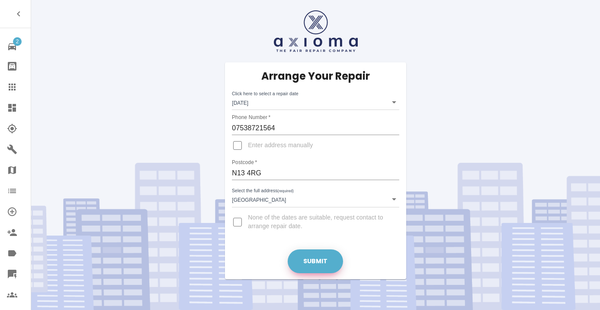
click at [310, 257] on button "Submit" at bounding box center [315, 261] width 55 height 24
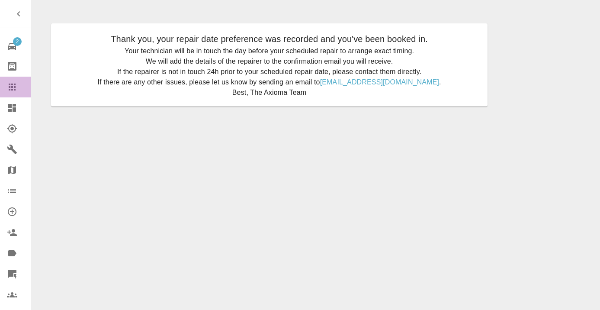
click at [7, 89] on icon at bounding box center [12, 87] width 10 height 10
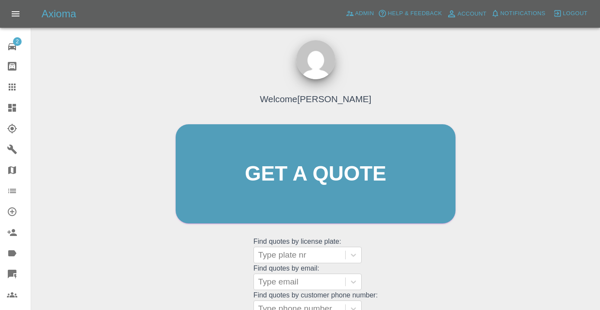
click at [402, 242] on div "Welcome [PERSON_NAME] Get a quote Get a quote Find quotes by license plate: Typ…" at bounding box center [316, 190] width 298 height 261
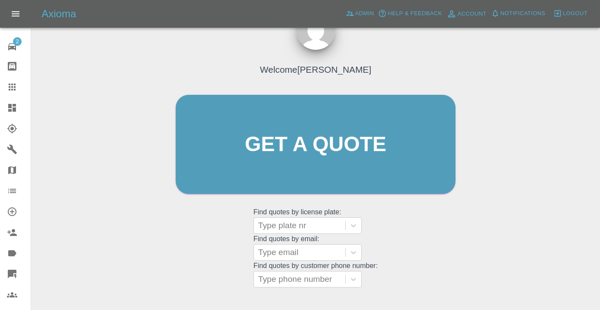
scroll to position [96, 0]
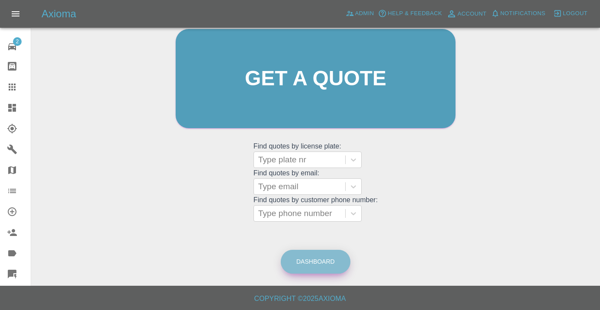
click at [314, 250] on link "Dashboard" at bounding box center [316, 262] width 70 height 24
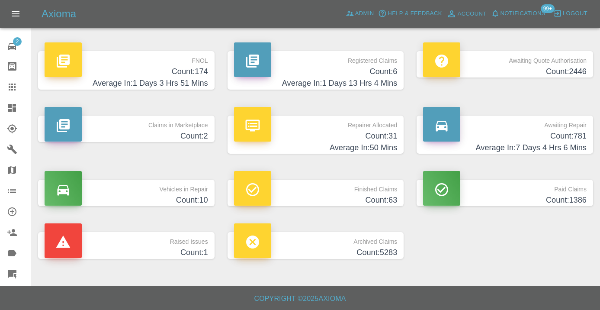
click at [571, 142] on h4 "Average In: 7 Days 4 Hrs 6 Mins" at bounding box center [505, 148] width 164 height 12
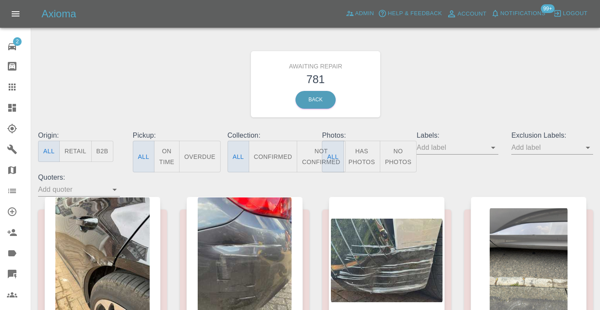
click at [316, 153] on button "Not Confirmed" at bounding box center [321, 157] width 48 height 32
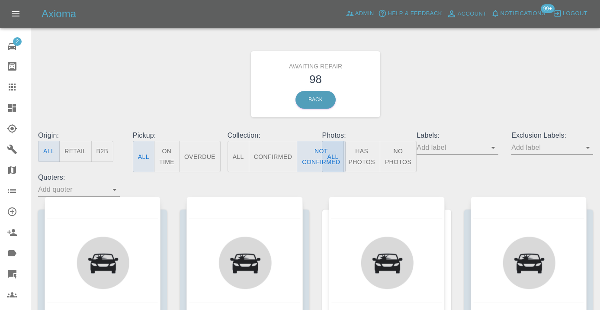
click at [459, 80] on div "Awaiting Repair 98 Back" at bounding box center [316, 84] width 568 height 92
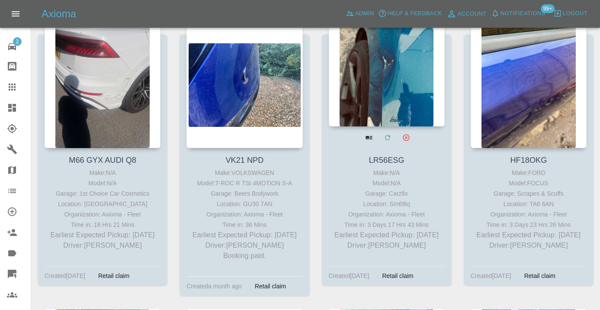
scroll to position [2211, 0]
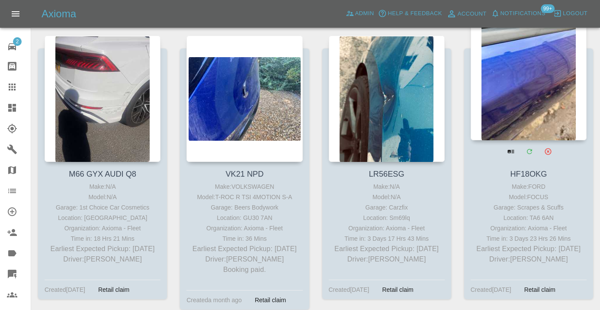
click at [526, 110] on div at bounding box center [529, 77] width 116 height 126
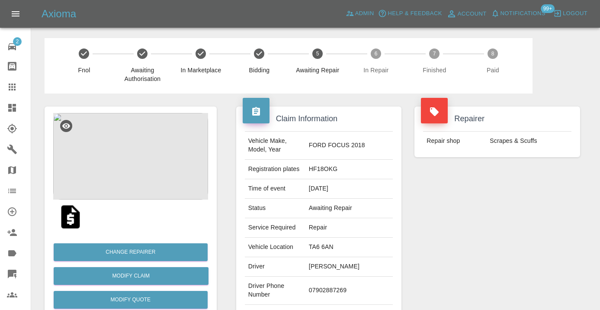
click at [346, 283] on td "07902887269" at bounding box center [348, 290] width 87 height 28
copy td "07902887269"
click at [487, 223] on div "Repairer Repair shop Scrapes & Scuffs" at bounding box center [497, 222] width 179 height 258
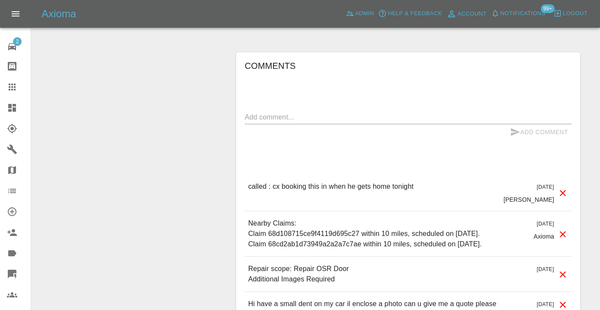
scroll to position [619, 0]
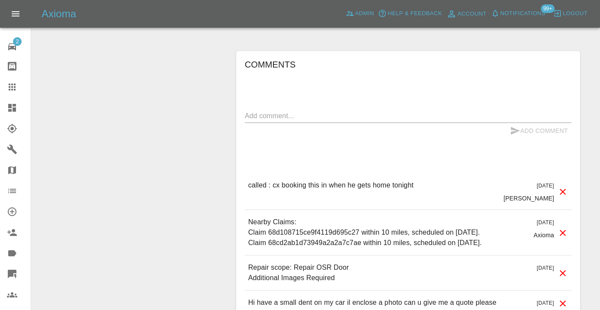
click at [251, 111] on textarea at bounding box center [408, 116] width 327 height 10
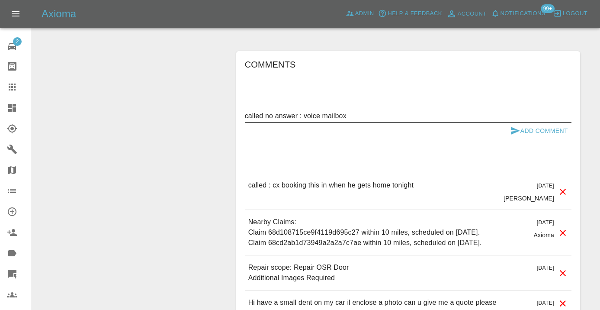
type textarea "called no answer : voice mailbox"
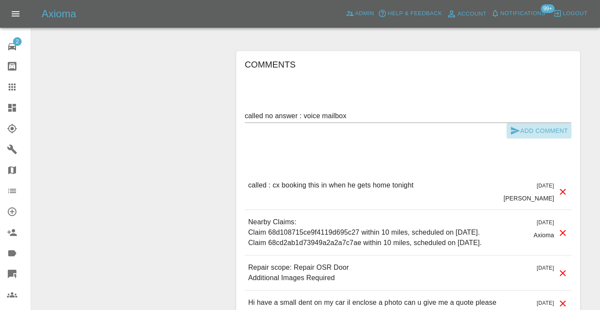
click at [525, 123] on button "Add Comment" at bounding box center [539, 131] width 65 height 16
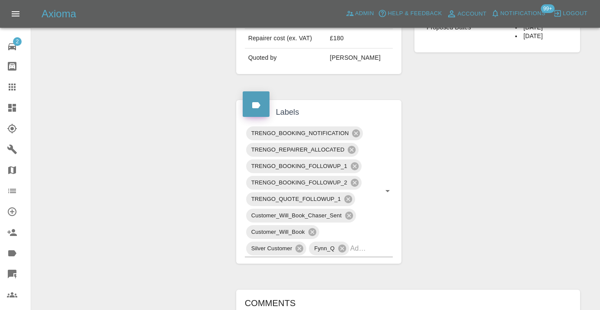
scroll to position [367, 0]
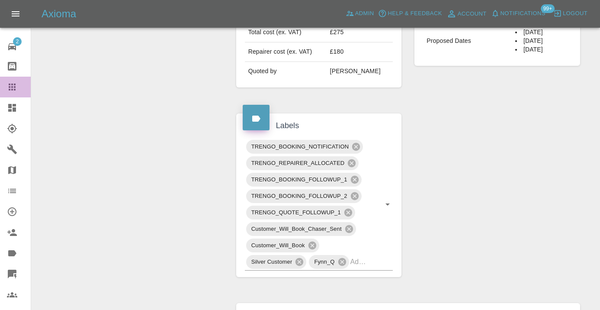
click at [17, 90] on icon at bounding box center [12, 87] width 10 height 10
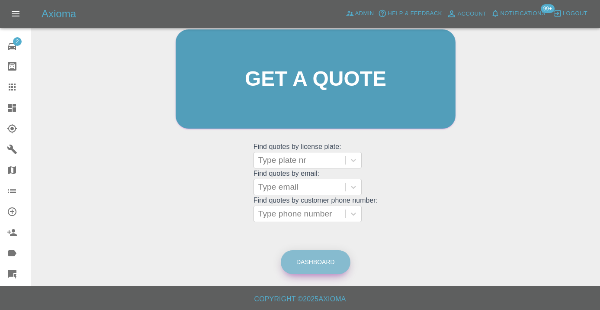
click at [295, 266] on link "Dashboard" at bounding box center [316, 262] width 70 height 24
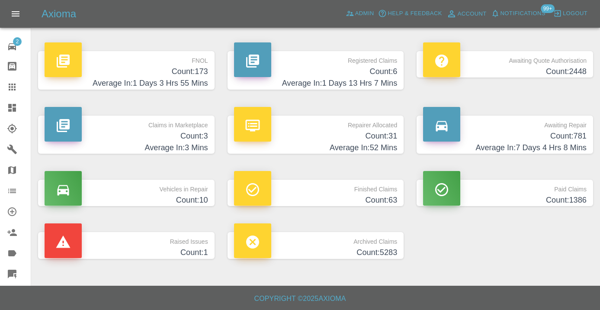
click at [562, 136] on h4 "Count: 781" at bounding box center [505, 136] width 164 height 12
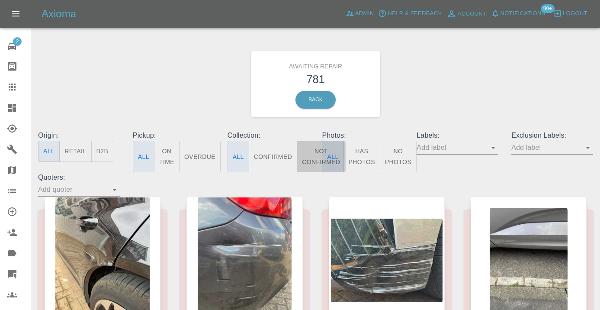
click at [305, 155] on button "Not Confirmed" at bounding box center [321, 157] width 48 height 32
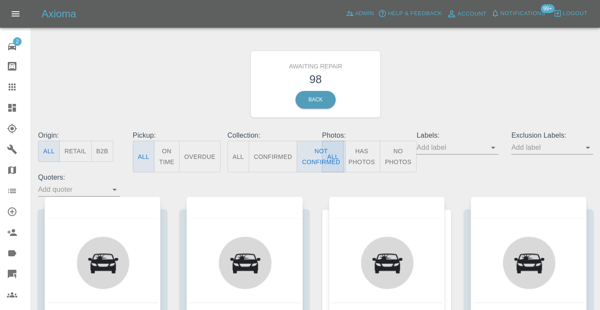
click at [483, 101] on div "Awaiting Repair 98 Back" at bounding box center [316, 84] width 568 height 92
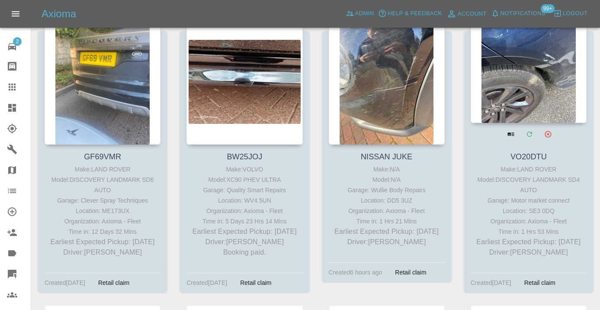
scroll to position [2510, 0]
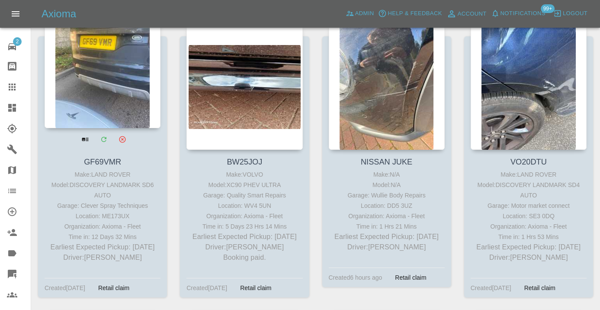
click at [129, 61] on div at bounding box center [103, 65] width 116 height 126
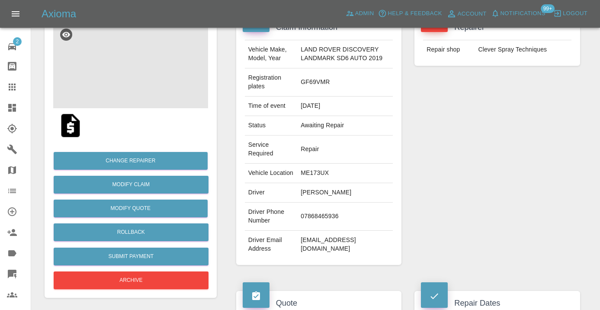
scroll to position [105, 0]
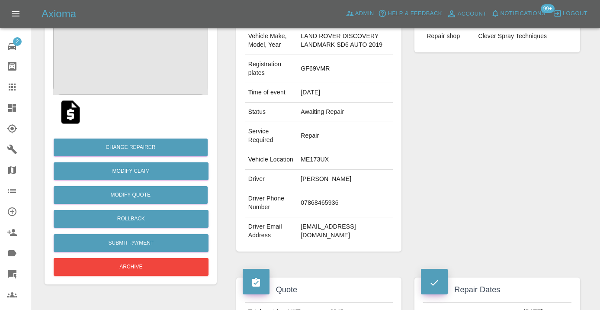
click at [314, 212] on td "07868465936" at bounding box center [345, 203] width 96 height 28
copy td "07868465936"
click at [467, 168] on div "Repairer Repair shop Clever Spray Techniques" at bounding box center [497, 127] width 179 height 276
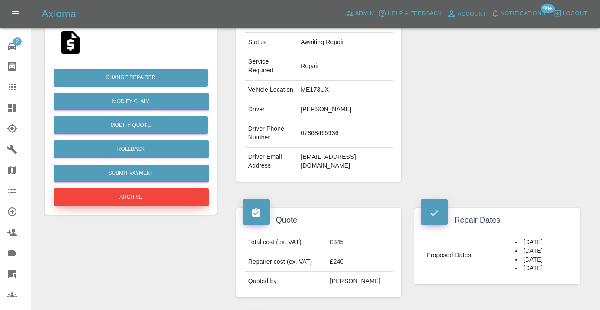
scroll to position [171, 0]
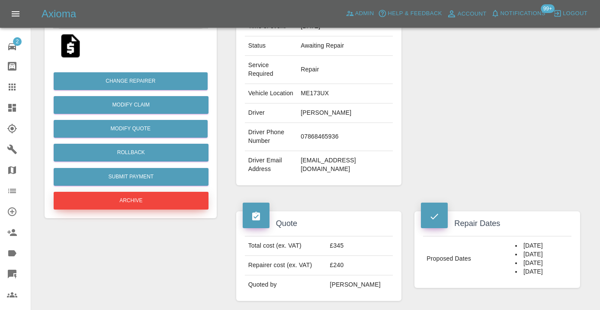
click at [120, 203] on button "Archive" at bounding box center [131, 201] width 155 height 18
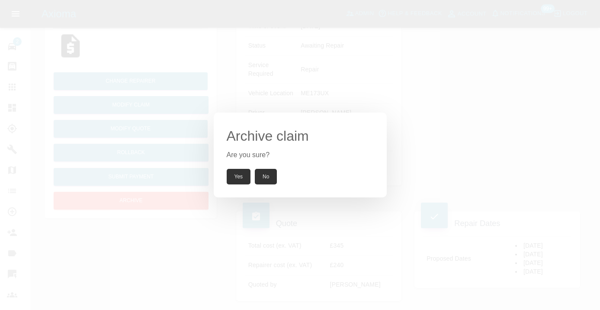
click at [238, 169] on button "Yes" at bounding box center [239, 177] width 24 height 16
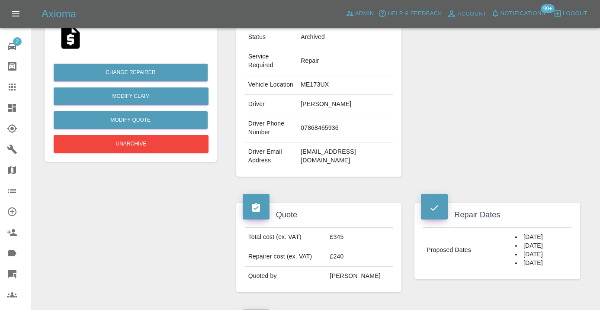
click at [15, 92] on icon at bounding box center [12, 87] width 10 height 10
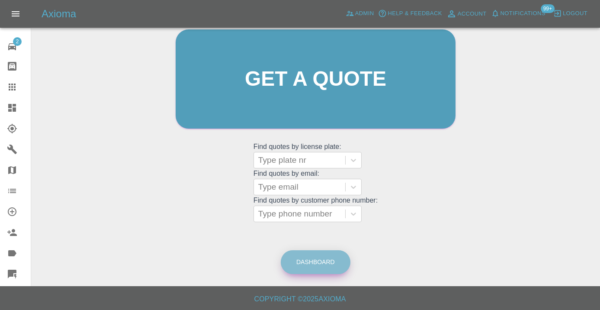
click at [322, 262] on link "Dashboard" at bounding box center [316, 262] width 70 height 24
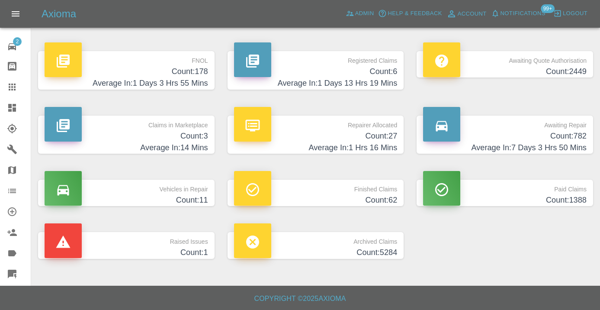
click at [563, 128] on p "Awaiting Repair" at bounding box center [505, 122] width 164 height 15
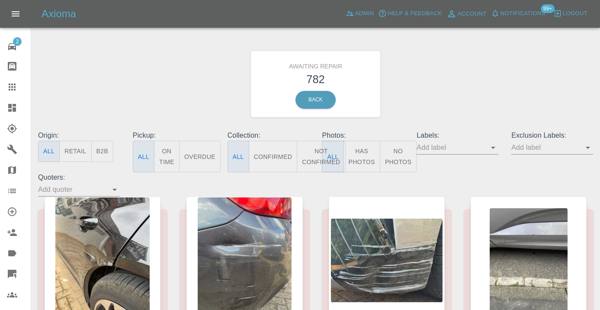
click at [319, 154] on button "Not Confirmed" at bounding box center [321, 157] width 48 height 32
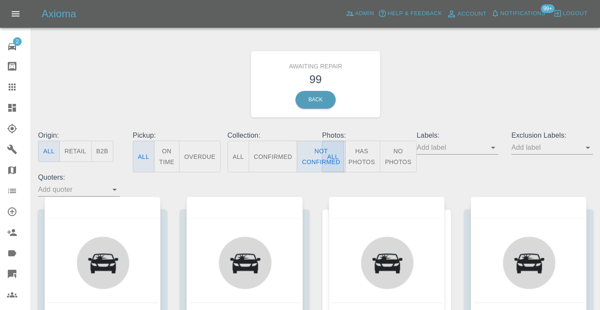
click at [458, 71] on div "Awaiting Repair 99 Back" at bounding box center [316, 84] width 568 height 92
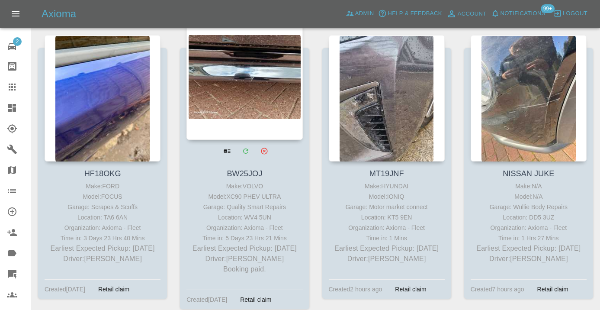
scroll to position [2501, 0]
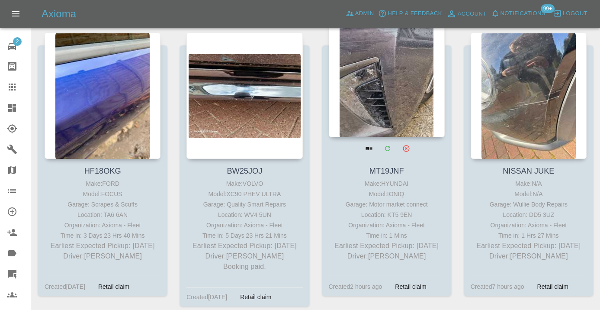
click at [396, 103] on div at bounding box center [387, 74] width 116 height 126
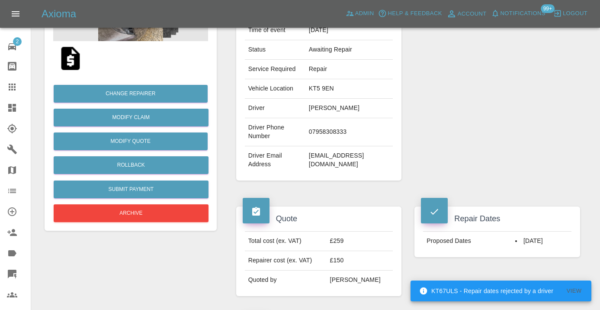
scroll to position [164, 0]
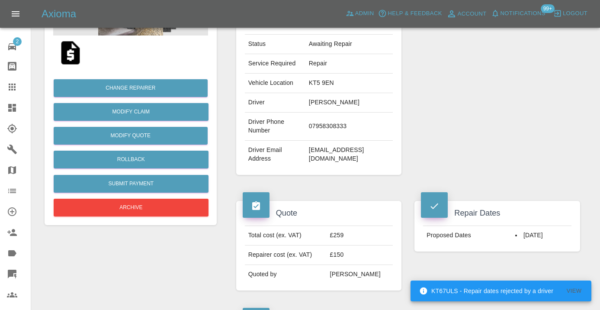
click at [344, 124] on td "07958308333" at bounding box center [348, 126] width 87 height 28
copy td "07958308333"
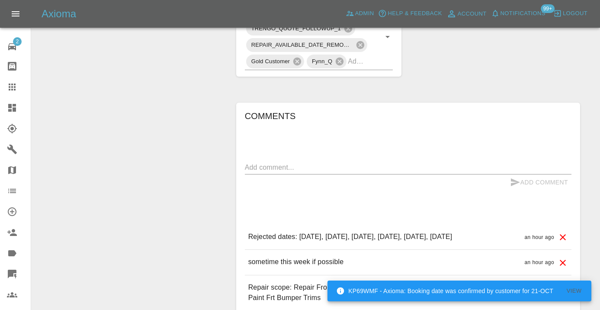
scroll to position [514, 0]
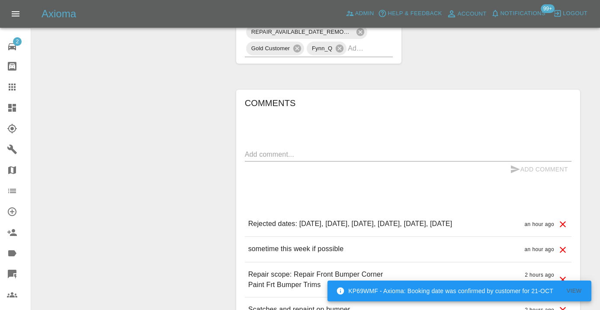
click at [290, 149] on textarea at bounding box center [408, 154] width 327 height 10
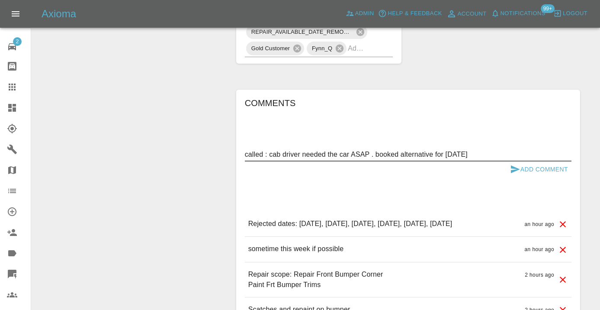
type textarea "called : cab driver needed the car ASAP . booked alternative for tomorrow"
click at [525, 161] on button "Add Comment" at bounding box center [539, 169] width 65 height 16
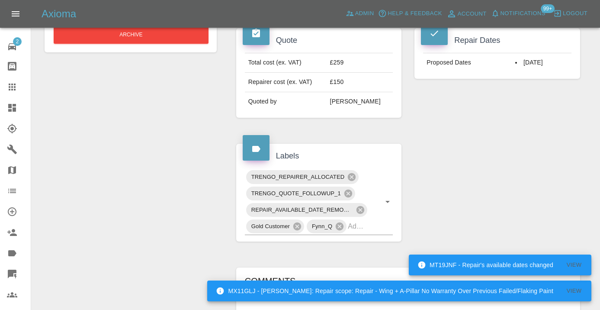
scroll to position [323, 0]
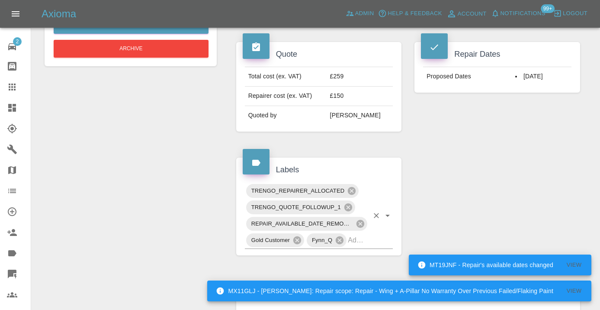
click at [376, 223] on div "TRENGO_REPAIRER_ALLOCATED TRENGO_QUOTE_FOLLOWUP_1 REPAIR_AVAILABLE_DATE_REMOVED…" at bounding box center [319, 216] width 148 height 66
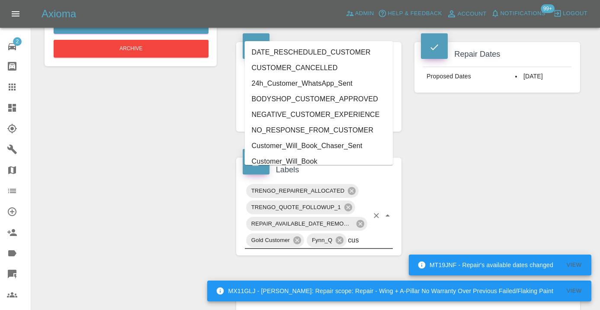
type input "cust"
click at [278, 69] on li "CUSTOMER_CANCELLED" at bounding box center [319, 68] width 148 height 16
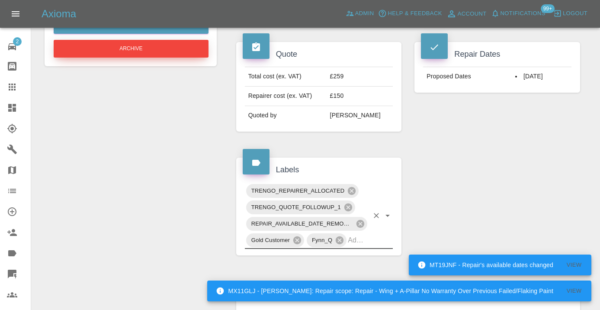
click at [170, 51] on button "Archive" at bounding box center [131, 49] width 155 height 18
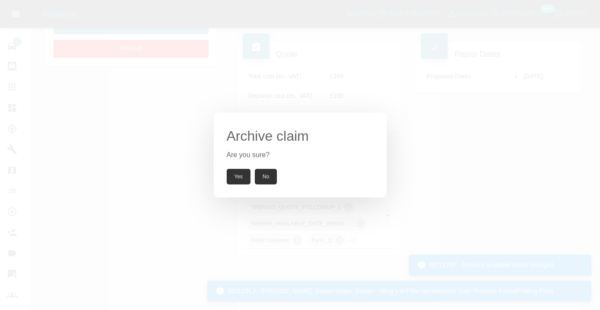
click at [240, 183] on button "Yes" at bounding box center [239, 177] width 24 height 16
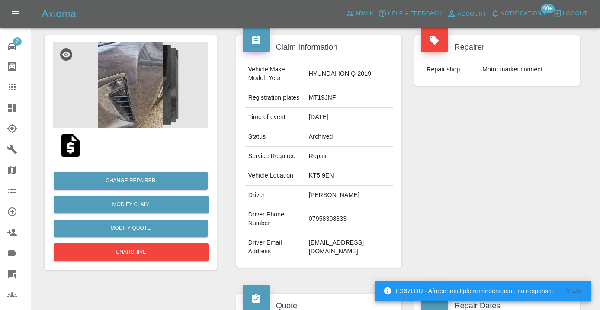
scroll to position [56, 0]
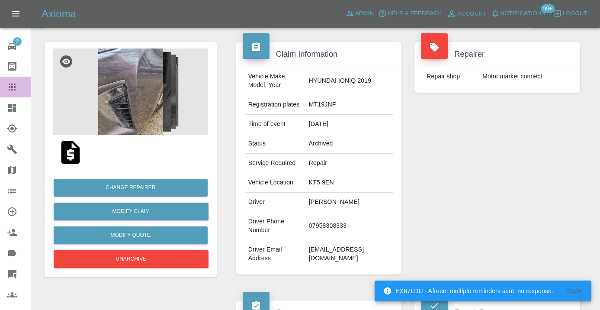
click at [12, 91] on icon at bounding box center [12, 87] width 10 height 10
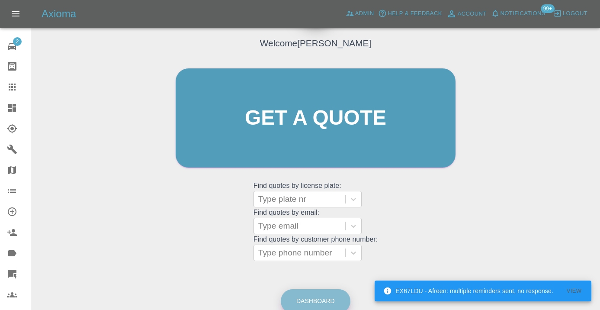
click at [327, 296] on link "Dashboard" at bounding box center [316, 301] width 70 height 24
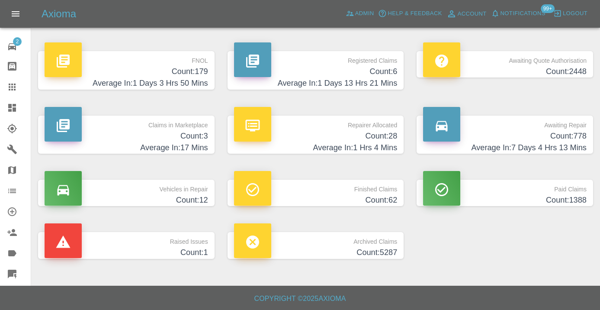
click at [570, 137] on h4 "Count: 778" at bounding box center [505, 136] width 164 height 12
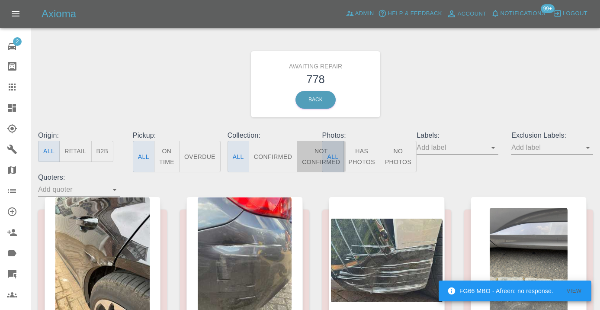
click at [308, 163] on button "Not Confirmed" at bounding box center [321, 157] width 48 height 32
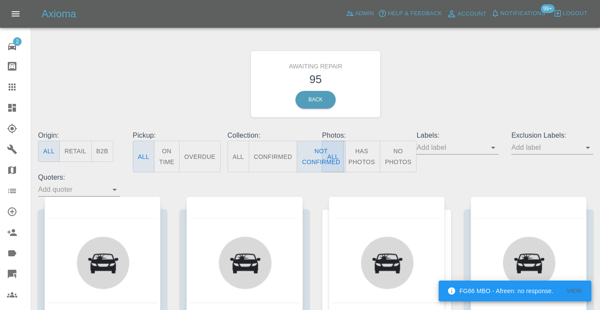
click at [454, 103] on div "Awaiting Repair 95 Back" at bounding box center [316, 84] width 568 height 92
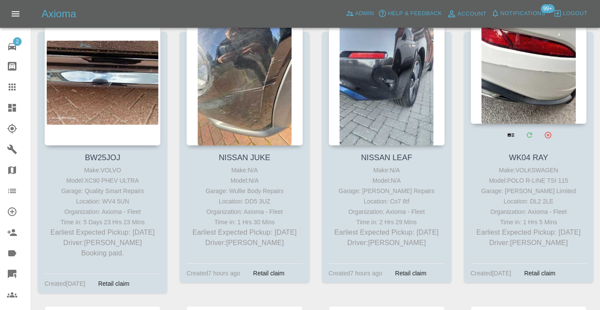
scroll to position [2508, 0]
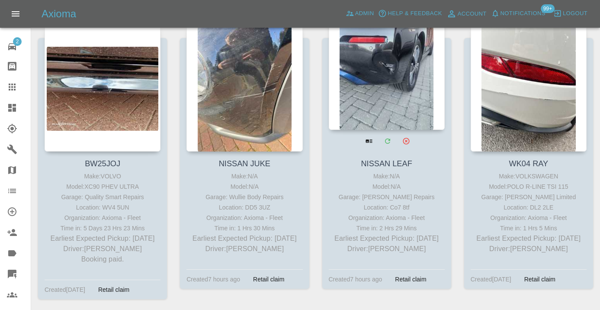
click at [388, 93] on div at bounding box center [387, 66] width 116 height 126
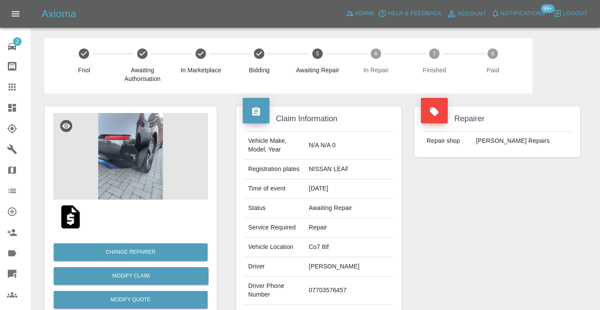
click at [330, 282] on td "07703576457" at bounding box center [348, 290] width 87 height 28
copy td "07703576457"
click at [516, 235] on div "Repairer Repair shop Jays Smart Repairs" at bounding box center [497, 222] width 179 height 258
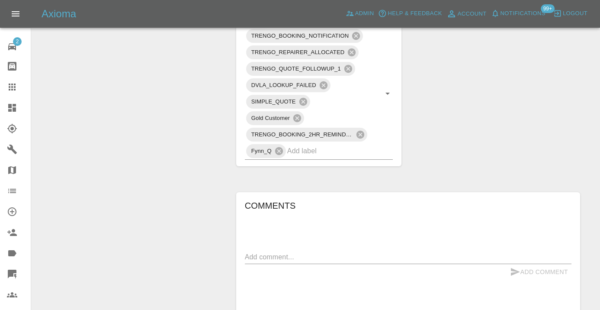
scroll to position [510, 0]
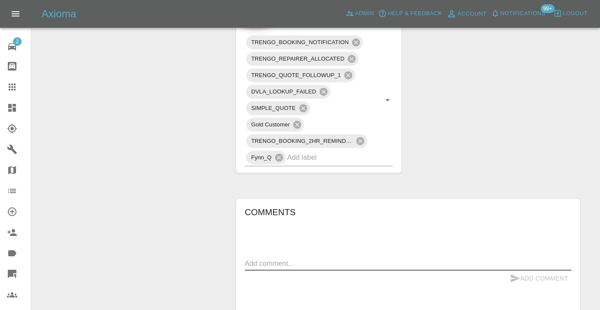
click at [278, 258] on textarea at bounding box center [408, 263] width 327 height 10
click at [359, 258] on textarea "called : booking the 13th as soon as he gets home" at bounding box center [408, 263] width 327 height 10
type textarea "called : booking the 13th as soon as she gets home"
click at [516, 274] on icon "submit" at bounding box center [515, 278] width 9 height 8
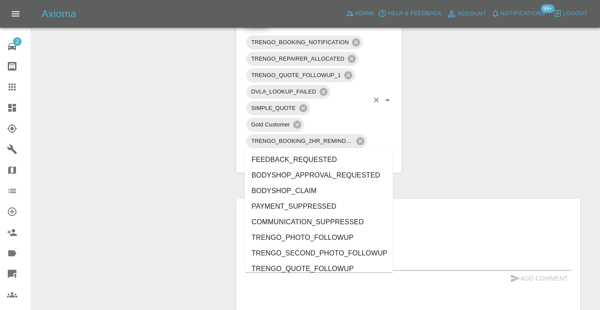
click at [304, 151] on input "text" at bounding box center [328, 157] width 82 height 13
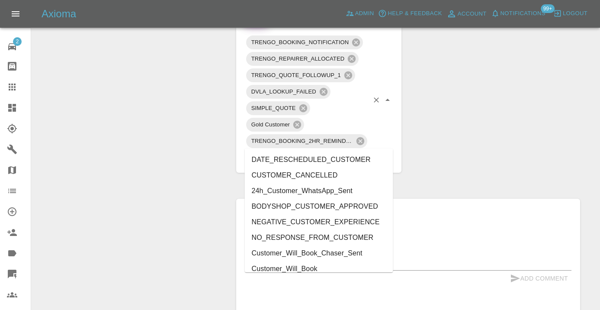
type input "cust"
click at [295, 265] on li "Customer_Will_Book" at bounding box center [319, 269] width 148 height 16
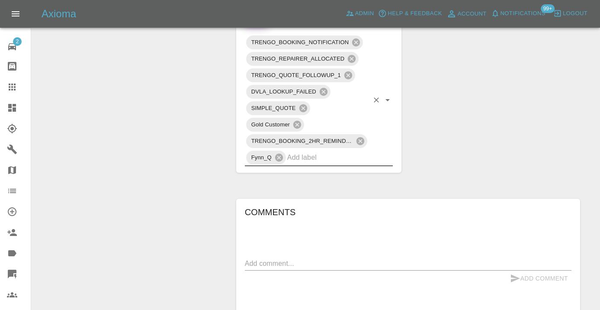
click at [147, 144] on div "Change Repairer Modify Claim Modify Quote Rollback Submit Payment Archive" at bounding box center [130, 4] width 185 height 843
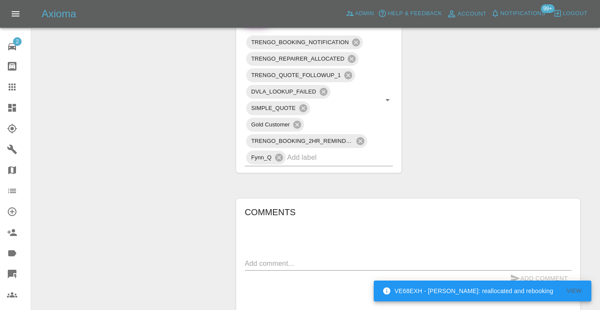
click at [14, 88] on icon at bounding box center [12, 87] width 10 height 10
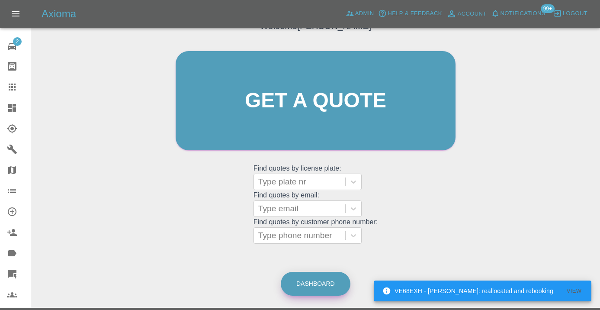
click at [318, 282] on link "Dashboard" at bounding box center [316, 284] width 70 height 24
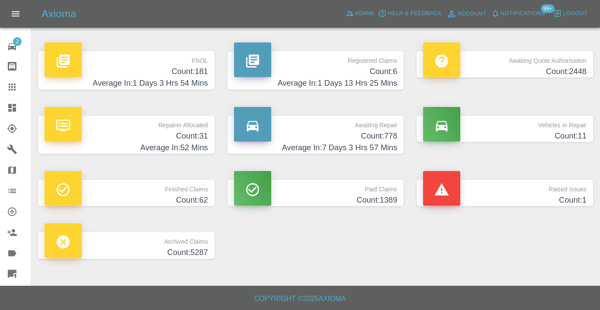
click at [373, 139] on h4 "Count: 778" at bounding box center [316, 136] width 164 height 12
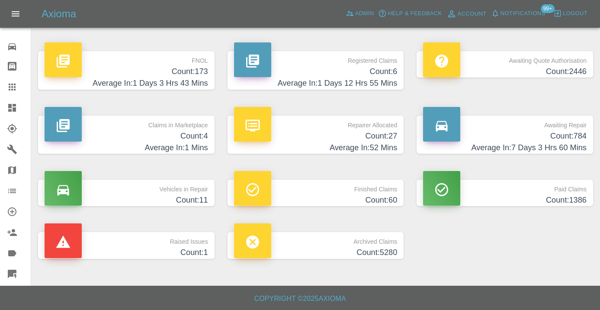
click at [574, 140] on h4 "Count: 784" at bounding box center [505, 136] width 164 height 12
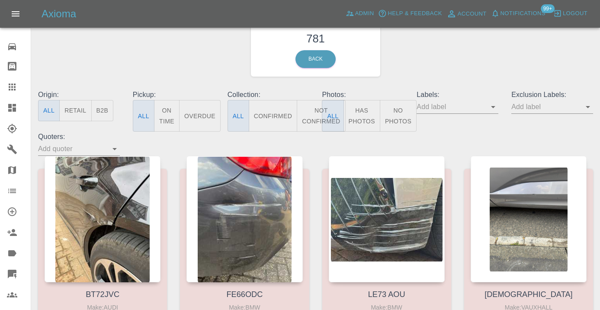
scroll to position [42, 0]
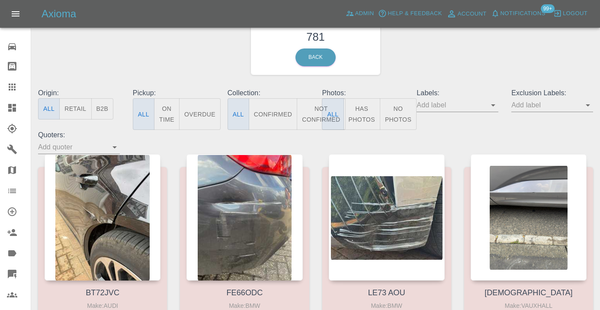
click at [314, 114] on button "Not Confirmed" at bounding box center [321, 114] width 48 height 32
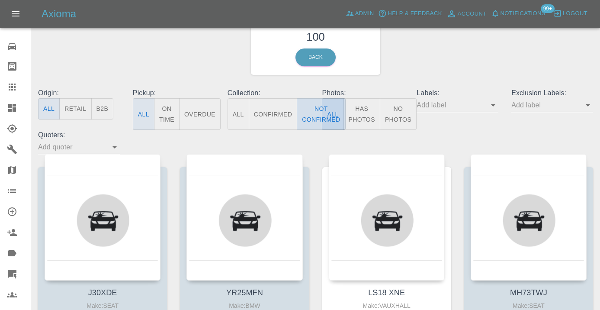
type button "false"
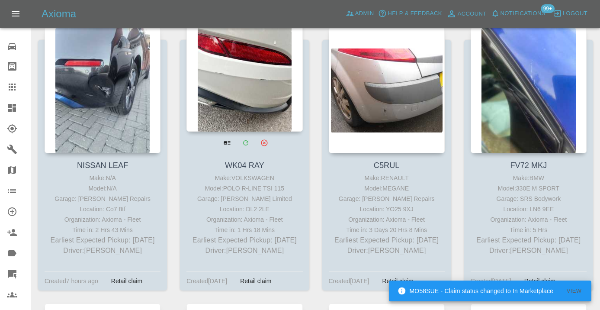
scroll to position [2793, 0]
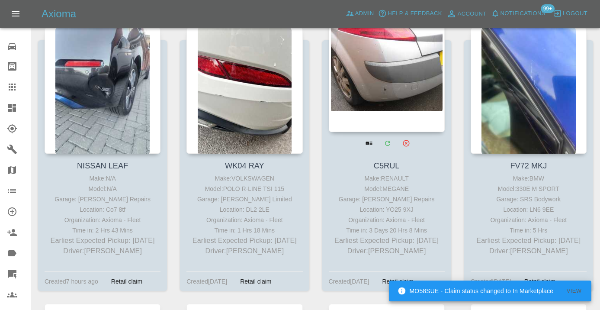
click at [384, 78] on div at bounding box center [387, 69] width 116 height 126
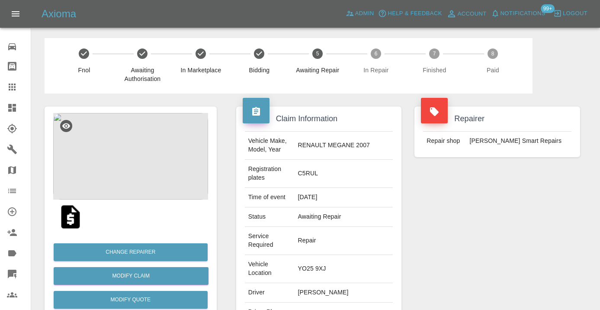
click at [323, 302] on td "07721627396" at bounding box center [344, 316] width 99 height 28
click at [324, 302] on td "07721627396" at bounding box center [344, 316] width 99 height 28
copy td "07721627396"
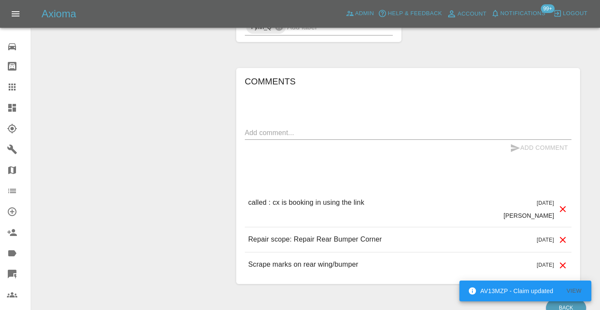
scroll to position [754, 0]
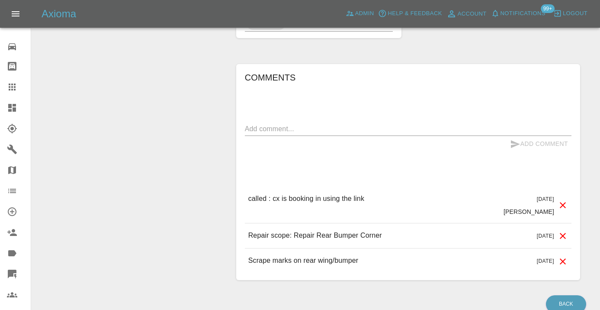
click at [275, 122] on div "x" at bounding box center [408, 129] width 327 height 14
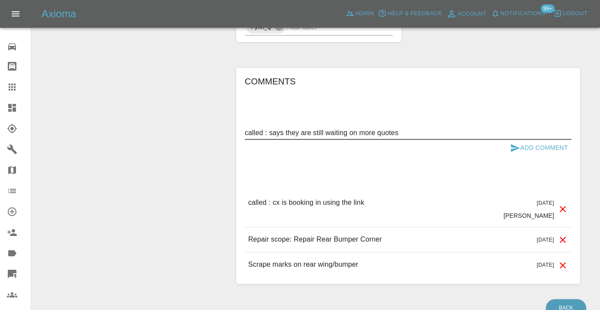
type textarea "called : says they are still waiting on more quotes"
click at [529, 140] on button "Add Comment" at bounding box center [539, 148] width 65 height 16
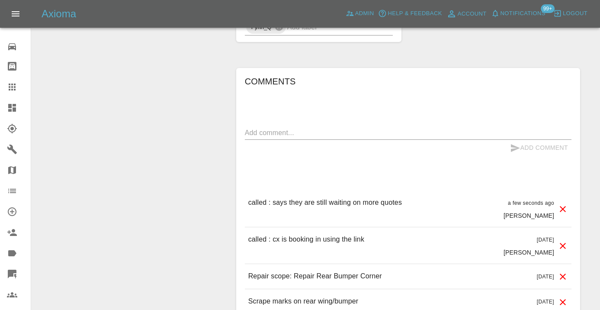
click at [13, 88] on icon at bounding box center [12, 86] width 7 height 7
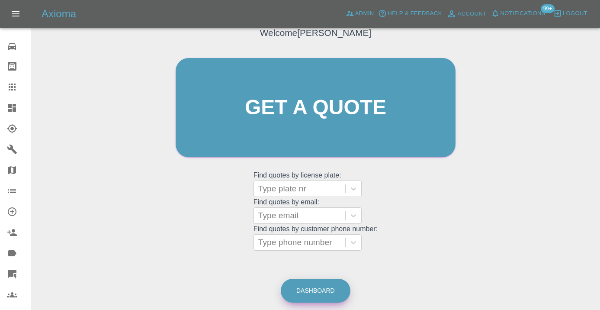
click at [337, 291] on link "Dashboard" at bounding box center [316, 291] width 70 height 24
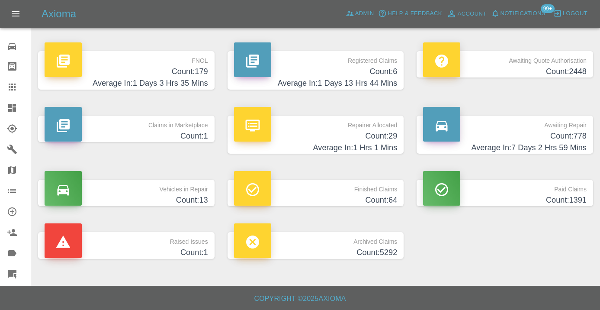
click at [572, 138] on h4 "Count: 778" at bounding box center [505, 136] width 164 height 12
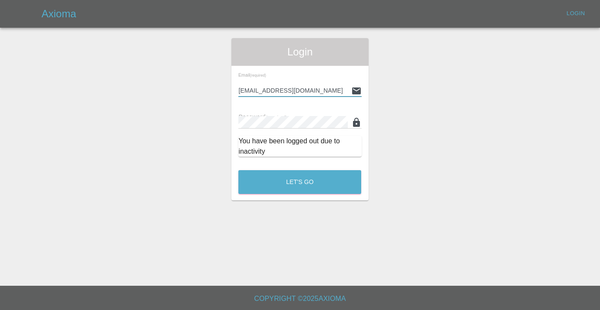
type input "[EMAIL_ADDRESS][DOMAIN_NAME]"
click at [300, 182] on button "Let's Go" at bounding box center [299, 182] width 123 height 24
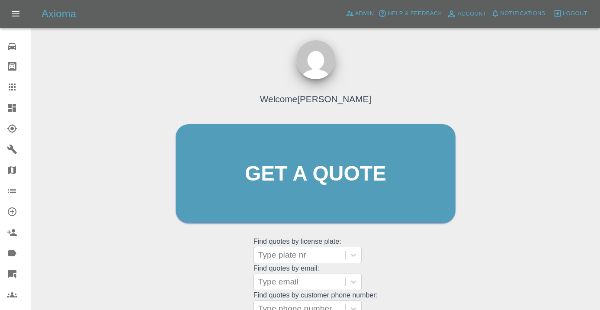
click at [497, 253] on div "Welcome [PERSON_NAME] Get a quote Get a quote Find quotes by license plate: Typ…" at bounding box center [315, 215] width 555 height 311
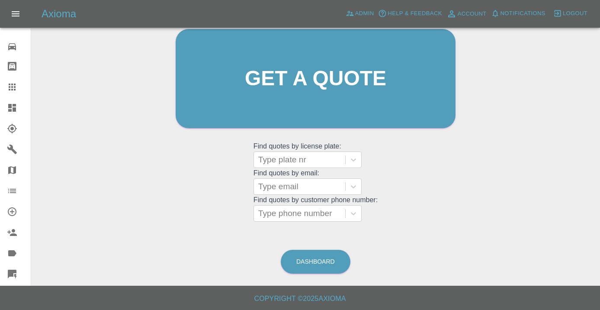
scroll to position [95, 0]
click at [326, 265] on link "Dashboard" at bounding box center [316, 262] width 70 height 24
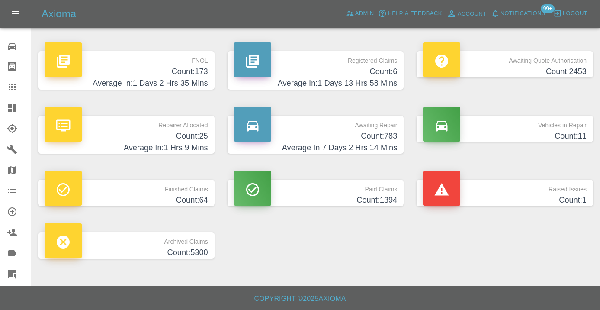
click at [359, 135] on h4 "Count: 783" at bounding box center [316, 136] width 164 height 12
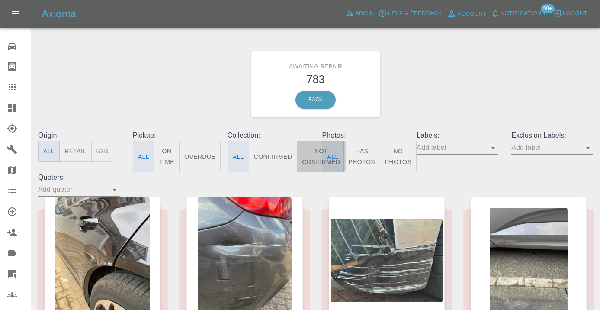
click at [312, 150] on button "Not Confirmed" at bounding box center [321, 157] width 48 height 32
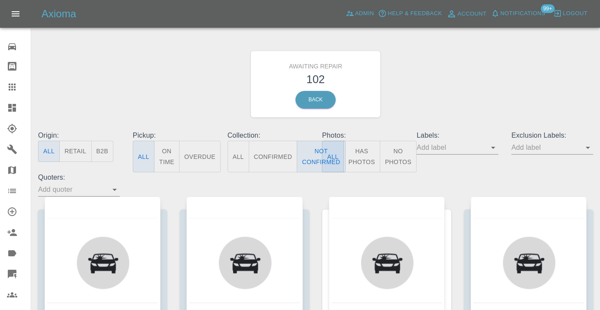
click at [431, 94] on div "Awaiting Repair 102 Back" at bounding box center [316, 84] width 568 height 92
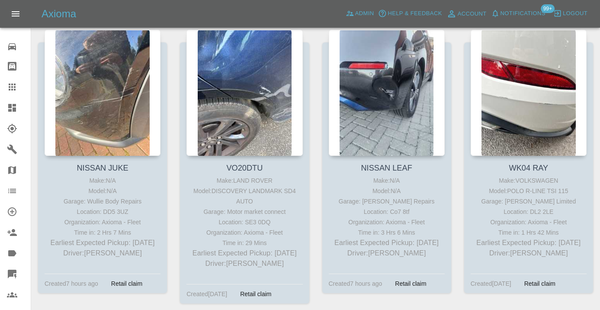
scroll to position [2784, 0]
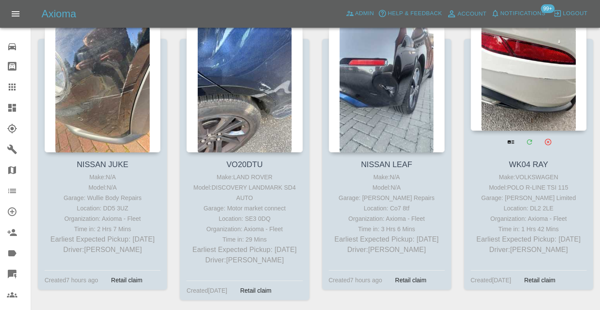
click at [536, 73] on div at bounding box center [529, 67] width 116 height 126
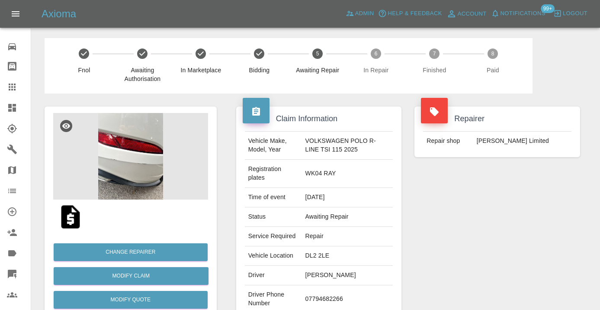
click at [317, 293] on td "07794682266" at bounding box center [347, 299] width 91 height 28
copy td "07794682266"
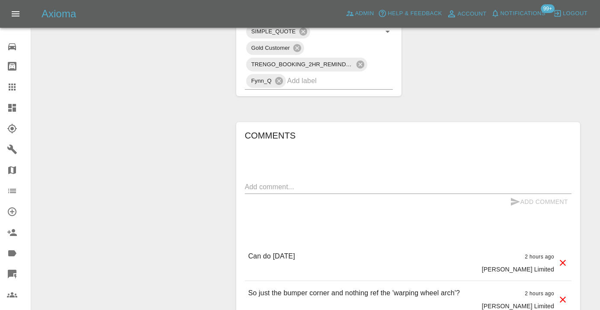
scroll to position [562, 0]
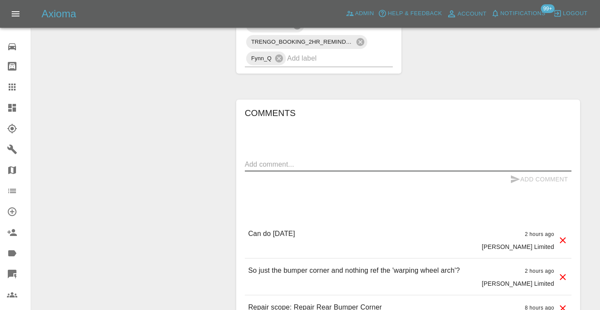
click at [279, 164] on textarea at bounding box center [408, 164] width 327 height 10
type textarea "called : just confirming with the owner of the car"
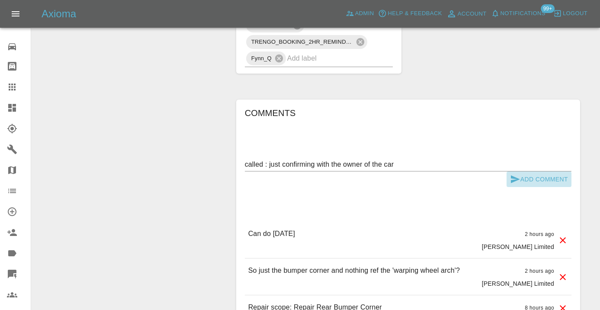
click at [513, 177] on icon "submit" at bounding box center [515, 179] width 9 height 8
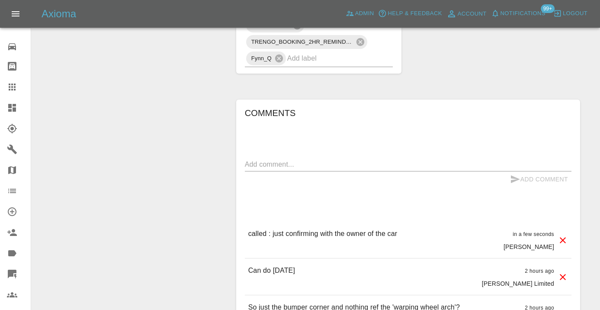
click at [313, 61] on input "text" at bounding box center [328, 57] width 82 height 13
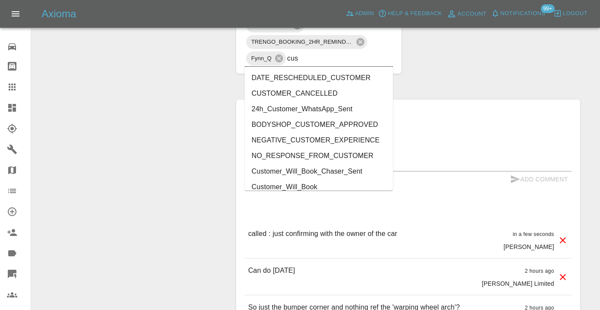
type input "cust"
click at [314, 185] on li "Customer_Will_Book" at bounding box center [319, 187] width 148 height 16
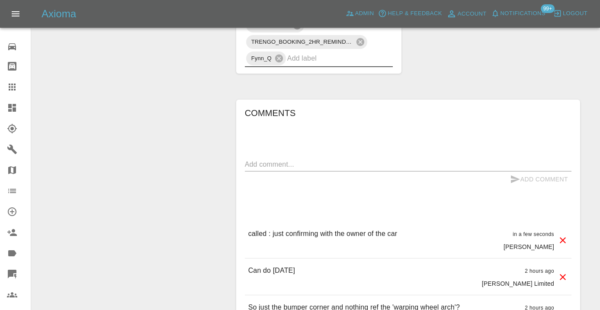
click at [12, 90] on icon at bounding box center [12, 86] width 7 height 7
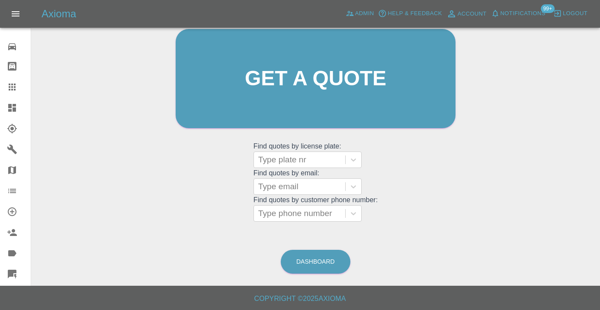
scroll to position [66, 0]
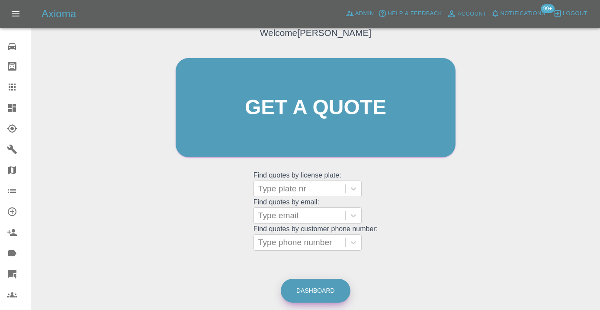
click at [324, 291] on link "Dashboard" at bounding box center [316, 291] width 70 height 24
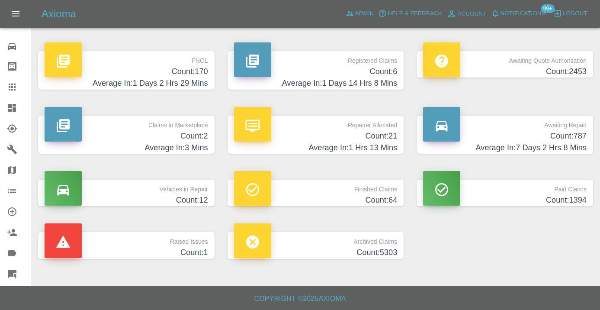
click at [523, 133] on h4 "Count: 787" at bounding box center [505, 136] width 164 height 12
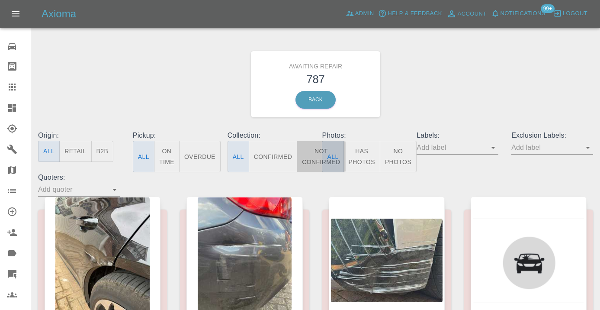
click at [317, 153] on button "Not Confirmed" at bounding box center [321, 157] width 48 height 32
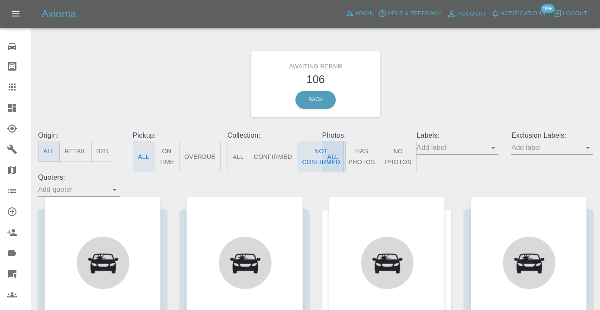
click at [452, 90] on div "Awaiting Repair 106 Back" at bounding box center [316, 84] width 568 height 92
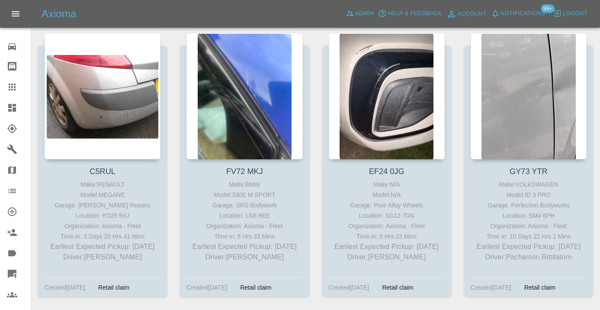
scroll to position [3066, 0]
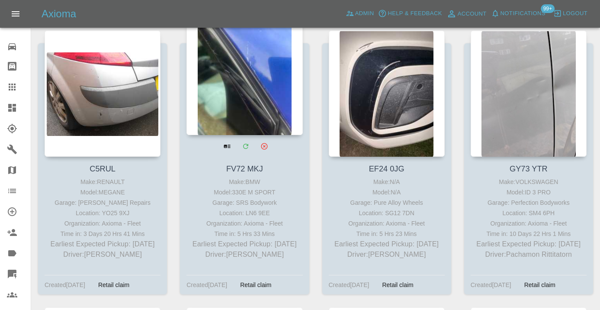
click at [246, 92] on div at bounding box center [244, 72] width 116 height 126
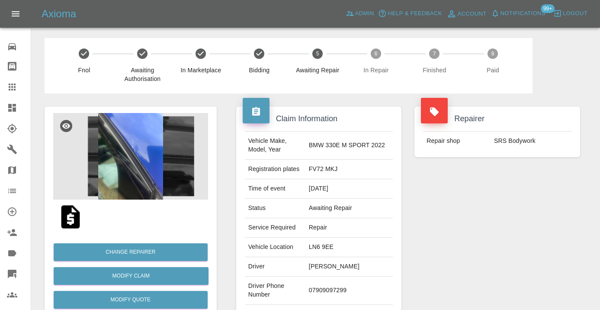
click at [327, 288] on td "07909097299" at bounding box center [348, 290] width 87 height 28
copy td "07909097299"
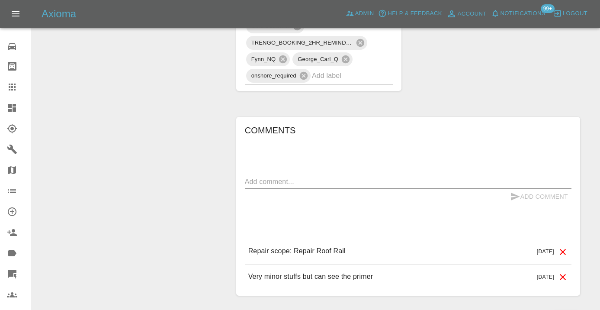
scroll to position [669, 0]
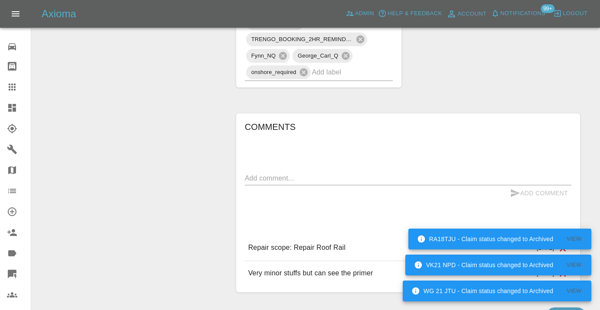
click at [260, 176] on textarea at bounding box center [408, 178] width 327 height 10
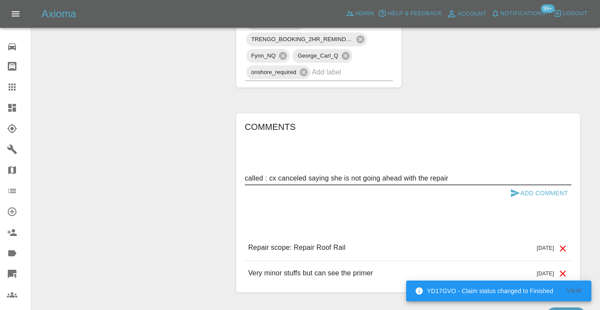
type textarea "called : cx canceled saying she is not going ahead with the repair"
click at [519, 193] on icon "submit" at bounding box center [515, 193] width 10 height 10
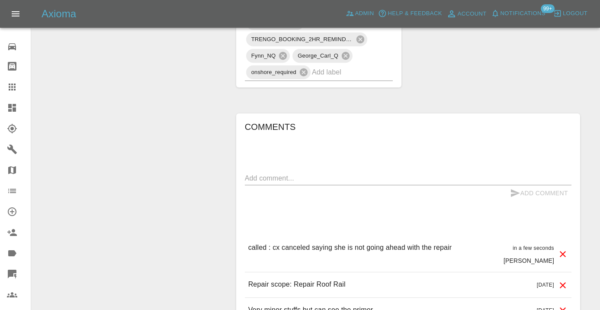
click at [321, 74] on input "text" at bounding box center [340, 71] width 57 height 13
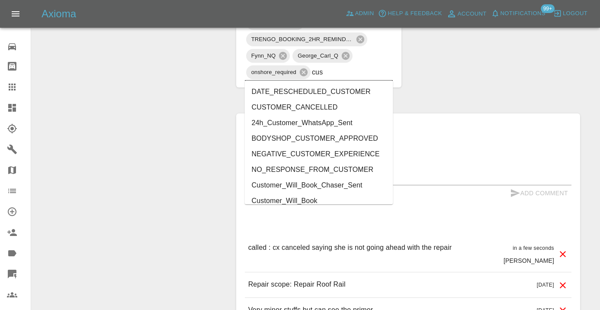
type input "cust"
click at [312, 106] on li "CUSTOMER_CANCELLED" at bounding box center [319, 107] width 148 height 16
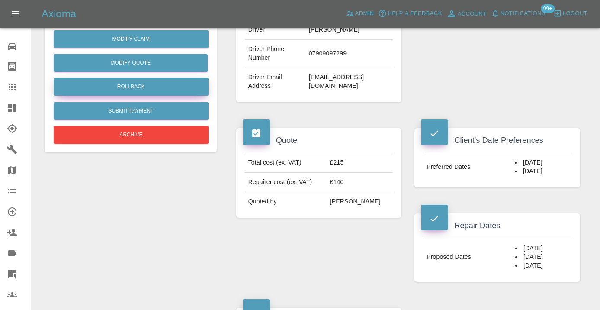
scroll to position [213, 0]
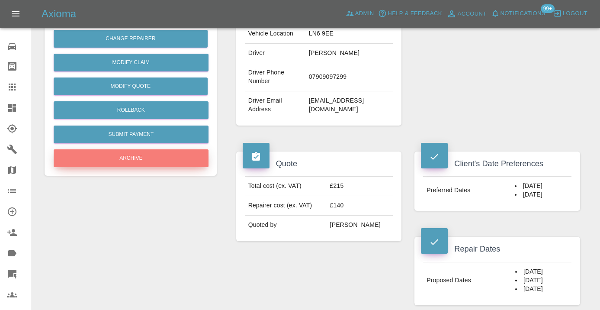
click at [110, 165] on button "Archive" at bounding box center [131, 158] width 155 height 18
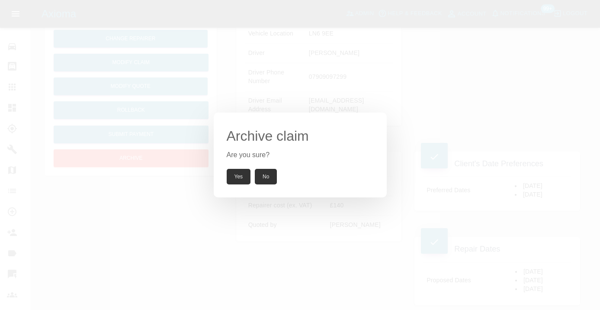
click at [233, 175] on button "Yes" at bounding box center [239, 177] width 24 height 16
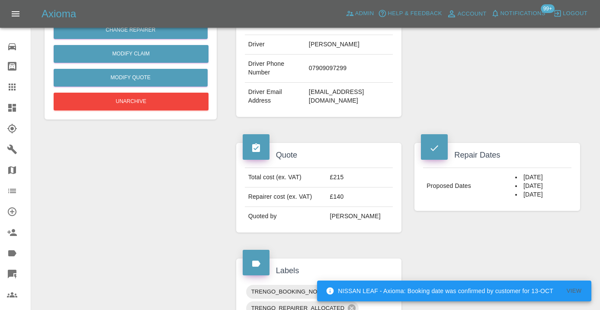
click at [17, 90] on icon at bounding box center [12, 87] width 10 height 10
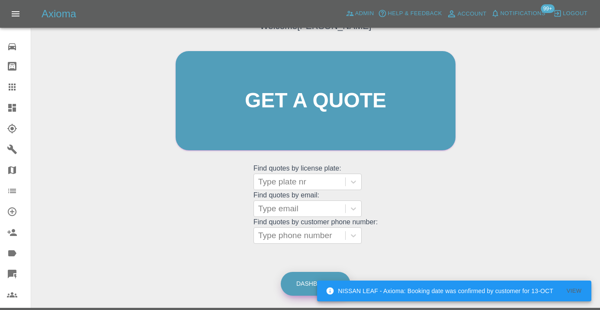
click at [303, 284] on link "Dashboard" at bounding box center [316, 284] width 70 height 24
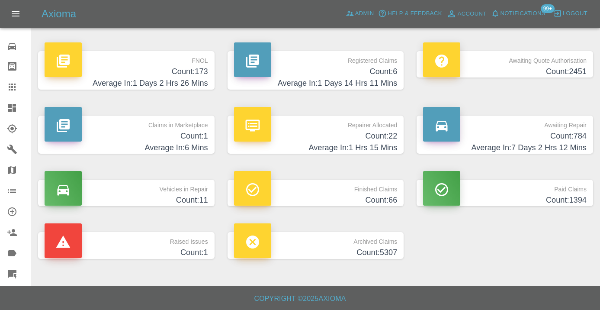
click at [565, 125] on p "Awaiting Repair" at bounding box center [505, 122] width 164 height 15
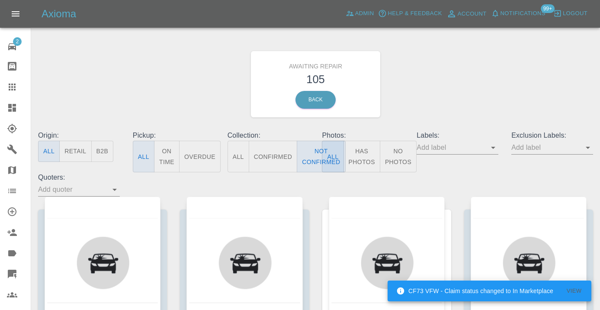
click at [452, 99] on div "Awaiting Repair 105 Back" at bounding box center [316, 84] width 568 height 92
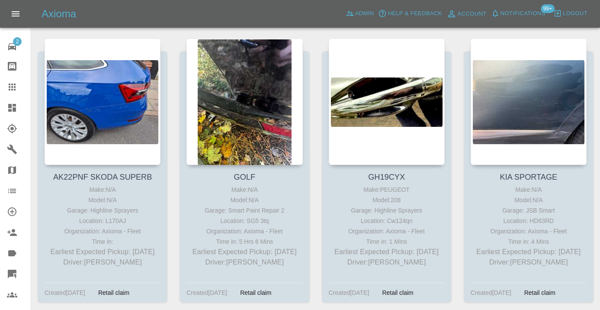
scroll to position [1661, 0]
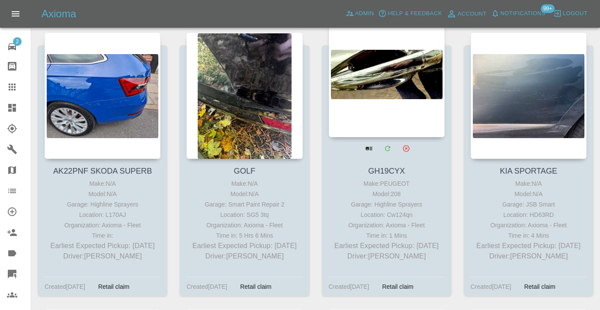
click at [391, 80] on div at bounding box center [387, 74] width 116 height 126
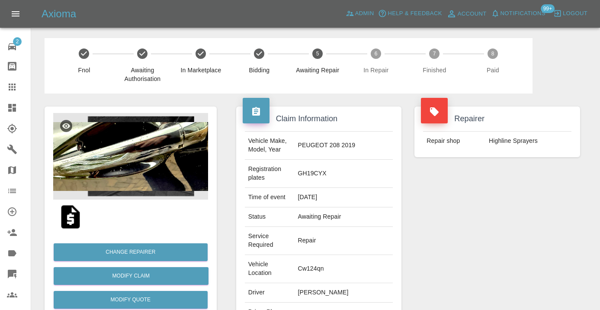
drag, startPoint x: 380, startPoint y: 289, endPoint x: 341, endPoint y: 285, distance: 39.6
click at [341, 302] on td "[PHONE_NUMBER]" at bounding box center [343, 316] width 99 height 28
copy td "7307 502660"
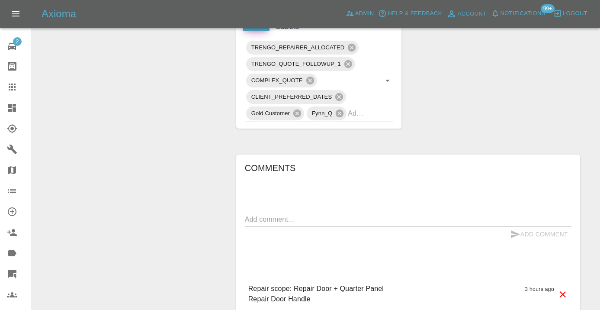
scroll to position [701, 0]
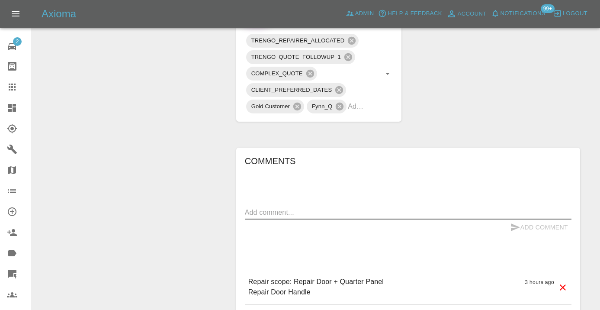
click at [279, 207] on textarea at bounding box center [408, 212] width 327 height 10
type textarea "called no answer : voice mailbox"
click at [513, 223] on icon "submit" at bounding box center [515, 227] width 9 height 8
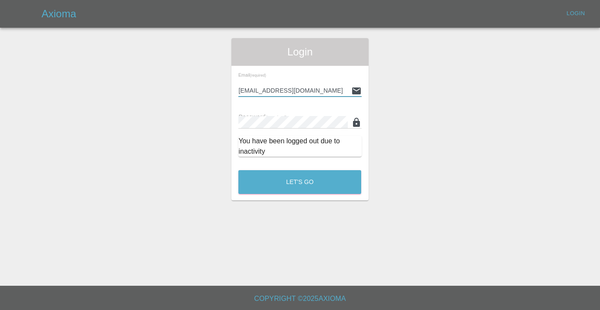
type input "[EMAIL_ADDRESS][DOMAIN_NAME]"
click at [300, 182] on button "Let's Go" at bounding box center [299, 182] width 123 height 24
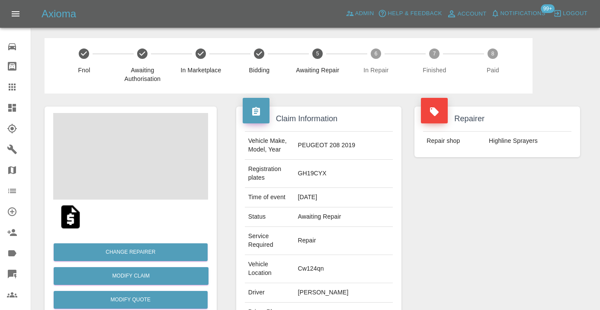
click at [486, 215] on div "Repairer Repair shop Highline Sprayers" at bounding box center [497, 243] width 179 height 301
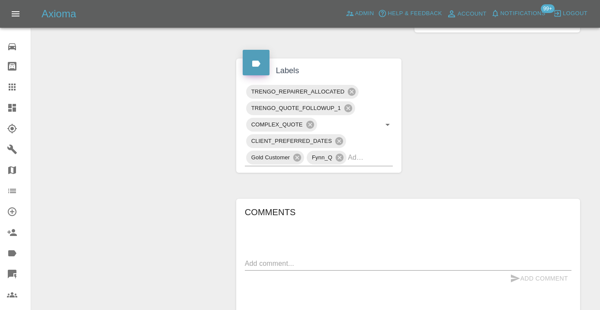
scroll to position [651, 0]
click at [256, 257] on textarea at bounding box center [408, 262] width 327 height 10
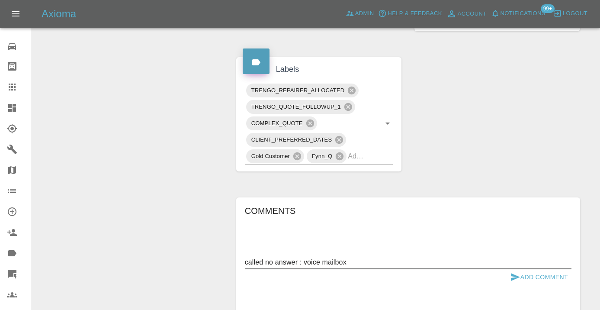
type textarea "called no answer : voice mailbox"
click at [529, 269] on button "Add Comment" at bounding box center [539, 277] width 65 height 16
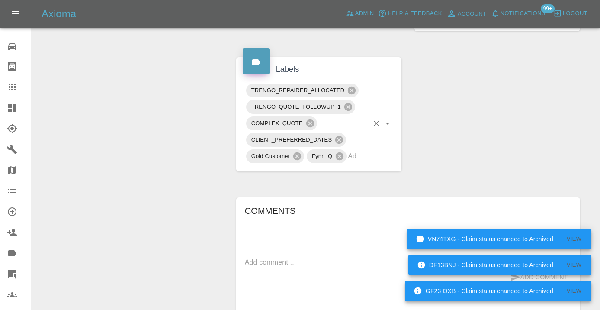
click at [368, 149] on input "text" at bounding box center [358, 155] width 21 height 13
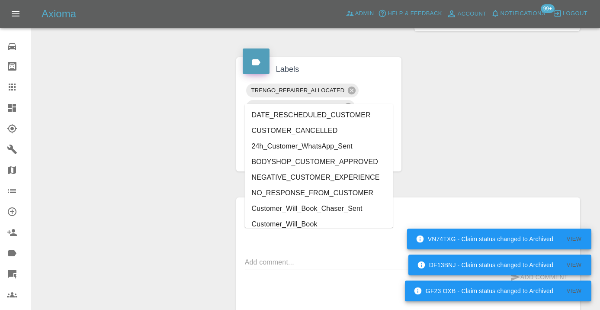
type input "cust"
click at [322, 221] on li "Customer_Will_Book" at bounding box center [319, 224] width 148 height 16
